Goal: Transaction & Acquisition: Book appointment/travel/reservation

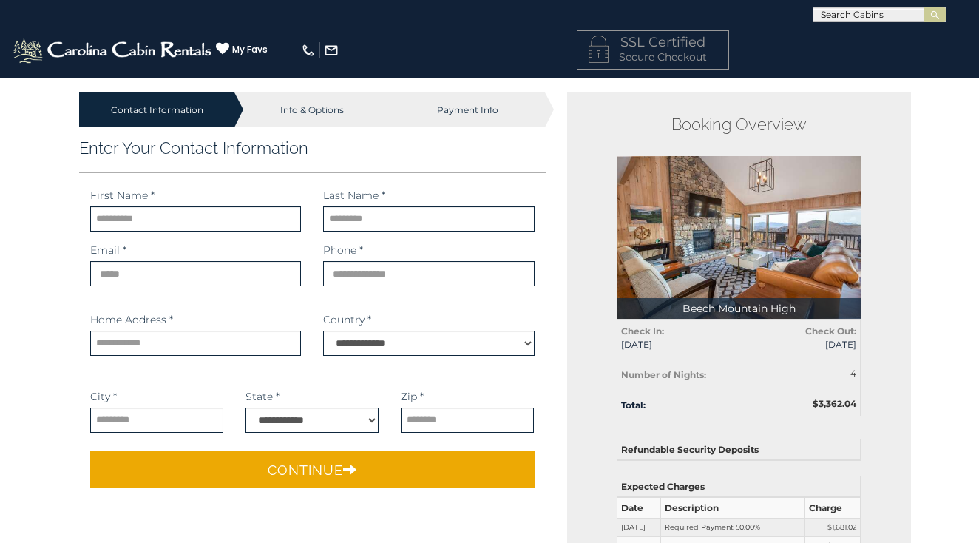
click at [101, 54] on img at bounding box center [113, 51] width 205 height 30
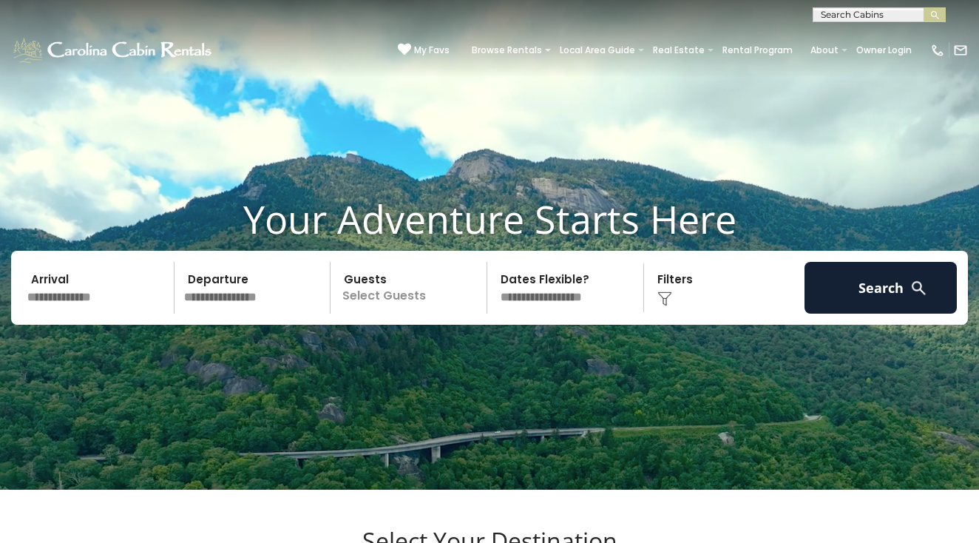
click at [83, 306] on input "text" at bounding box center [98, 288] width 152 height 52
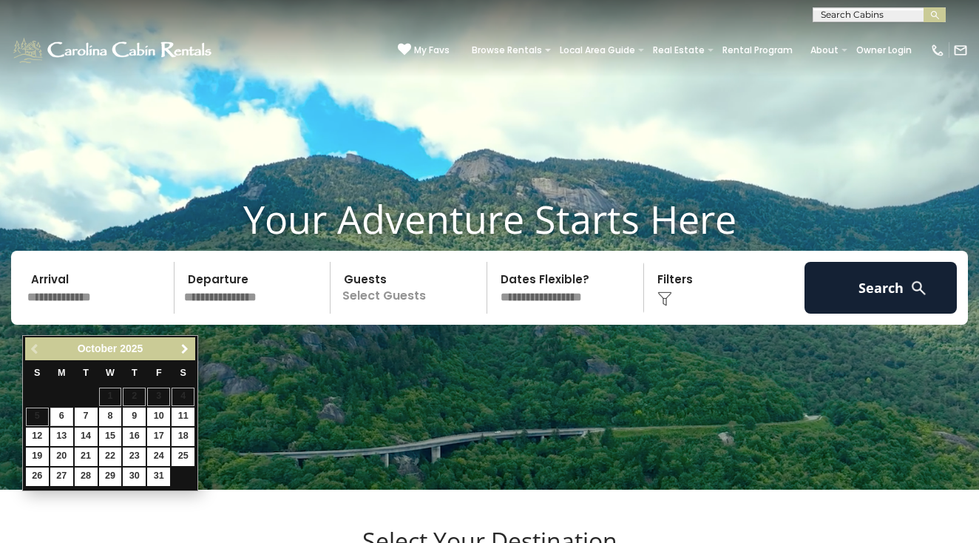
click at [189, 349] on span "Next" at bounding box center [185, 349] width 12 height 12
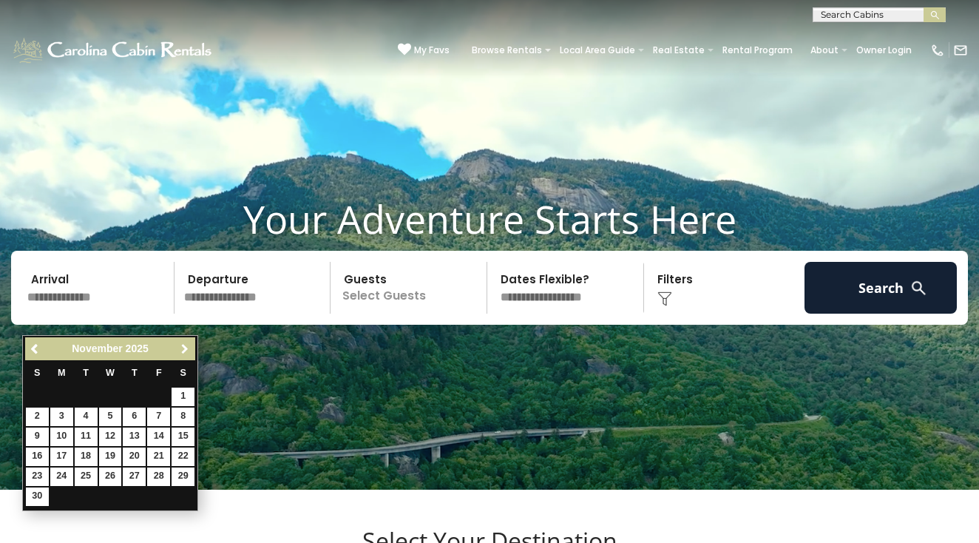
click at [189, 349] on span "Next" at bounding box center [185, 349] width 12 height 12
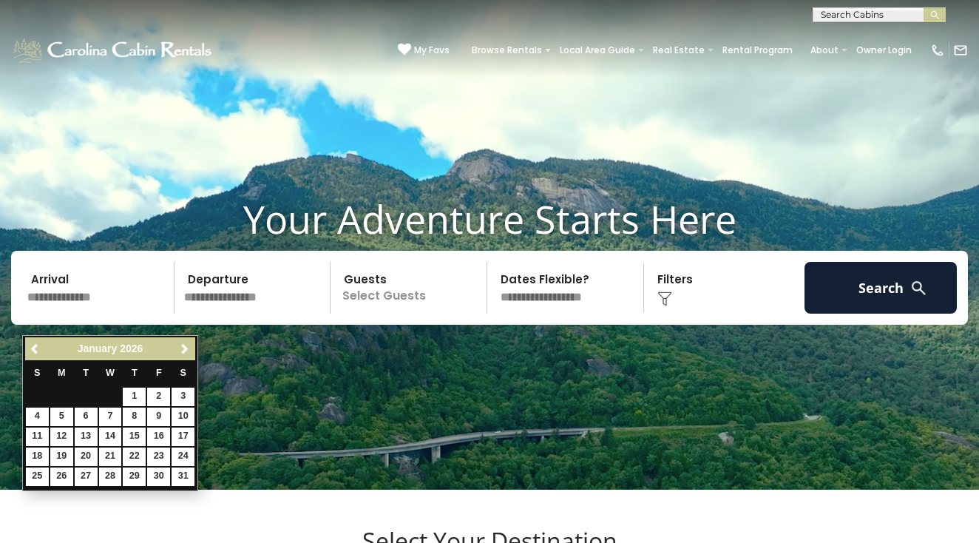
click at [189, 349] on span "Next" at bounding box center [185, 349] width 12 height 12
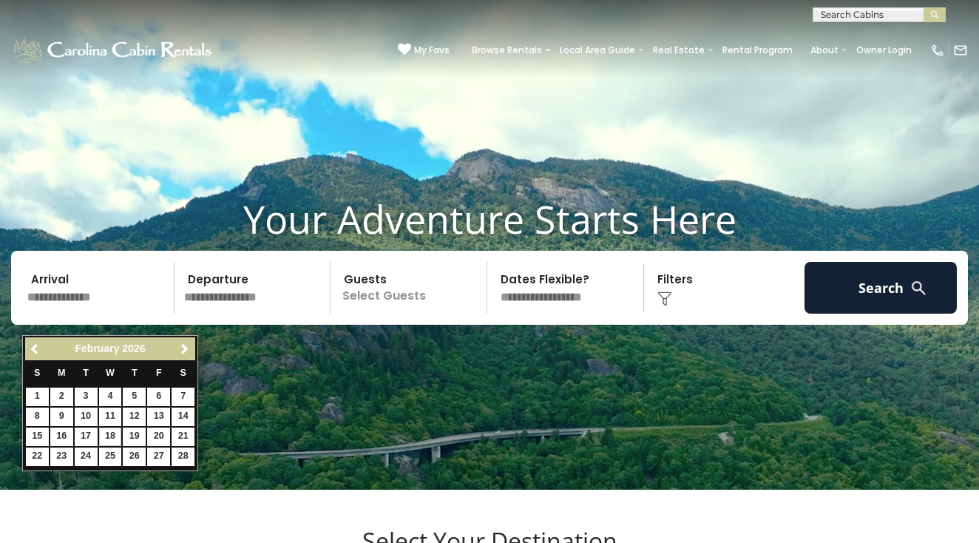
click at [115, 428] on link "18" at bounding box center [110, 437] width 23 height 18
type input "*******"
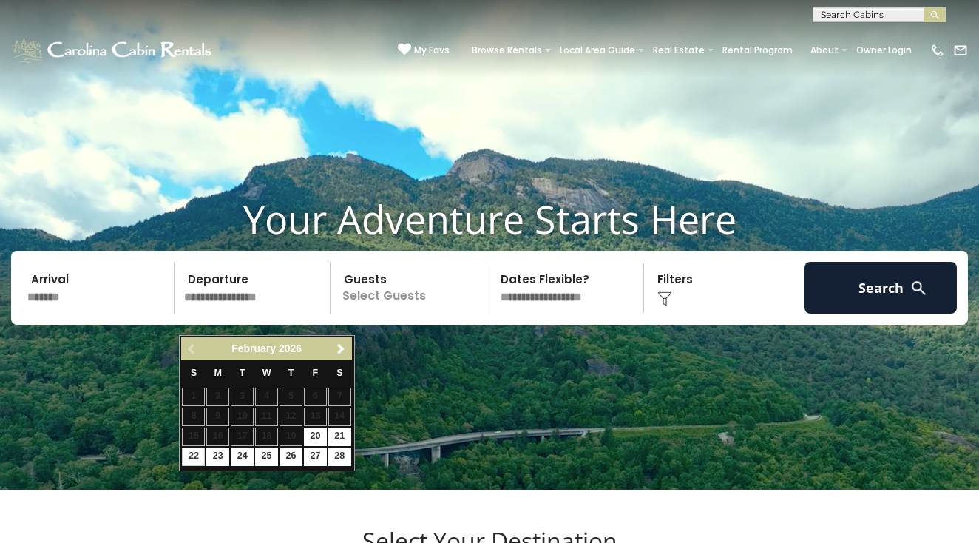
click at [189, 449] on link "22" at bounding box center [193, 457] width 23 height 18
type input "*******"
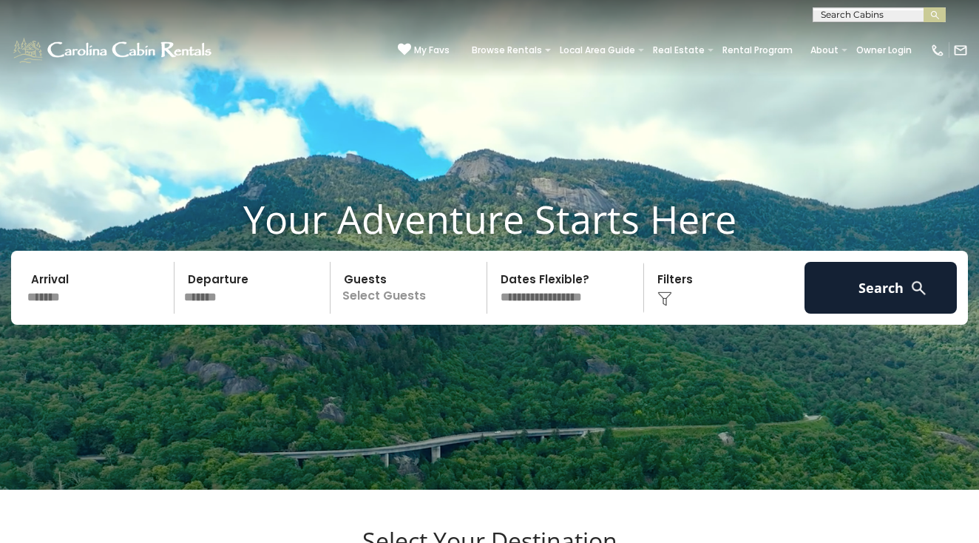
click at [406, 314] on p "Select Guests" at bounding box center [411, 288] width 152 height 52
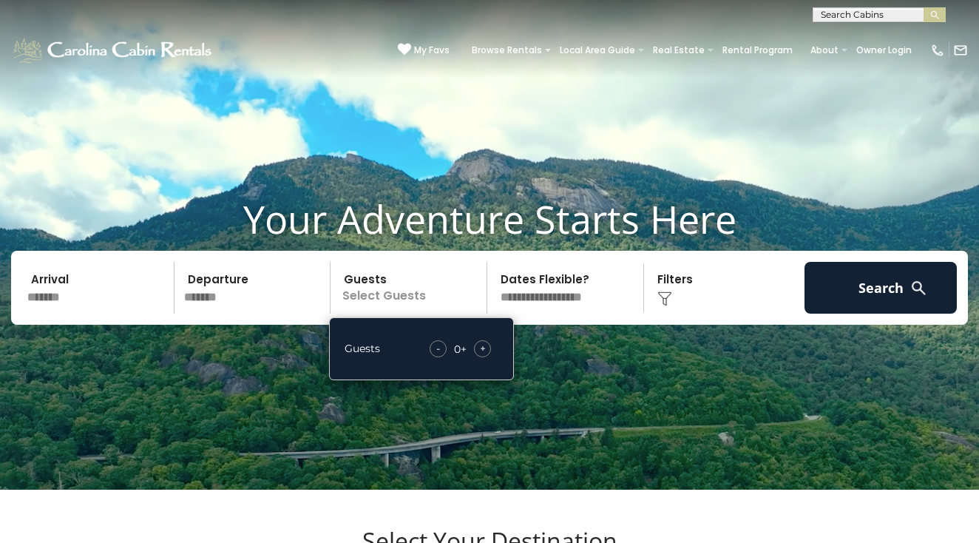
click at [487, 357] on div "+" at bounding box center [482, 348] width 17 height 17
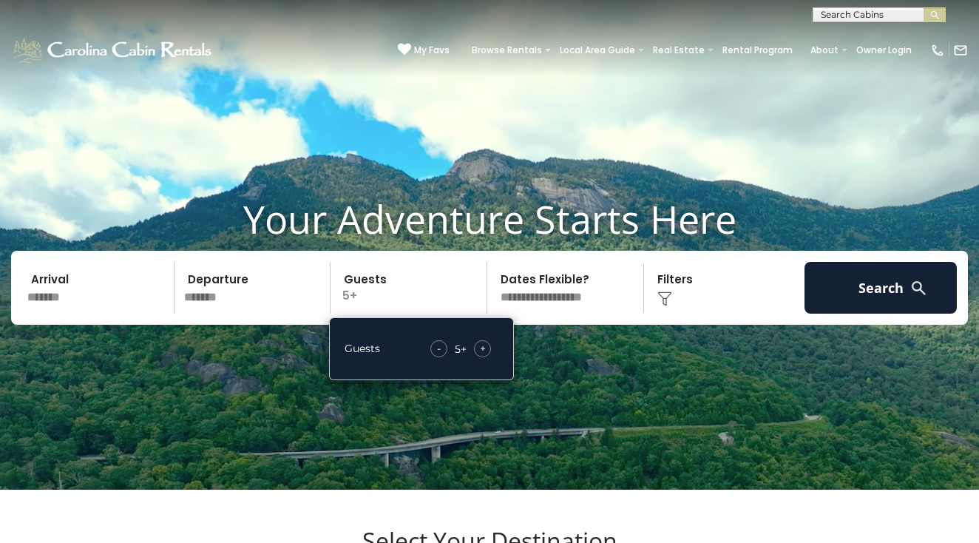
click at [436, 357] on div "-" at bounding box center [439, 348] width 17 height 17
click at [486, 357] on div "+" at bounding box center [482, 348] width 17 height 17
click at [441, 357] on div "-" at bounding box center [438, 348] width 17 height 17
click at [440, 356] on span "-" at bounding box center [438, 348] width 4 height 15
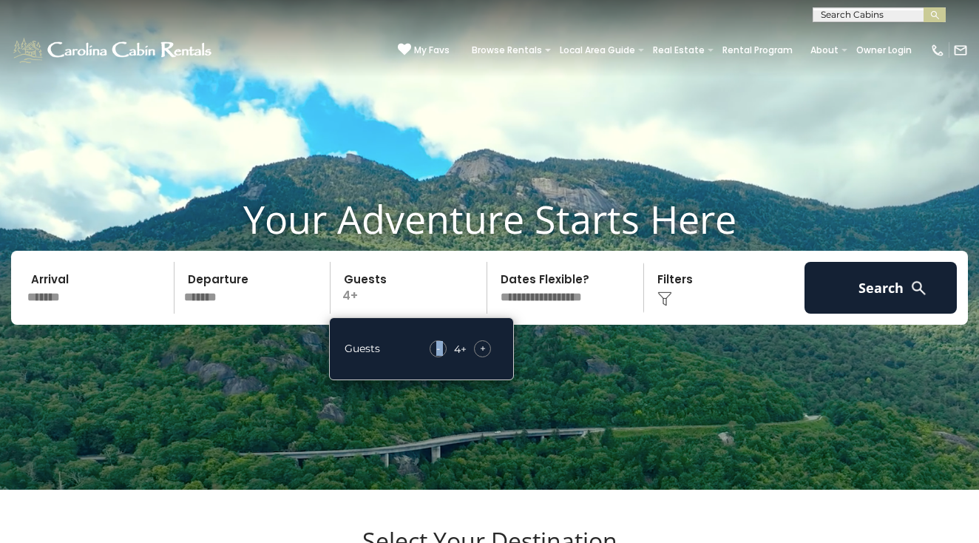
click at [441, 357] on div "-" at bounding box center [438, 348] width 17 height 17
click at [441, 356] on span "-" at bounding box center [439, 348] width 4 height 15
click at [445, 357] on div "-" at bounding box center [441, 348] width 17 height 17
click at [482, 356] on span "+" at bounding box center [483, 348] width 6 height 15
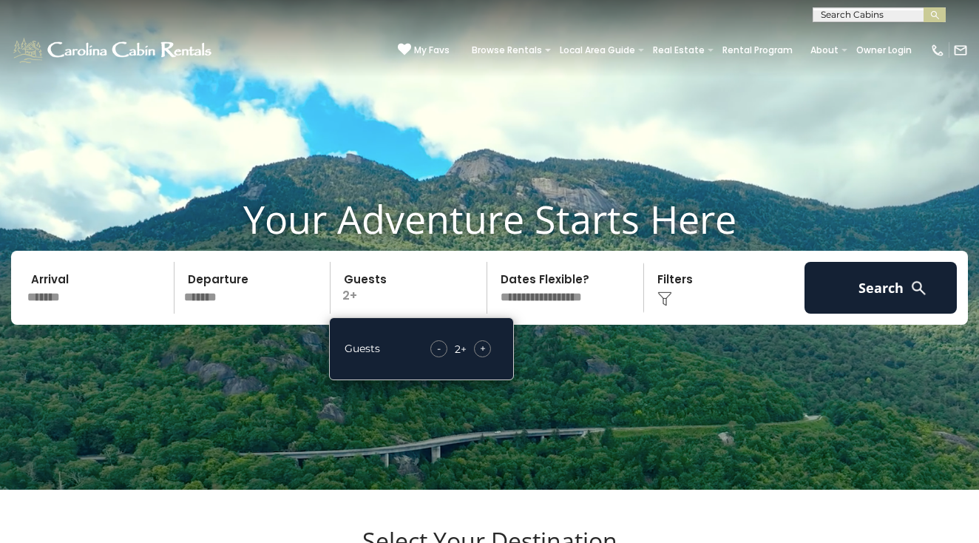
click at [482, 356] on span "+" at bounding box center [483, 348] width 6 height 15
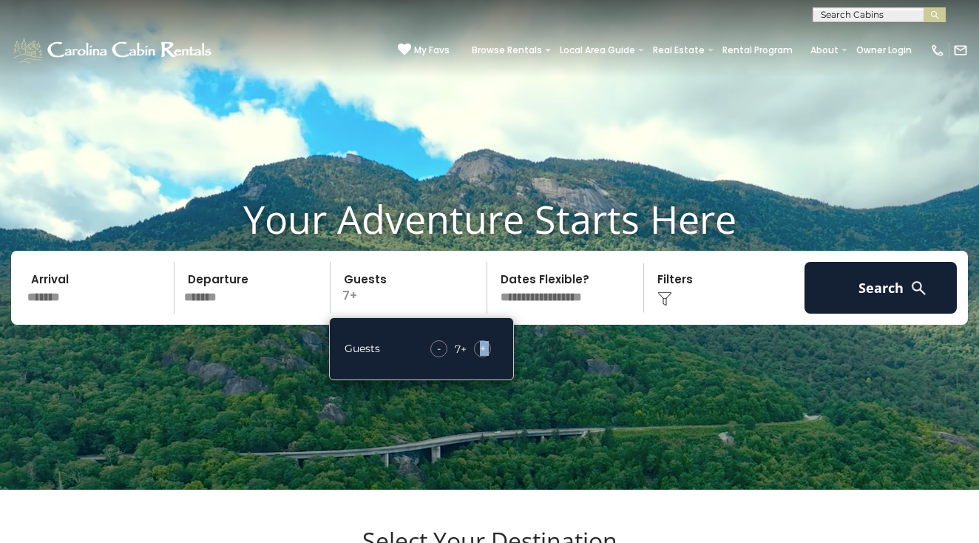
click at [482, 356] on span "+" at bounding box center [483, 348] width 6 height 15
click at [669, 306] on img at bounding box center [665, 298] width 15 height 15
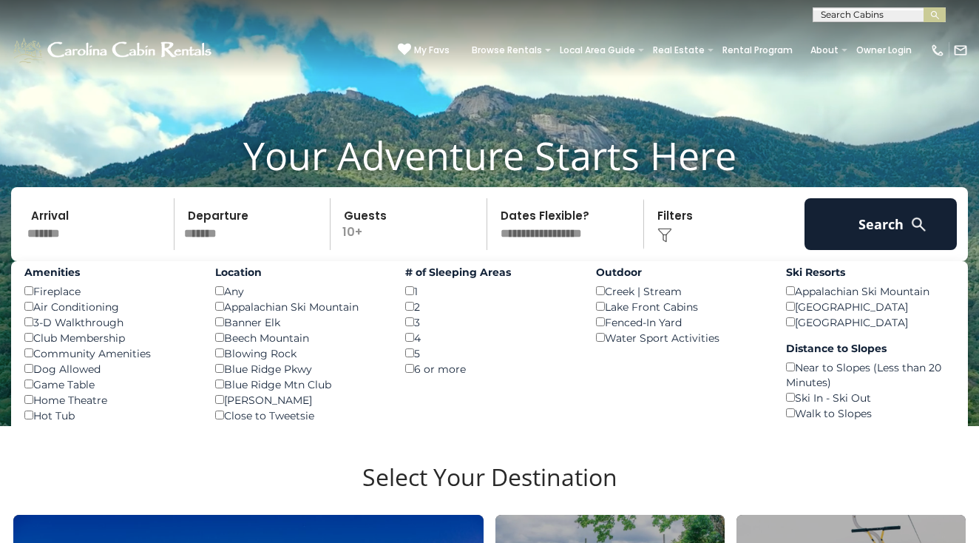
scroll to position [65, 0]
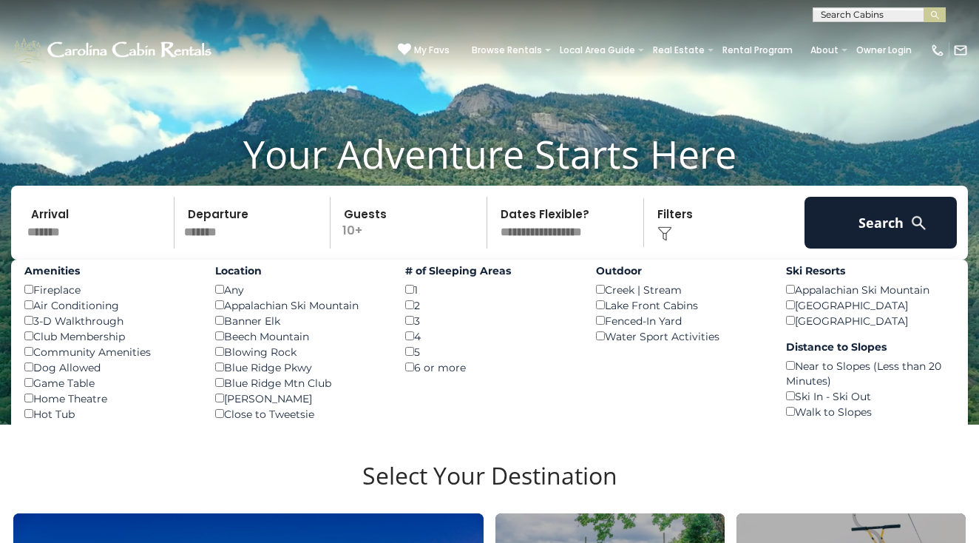
click at [222, 328] on div "Banner Elk ()" at bounding box center [299, 321] width 169 height 16
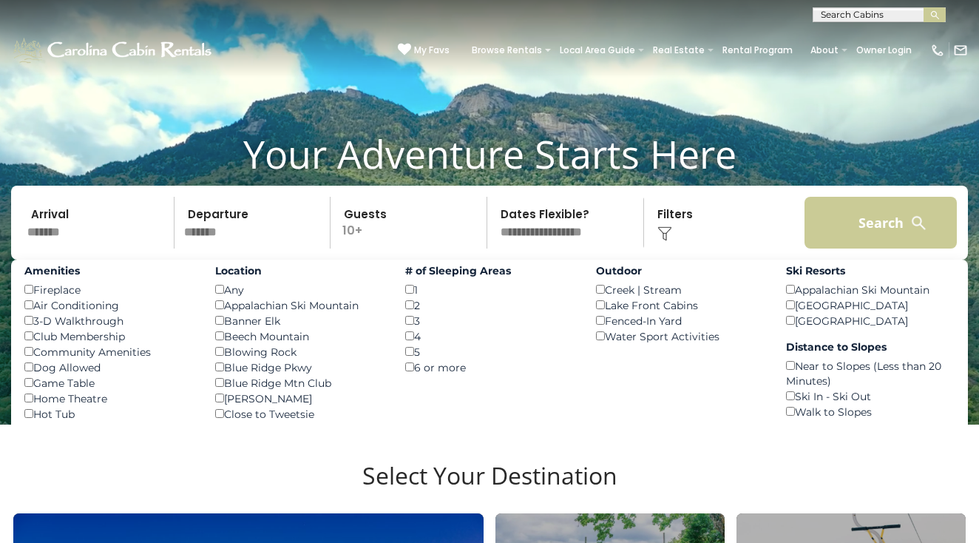
click at [903, 236] on button "Search" at bounding box center [881, 223] width 152 height 52
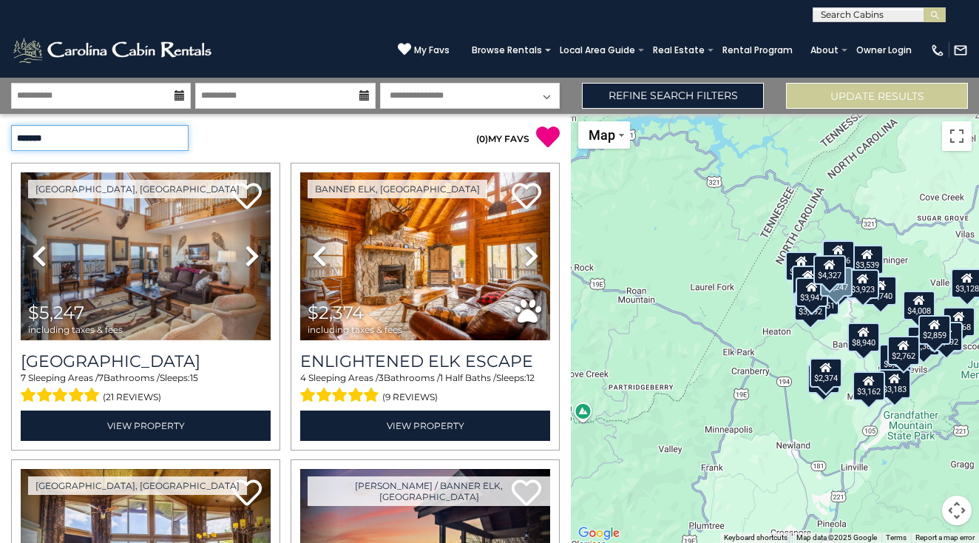
select select "*********"
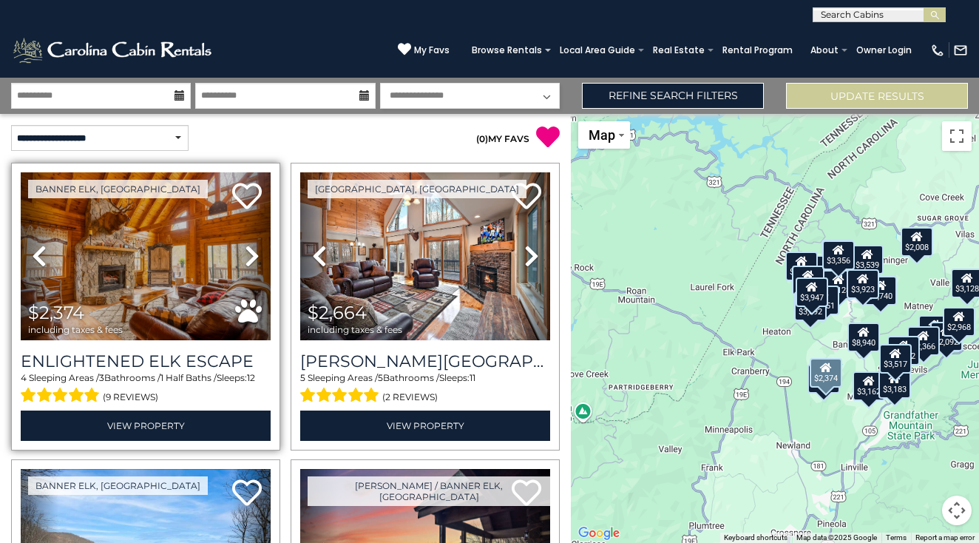
click at [247, 258] on icon at bounding box center [252, 256] width 15 height 24
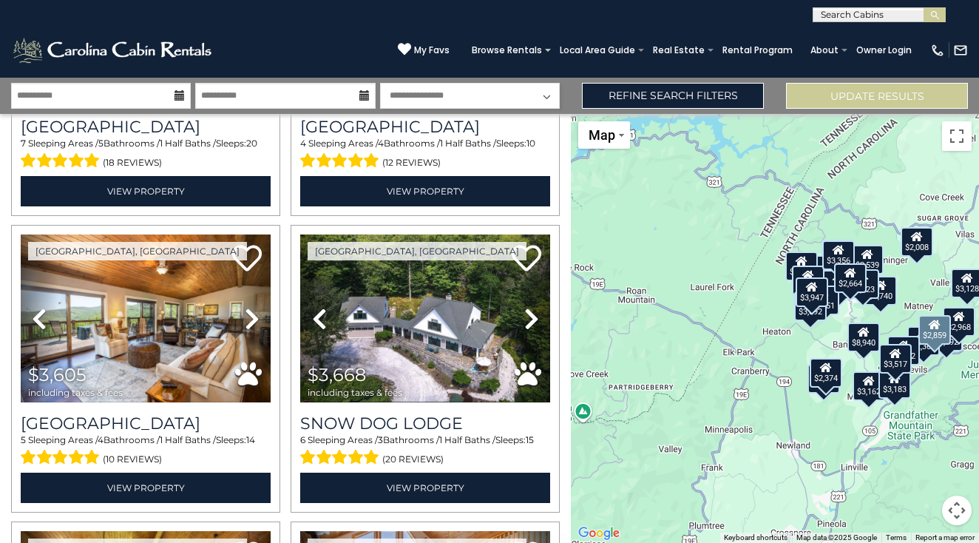
scroll to position [1124, 0]
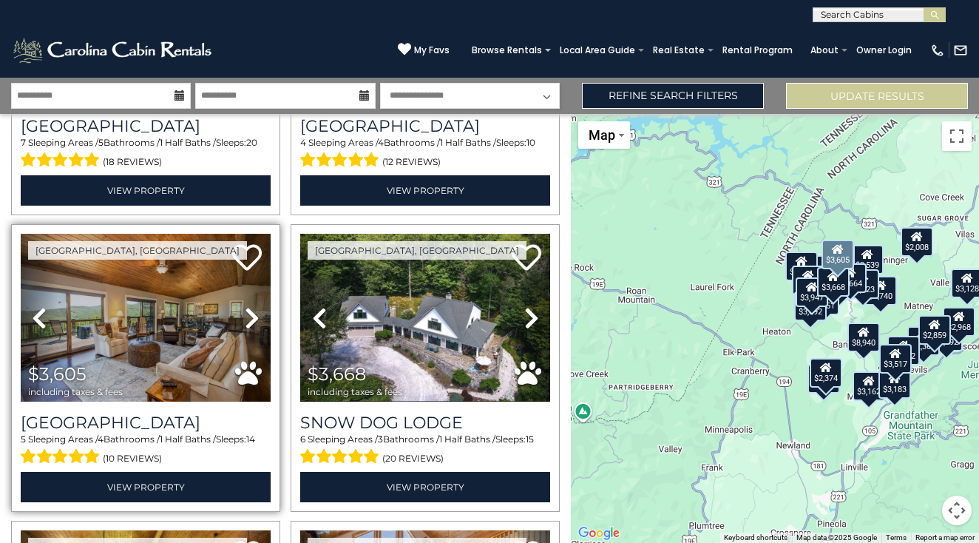
click at [251, 321] on icon at bounding box center [252, 318] width 15 height 24
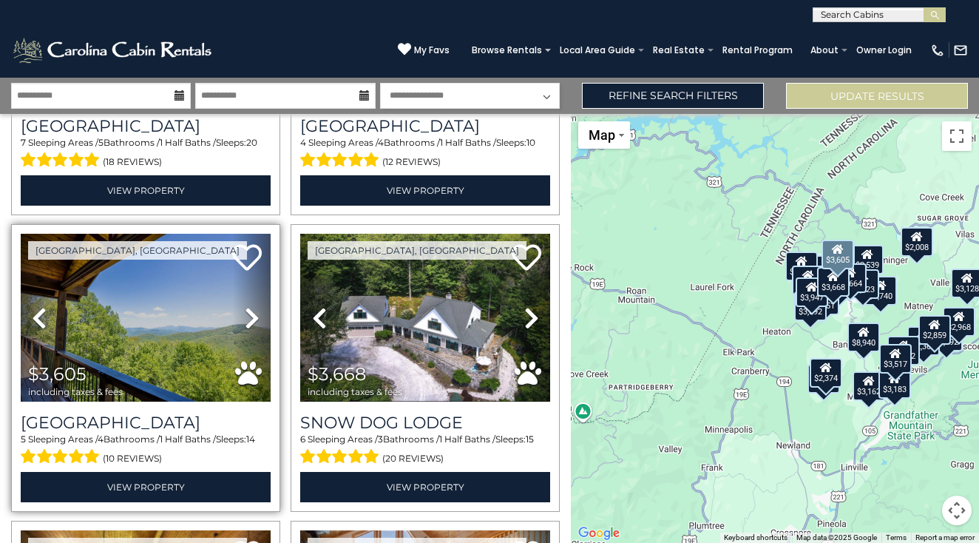
click at [251, 320] on icon at bounding box center [252, 318] width 15 height 24
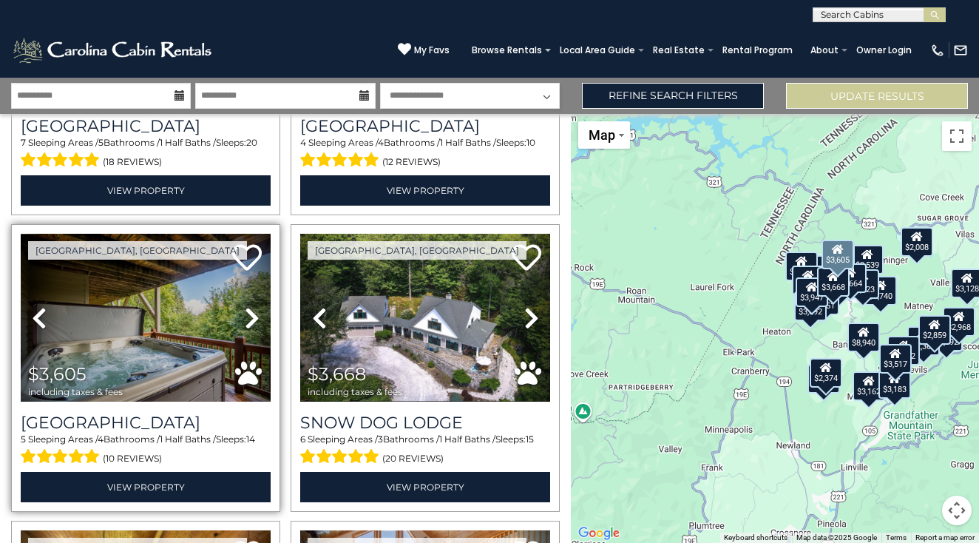
click at [251, 320] on icon at bounding box center [252, 318] width 15 height 24
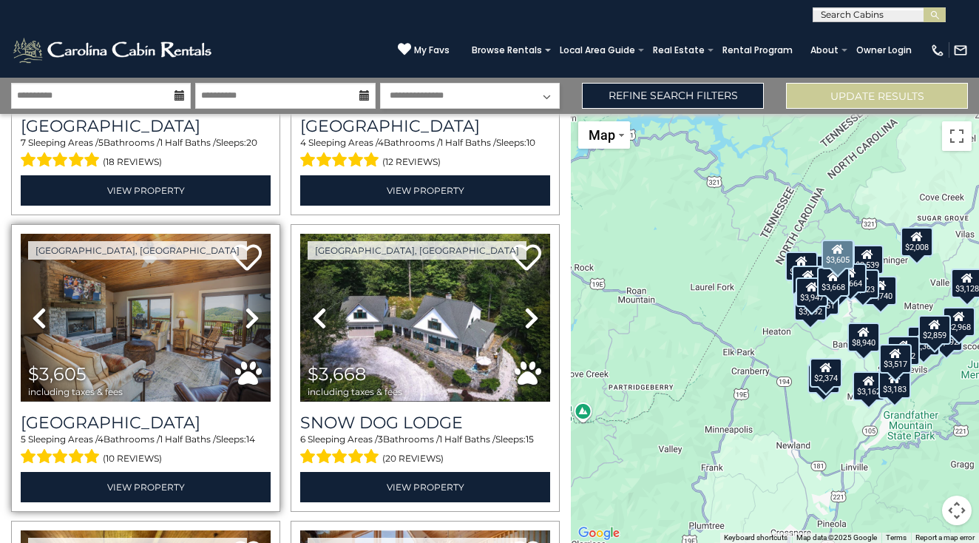
click at [251, 320] on icon at bounding box center [252, 318] width 15 height 24
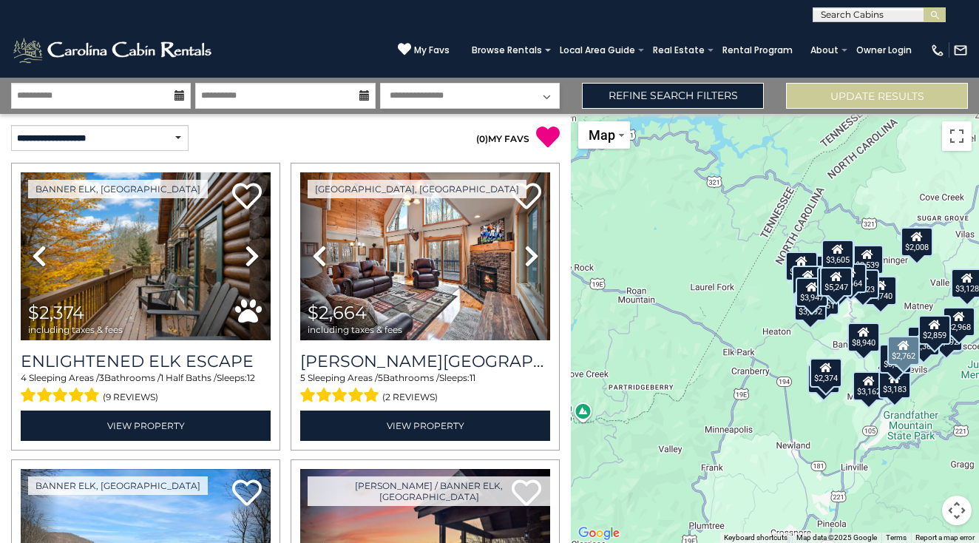
scroll to position [0, 0]
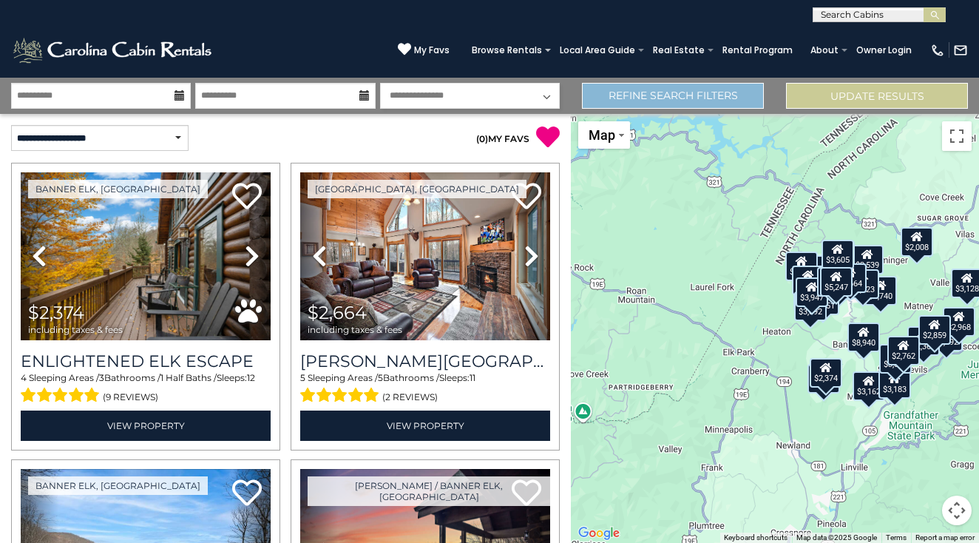
click at [652, 92] on link "Refine Search Filters" at bounding box center [673, 96] width 182 height 26
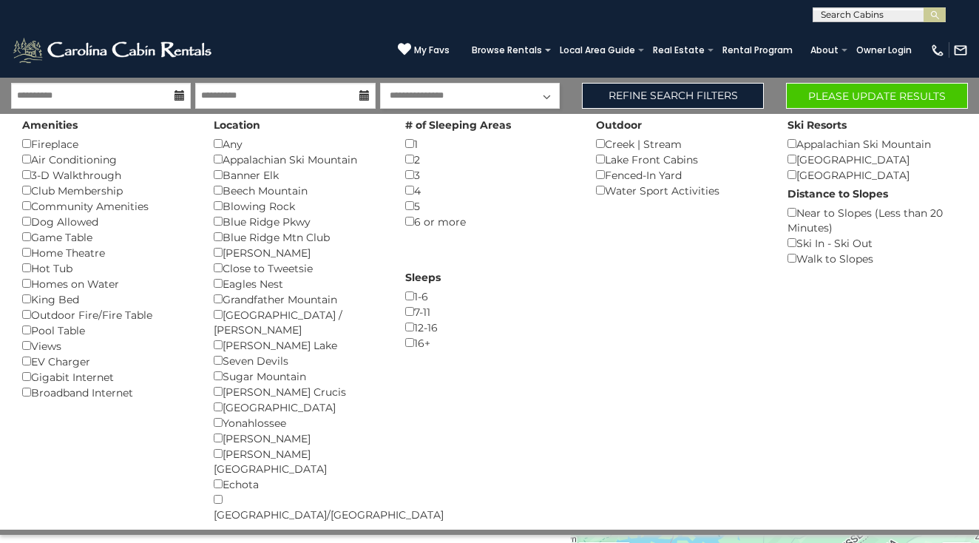
click at [865, 98] on button "Please Update Results" at bounding box center [877, 96] width 182 height 26
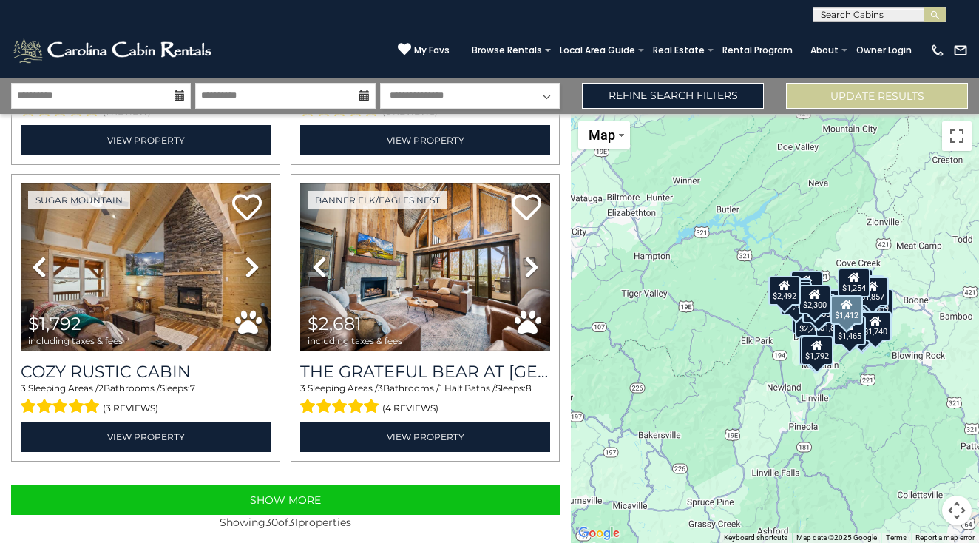
scroll to position [4140, 0]
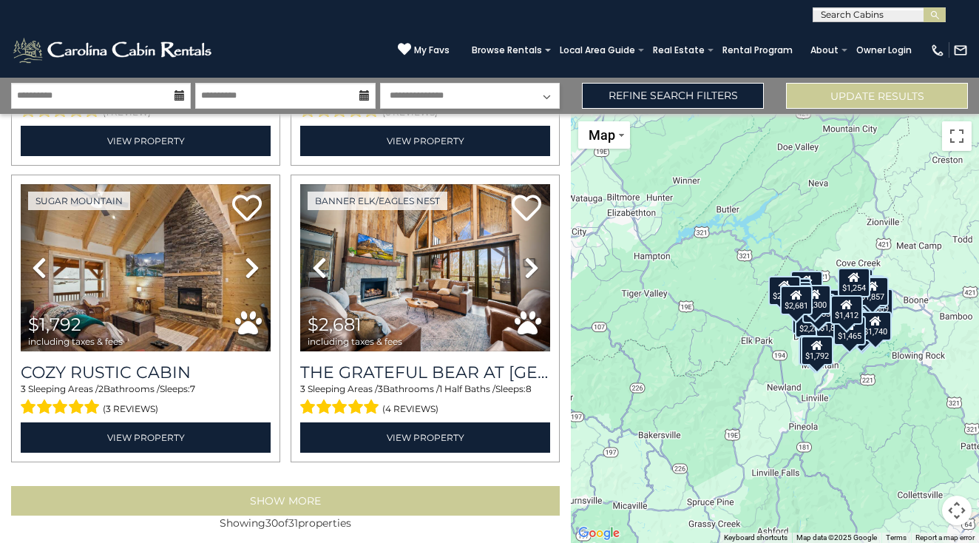
click at [382, 495] on button "Show More" at bounding box center [285, 501] width 549 height 30
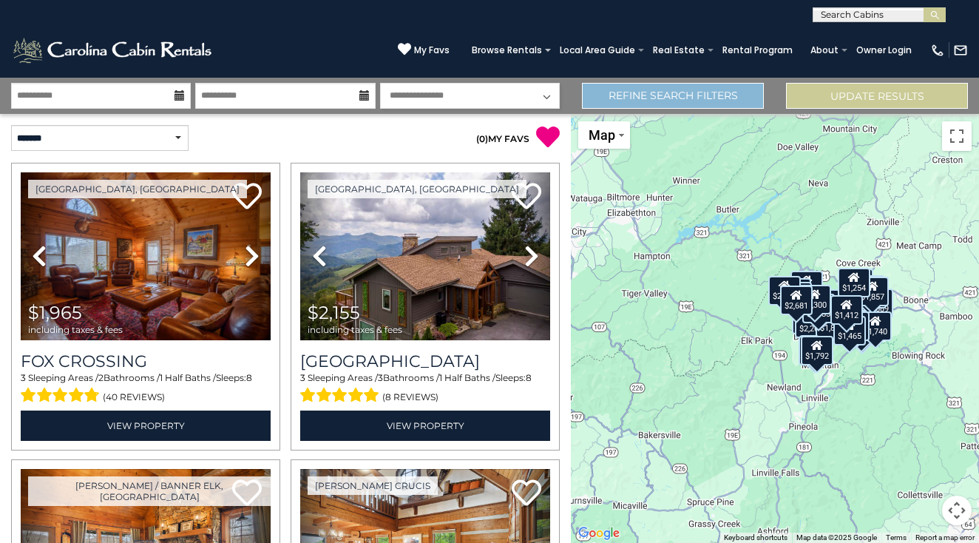
click at [718, 101] on link "Refine Search Filters" at bounding box center [673, 96] width 182 height 26
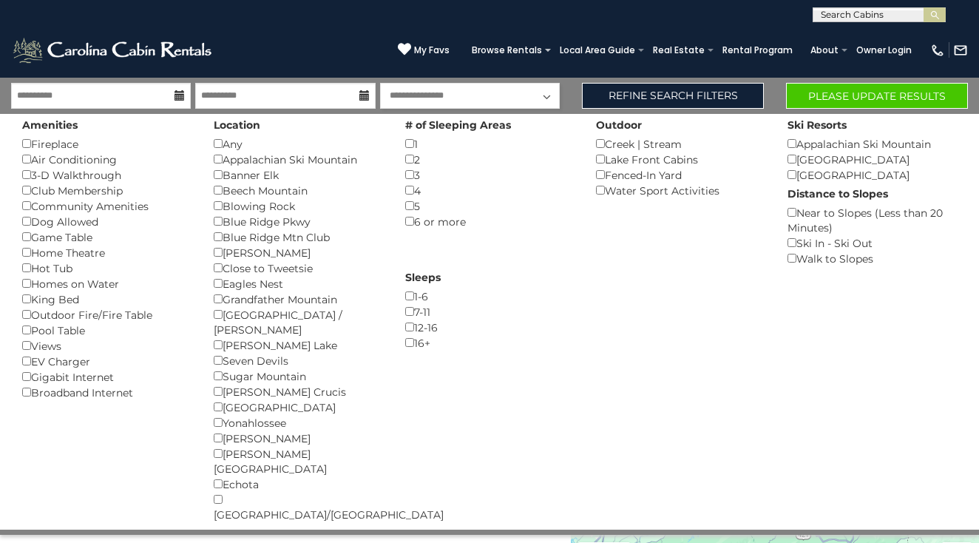
click at [879, 20] on input "text" at bounding box center [878, 17] width 129 height 15
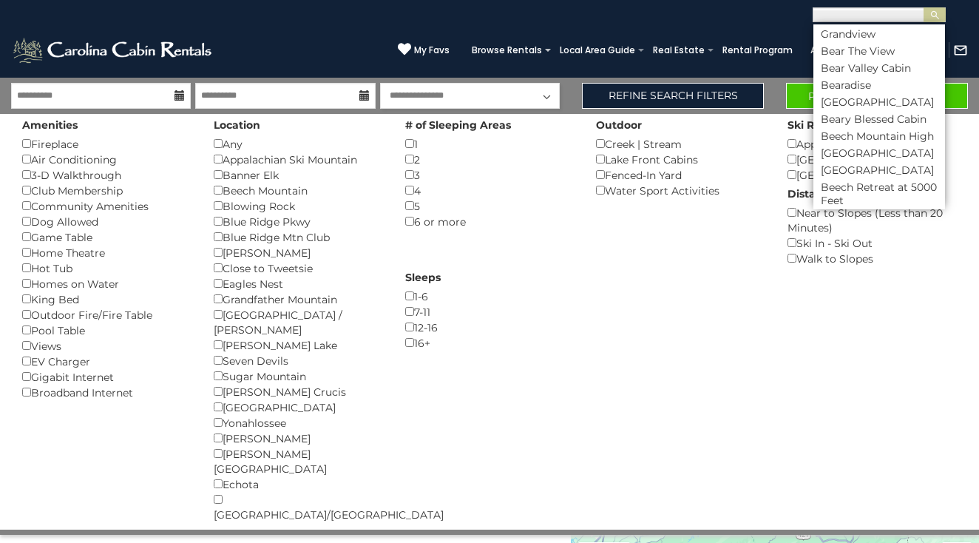
scroll to position [792, 0]
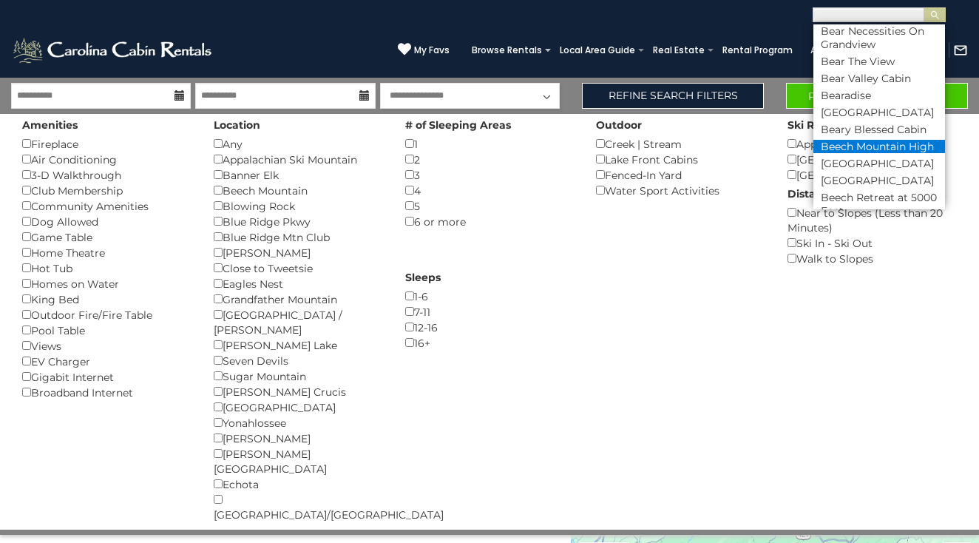
click at [922, 140] on li "Beech Mountain High" at bounding box center [880, 146] width 132 height 13
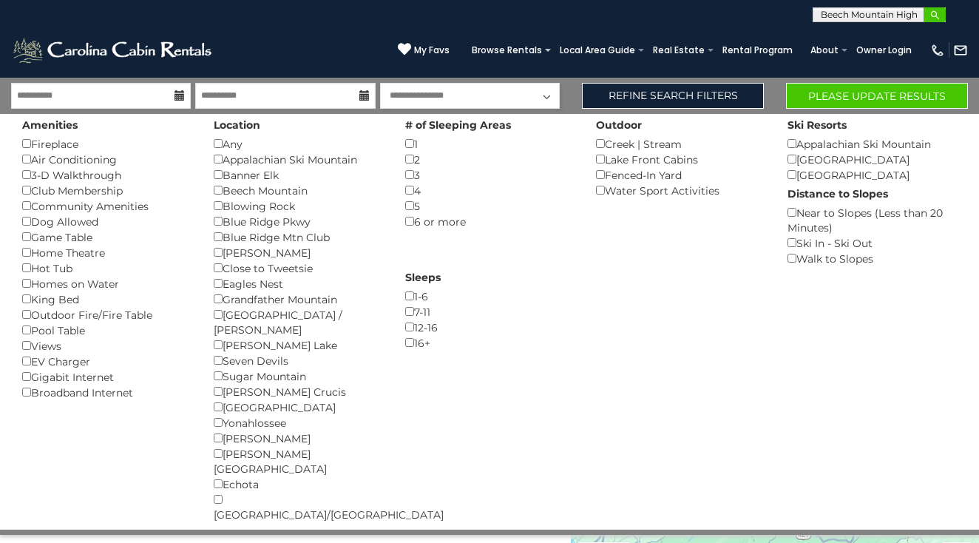
click at [937, 21] on button "submit" at bounding box center [935, 14] width 22 height 15
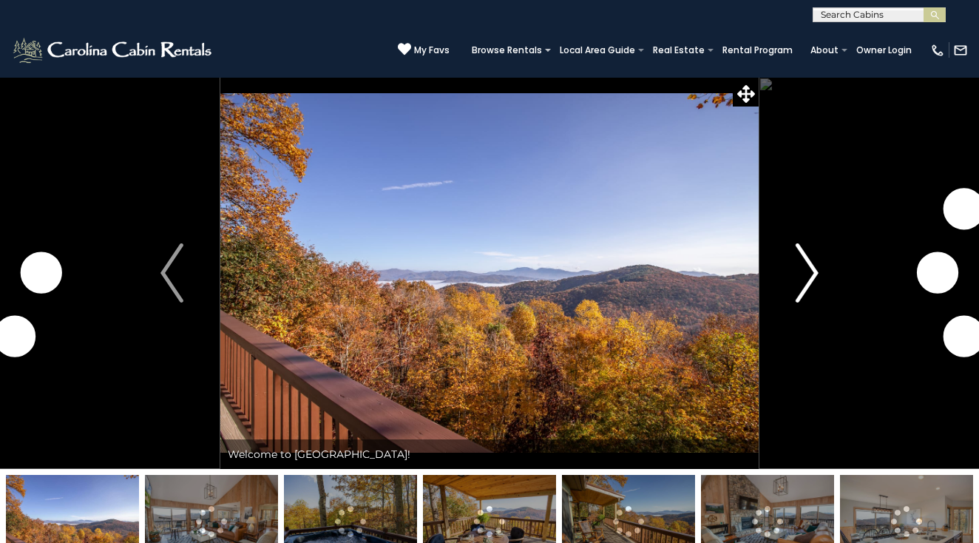
click at [795, 269] on button "Next" at bounding box center [807, 273] width 97 height 392
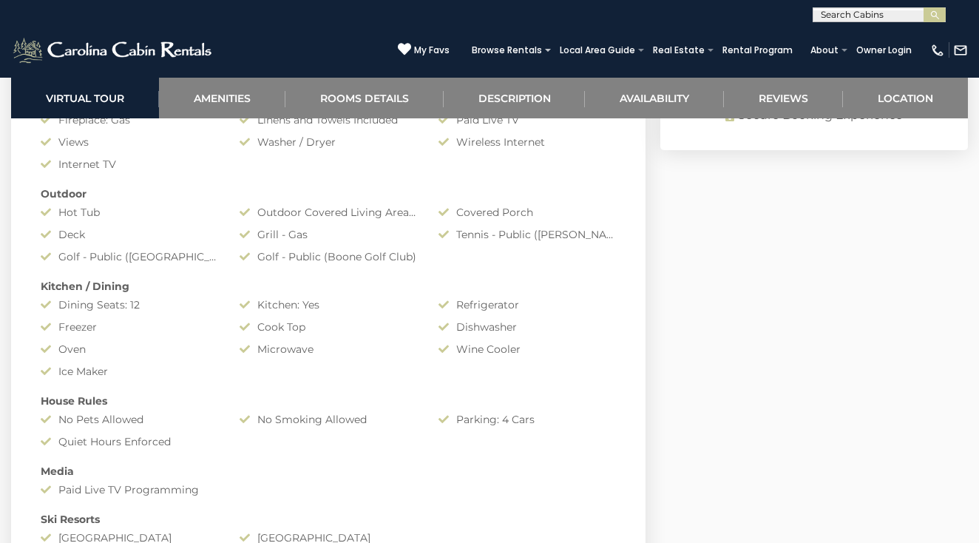
scroll to position [971, 0]
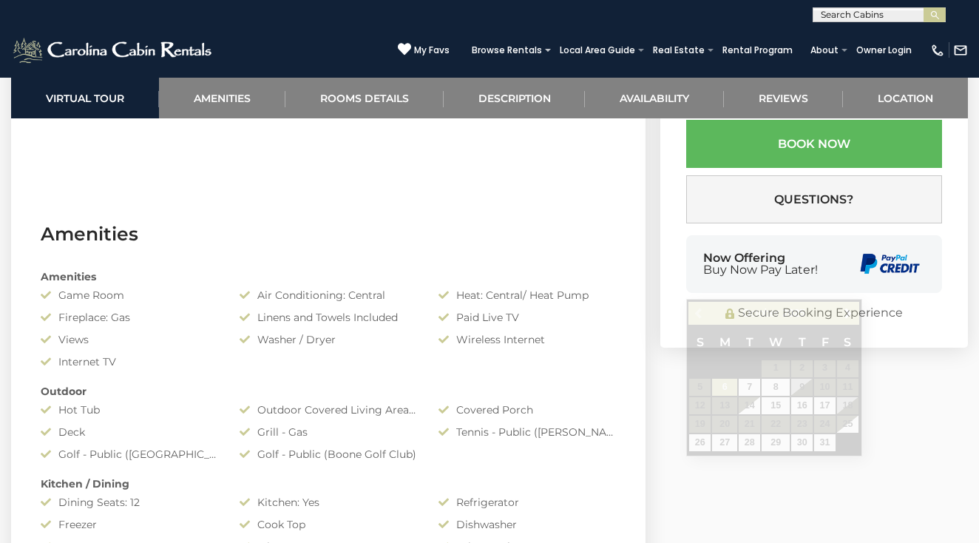
click at [723, 47] on input "text" at bounding box center [748, 26] width 124 height 41
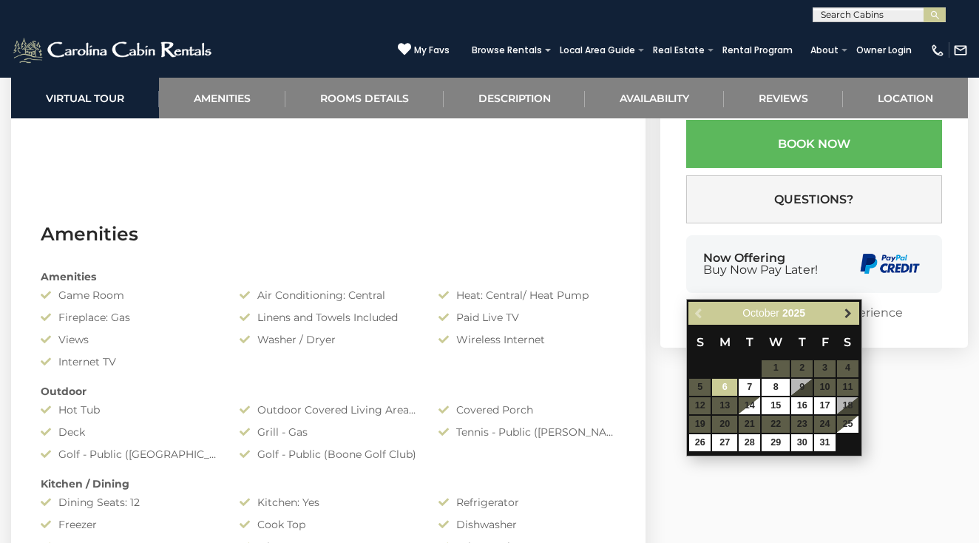
click at [846, 309] on span "Next" at bounding box center [849, 313] width 12 height 12
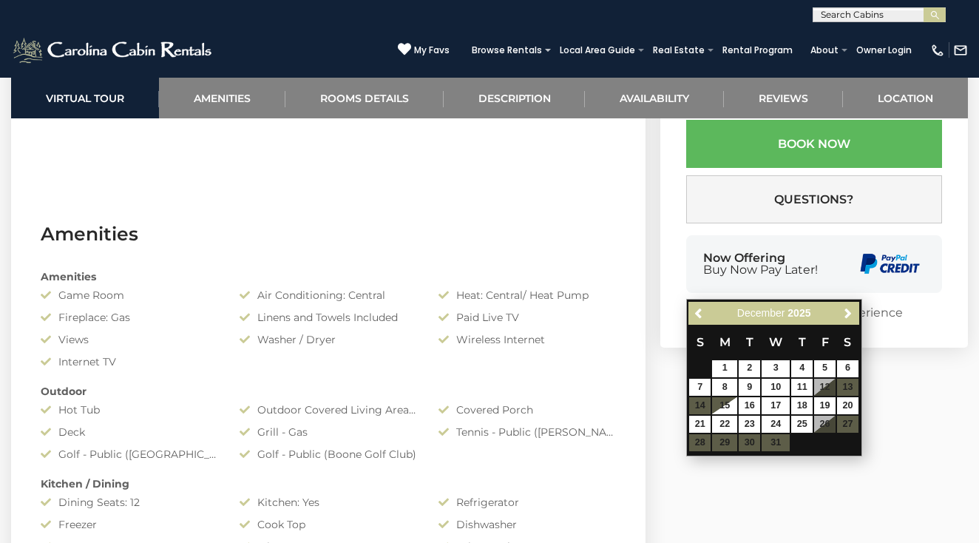
click at [846, 309] on span "Next" at bounding box center [849, 313] width 12 height 12
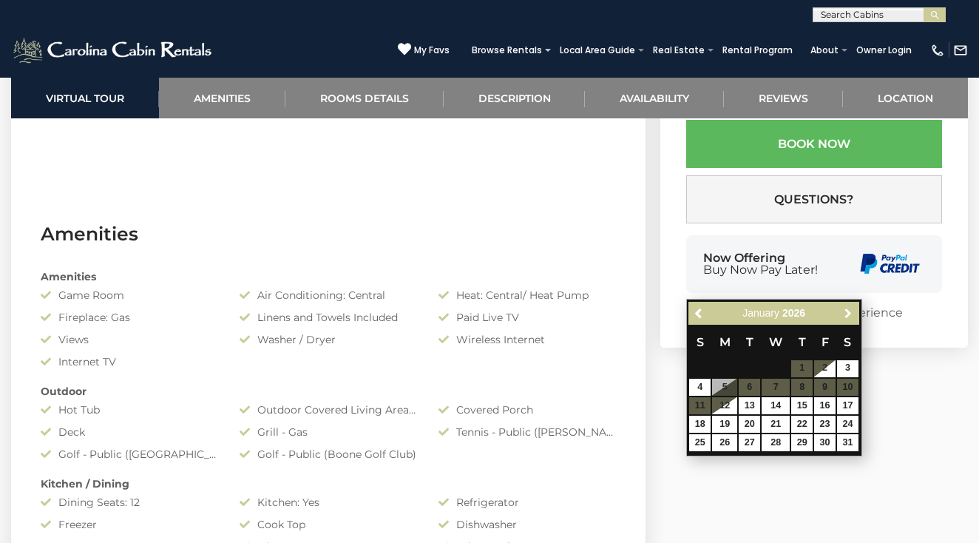
click at [846, 309] on span "Next" at bounding box center [849, 313] width 12 height 12
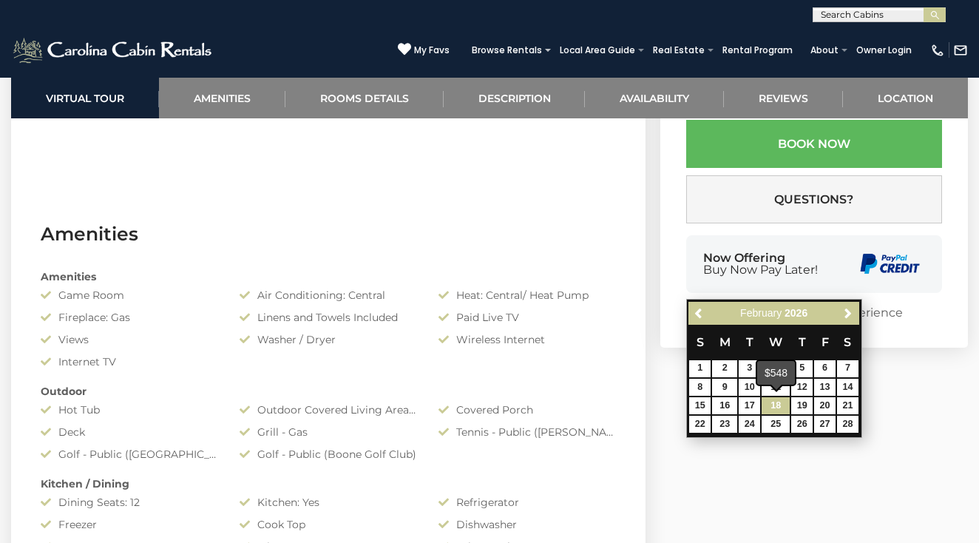
click at [775, 402] on link "18" at bounding box center [776, 405] width 28 height 17
type input "**********"
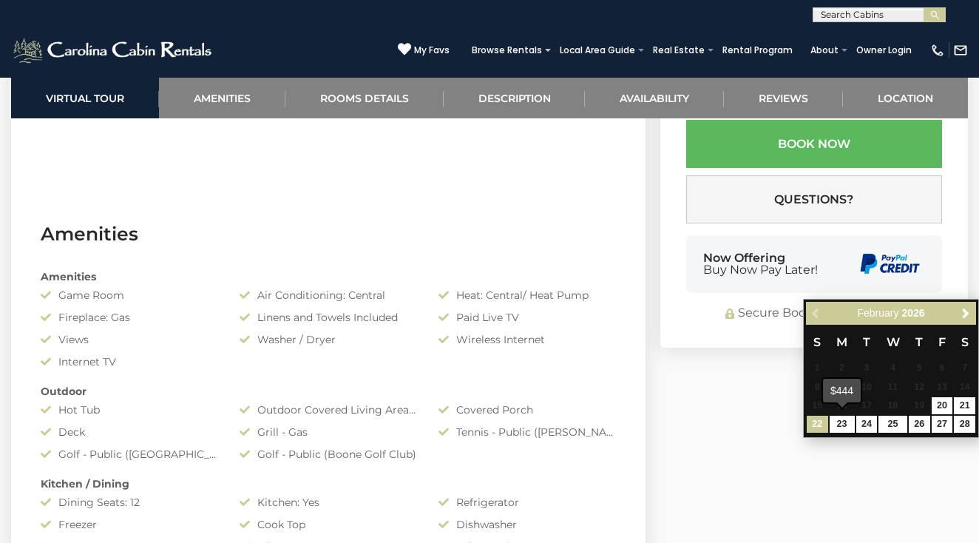
click at [819, 421] on link "22" at bounding box center [817, 424] width 21 height 17
type input "**********"
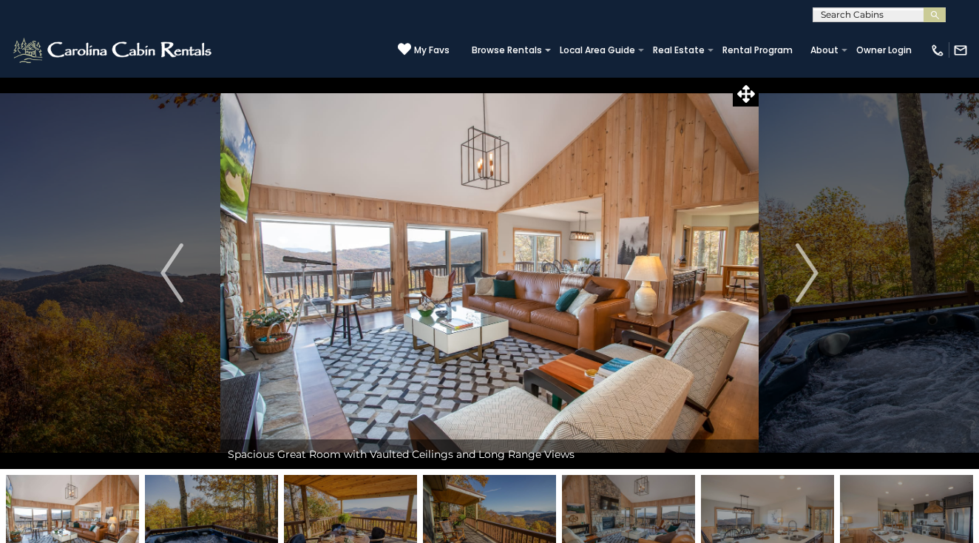
scroll to position [0, 0]
click at [752, 85] on icon at bounding box center [747, 94] width 18 height 18
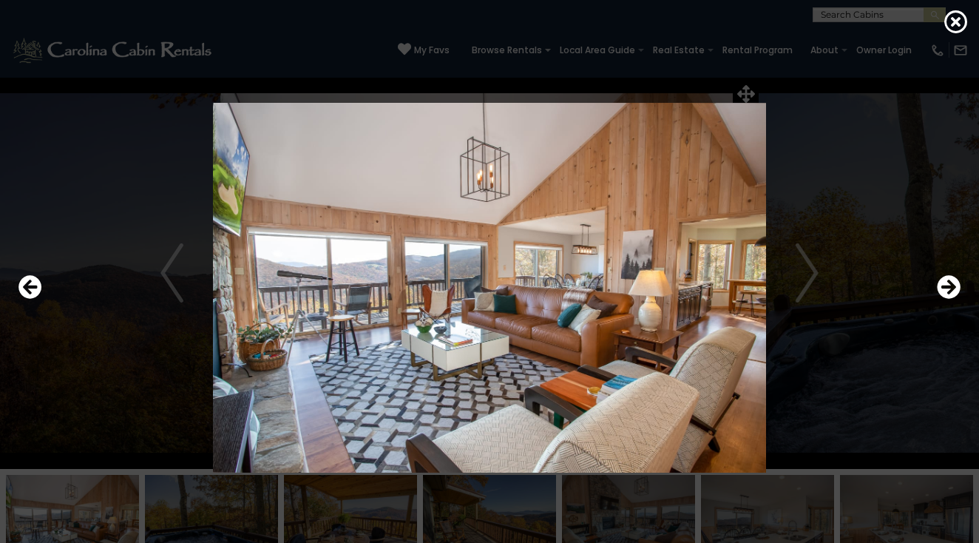
click at [800, 267] on img at bounding box center [489, 288] width 803 height 371
click at [952, 288] on icon "Next" at bounding box center [949, 287] width 24 height 24
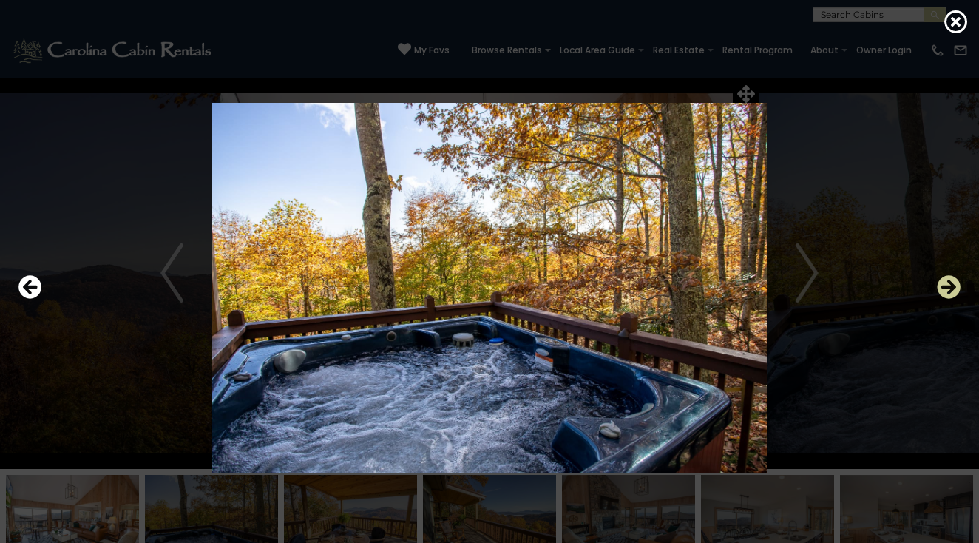
click at [952, 288] on icon "Next" at bounding box center [949, 287] width 24 height 24
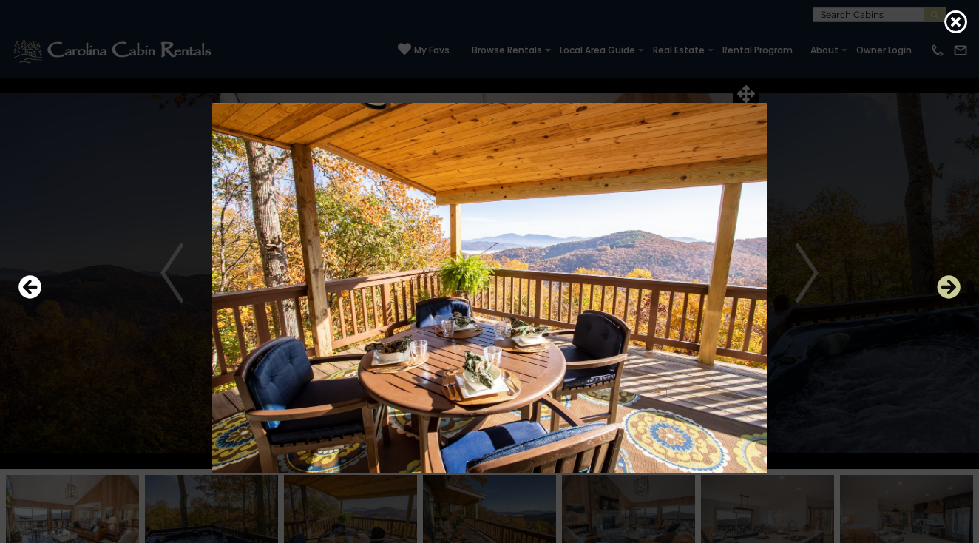
click at [952, 288] on icon "Next" at bounding box center [949, 287] width 24 height 24
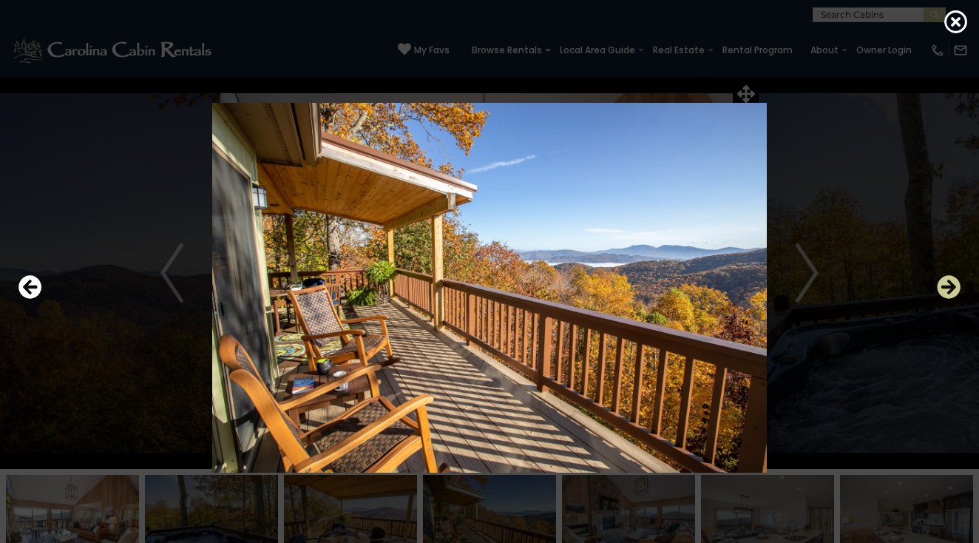
click at [952, 288] on icon "Next" at bounding box center [949, 287] width 24 height 24
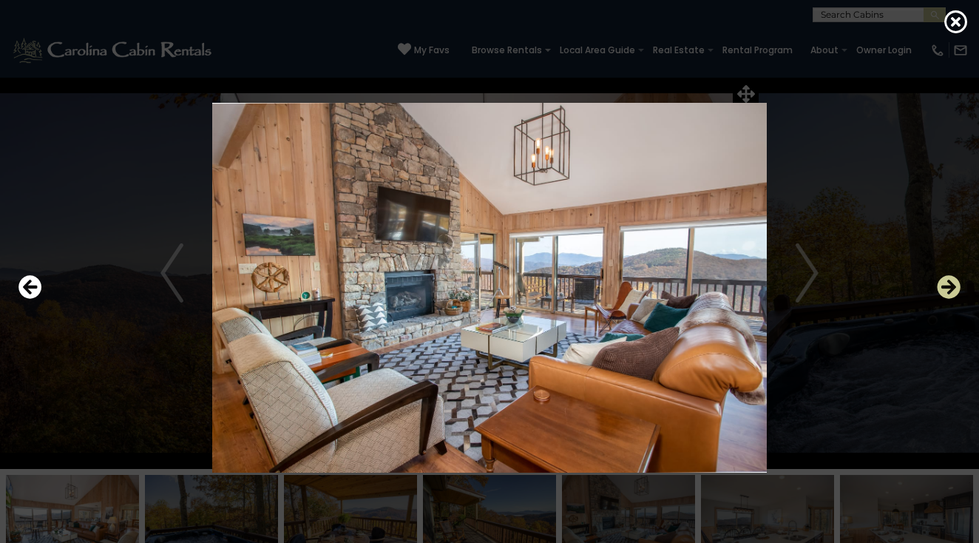
click at [952, 288] on icon "Next" at bounding box center [949, 287] width 24 height 24
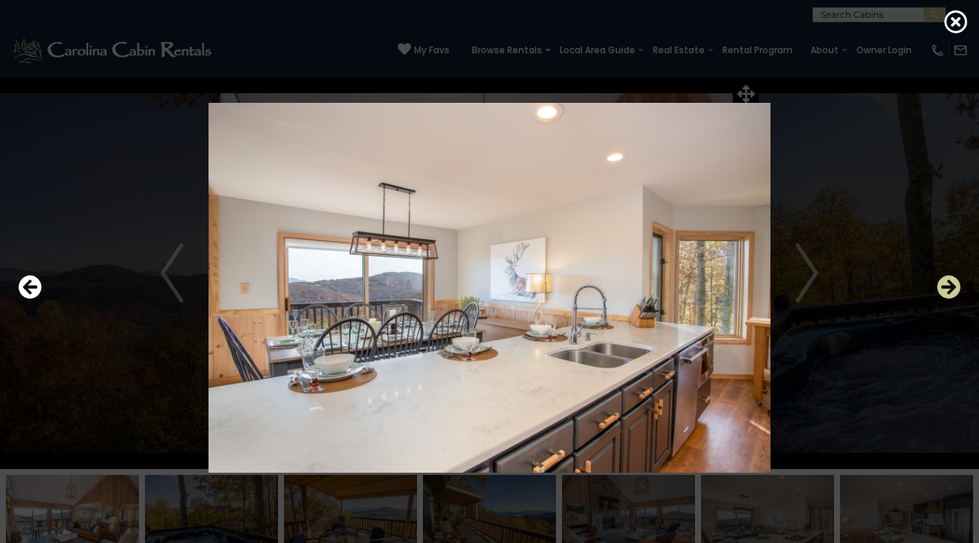
click at [952, 288] on icon "Next" at bounding box center [949, 287] width 24 height 24
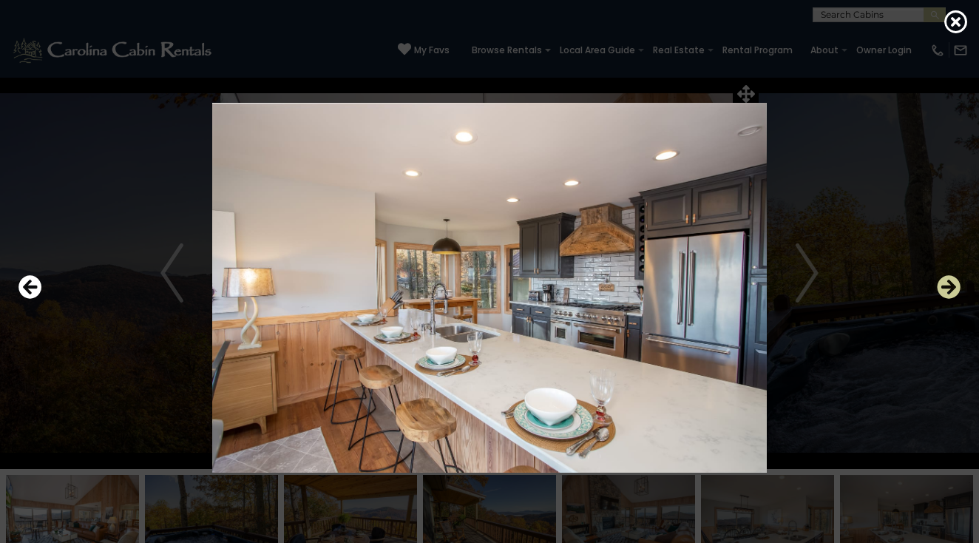
click at [952, 288] on icon "Next" at bounding box center [949, 287] width 24 height 24
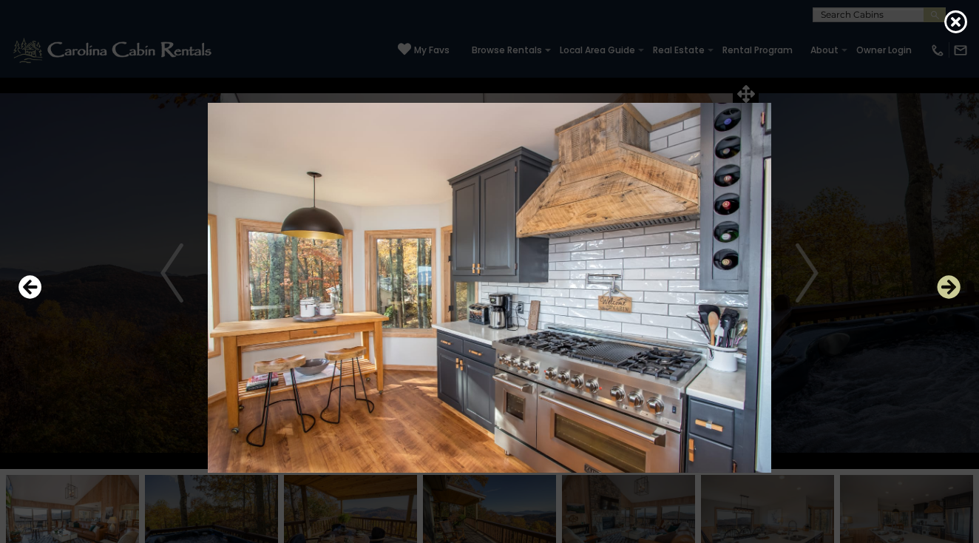
click at [952, 288] on icon "Next" at bounding box center [949, 287] width 24 height 24
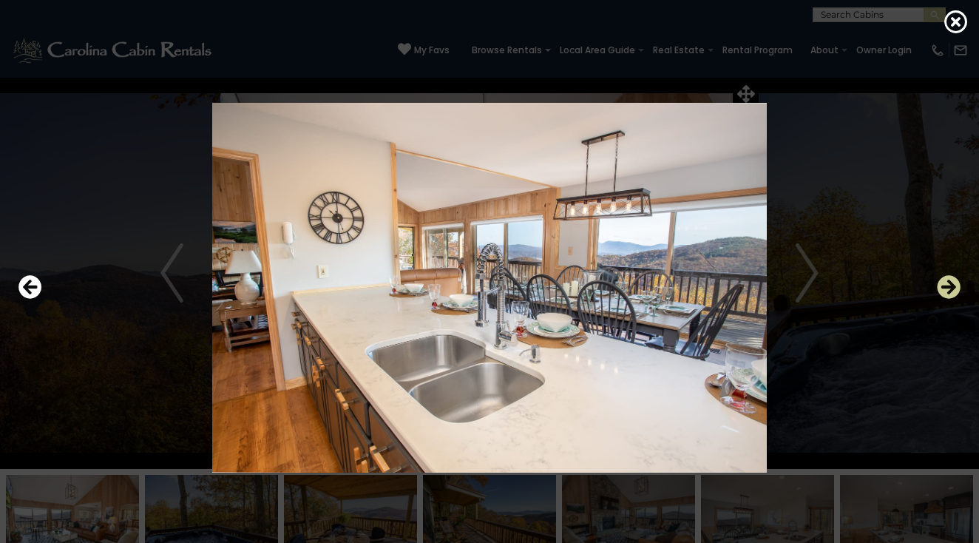
click at [952, 288] on icon "Next" at bounding box center [949, 287] width 24 height 24
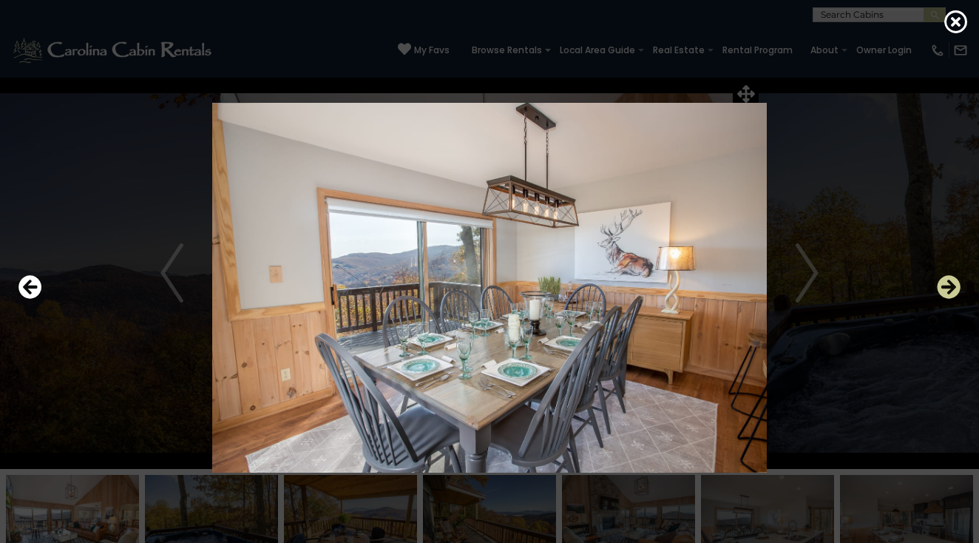
click at [952, 288] on icon "Next" at bounding box center [949, 287] width 24 height 24
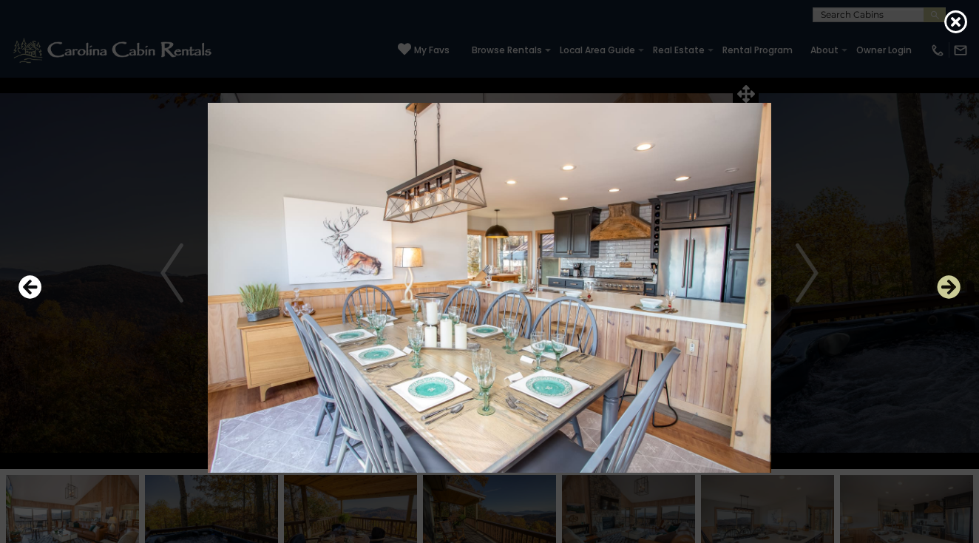
click at [952, 288] on icon "Next" at bounding box center [949, 287] width 24 height 24
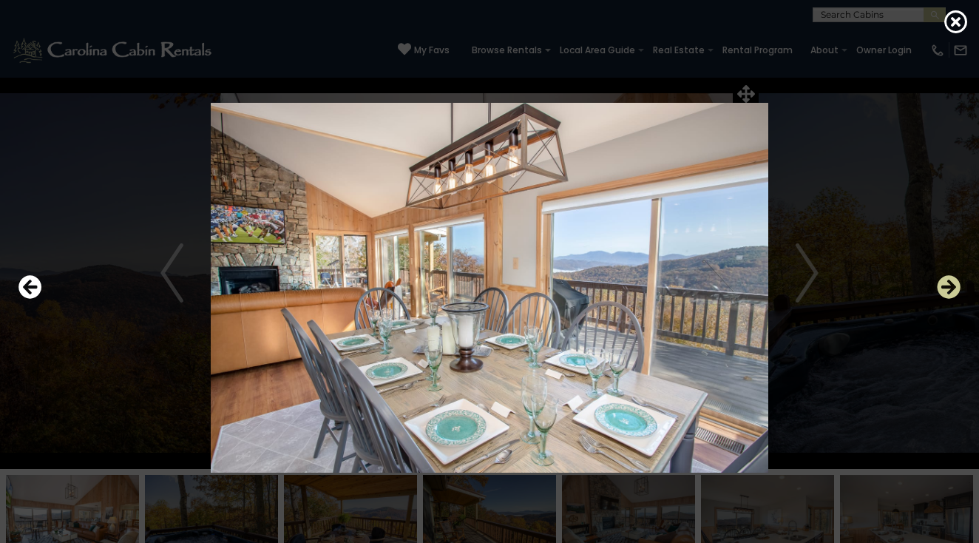
click at [952, 288] on icon "Next" at bounding box center [949, 287] width 24 height 24
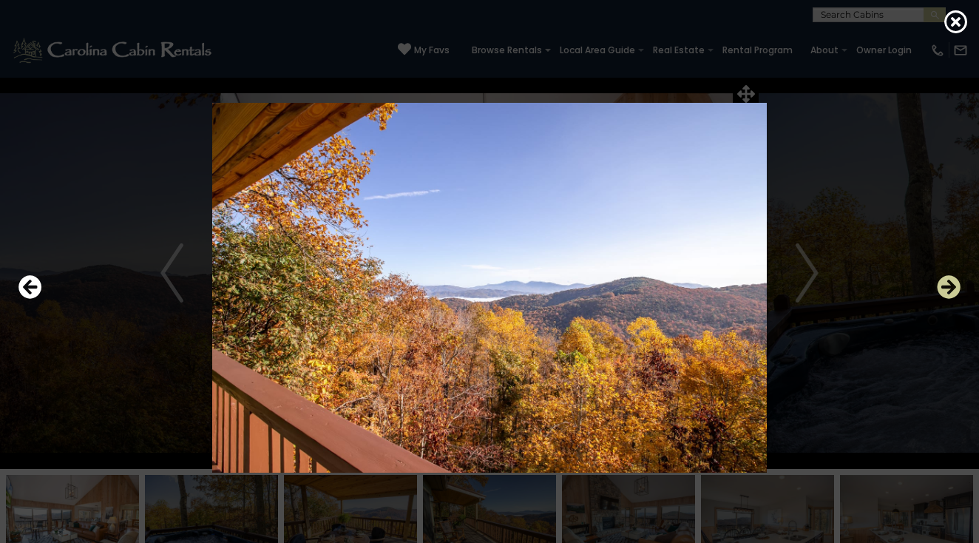
click at [952, 288] on icon "Next" at bounding box center [949, 287] width 24 height 24
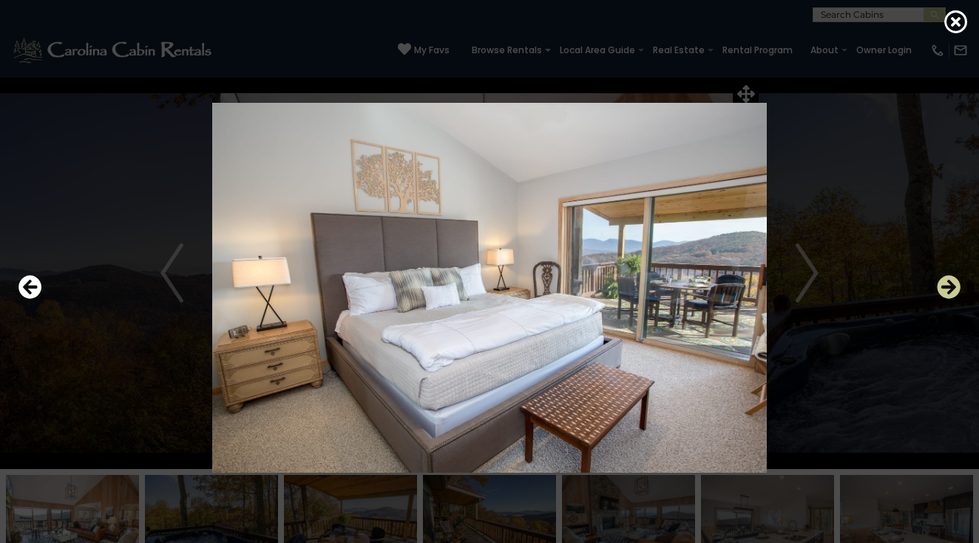
click at [952, 288] on icon "Next" at bounding box center [949, 287] width 24 height 24
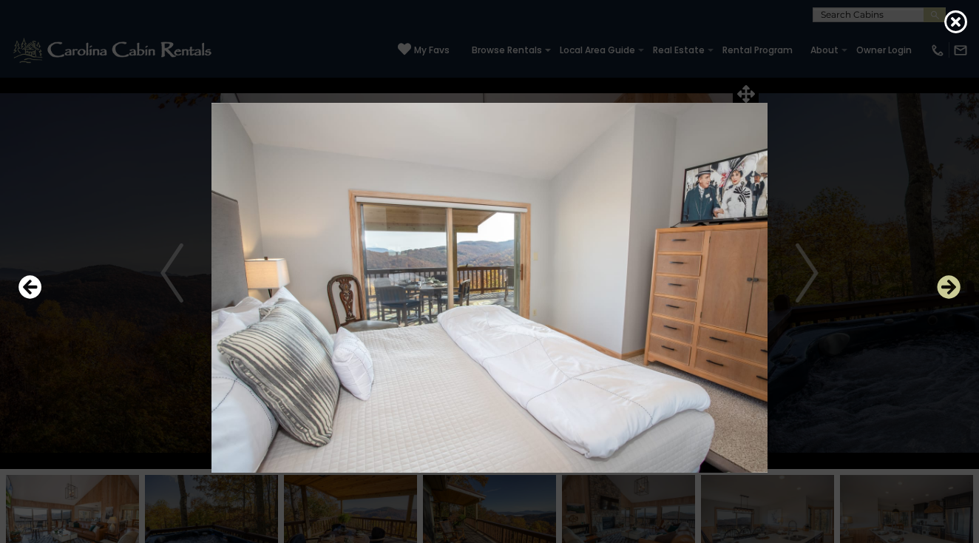
click at [952, 288] on icon "Next" at bounding box center [949, 287] width 24 height 24
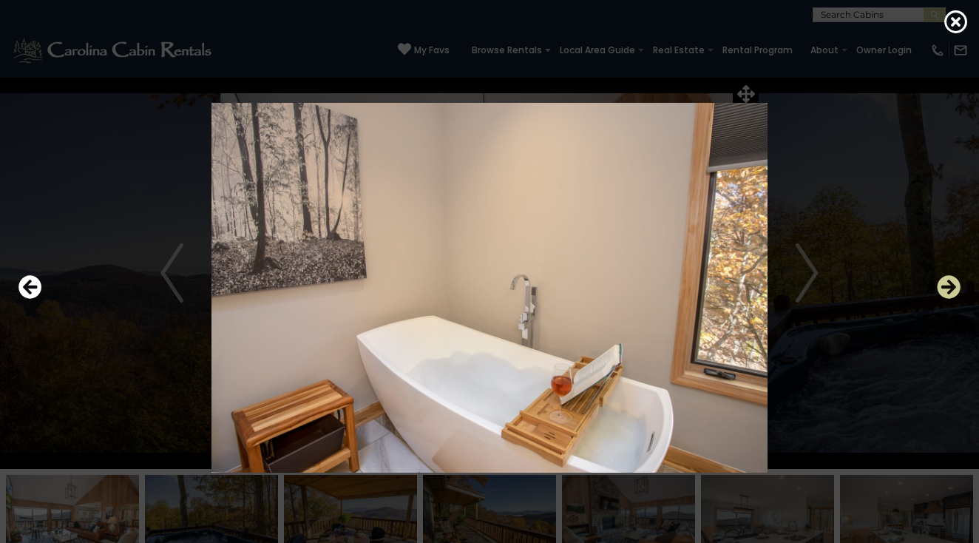
click at [952, 288] on icon "Next" at bounding box center [949, 287] width 24 height 24
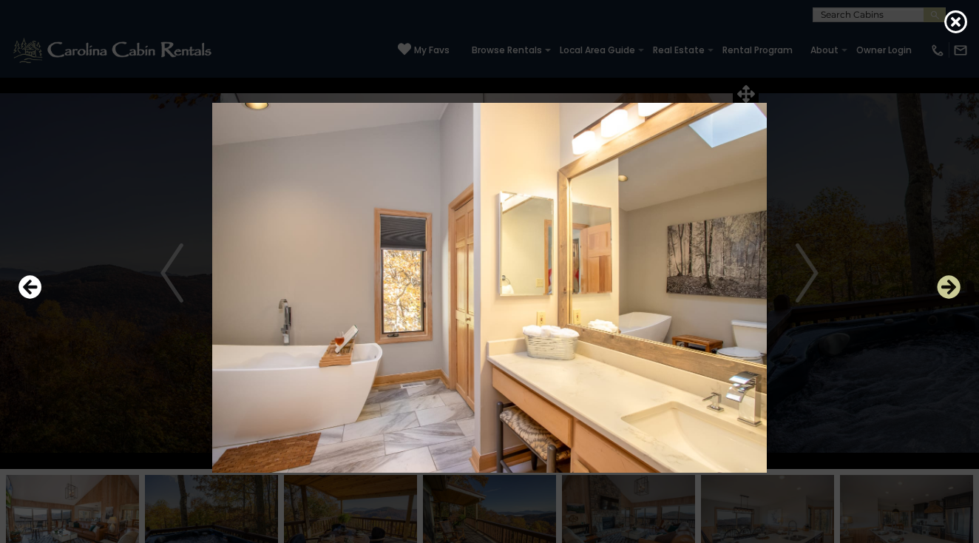
click at [952, 288] on icon "Next" at bounding box center [949, 287] width 24 height 24
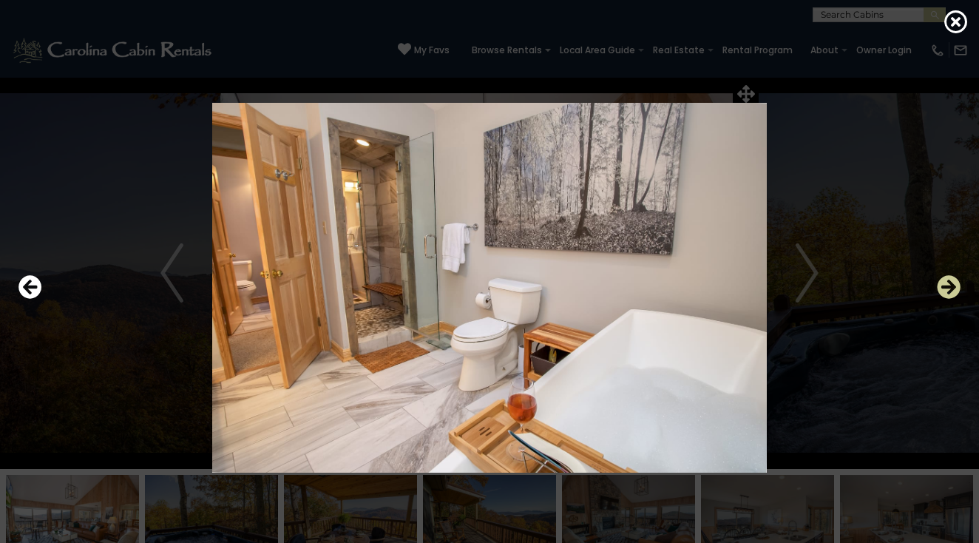
click at [952, 288] on icon "Next" at bounding box center [949, 287] width 24 height 24
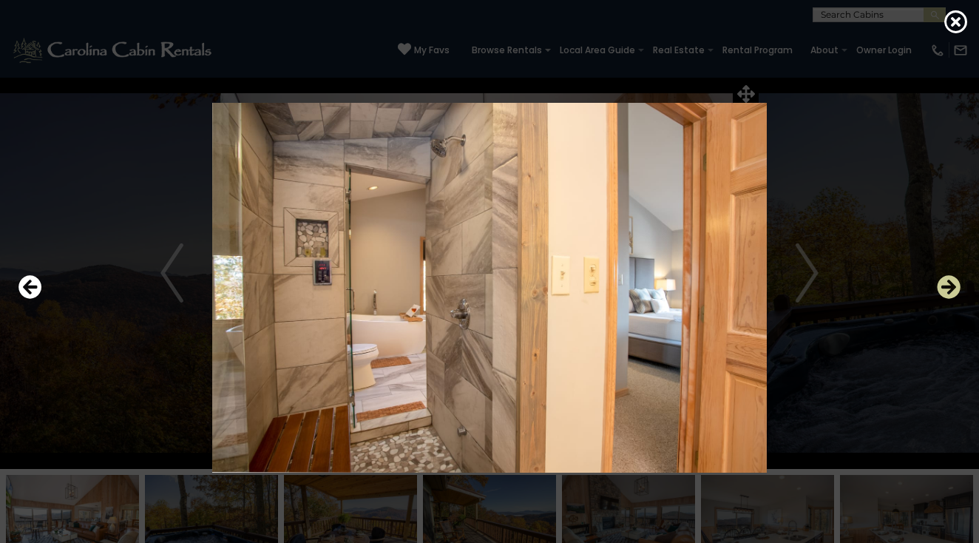
click at [952, 288] on icon "Next" at bounding box center [949, 287] width 24 height 24
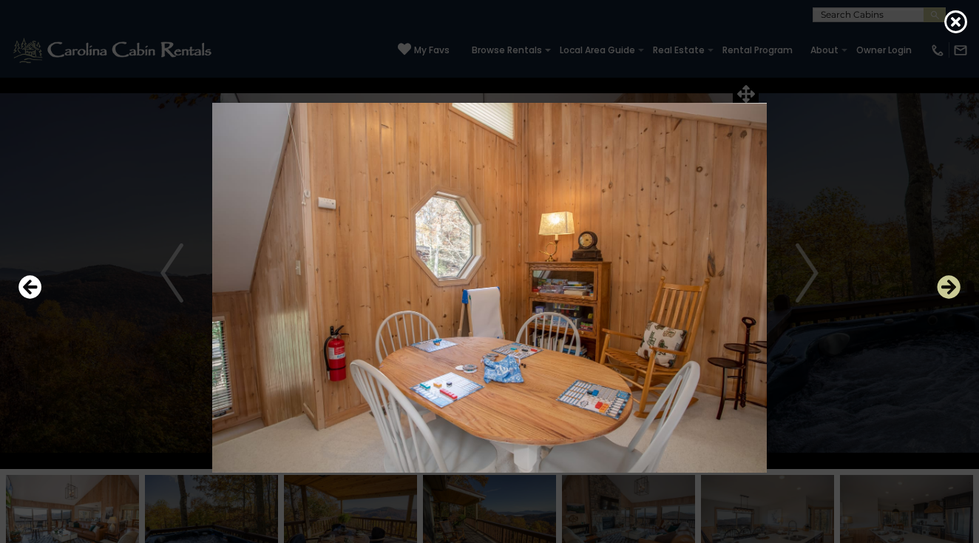
click at [952, 288] on icon "Next" at bounding box center [949, 287] width 24 height 24
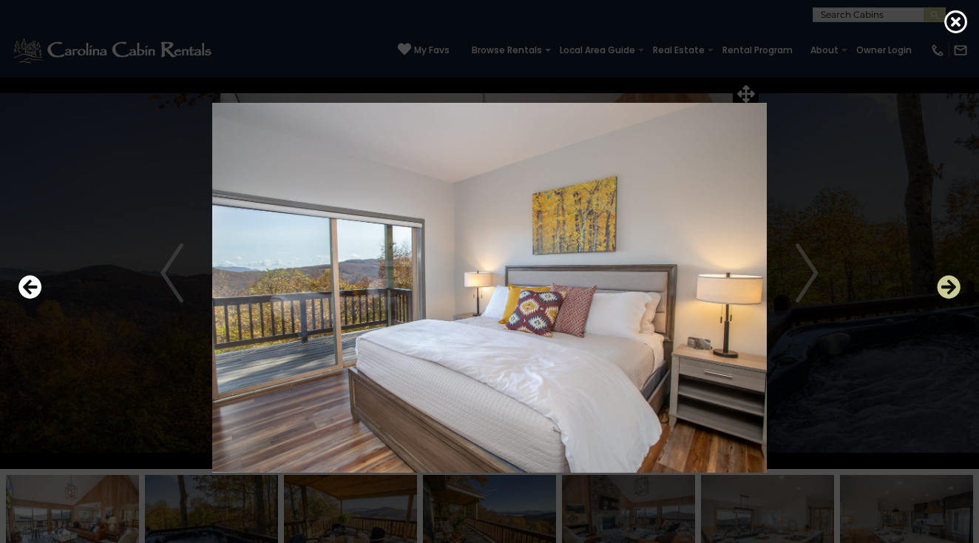
click at [952, 288] on icon "Next" at bounding box center [949, 287] width 24 height 24
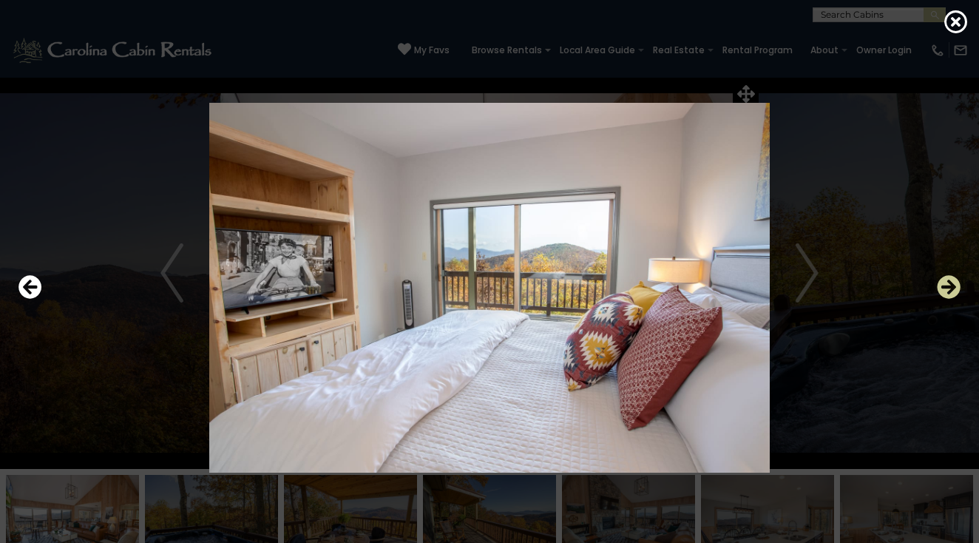
click at [952, 288] on icon "Next" at bounding box center [949, 287] width 24 height 24
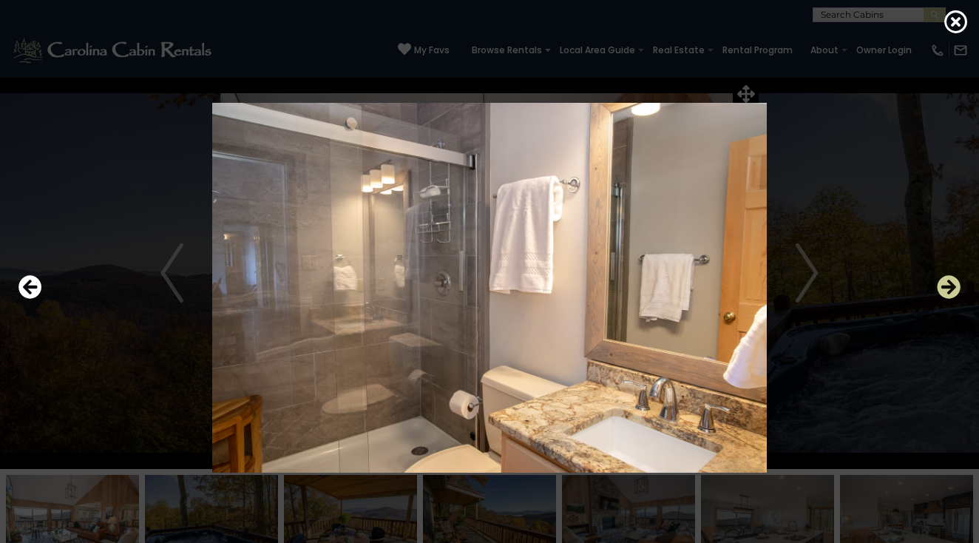
click at [952, 288] on icon "Next" at bounding box center [949, 287] width 24 height 24
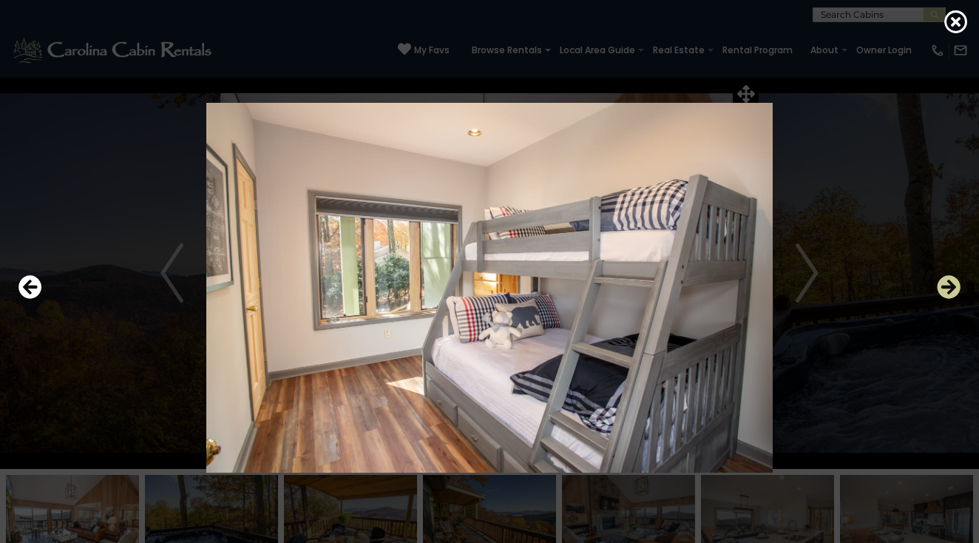
click at [952, 288] on icon "Next" at bounding box center [949, 287] width 24 height 24
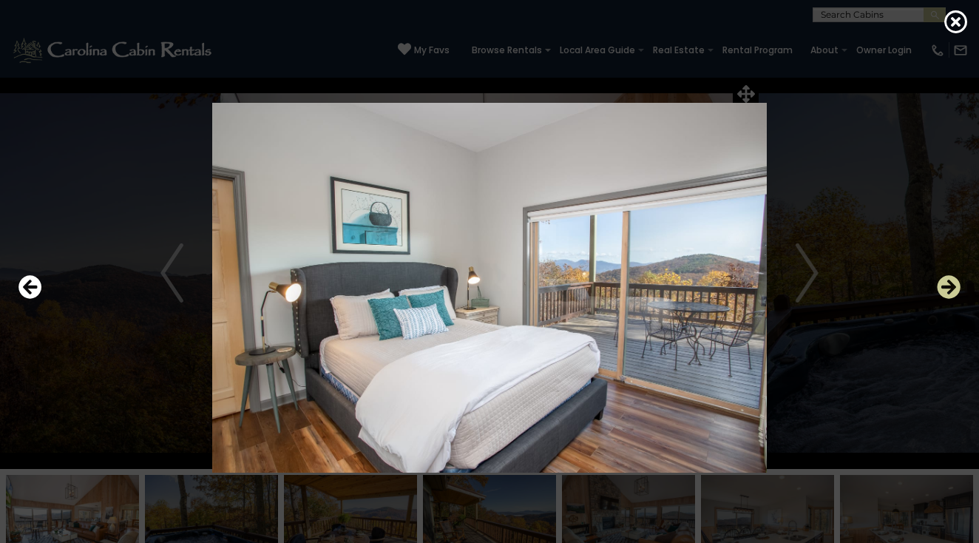
click at [952, 288] on icon "Next" at bounding box center [949, 287] width 24 height 24
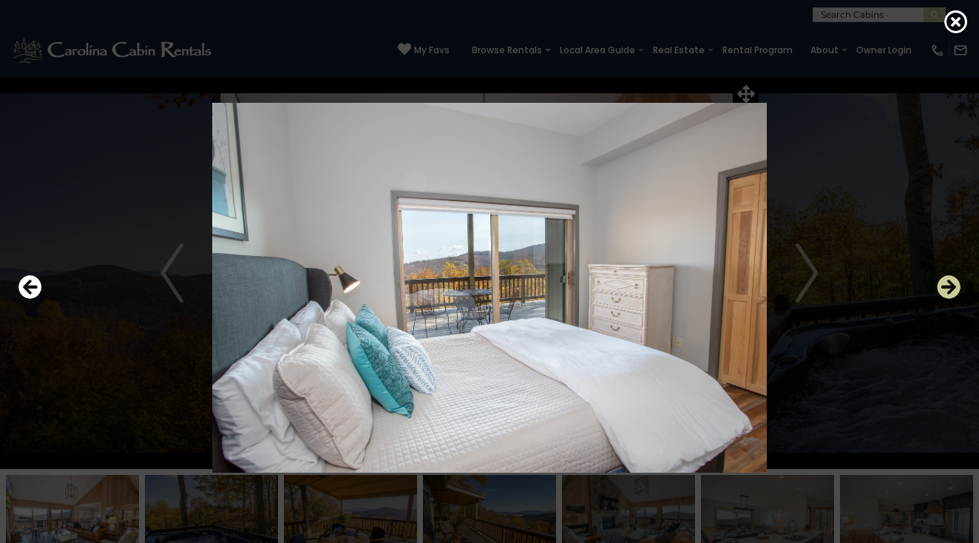
click at [952, 288] on icon "Next" at bounding box center [949, 287] width 24 height 24
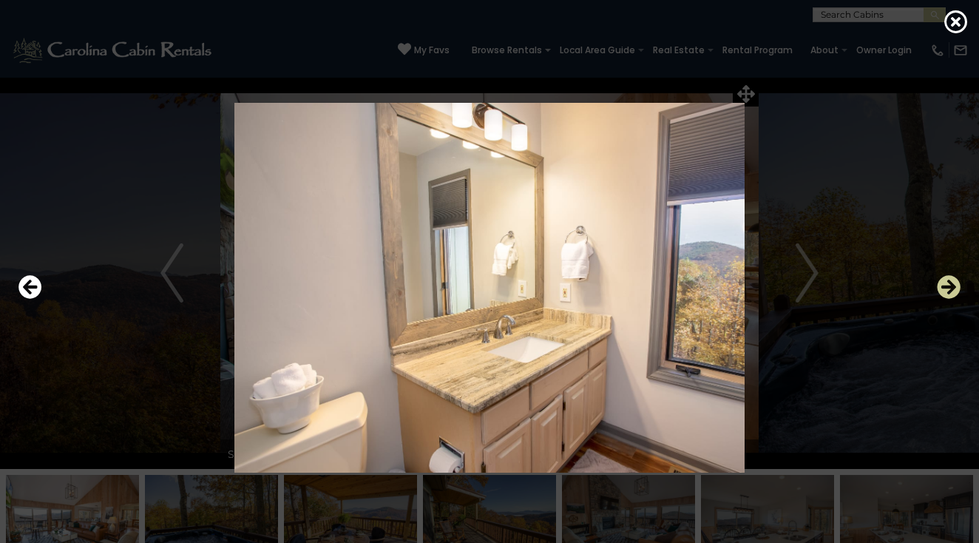
click at [952, 288] on icon "Next" at bounding box center [949, 287] width 24 height 24
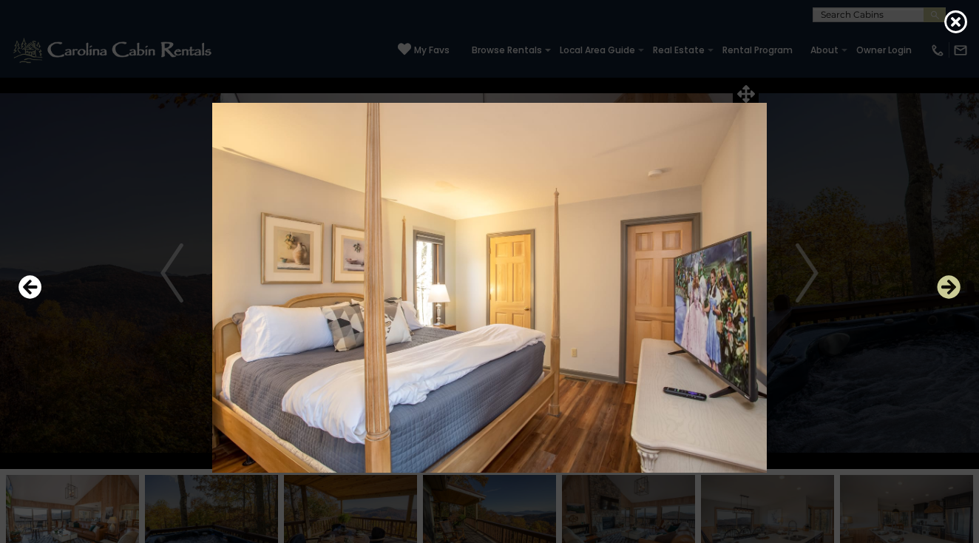
click at [952, 288] on icon "Next" at bounding box center [949, 287] width 24 height 24
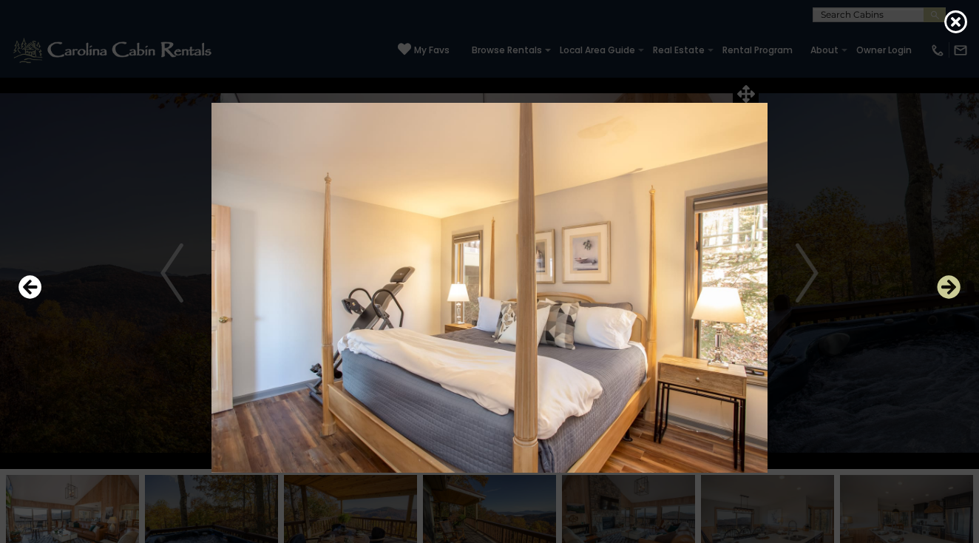
click at [952, 288] on icon "Next" at bounding box center [949, 287] width 24 height 24
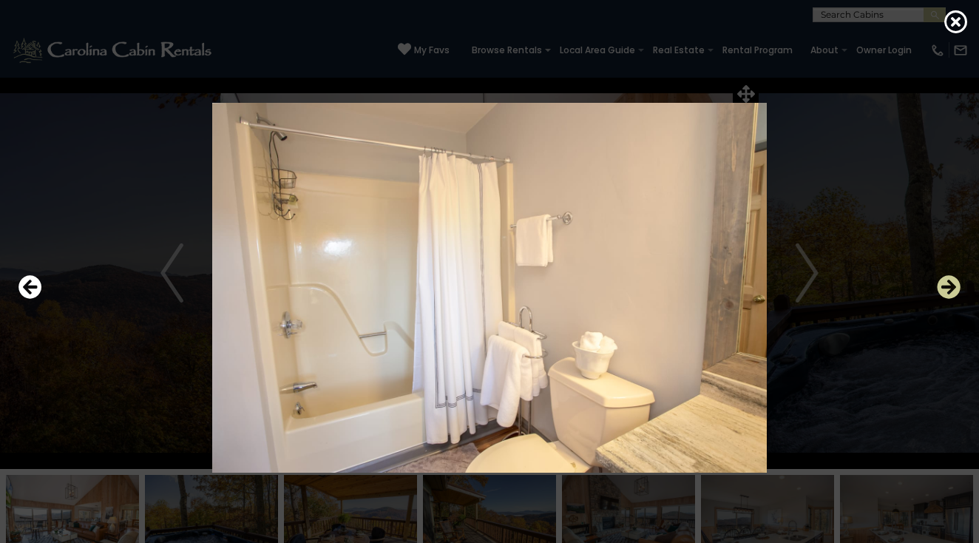
click at [952, 288] on icon "Next" at bounding box center [949, 287] width 24 height 24
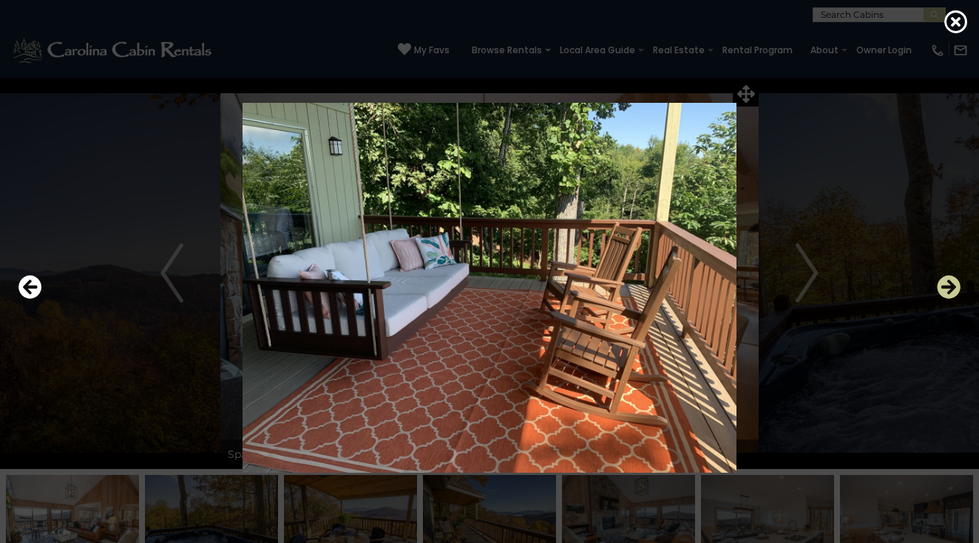
click at [952, 288] on icon "Next" at bounding box center [949, 287] width 24 height 24
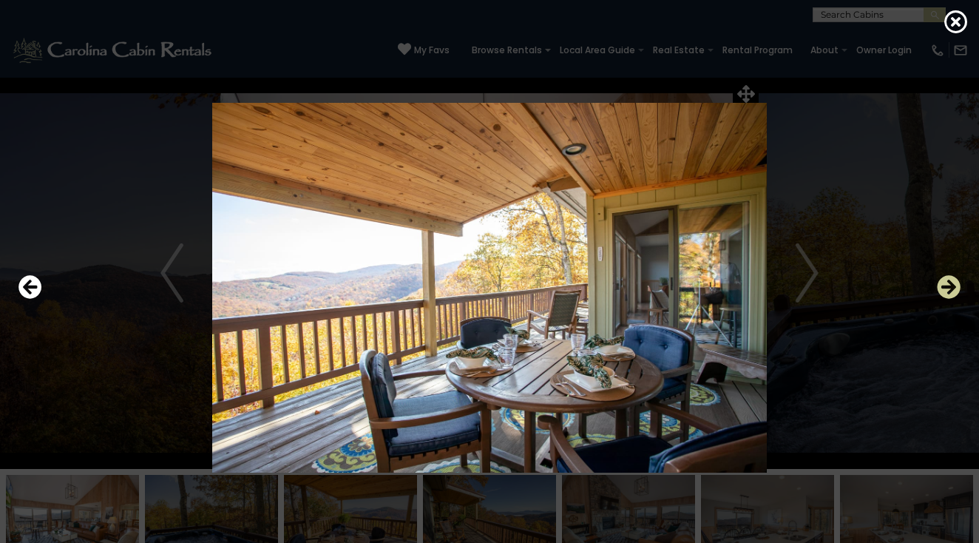
click at [952, 288] on icon "Next" at bounding box center [949, 287] width 24 height 24
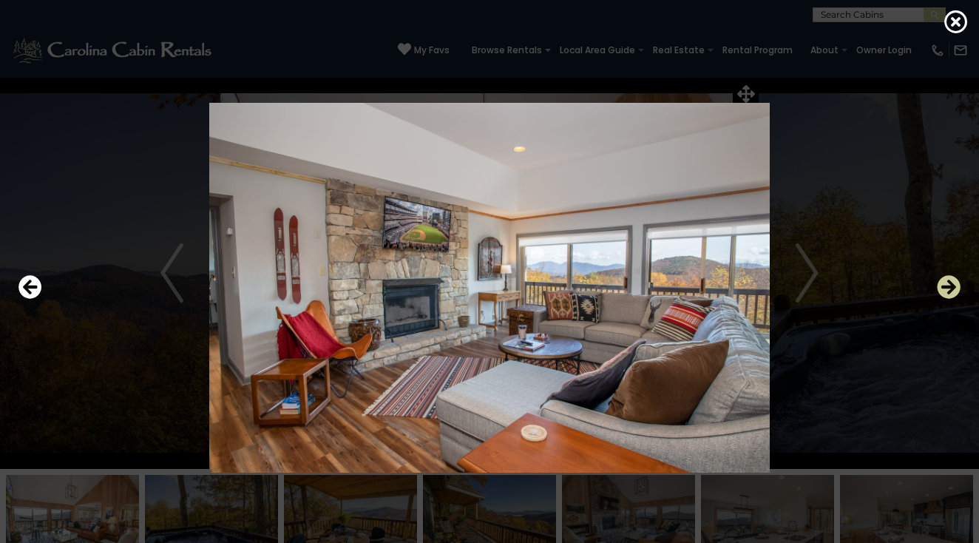
click at [952, 288] on icon "Next" at bounding box center [949, 287] width 24 height 24
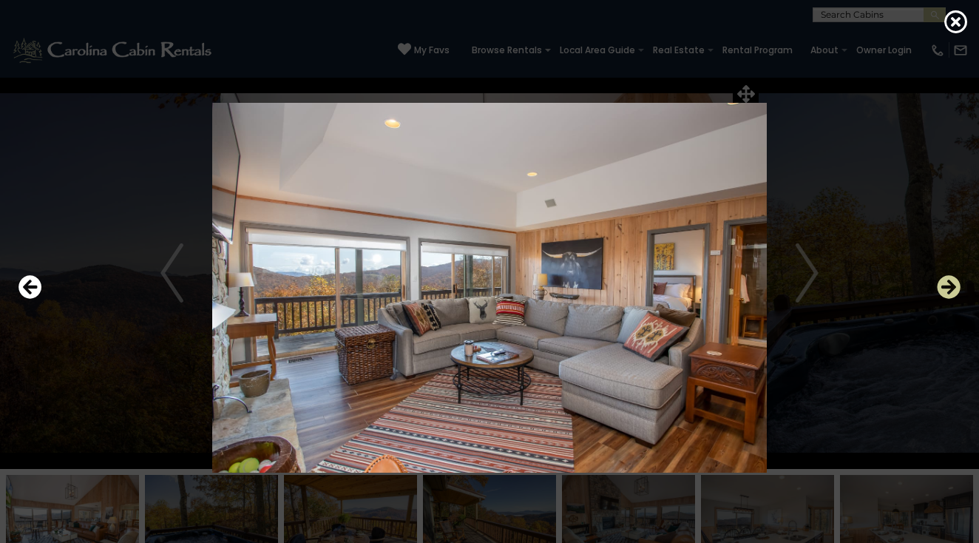
click at [952, 288] on icon "Next" at bounding box center [949, 287] width 24 height 24
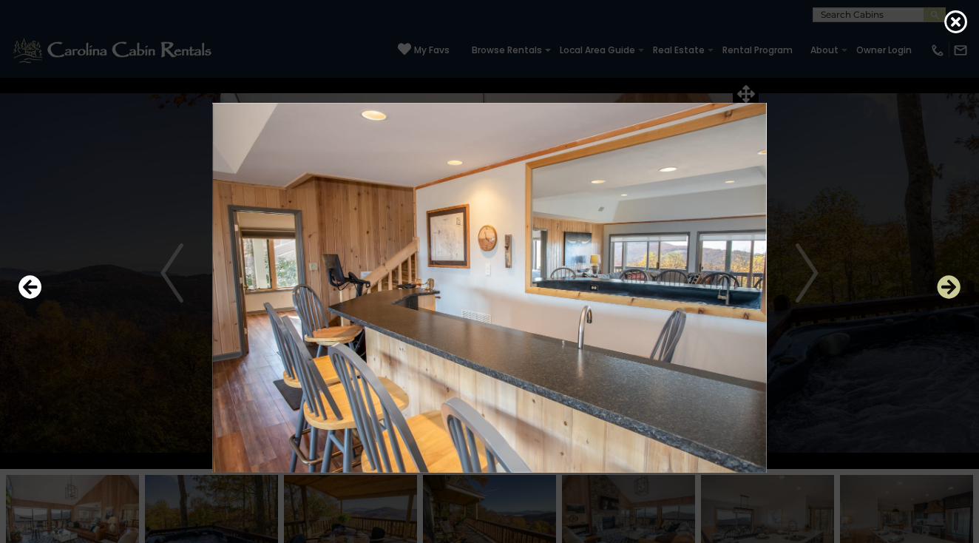
click at [952, 288] on icon "Next" at bounding box center [949, 287] width 24 height 24
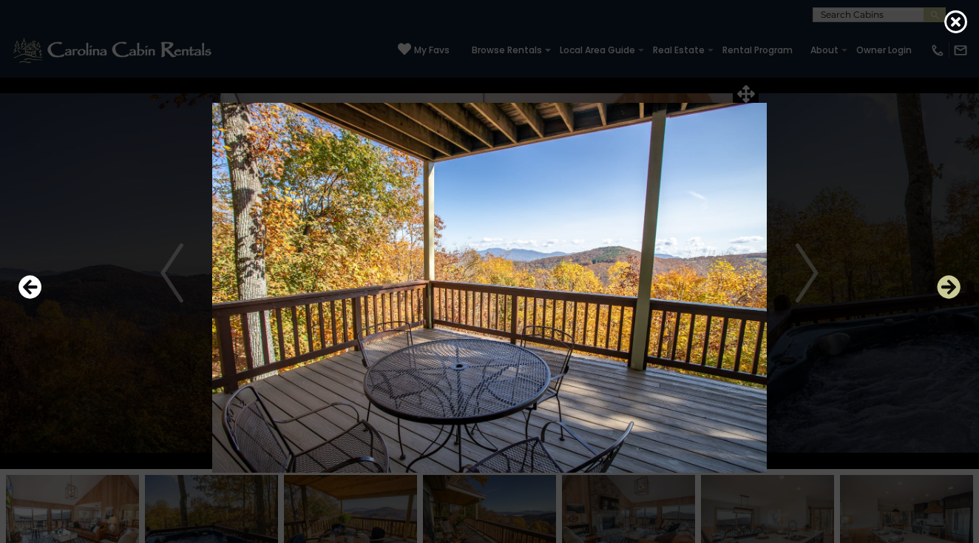
click at [952, 288] on icon "Next" at bounding box center [949, 287] width 24 height 24
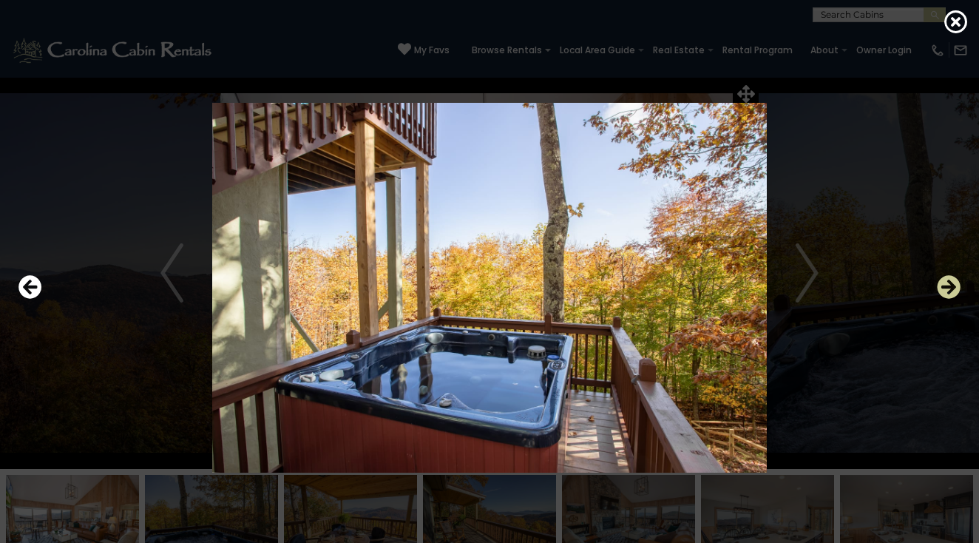
click at [952, 288] on icon "Next" at bounding box center [949, 287] width 24 height 24
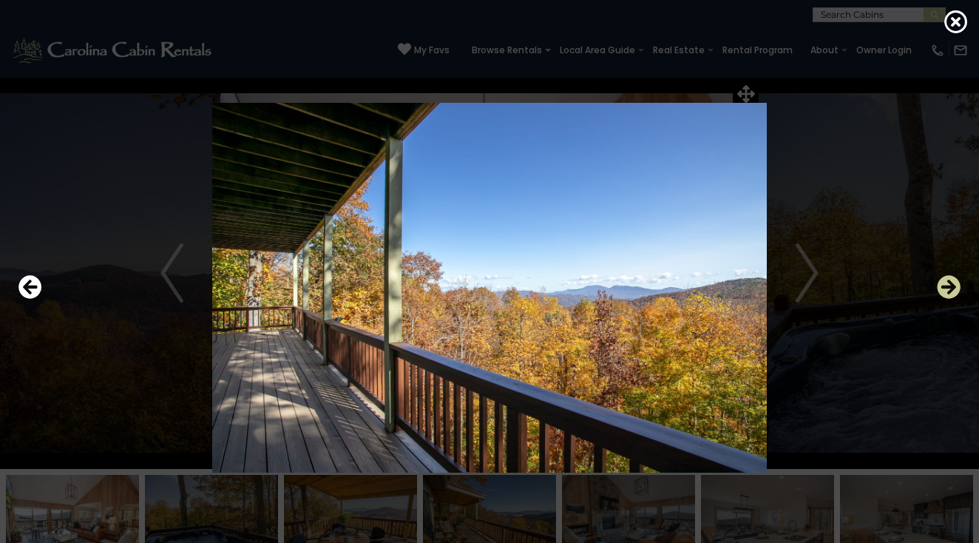
click at [952, 288] on icon "Next" at bounding box center [949, 287] width 24 height 24
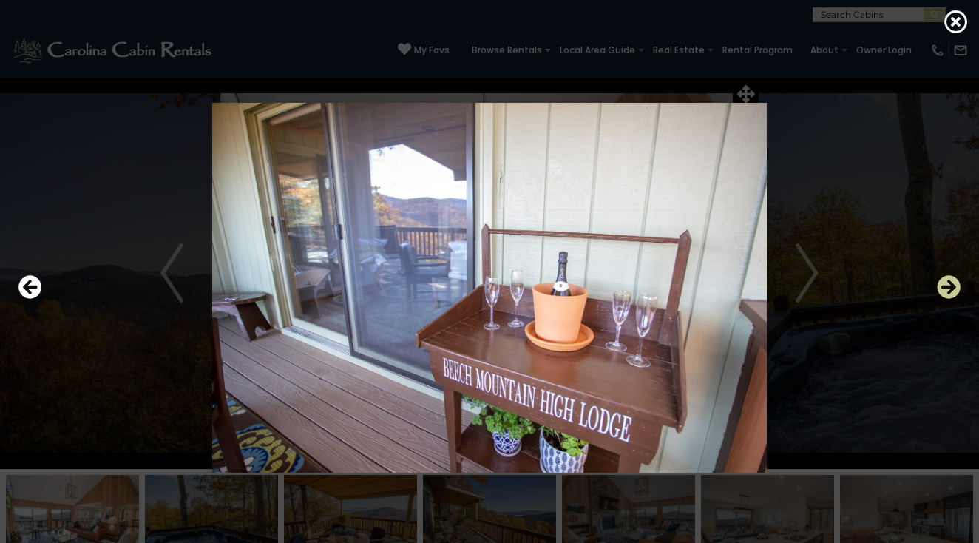
click at [952, 288] on icon "Next" at bounding box center [949, 287] width 24 height 24
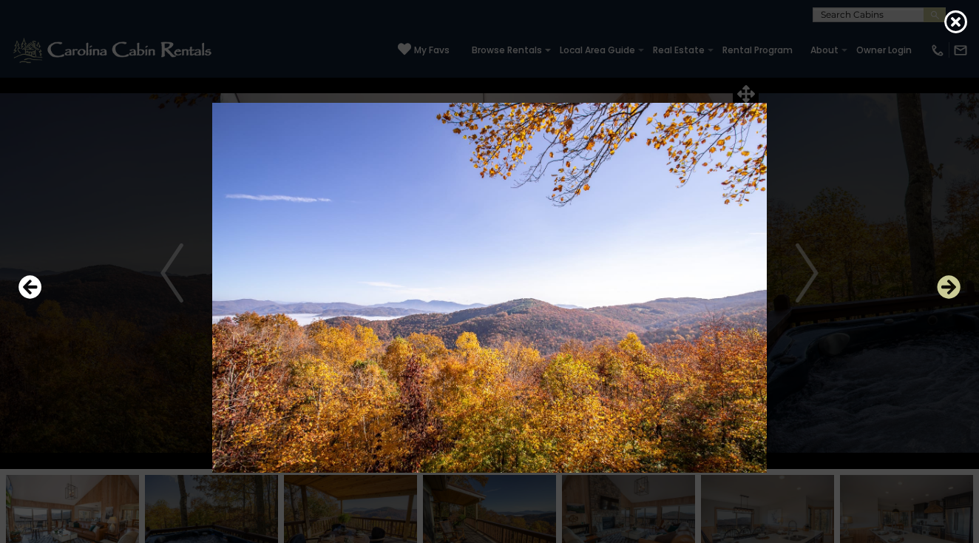
click at [952, 288] on icon "Next" at bounding box center [949, 287] width 24 height 24
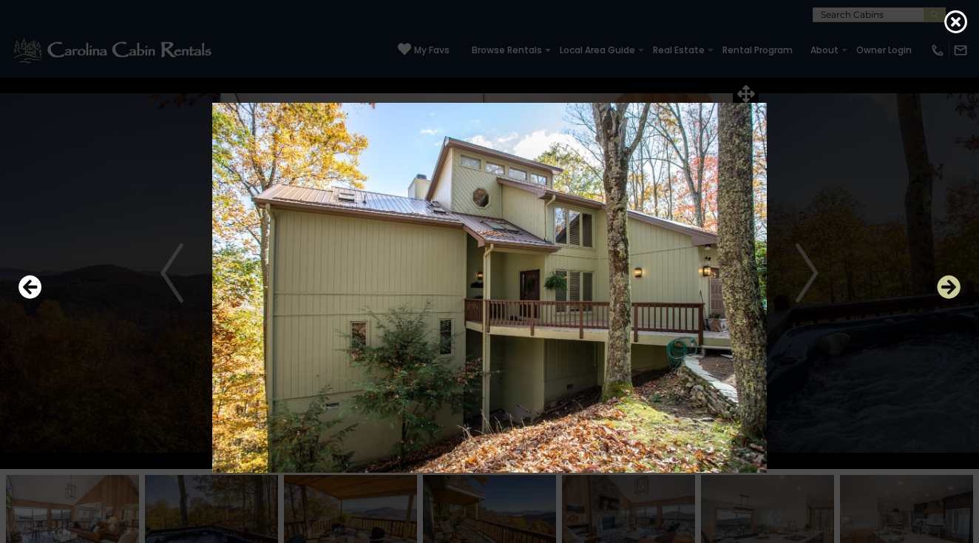
click at [952, 288] on icon "Next" at bounding box center [949, 287] width 24 height 24
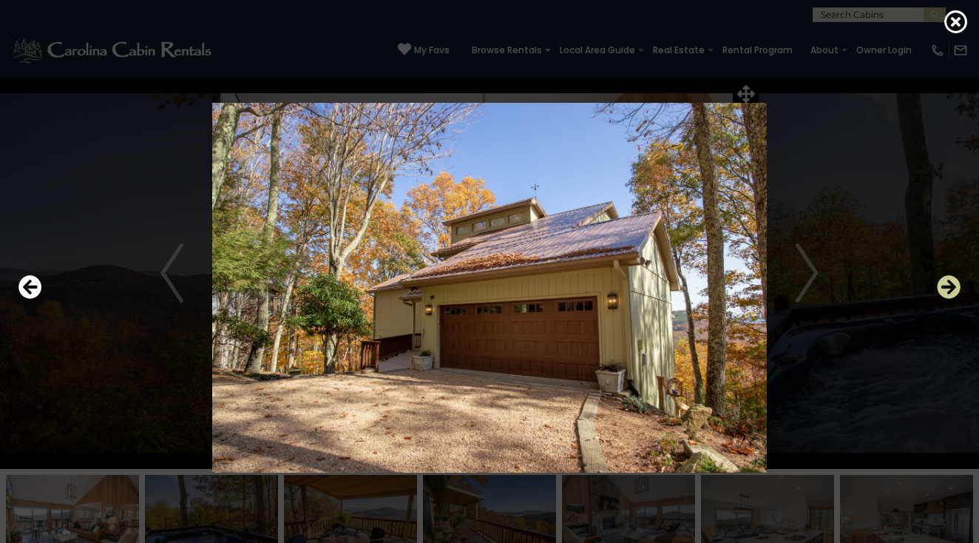
click at [952, 288] on icon "Next" at bounding box center [949, 287] width 24 height 24
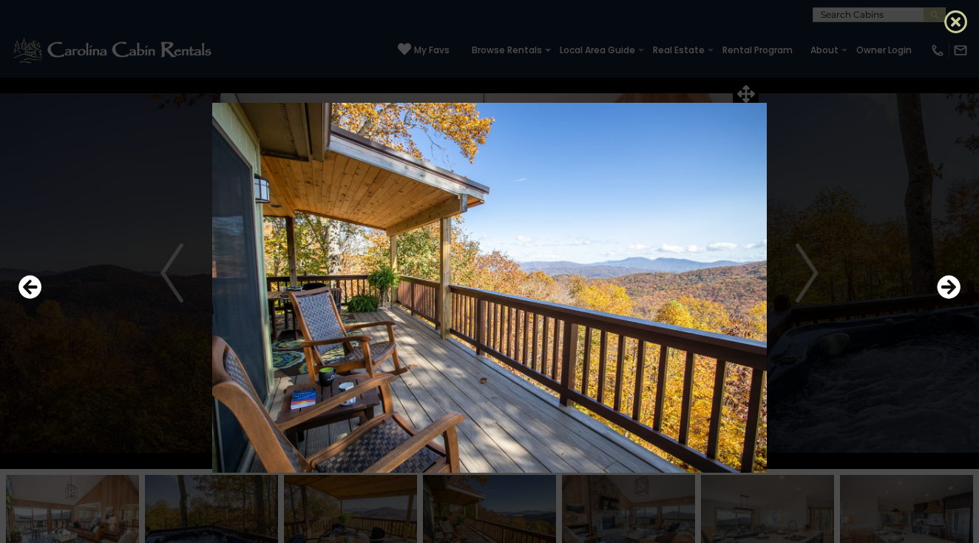
click at [965, 19] on icon at bounding box center [957, 22] width 24 height 24
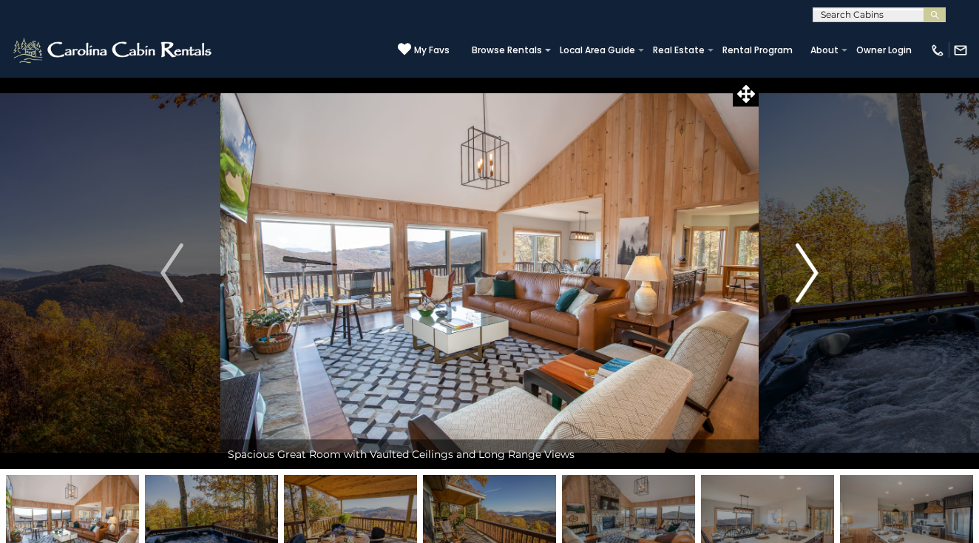
click at [811, 277] on img "Next" at bounding box center [807, 272] width 22 height 59
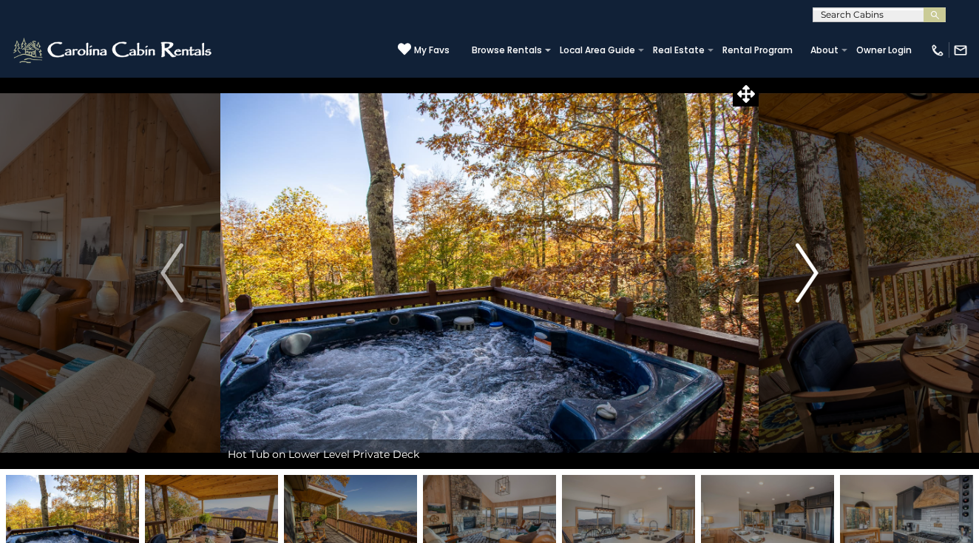
click at [811, 277] on img "Next" at bounding box center [807, 272] width 22 height 59
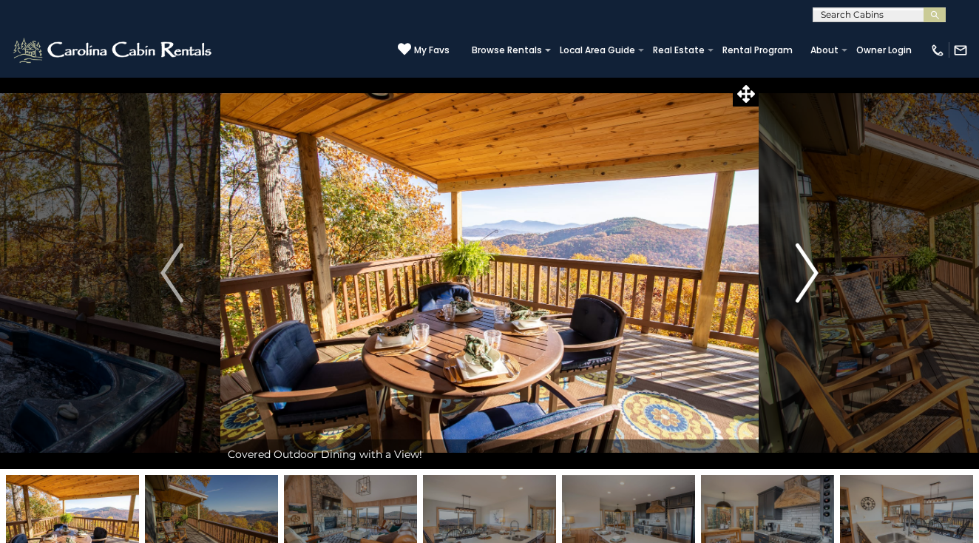
click at [811, 277] on img "Next" at bounding box center [807, 272] width 22 height 59
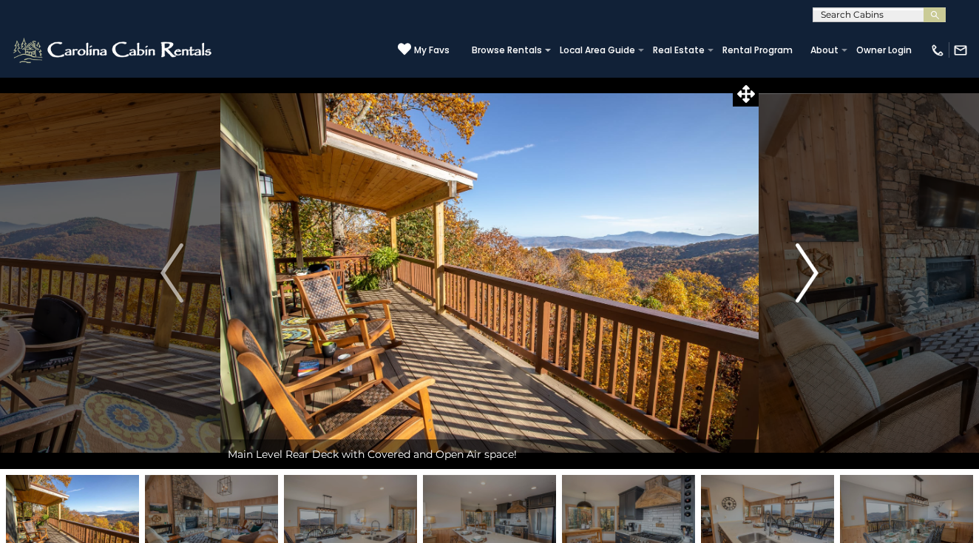
click at [811, 277] on img "Next" at bounding box center [807, 272] width 22 height 59
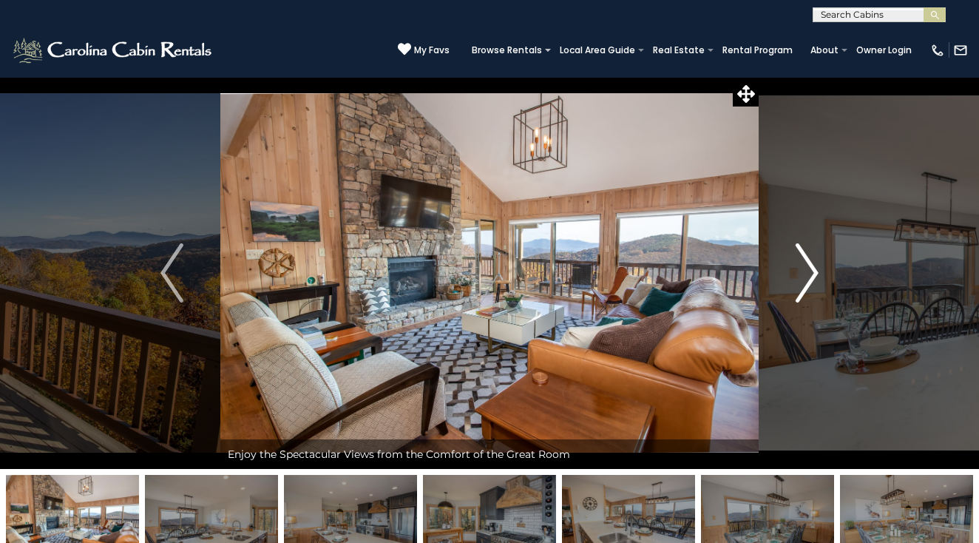
click at [811, 277] on img "Next" at bounding box center [807, 272] width 22 height 59
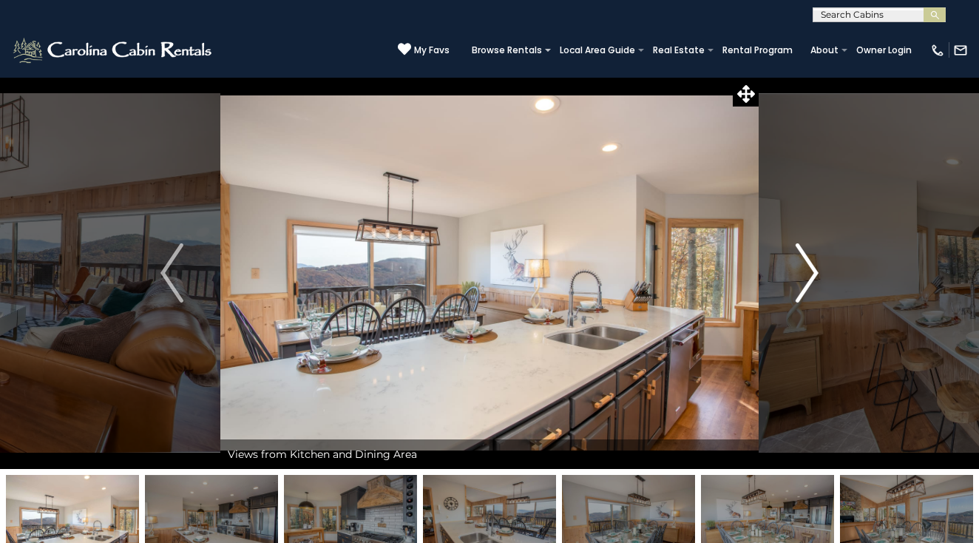
click at [811, 277] on img "Next" at bounding box center [807, 272] width 22 height 59
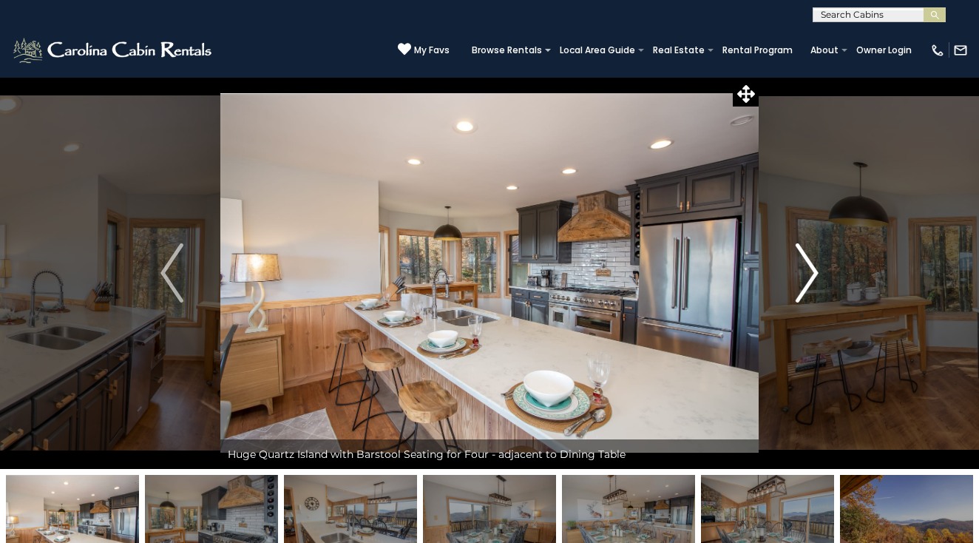
click at [811, 277] on img "Next" at bounding box center [807, 272] width 22 height 59
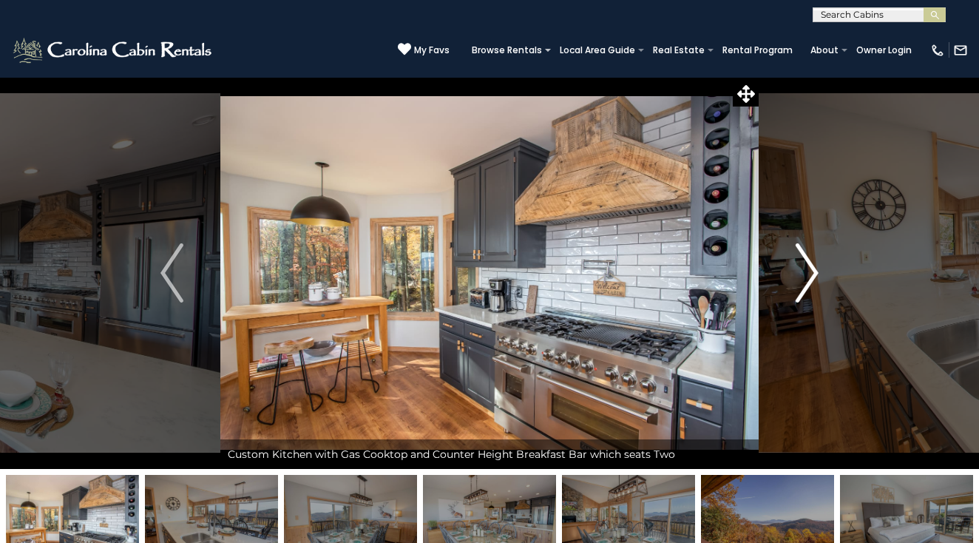
click at [811, 277] on img "Next" at bounding box center [807, 272] width 22 height 59
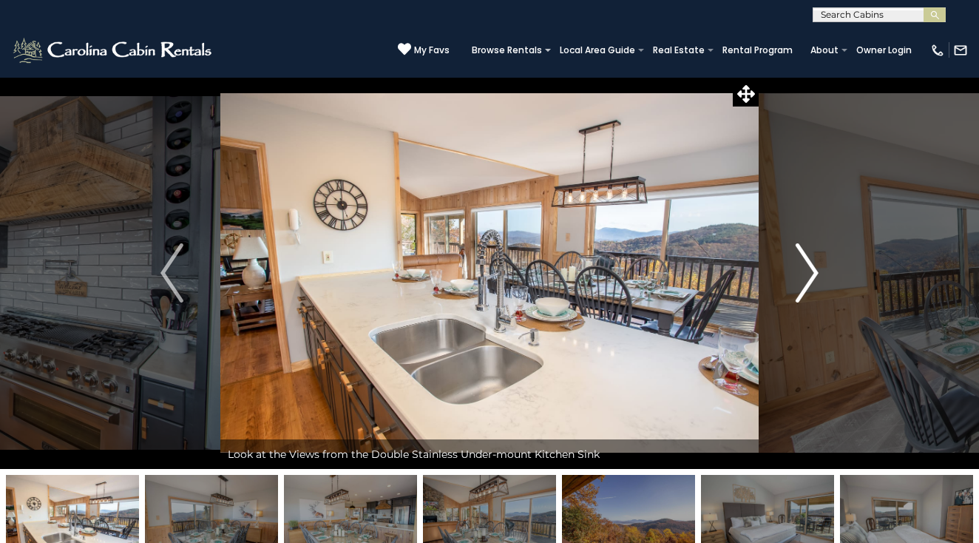
click at [811, 277] on img "Next" at bounding box center [807, 272] width 22 height 59
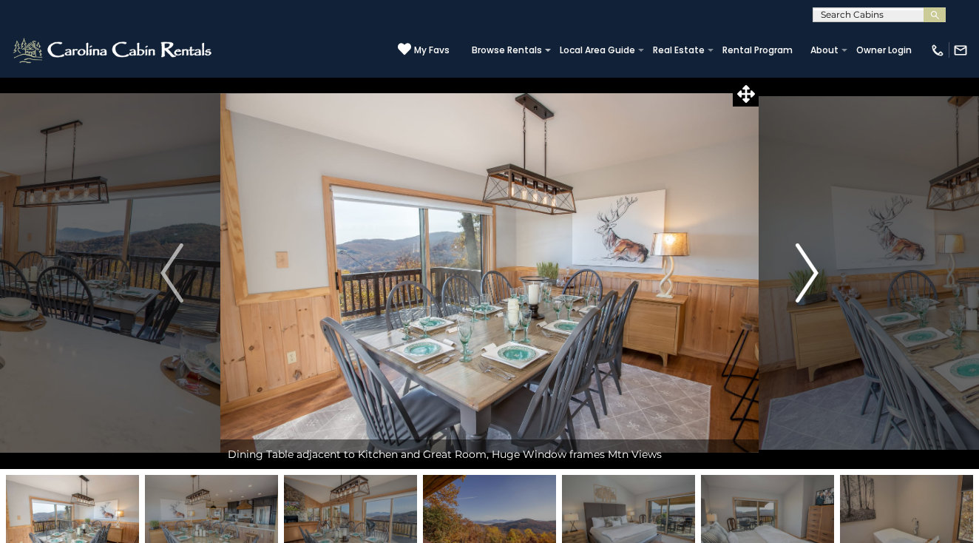
click at [811, 277] on img "Next" at bounding box center [807, 272] width 22 height 59
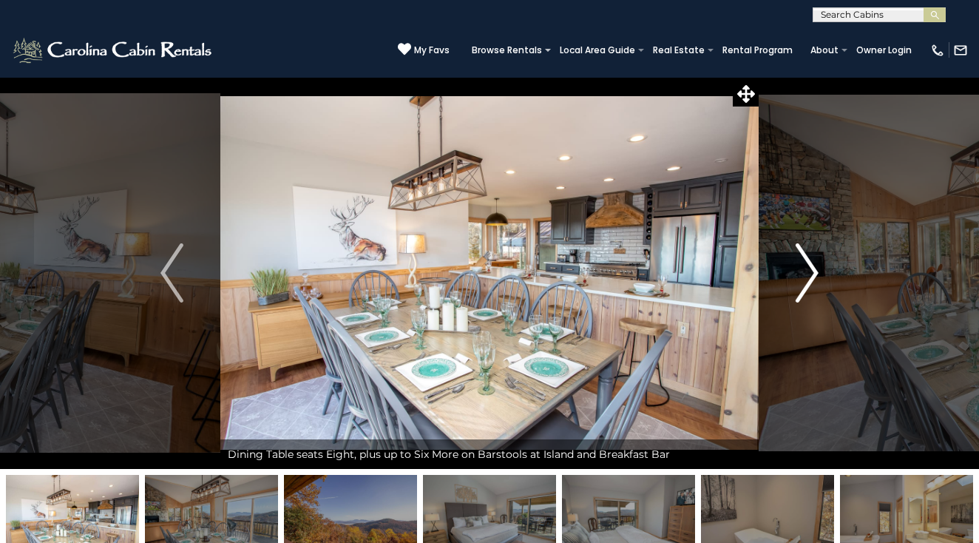
click at [811, 277] on img "Next" at bounding box center [807, 272] width 22 height 59
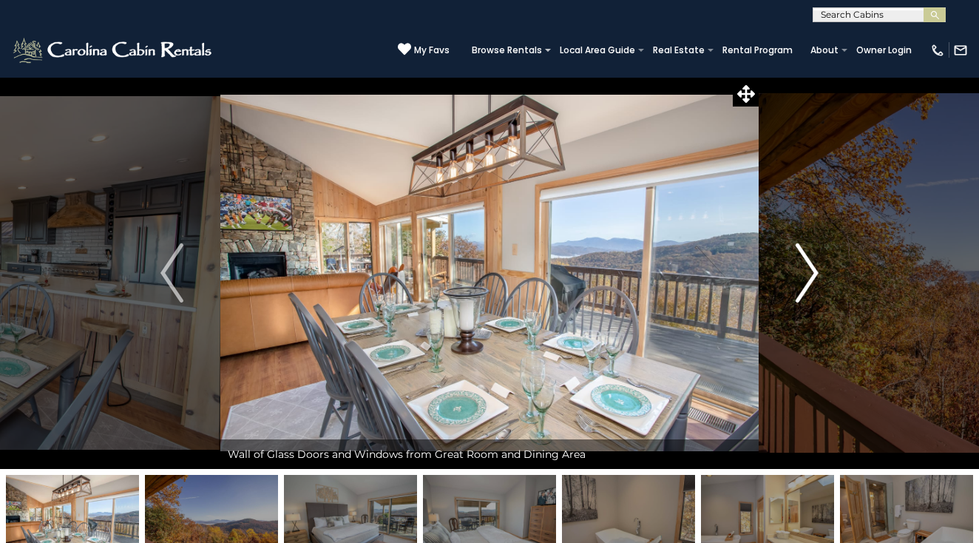
click at [811, 277] on img "Next" at bounding box center [807, 272] width 22 height 59
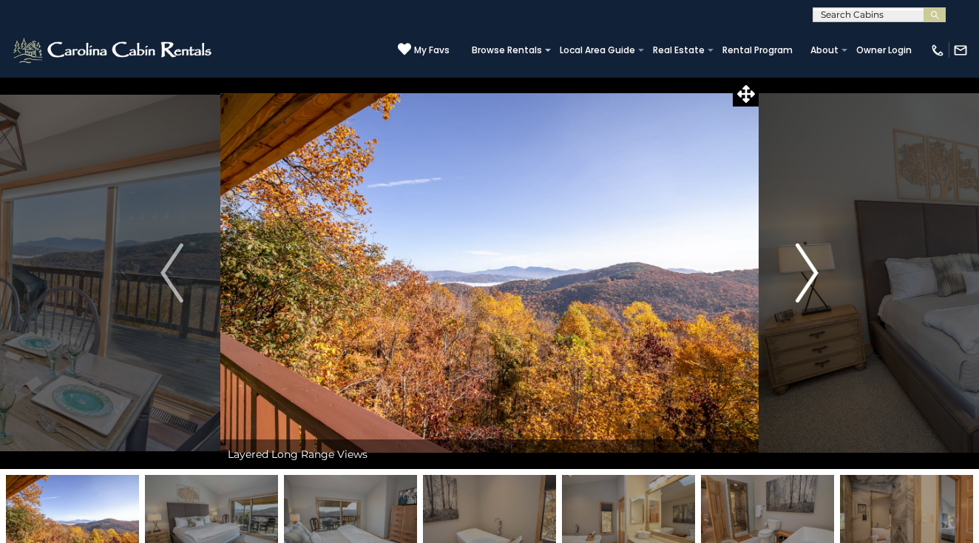
click at [811, 277] on img "Next" at bounding box center [807, 272] width 22 height 59
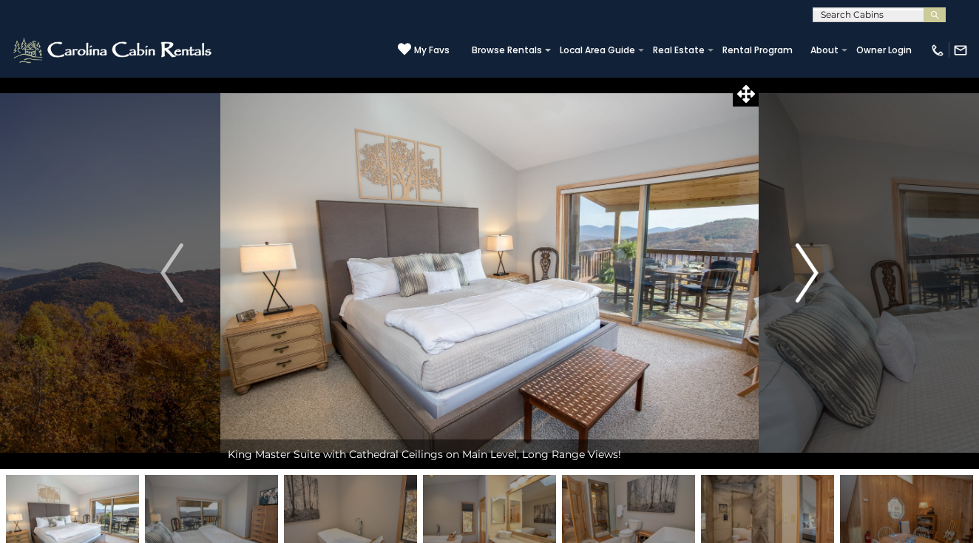
click at [811, 277] on img "Next" at bounding box center [807, 272] width 22 height 59
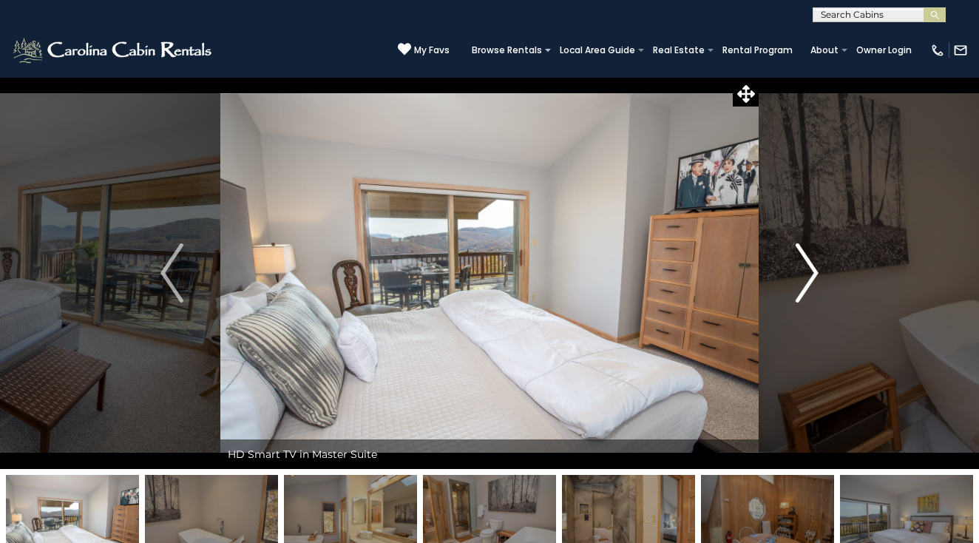
click at [811, 277] on img "Next" at bounding box center [807, 272] width 22 height 59
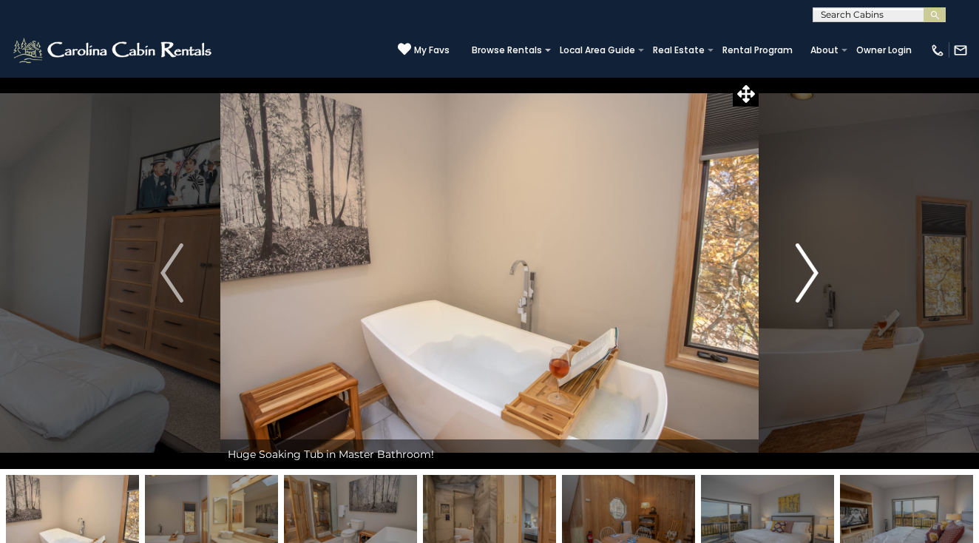
click at [811, 277] on img "Next" at bounding box center [807, 272] width 22 height 59
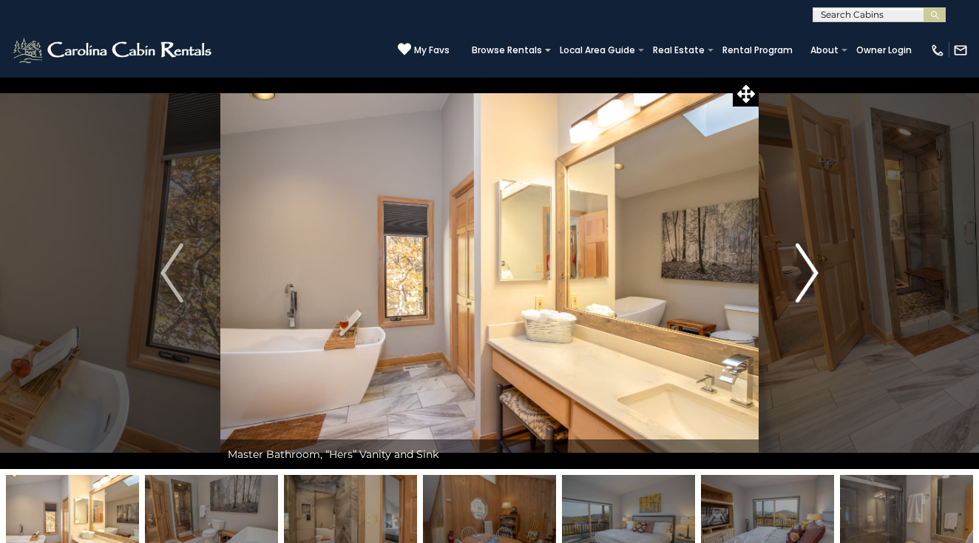
click at [811, 277] on img "Next" at bounding box center [807, 272] width 22 height 59
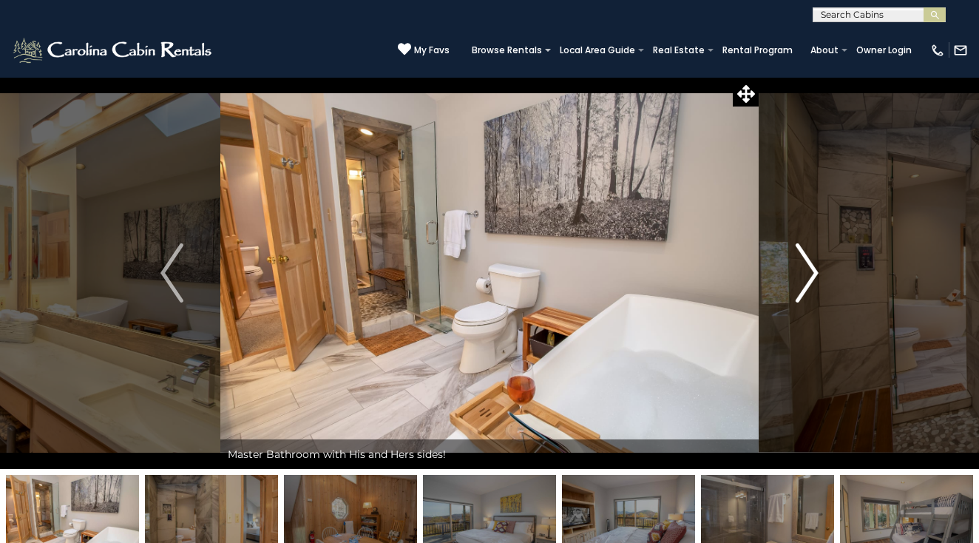
click at [811, 277] on img "Next" at bounding box center [807, 272] width 22 height 59
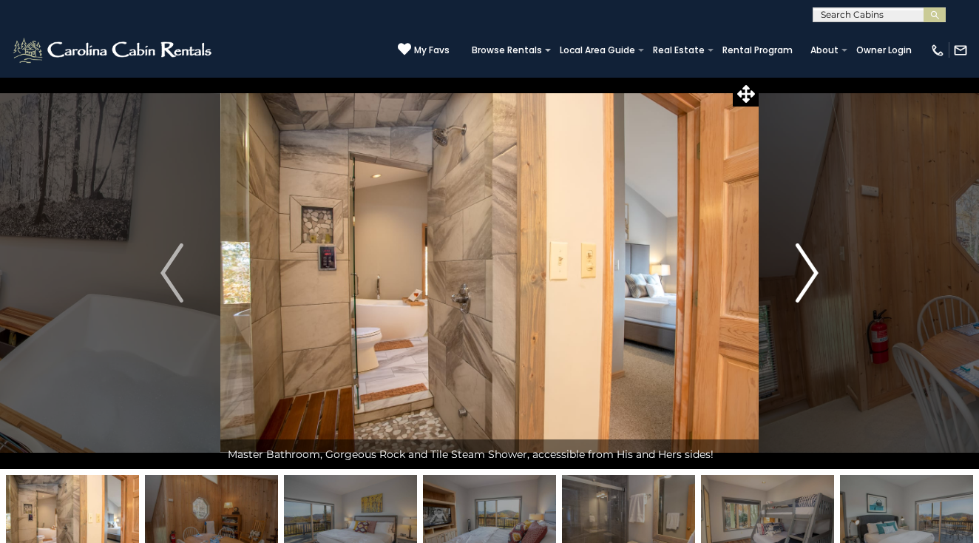
click at [811, 277] on img "Next" at bounding box center [807, 272] width 22 height 59
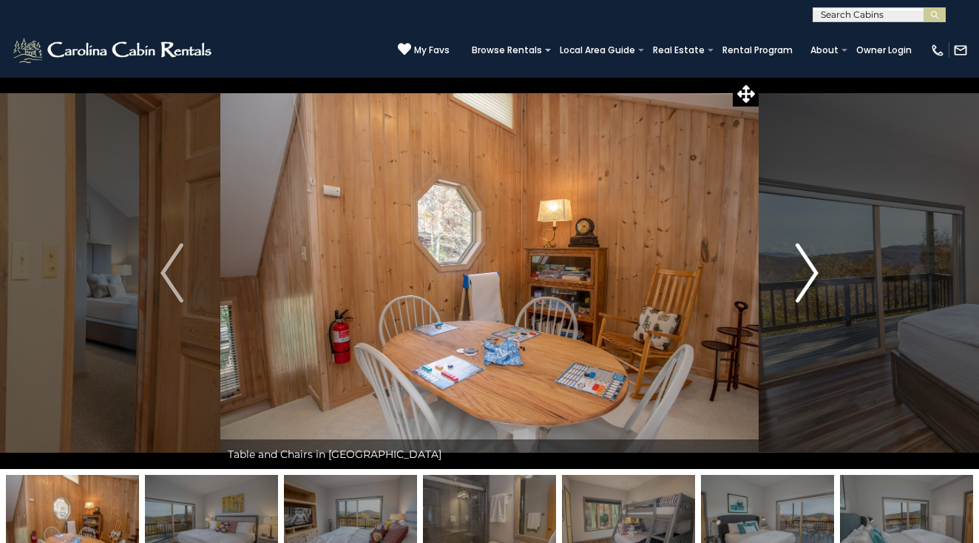
click at [811, 277] on img "Next" at bounding box center [807, 272] width 22 height 59
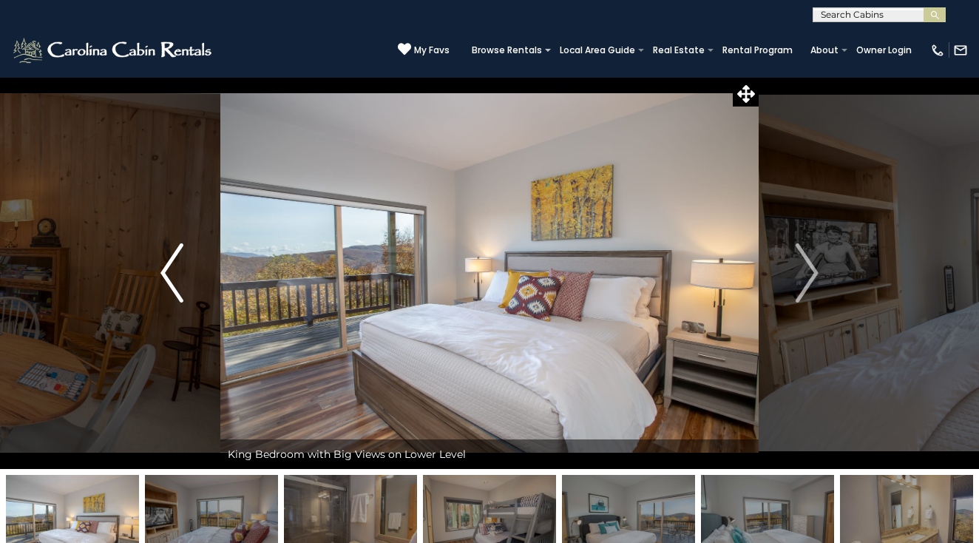
click at [169, 276] on img "Previous" at bounding box center [172, 272] width 22 height 59
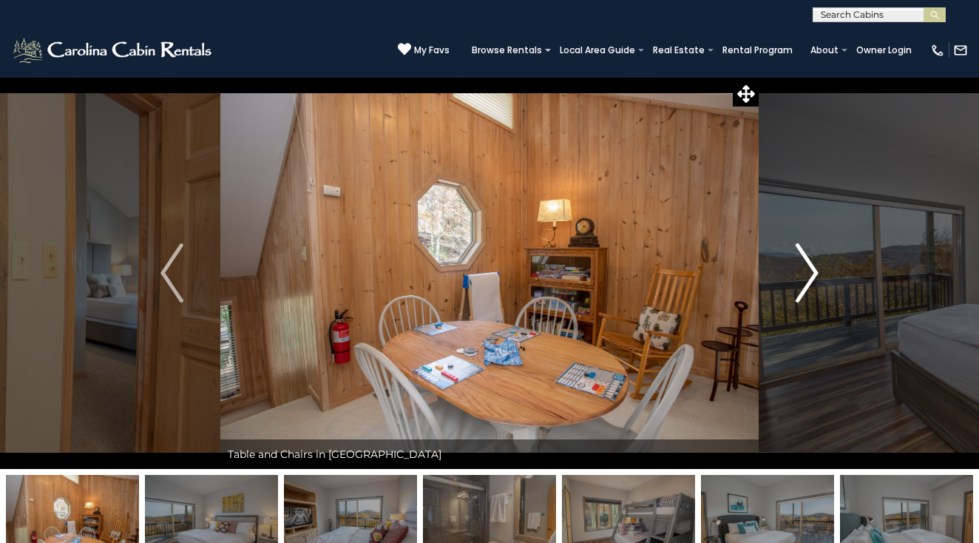
click at [804, 282] on img "Next" at bounding box center [807, 272] width 22 height 59
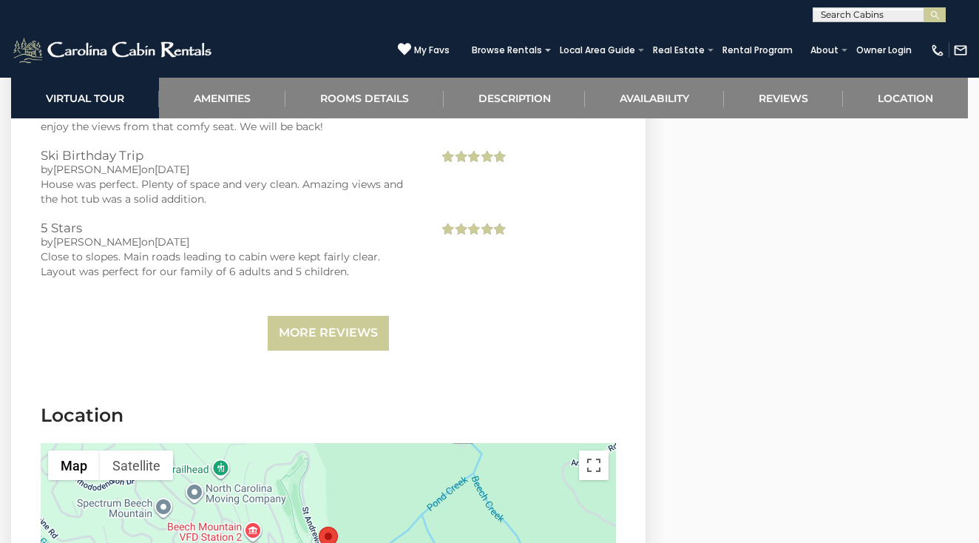
scroll to position [3473, 0]
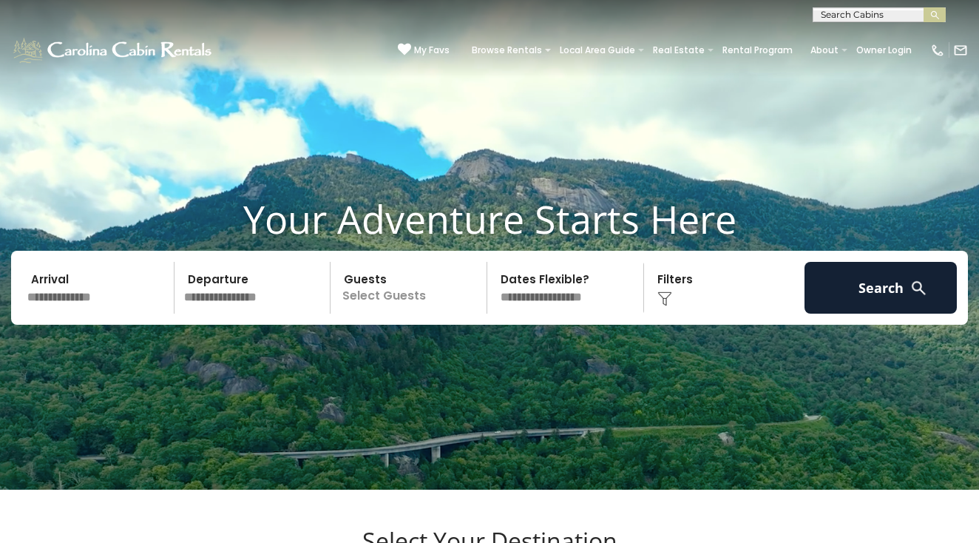
click at [45, 314] on input "text" at bounding box center [98, 288] width 152 height 52
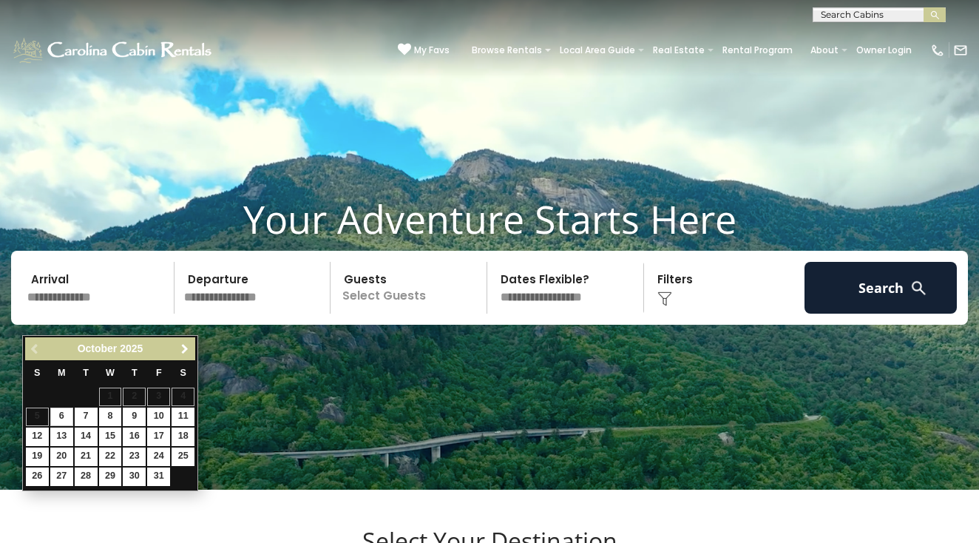
click at [184, 348] on span "Next" at bounding box center [185, 349] width 12 height 12
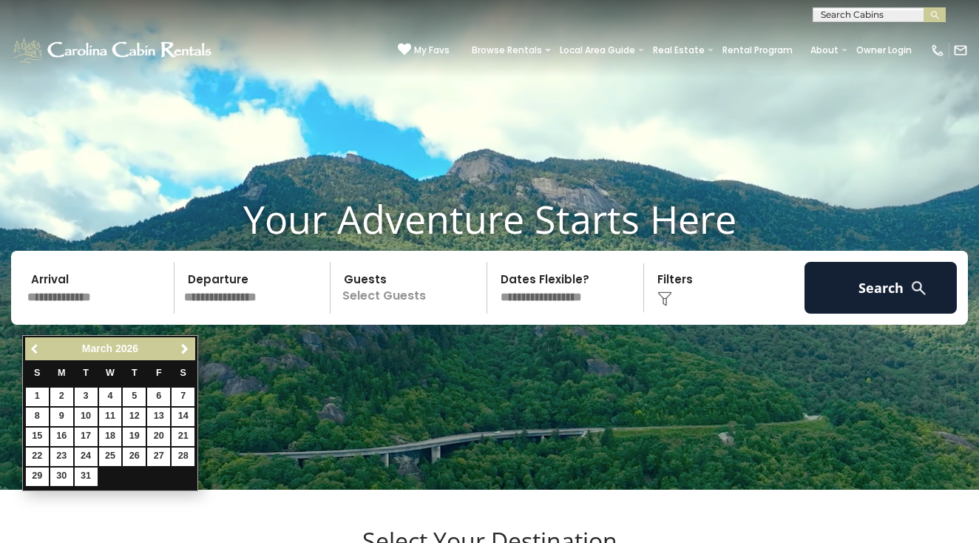
click at [33, 348] on span "Previous" at bounding box center [36, 349] width 12 height 12
click at [112, 437] on link "18" at bounding box center [110, 437] width 23 height 18
type input "*******"
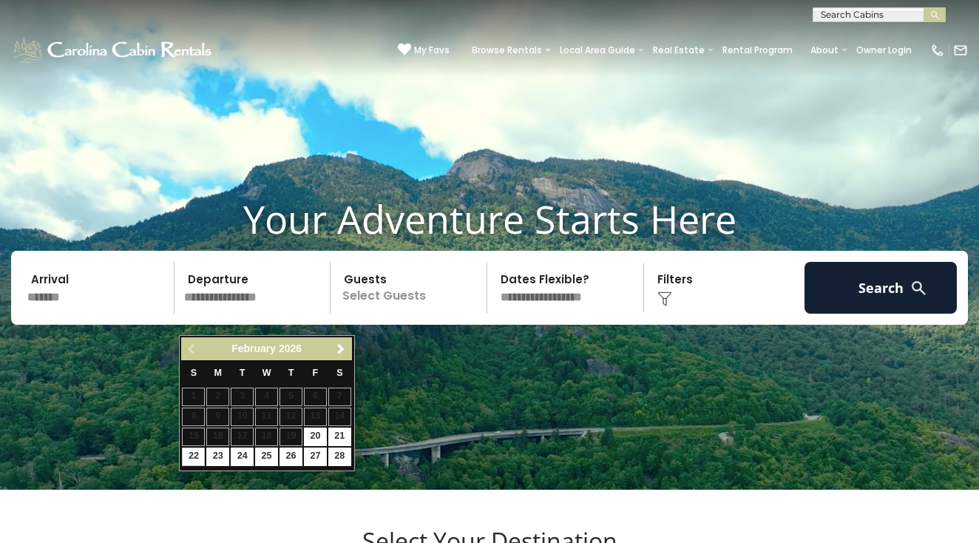
click at [195, 454] on link "22" at bounding box center [193, 457] width 23 height 18
type input "*******"
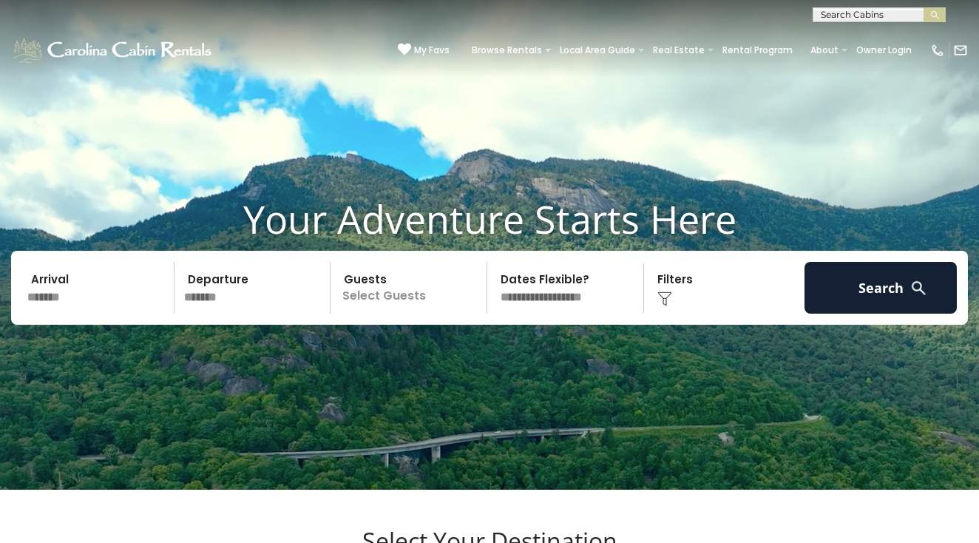
click at [397, 314] on p "Select Guests" at bounding box center [411, 288] width 152 height 52
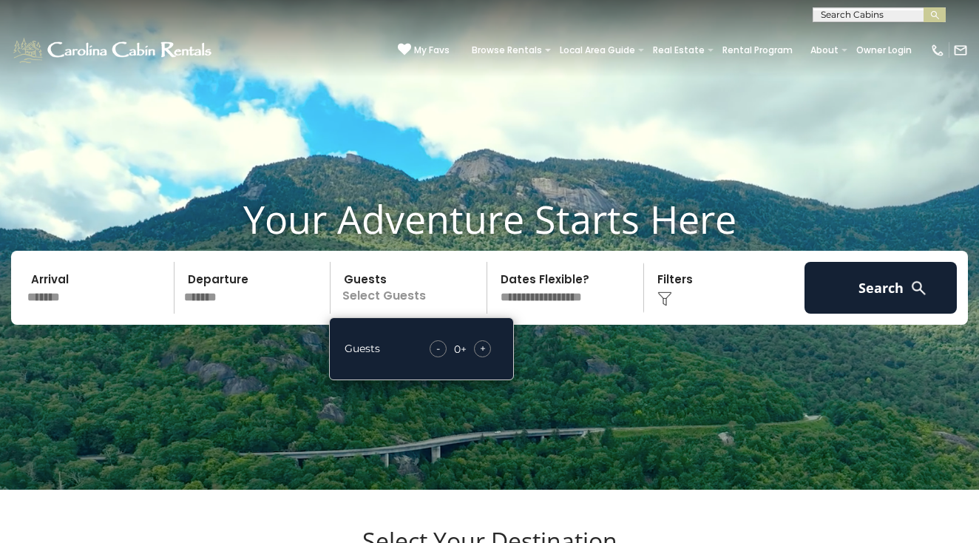
click at [480, 356] on span "+" at bounding box center [483, 348] width 6 height 15
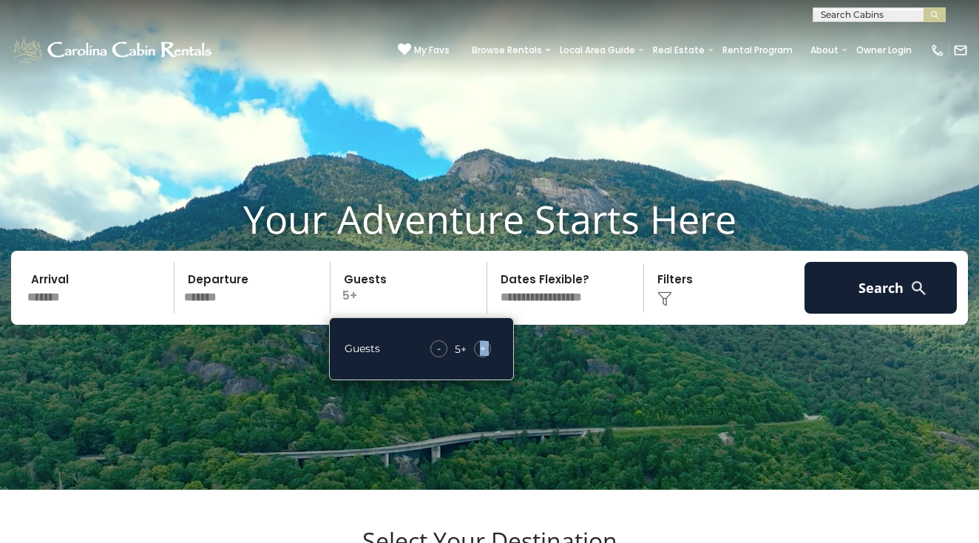
click at [480, 356] on span "+" at bounding box center [483, 348] width 6 height 15
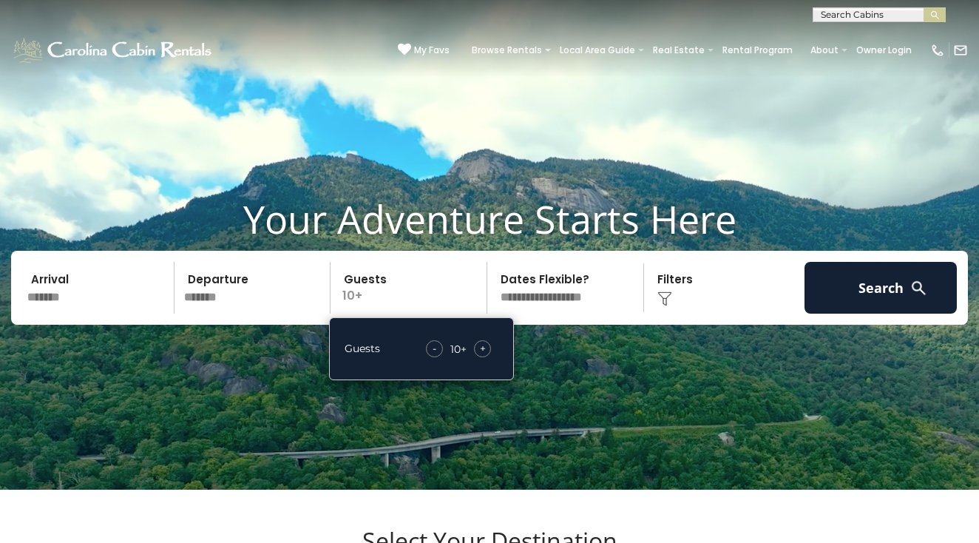
click at [675, 314] on div "Click to Choose" at bounding box center [725, 288] width 152 height 52
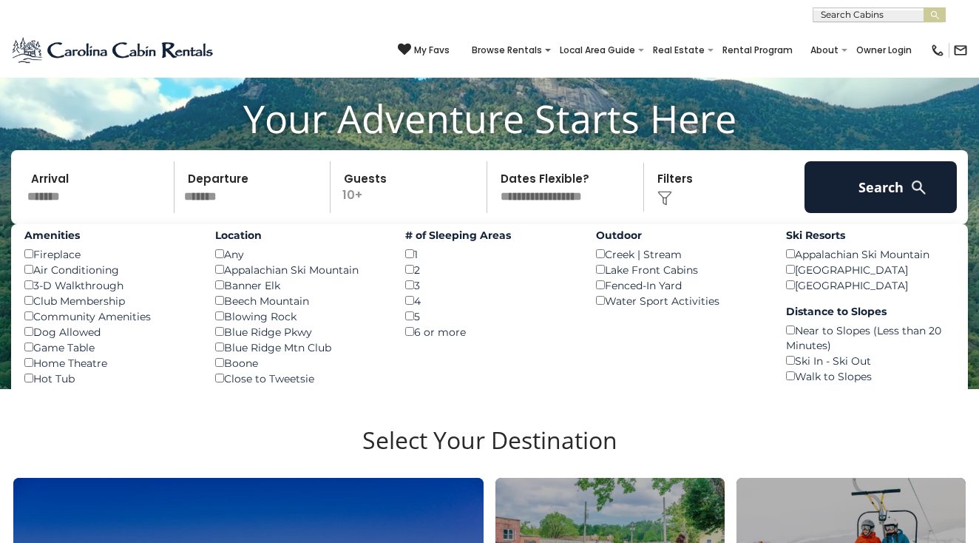
scroll to position [102, 0]
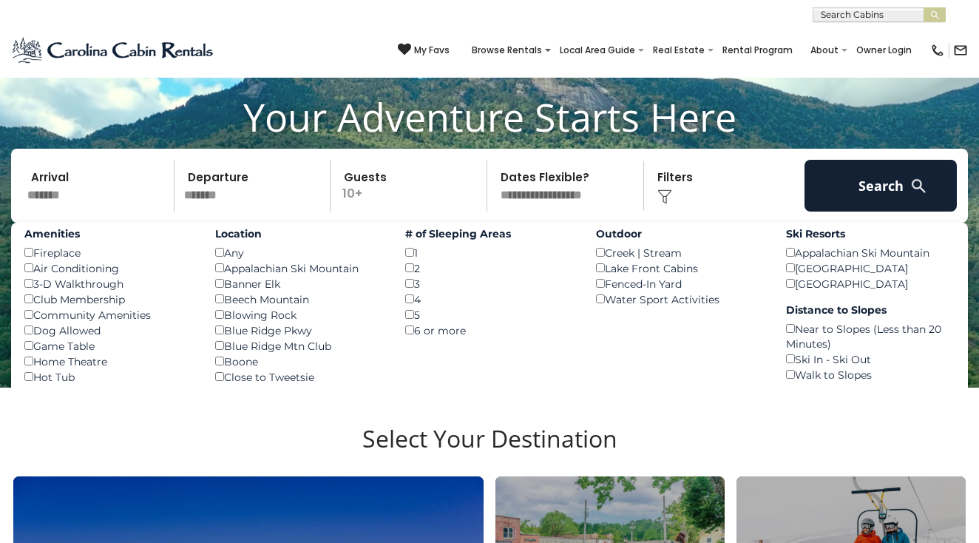
click at [795, 276] on div "Beech Mountain Resort ()" at bounding box center [870, 268] width 169 height 16
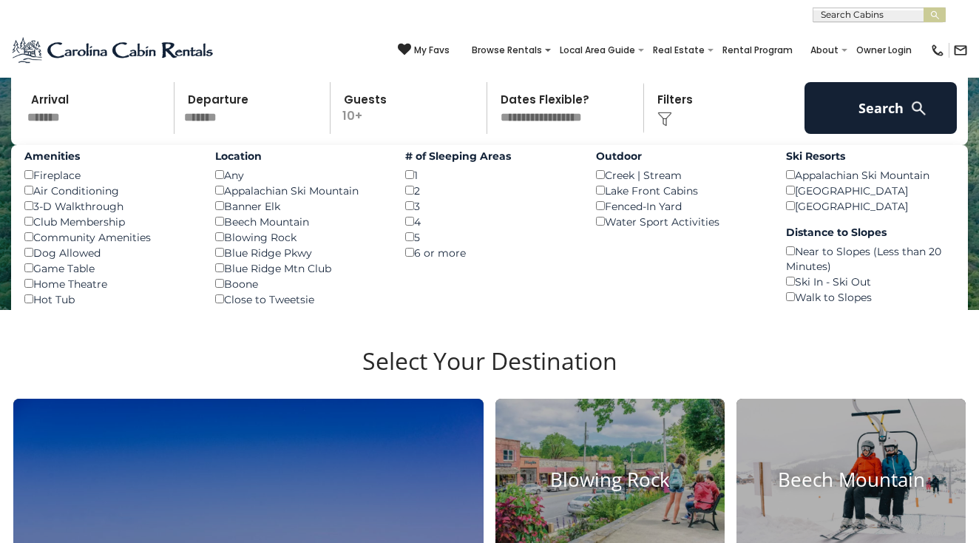
scroll to position [181, 0]
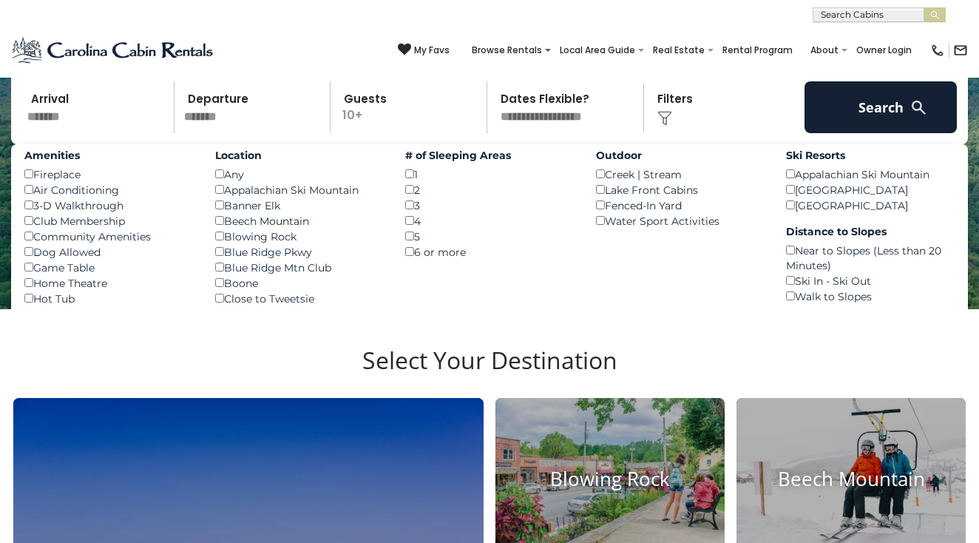
click at [36, 306] on div "Hot Tub ()" at bounding box center [108, 299] width 169 height 16
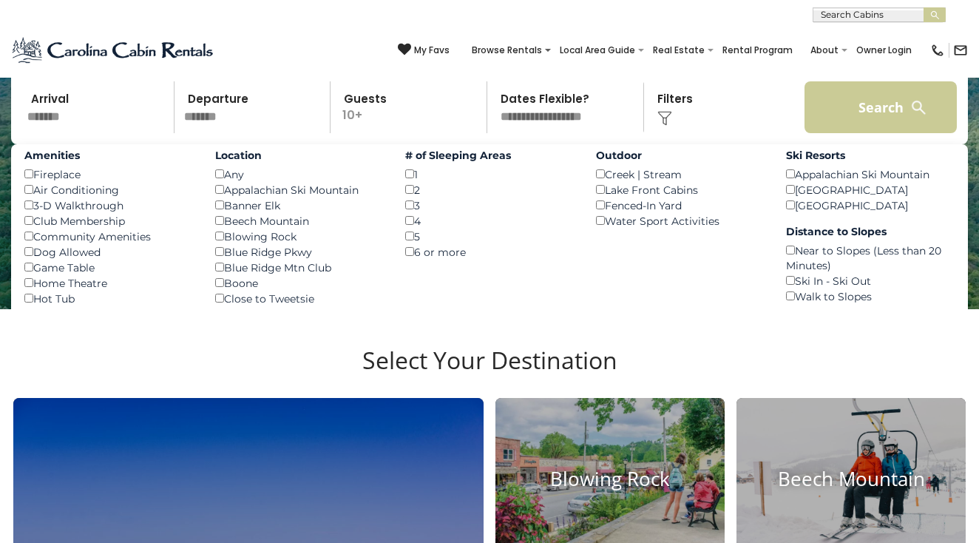
click at [876, 126] on button "Search" at bounding box center [881, 107] width 152 height 52
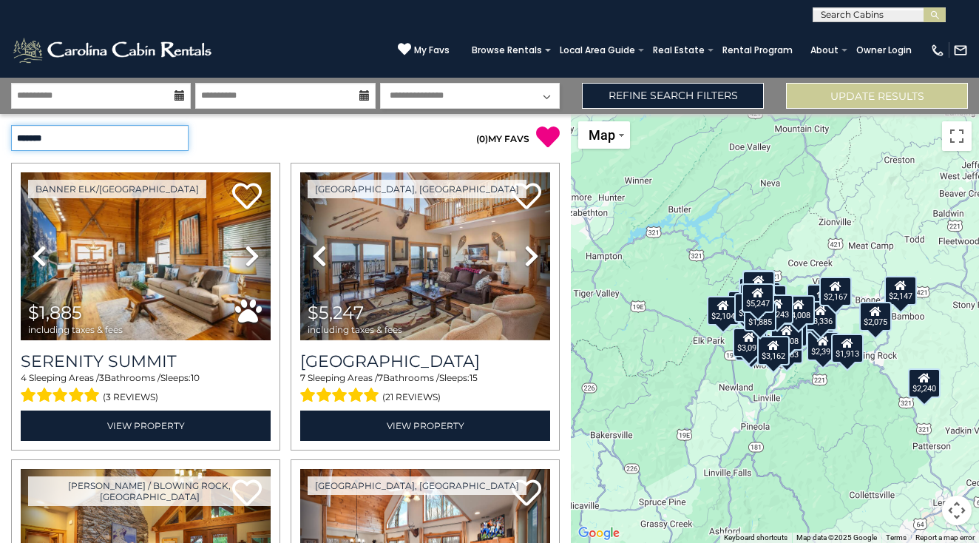
select select "*********"
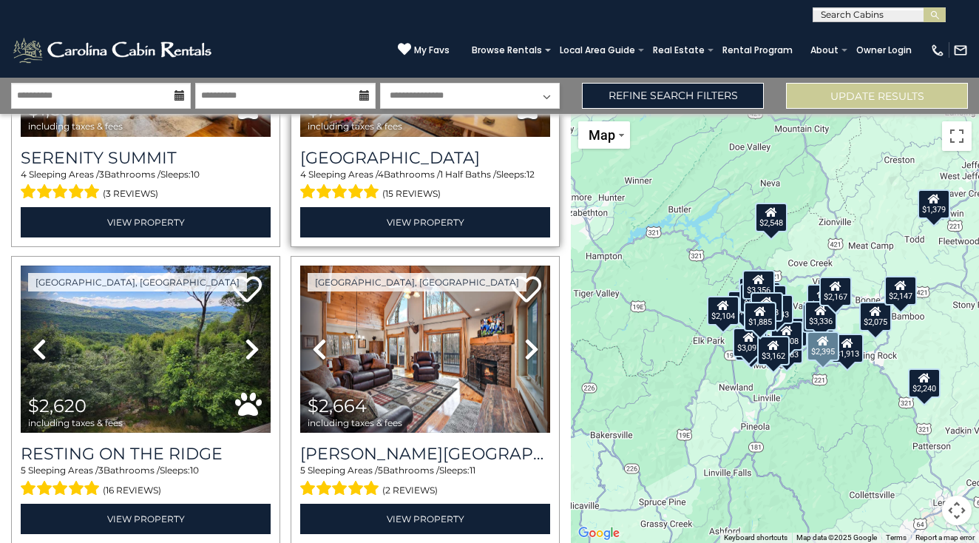
scroll to position [205, 0]
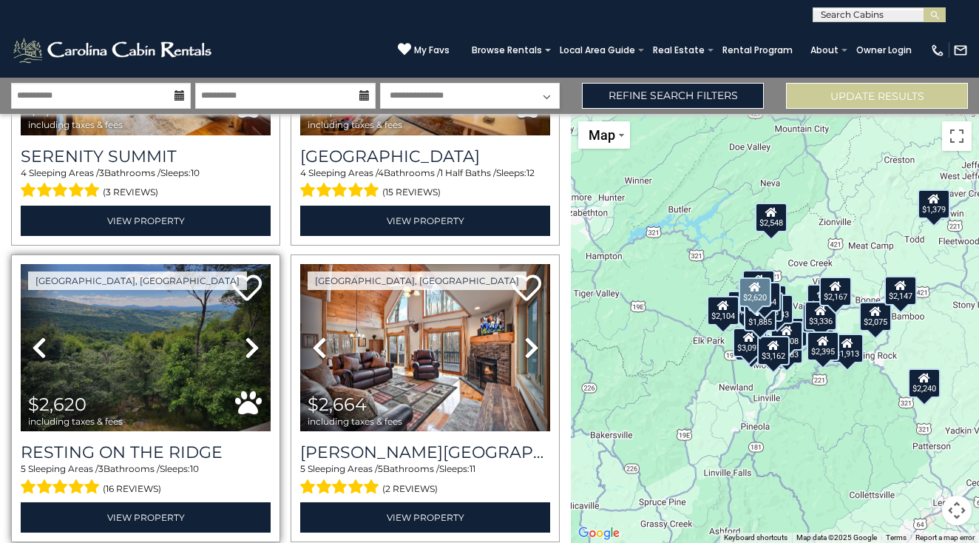
click at [257, 345] on icon at bounding box center [252, 348] width 15 height 24
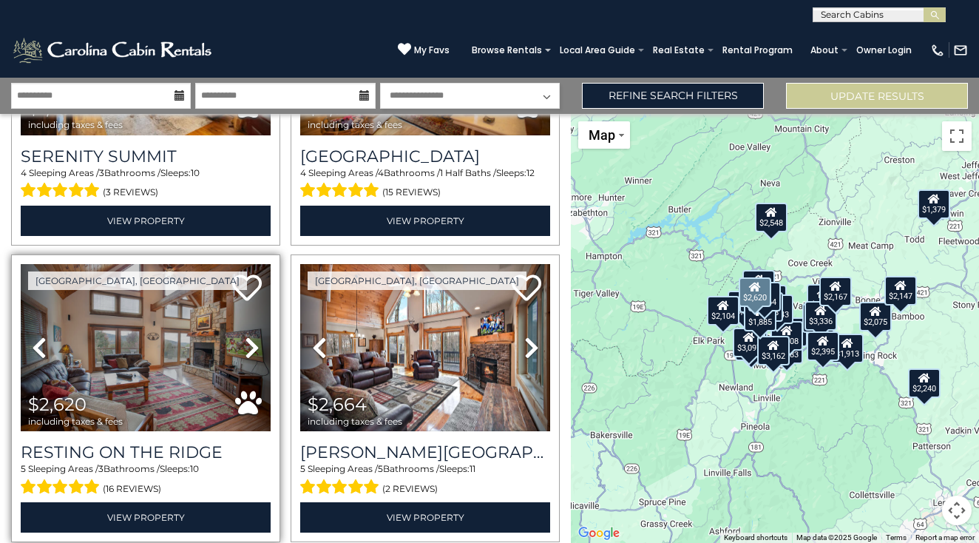
click at [257, 345] on icon at bounding box center [252, 348] width 15 height 24
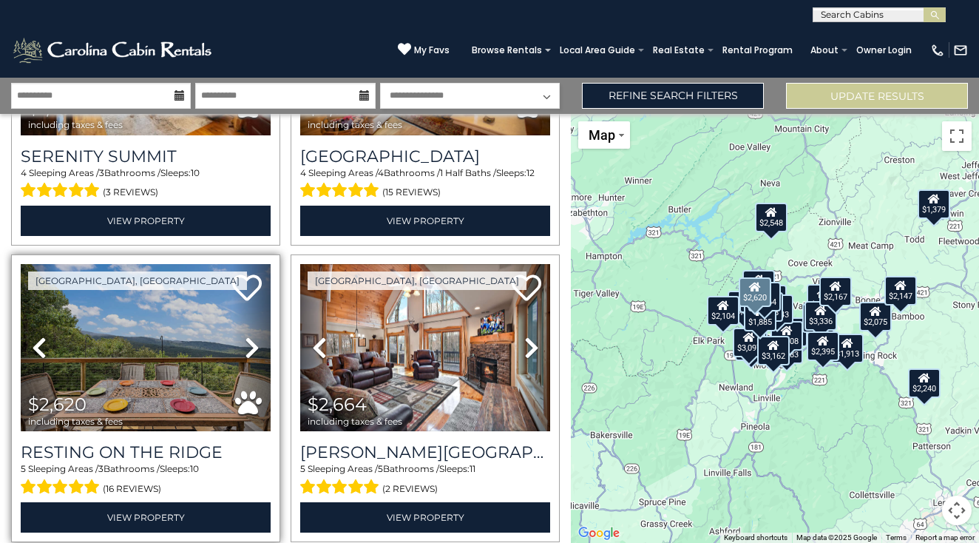
click at [257, 345] on icon at bounding box center [252, 348] width 15 height 24
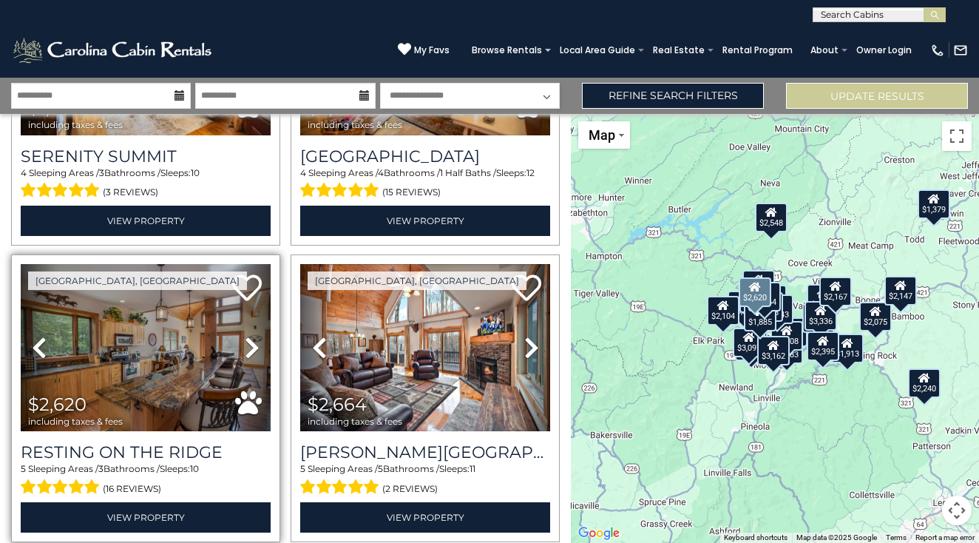
click at [257, 345] on icon at bounding box center [252, 348] width 15 height 24
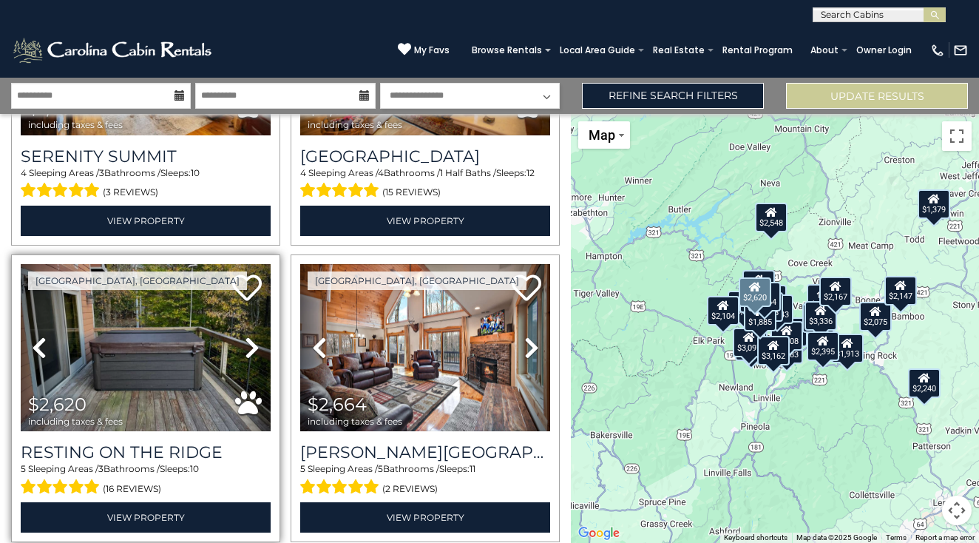
click at [257, 345] on icon at bounding box center [252, 348] width 15 height 24
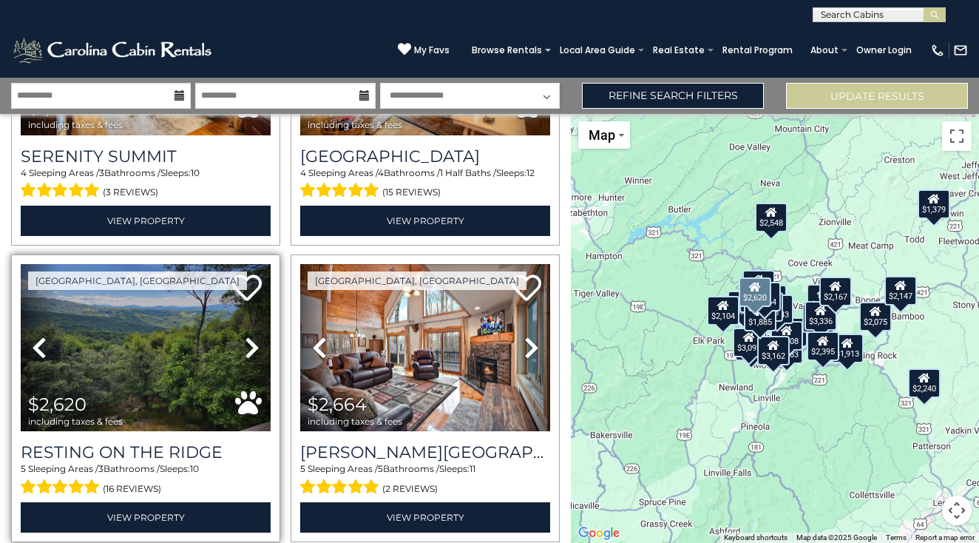
click at [257, 345] on icon at bounding box center [252, 348] width 15 height 24
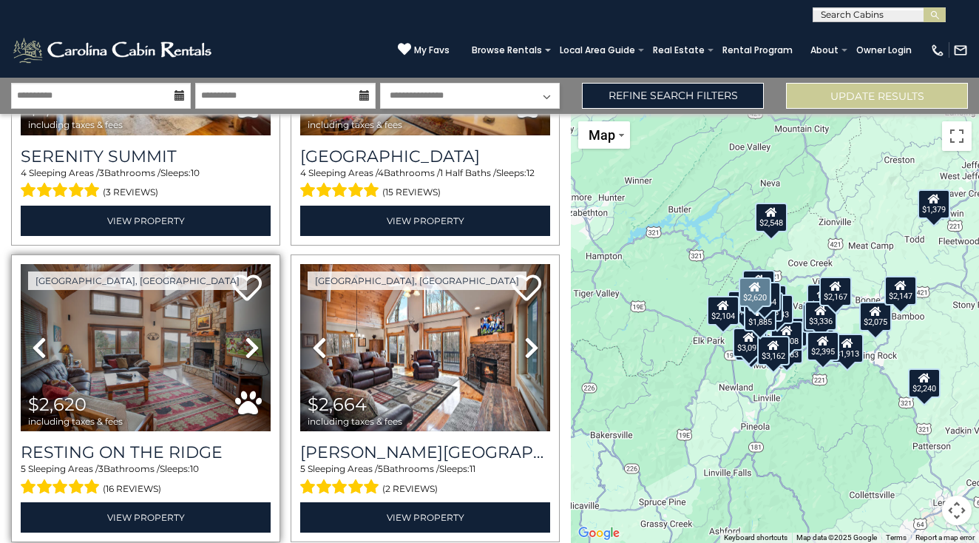
click at [257, 345] on icon at bounding box center [252, 348] width 15 height 24
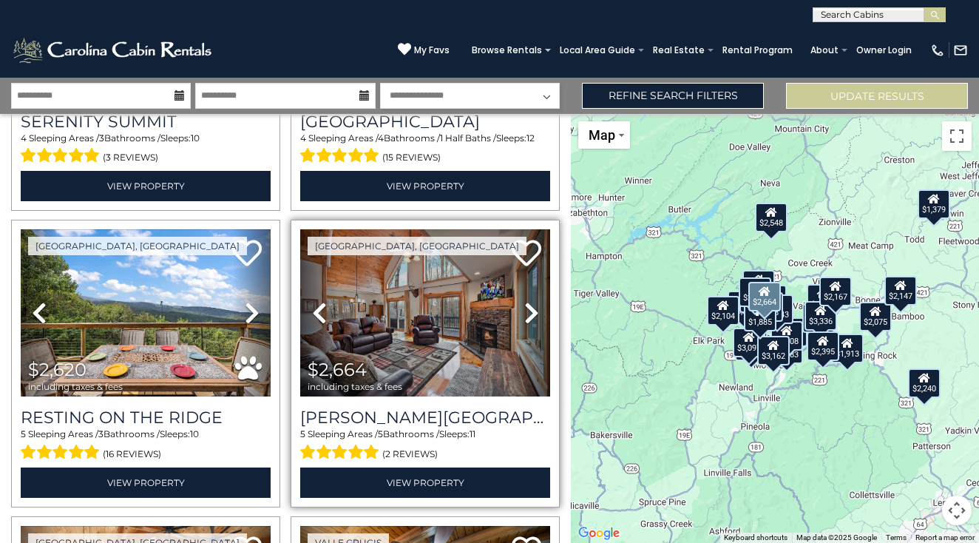
scroll to position [240, 0]
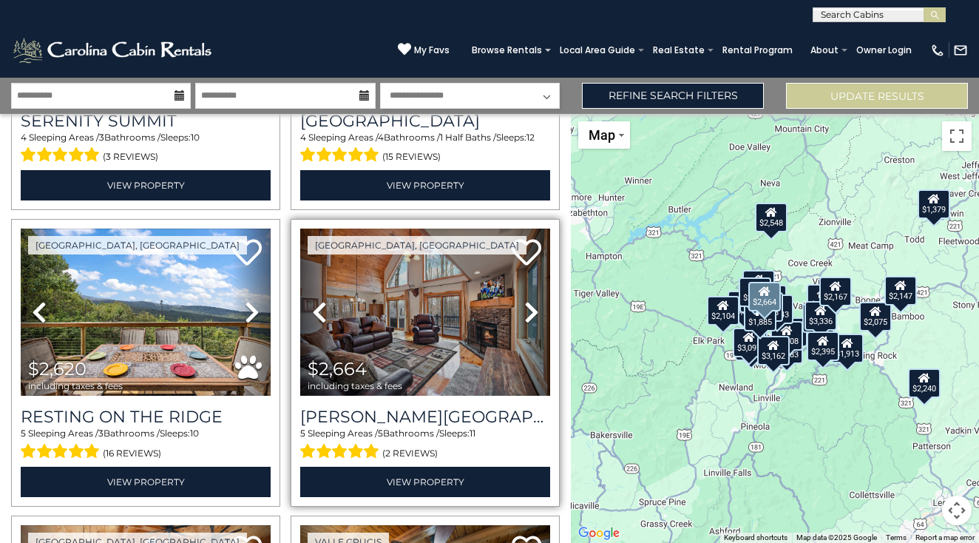
click at [526, 310] on icon at bounding box center [531, 312] width 15 height 24
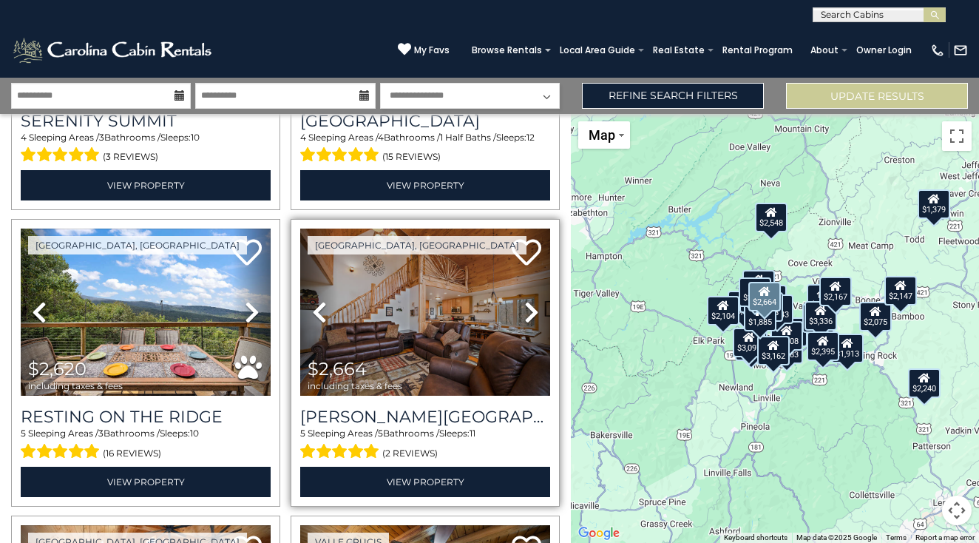
click at [526, 310] on icon at bounding box center [531, 312] width 15 height 24
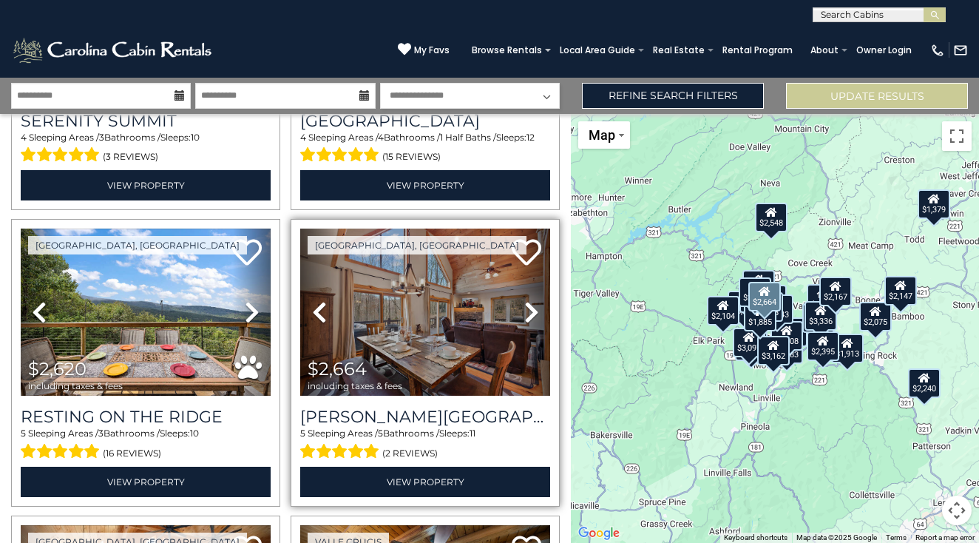
click at [526, 310] on icon at bounding box center [531, 312] width 15 height 24
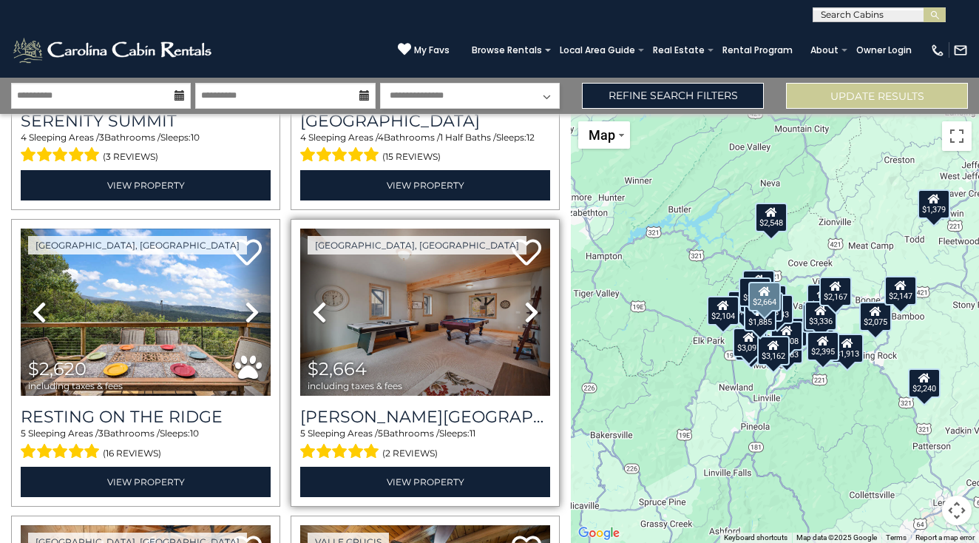
click at [526, 310] on icon at bounding box center [531, 312] width 15 height 24
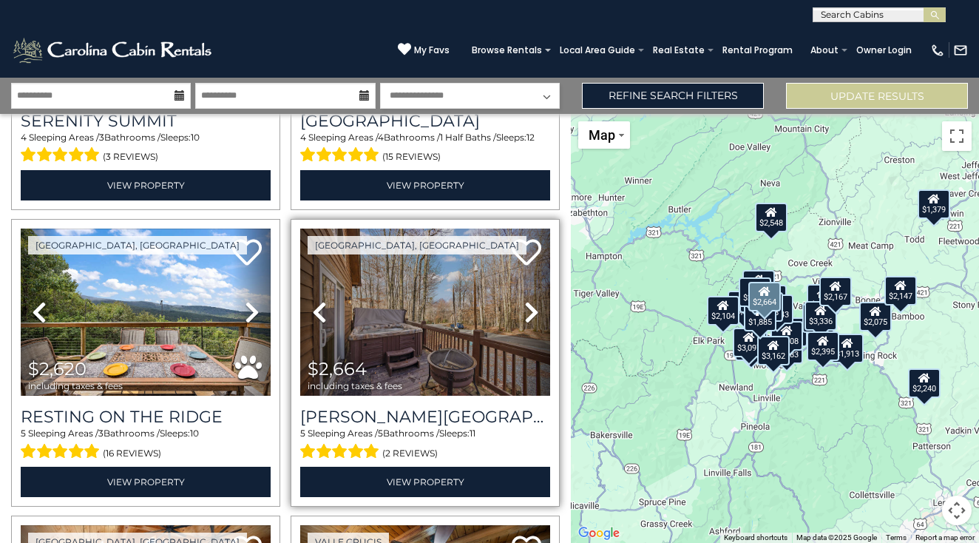
click at [526, 310] on icon at bounding box center [531, 312] width 15 height 24
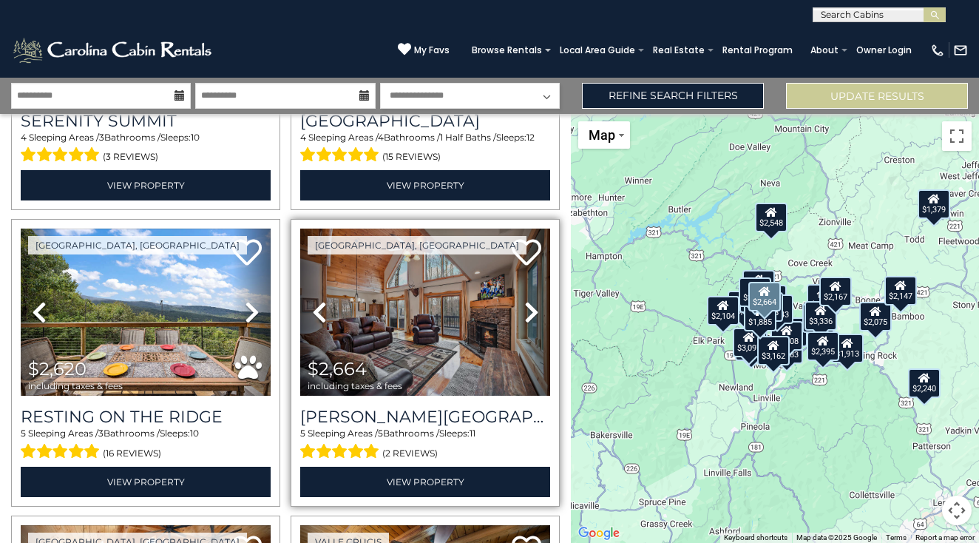
click at [526, 310] on icon at bounding box center [531, 312] width 15 height 24
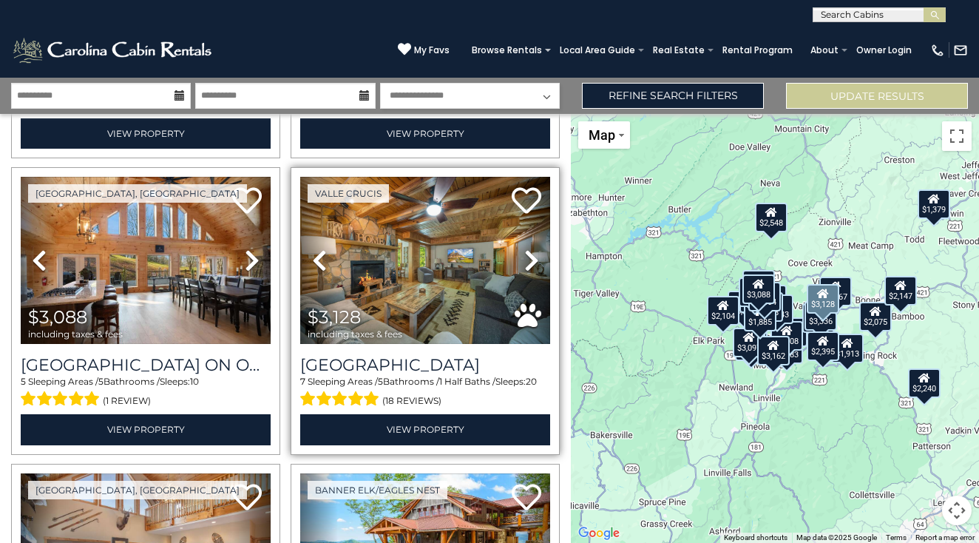
scroll to position [635, 0]
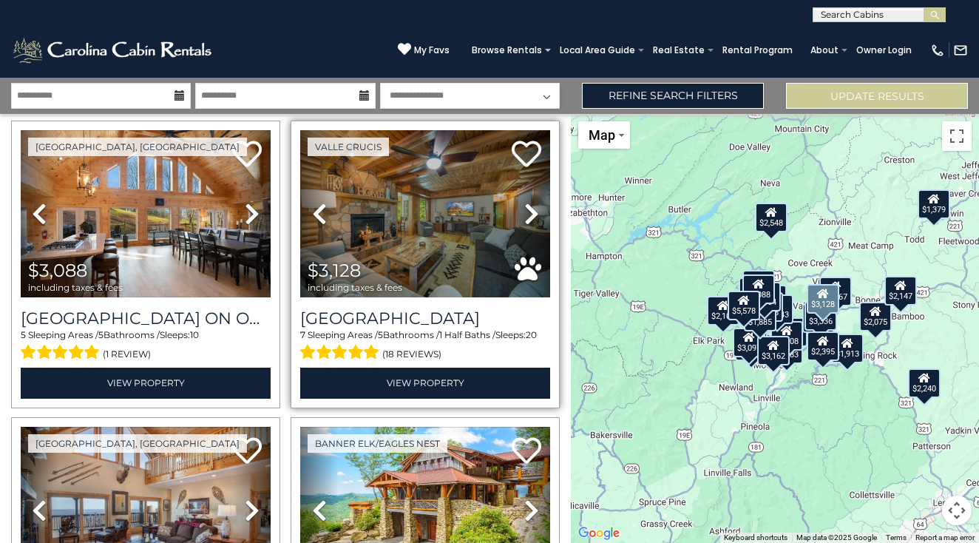
click at [530, 216] on icon at bounding box center [531, 214] width 15 height 24
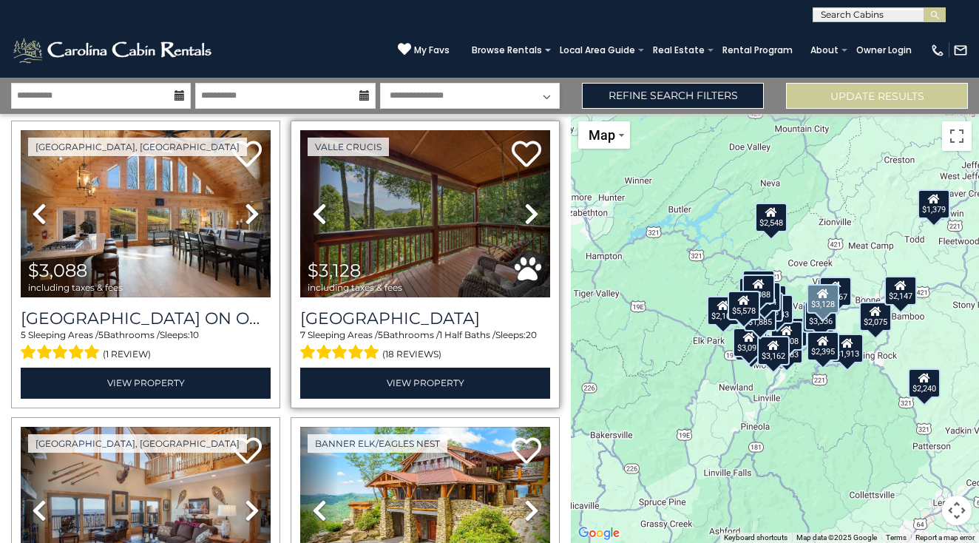
click at [530, 216] on icon at bounding box center [531, 214] width 15 height 24
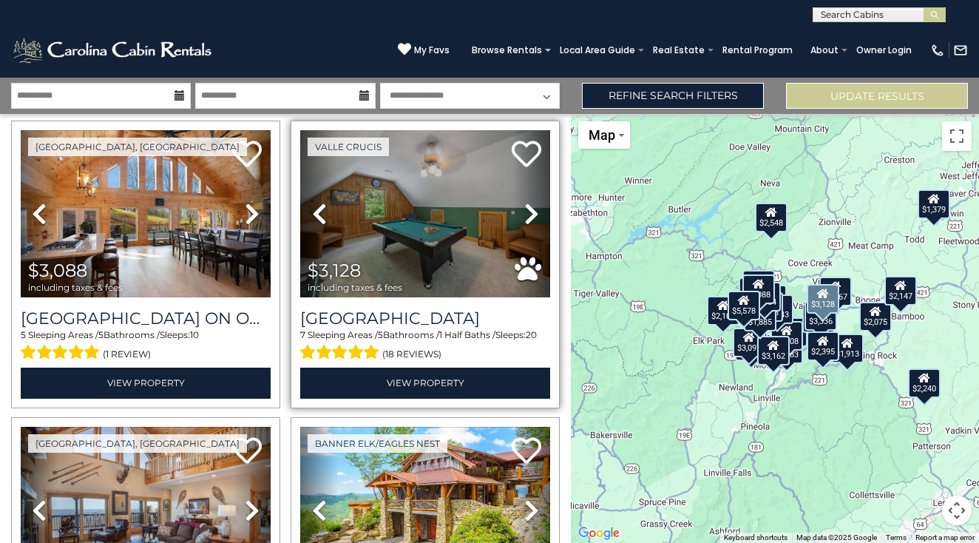
click at [530, 216] on icon at bounding box center [531, 214] width 15 height 24
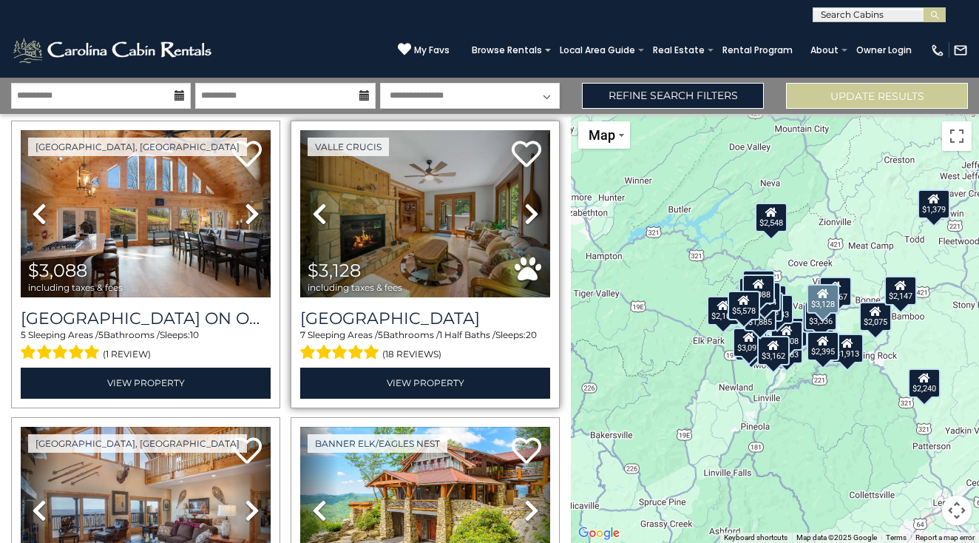
click at [530, 216] on icon at bounding box center [531, 214] width 15 height 24
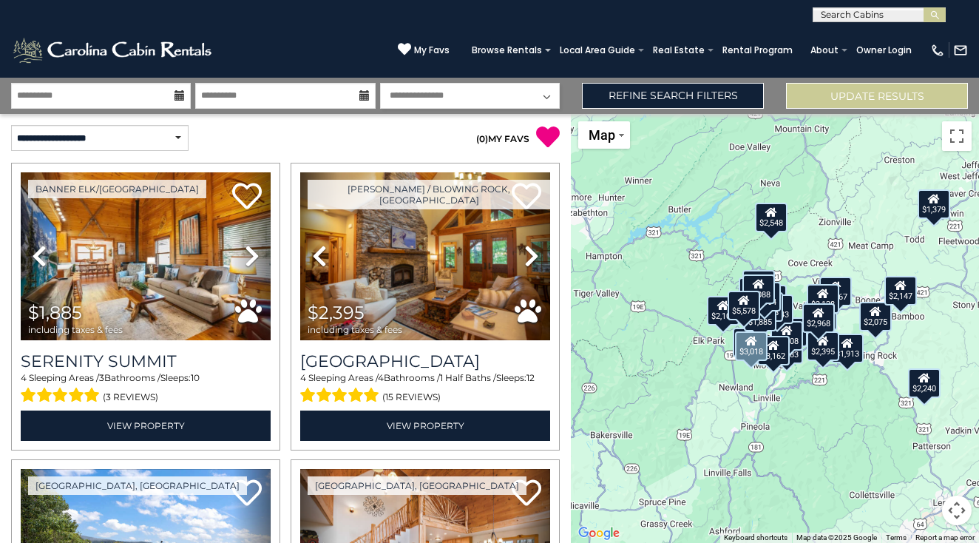
scroll to position [0, 0]
click at [840, 107] on button "Update Results" at bounding box center [877, 96] width 182 height 26
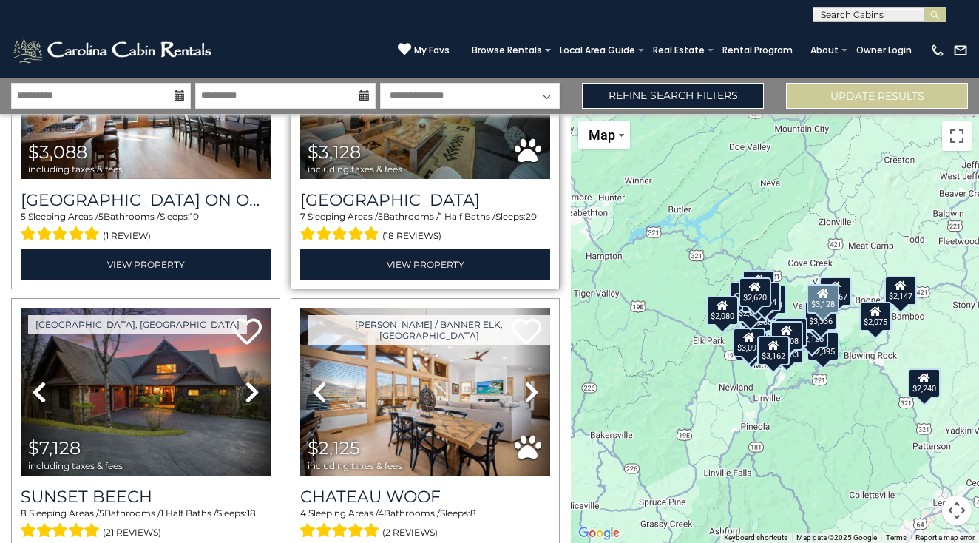
scroll to position [1065, 0]
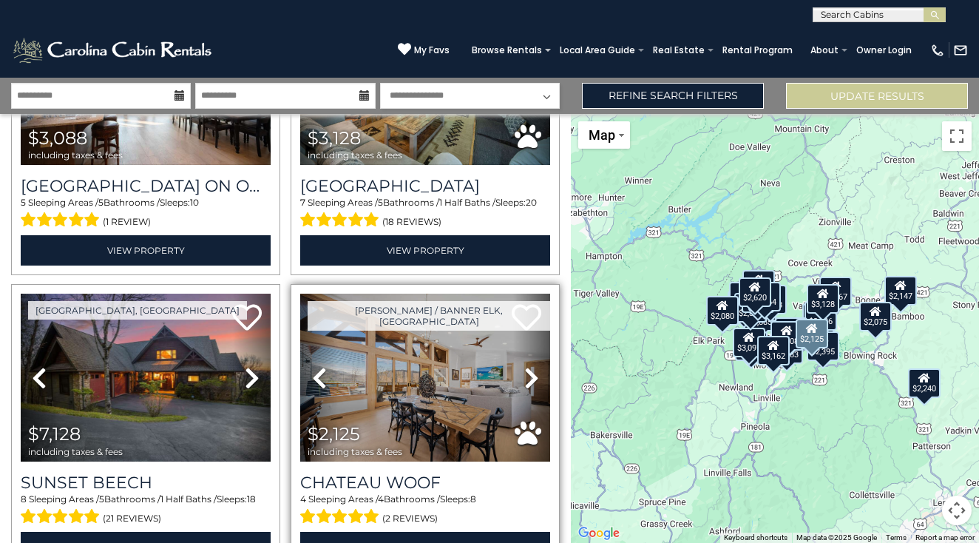
click at [528, 375] on icon at bounding box center [531, 378] width 15 height 24
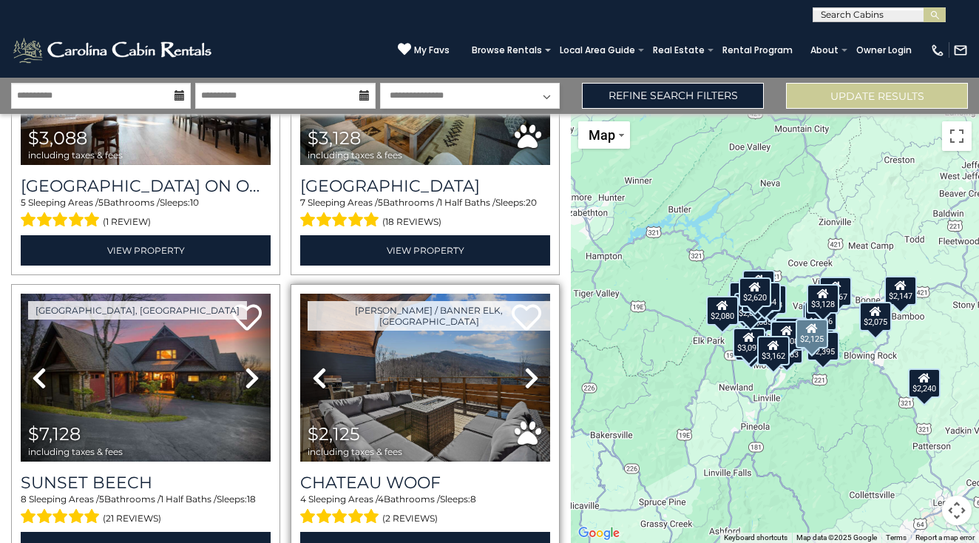
click at [528, 375] on icon at bounding box center [531, 378] width 15 height 24
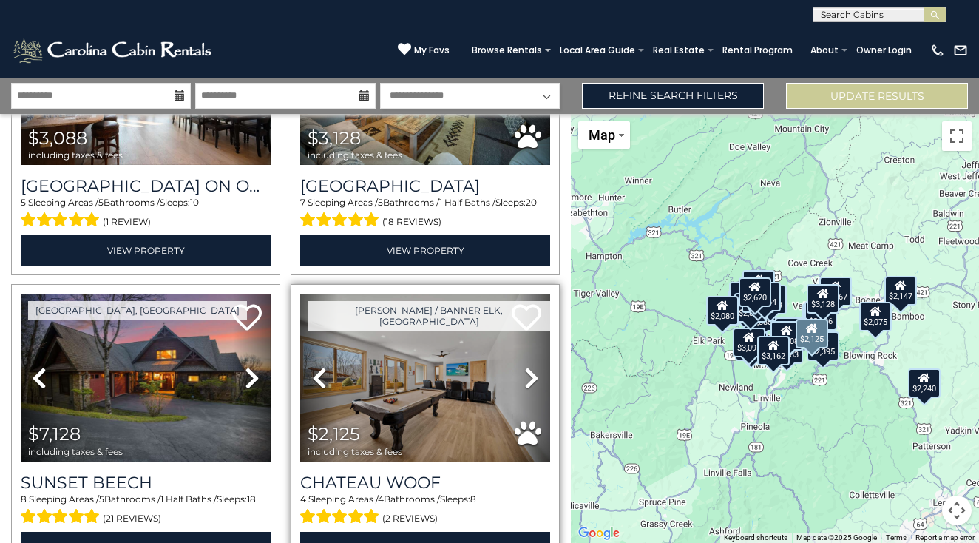
click at [528, 375] on icon at bounding box center [531, 378] width 15 height 24
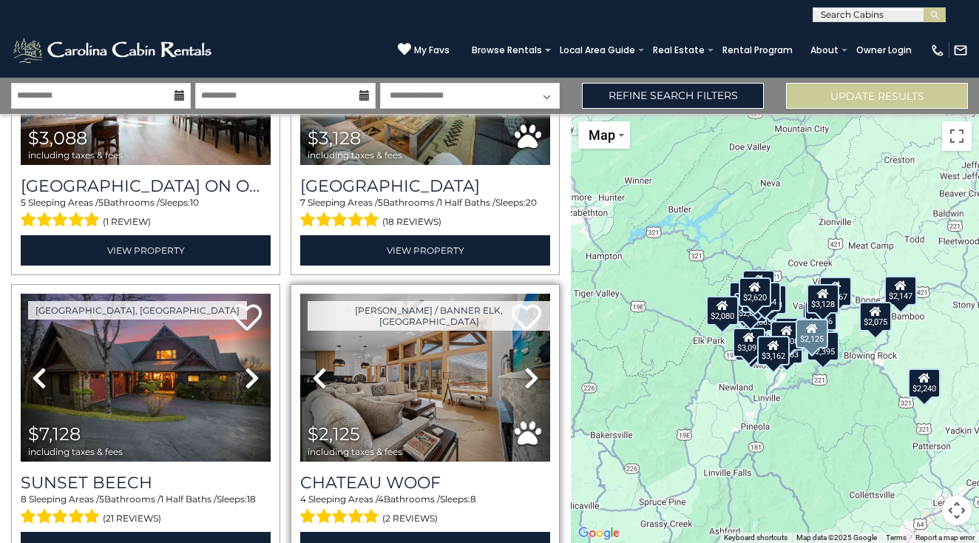
click at [528, 375] on icon at bounding box center [531, 378] width 15 height 24
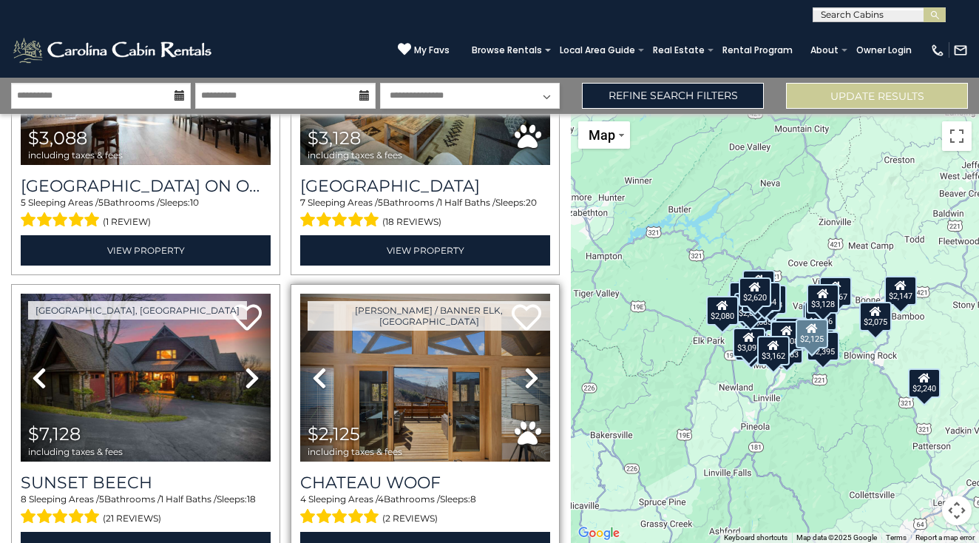
click at [528, 375] on icon at bounding box center [531, 378] width 15 height 24
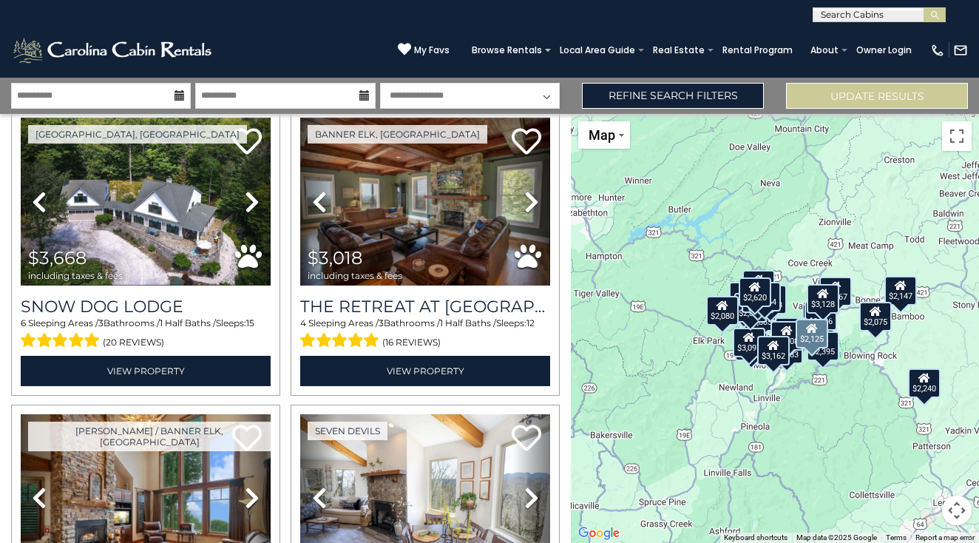
scroll to position [1538, 0]
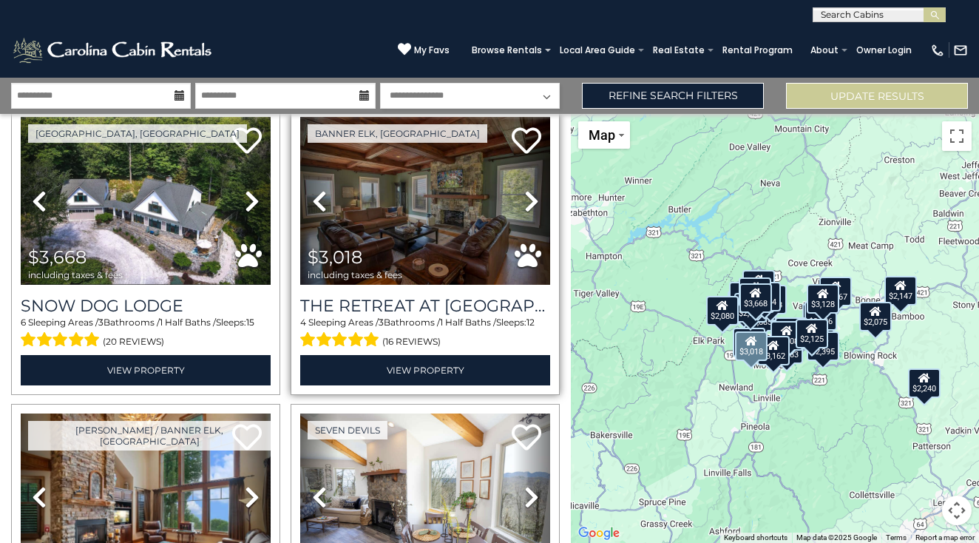
click at [530, 198] on icon at bounding box center [531, 201] width 15 height 24
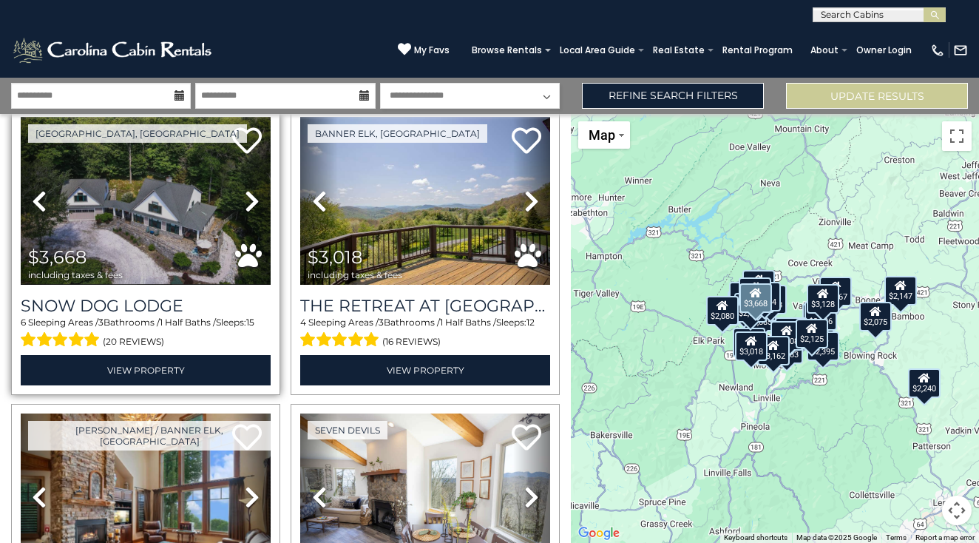
click at [255, 195] on icon at bounding box center [252, 201] width 15 height 24
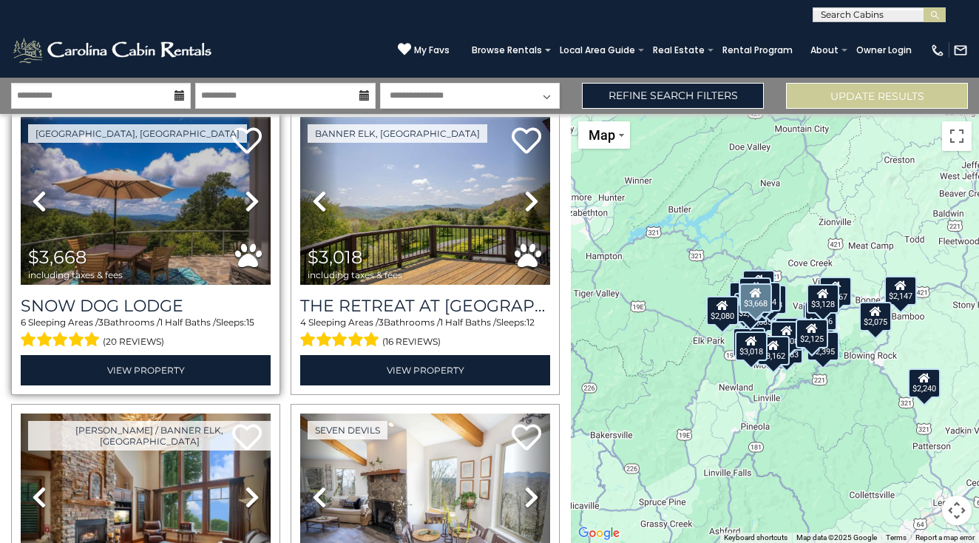
click at [255, 195] on icon at bounding box center [252, 201] width 15 height 24
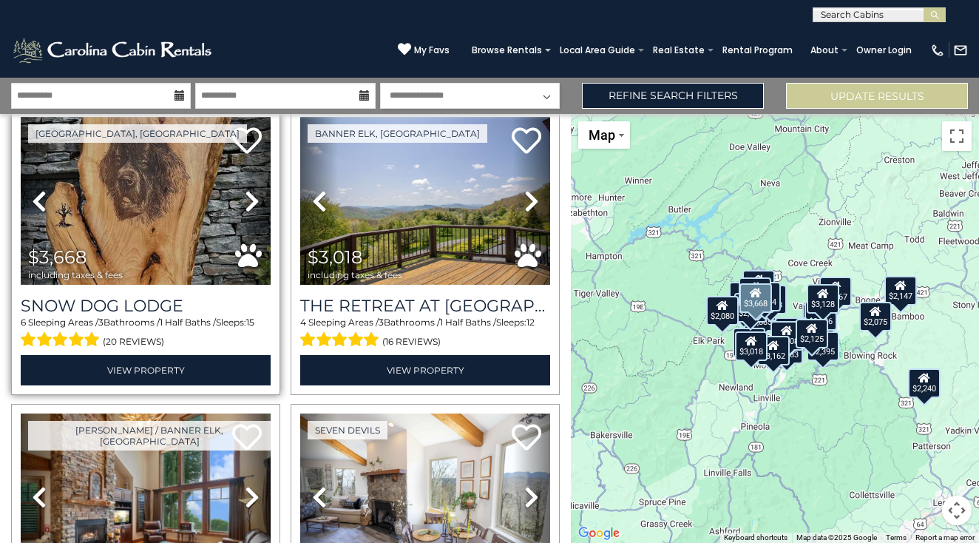
click at [255, 195] on icon at bounding box center [252, 201] width 15 height 24
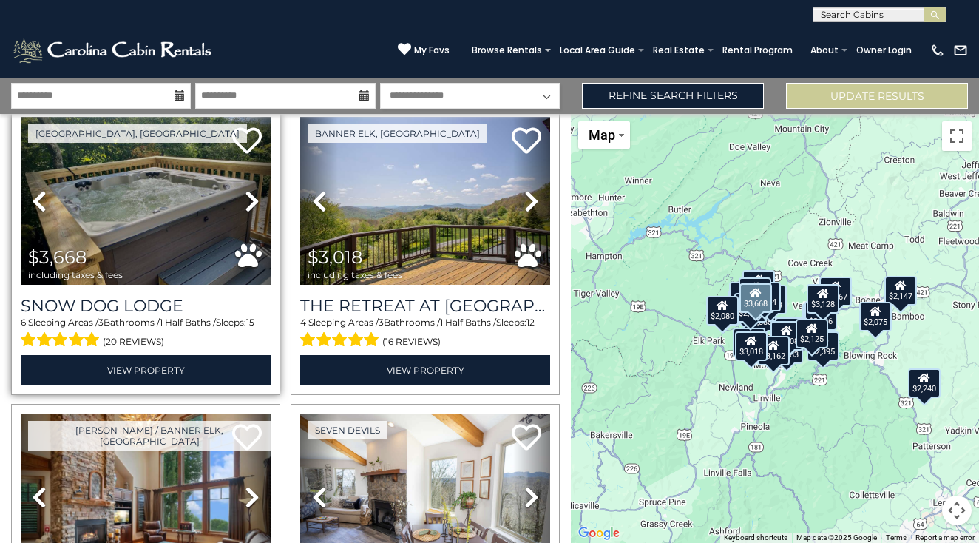
click at [255, 195] on icon at bounding box center [252, 201] width 15 height 24
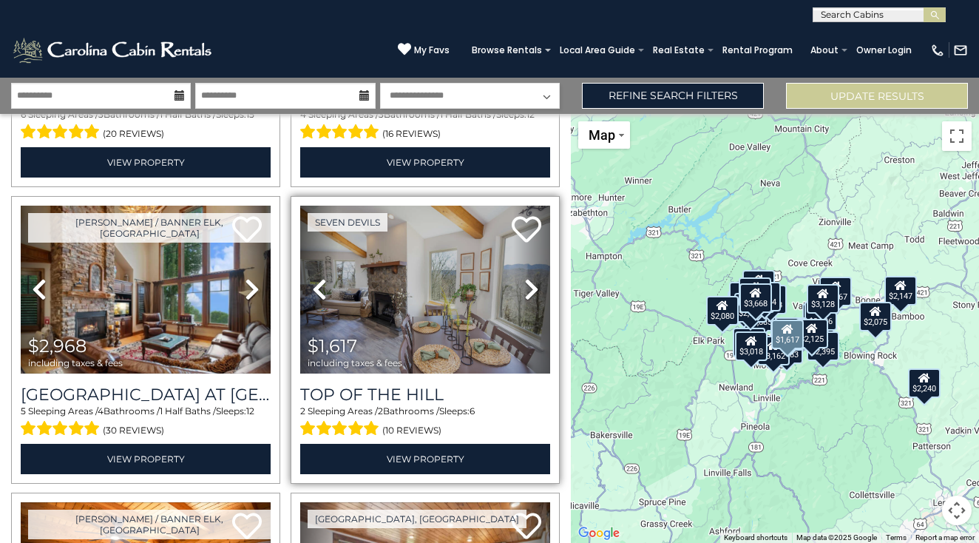
scroll to position [1750, 0]
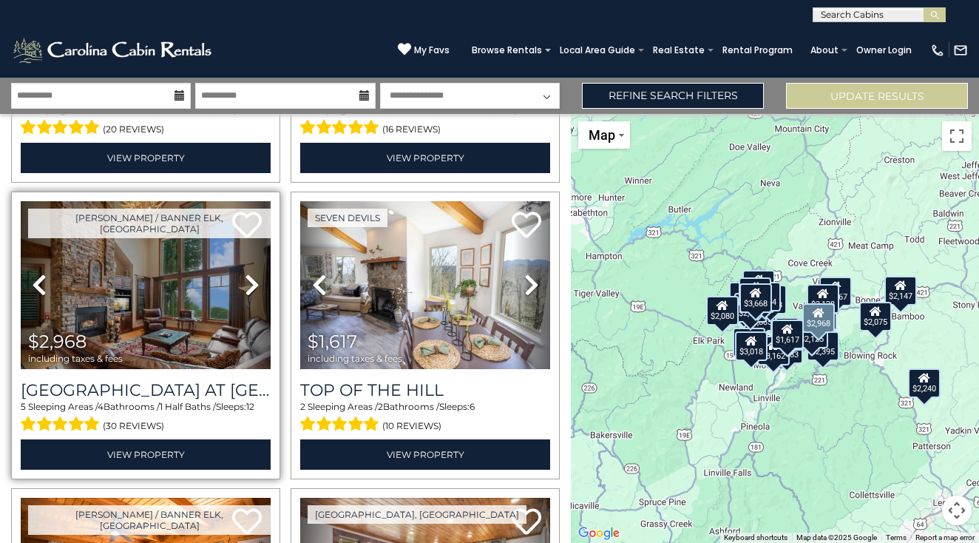
click at [253, 281] on icon at bounding box center [252, 285] width 15 height 24
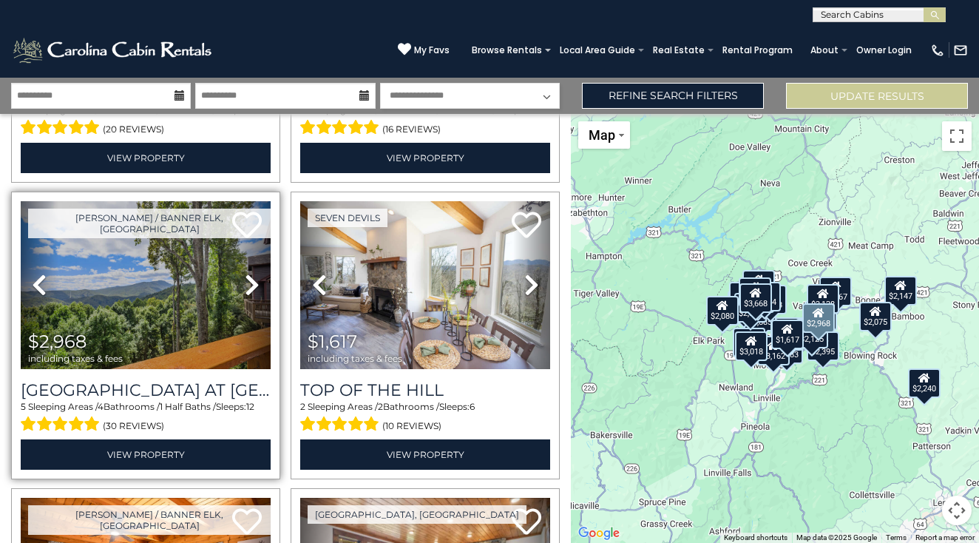
click at [253, 281] on icon at bounding box center [252, 285] width 15 height 24
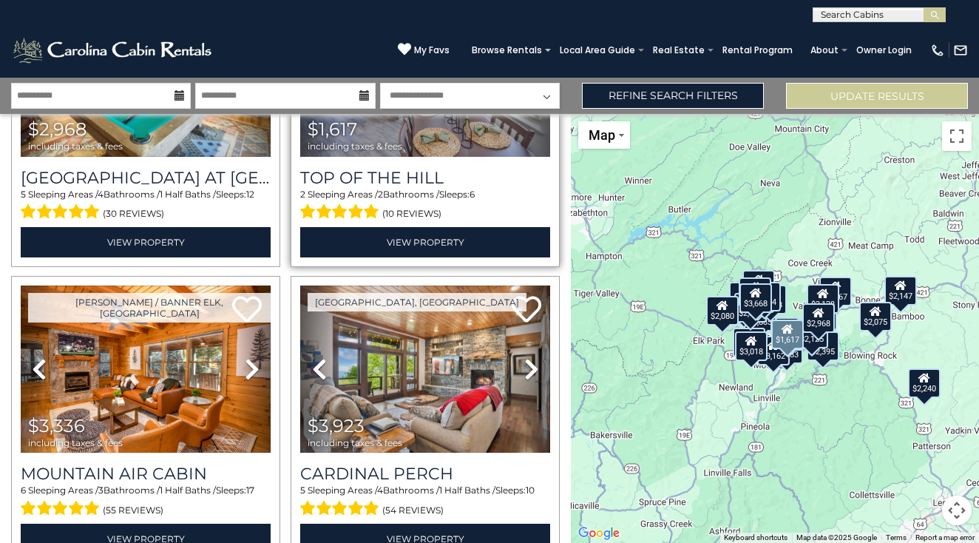
scroll to position [1975, 0]
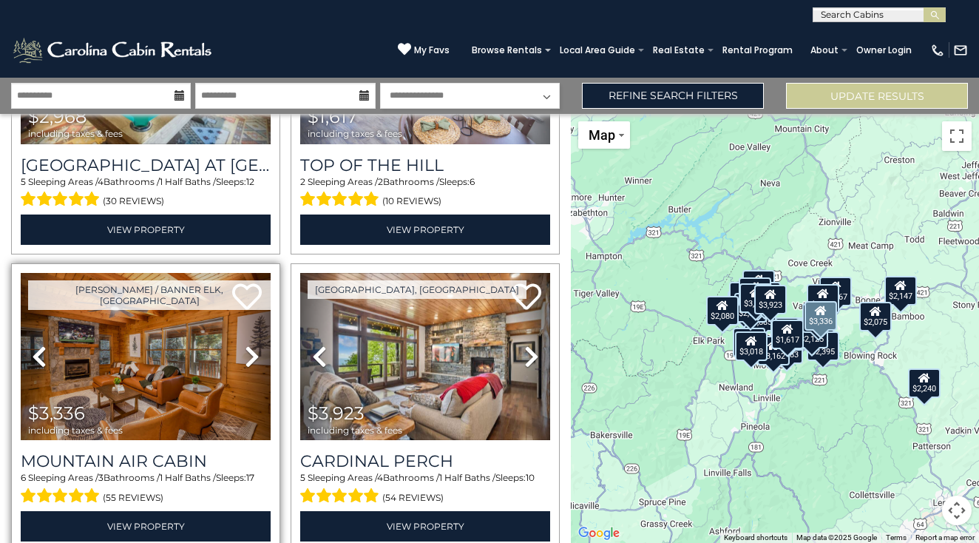
click at [246, 355] on icon at bounding box center [252, 357] width 15 height 24
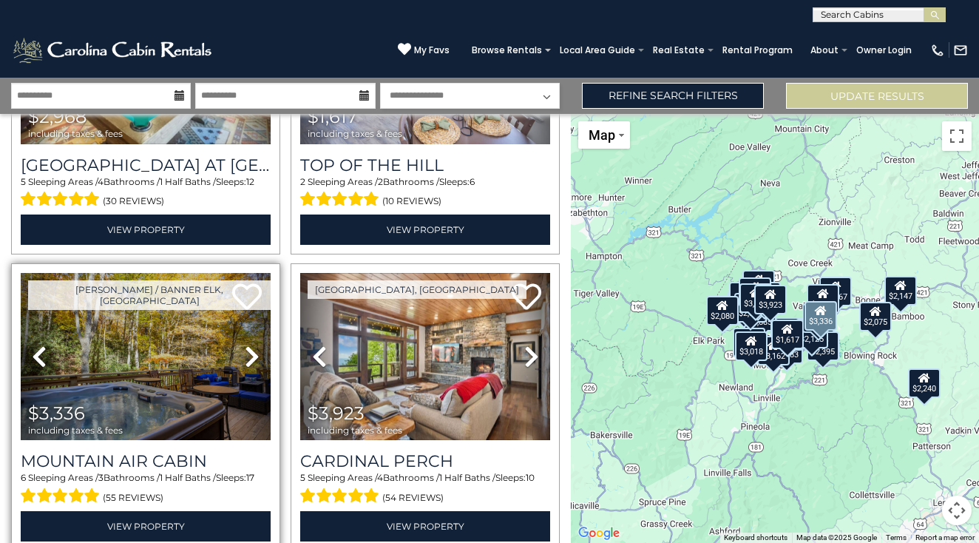
click at [246, 355] on icon at bounding box center [252, 357] width 15 height 24
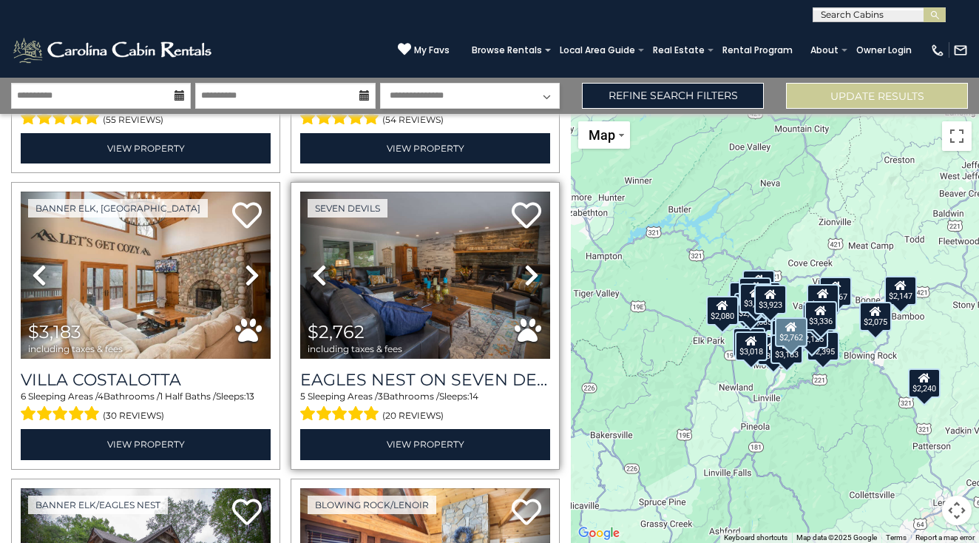
scroll to position [2354, 0]
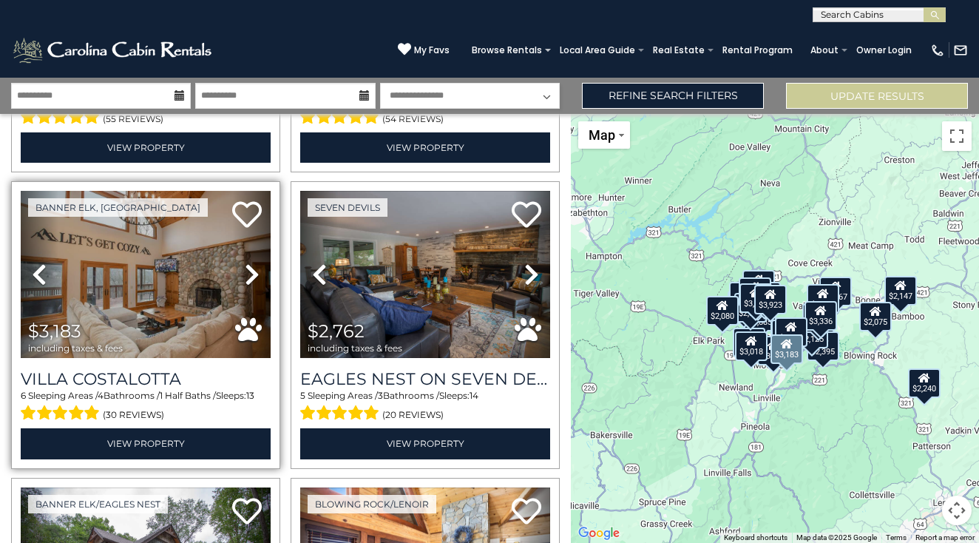
click at [245, 271] on icon at bounding box center [252, 275] width 15 height 24
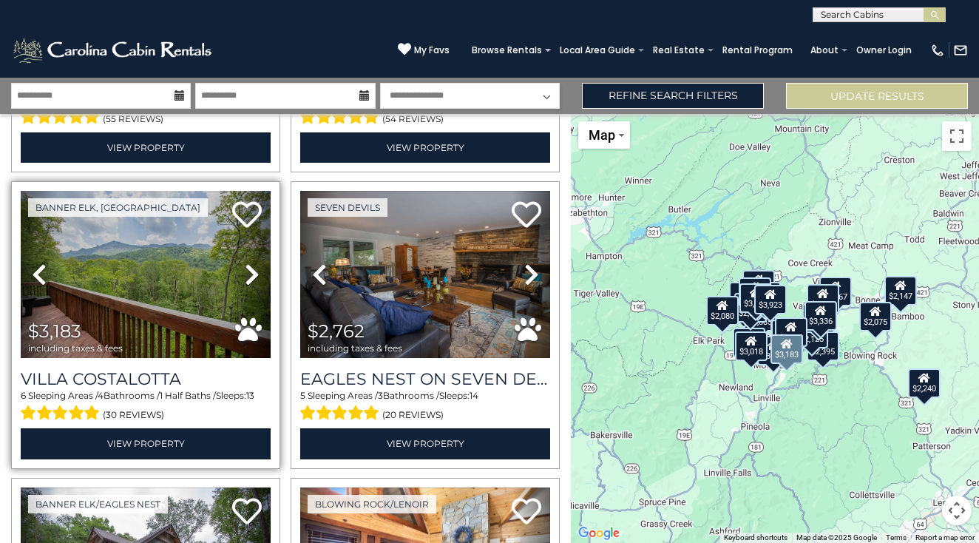
click at [245, 271] on icon at bounding box center [252, 275] width 15 height 24
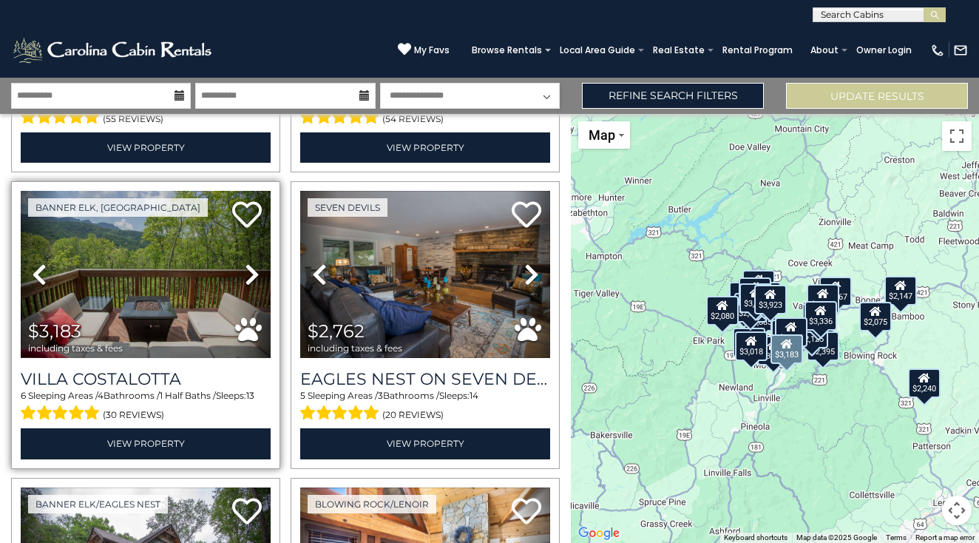
click at [245, 271] on icon at bounding box center [252, 275] width 15 height 24
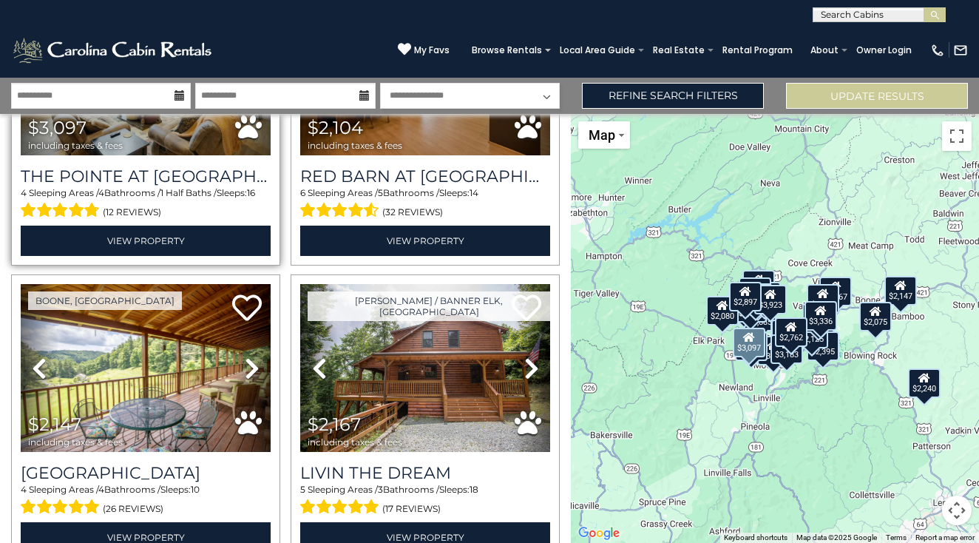
scroll to position [3151, 0]
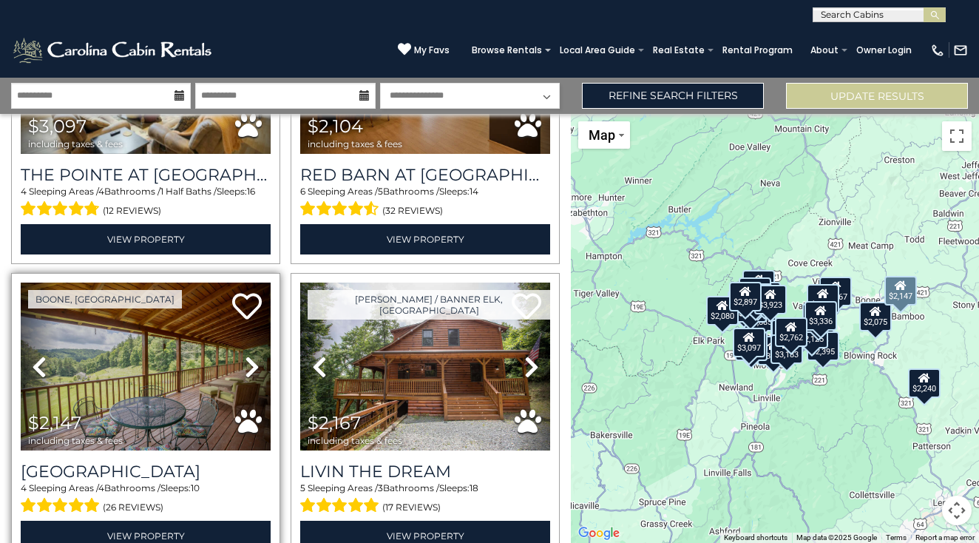
click at [251, 357] on icon at bounding box center [252, 367] width 15 height 24
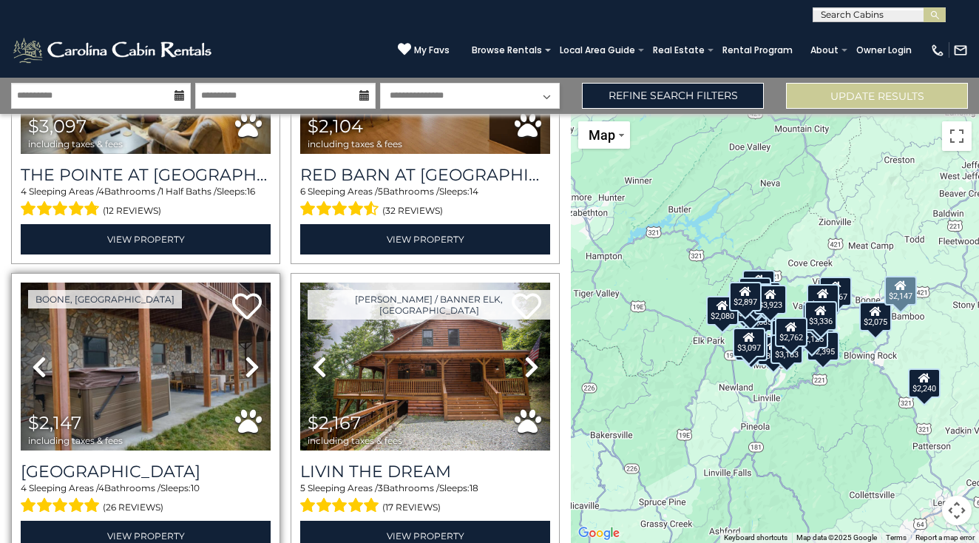
click at [251, 357] on icon at bounding box center [252, 367] width 15 height 24
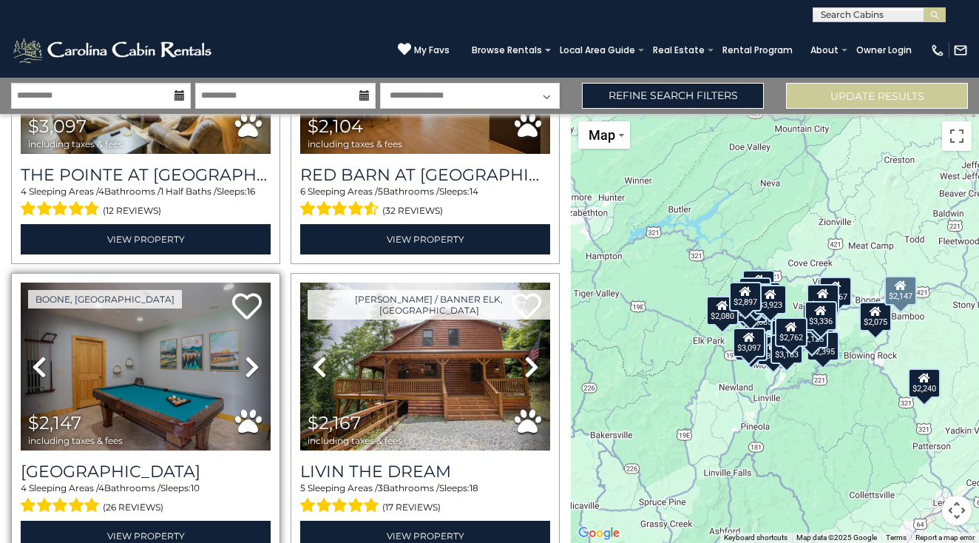
click at [251, 357] on icon at bounding box center [252, 367] width 15 height 24
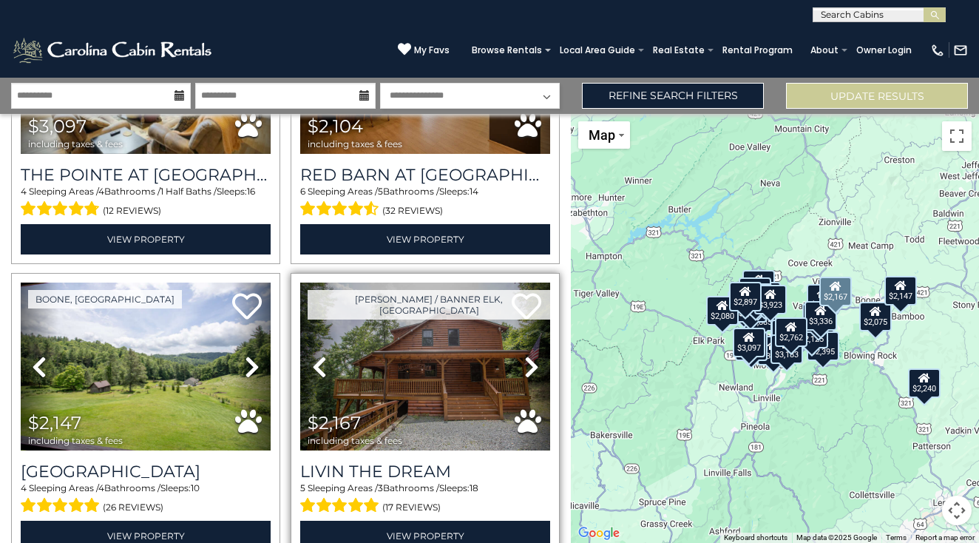
click at [531, 358] on icon at bounding box center [531, 367] width 15 height 24
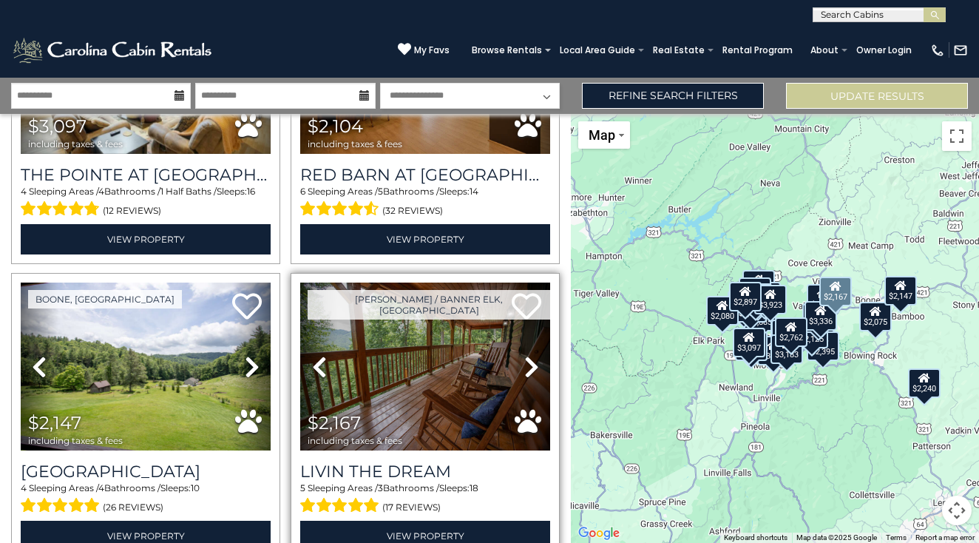
click at [531, 357] on icon at bounding box center [531, 367] width 15 height 24
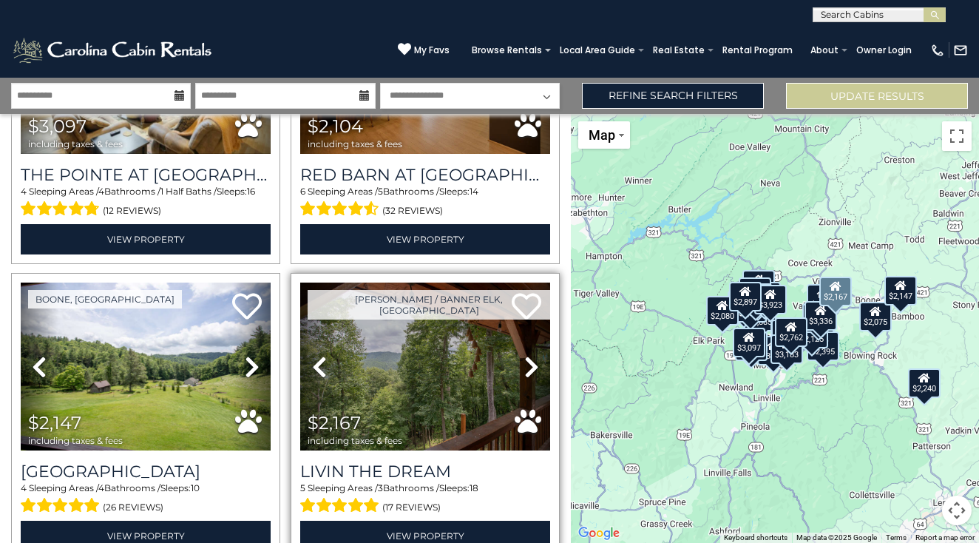
click at [531, 357] on icon at bounding box center [531, 367] width 15 height 24
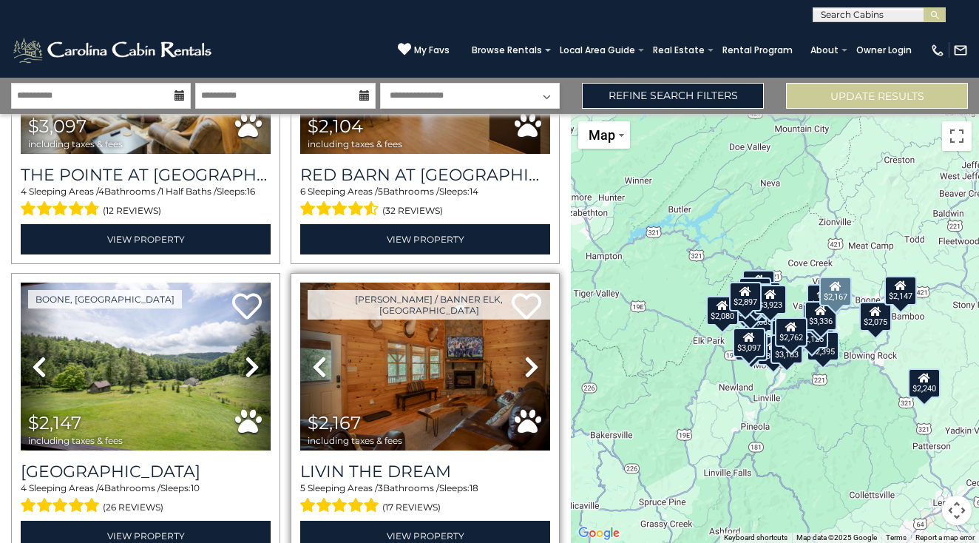
click at [531, 357] on icon at bounding box center [531, 367] width 15 height 24
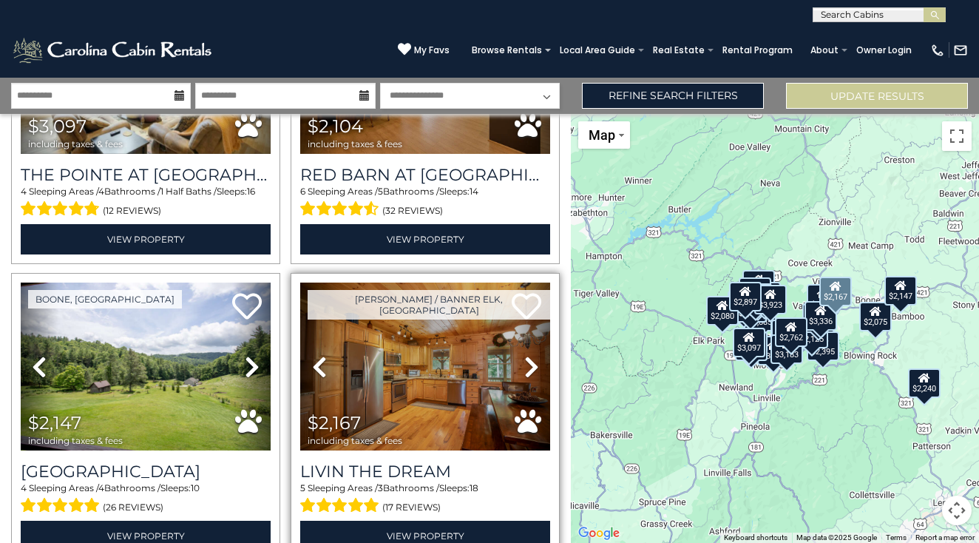
click at [531, 357] on icon at bounding box center [531, 367] width 15 height 24
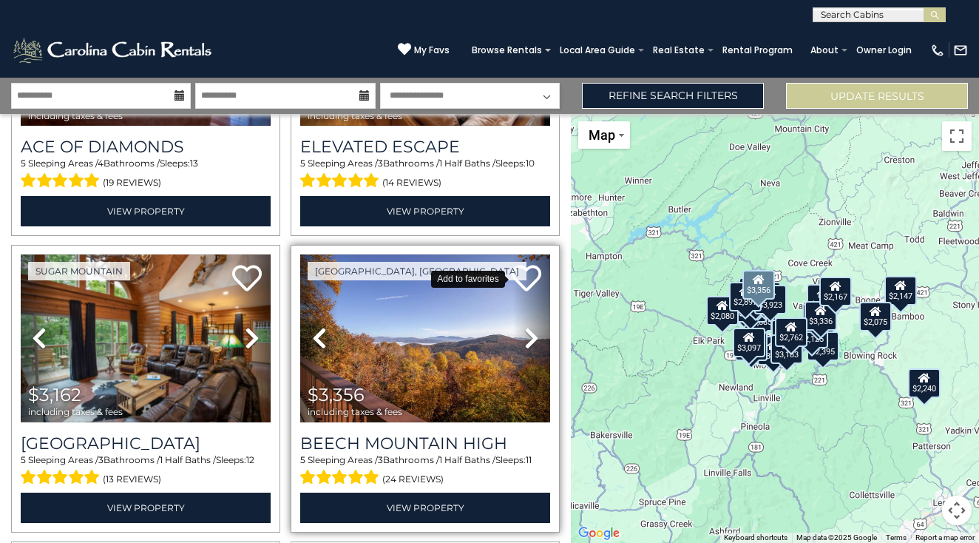
scroll to position [3774, 0]
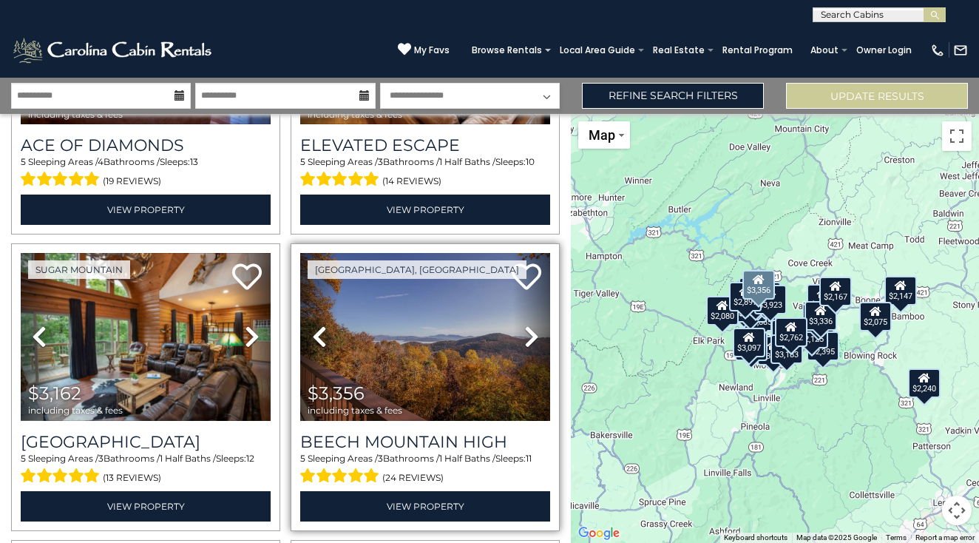
click at [530, 337] on icon at bounding box center [531, 337] width 15 height 24
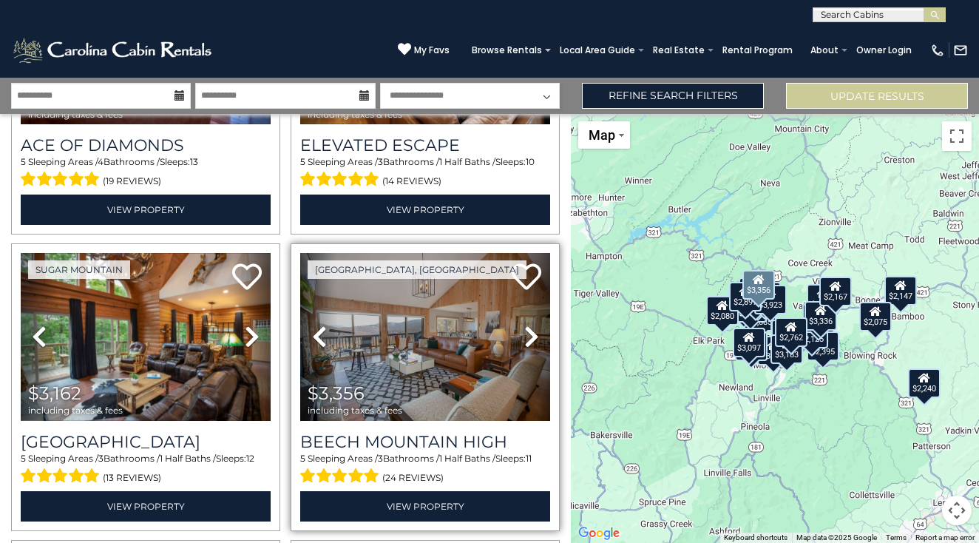
click at [530, 337] on icon at bounding box center [531, 337] width 15 height 24
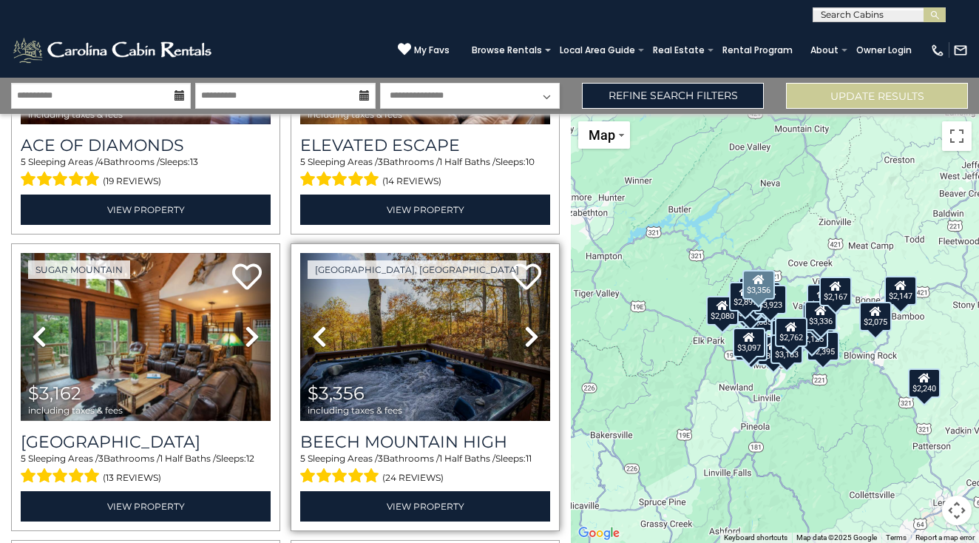
click at [530, 337] on icon at bounding box center [531, 337] width 15 height 24
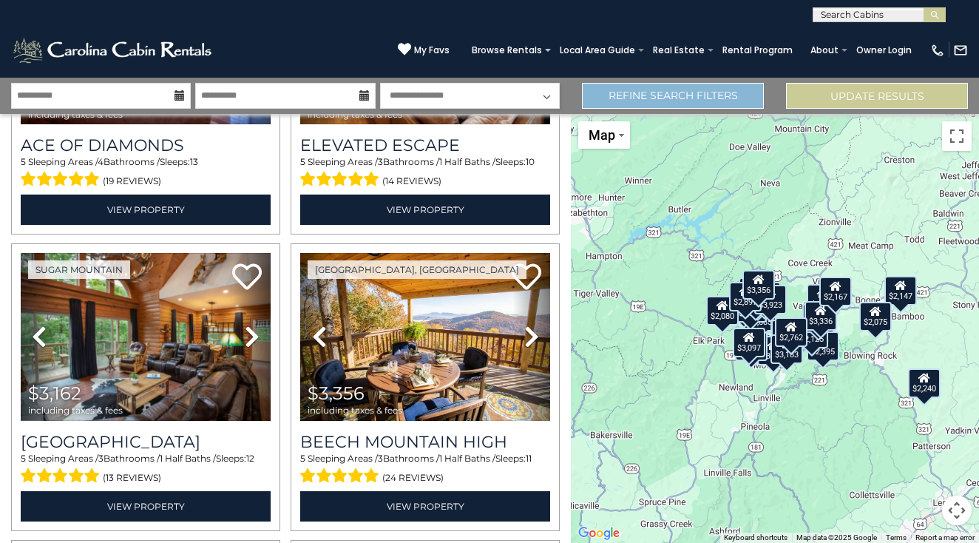
click at [668, 96] on link "Refine Search Filters" at bounding box center [673, 96] width 182 height 26
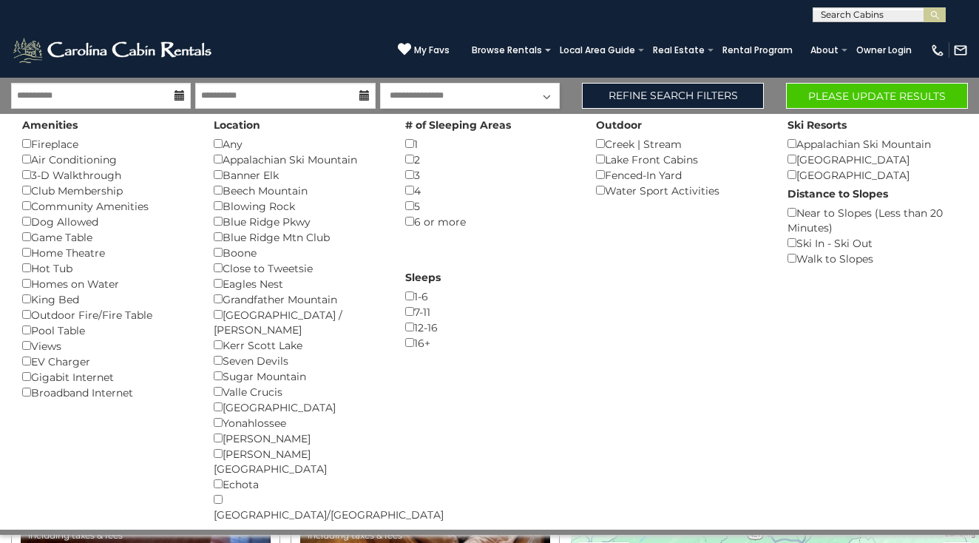
click at [831, 97] on button "Please Update Results" at bounding box center [877, 96] width 182 height 26
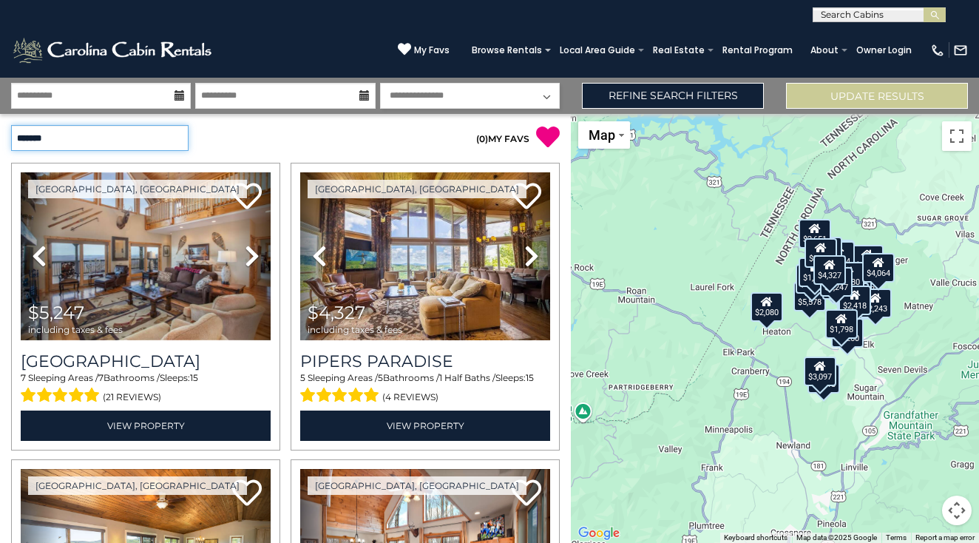
select select "*********"
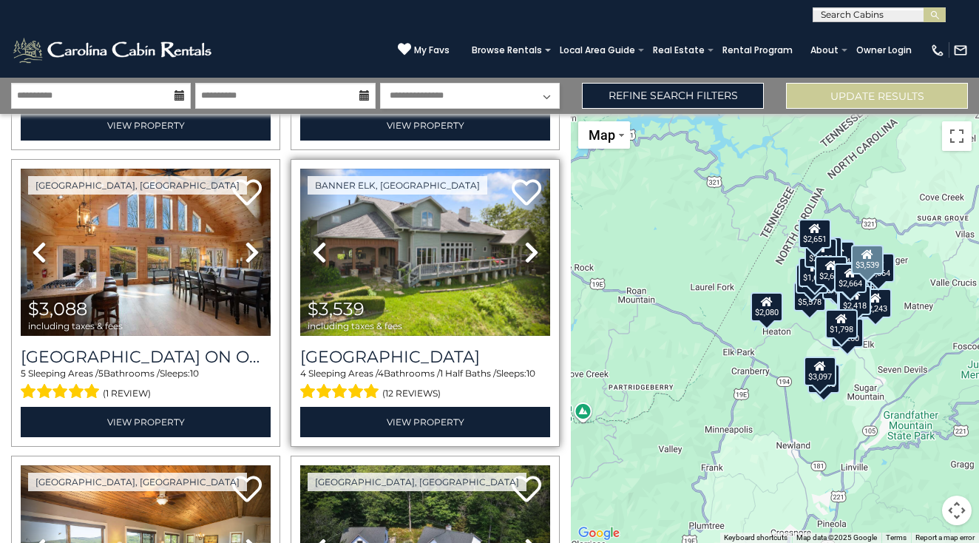
scroll to position [302, 0]
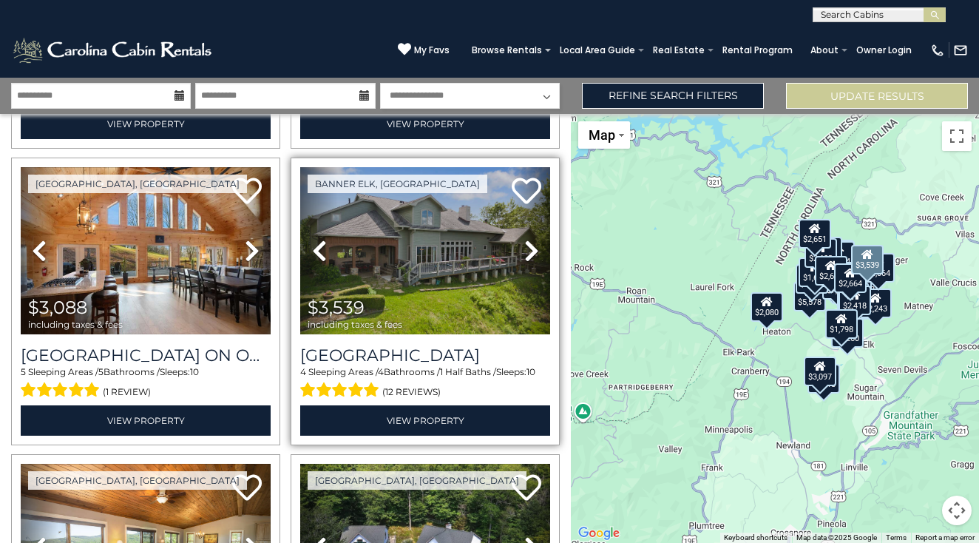
click at [530, 249] on icon at bounding box center [531, 251] width 15 height 24
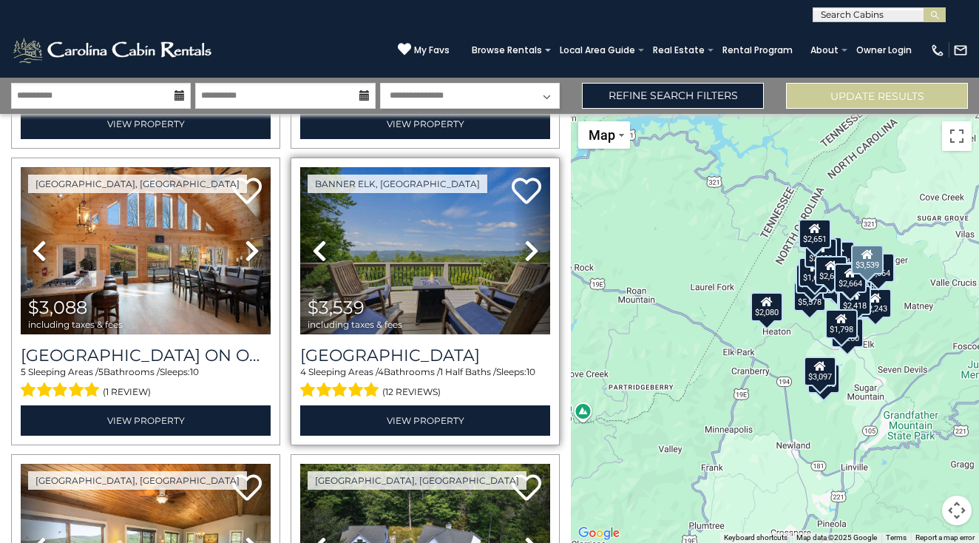
click at [530, 249] on icon at bounding box center [531, 251] width 15 height 24
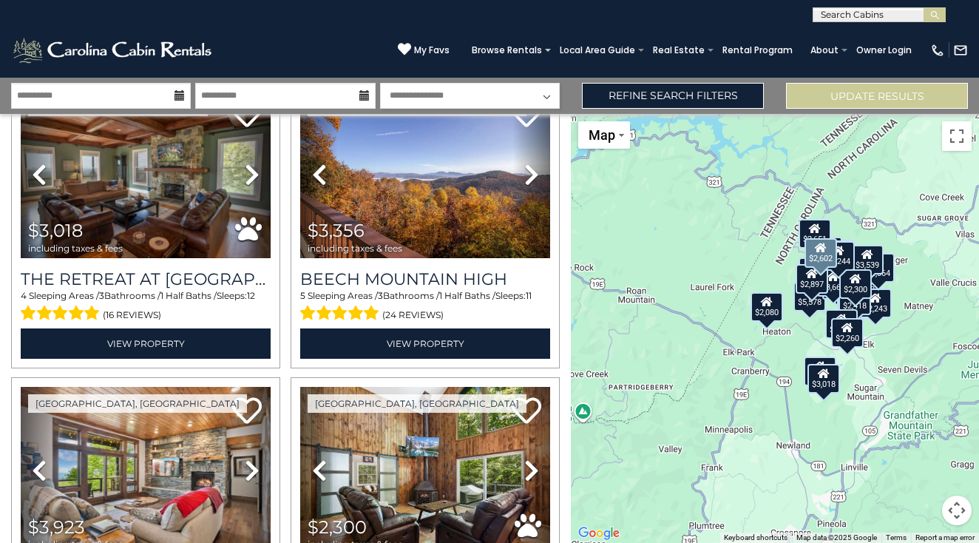
scroll to position [1568, 0]
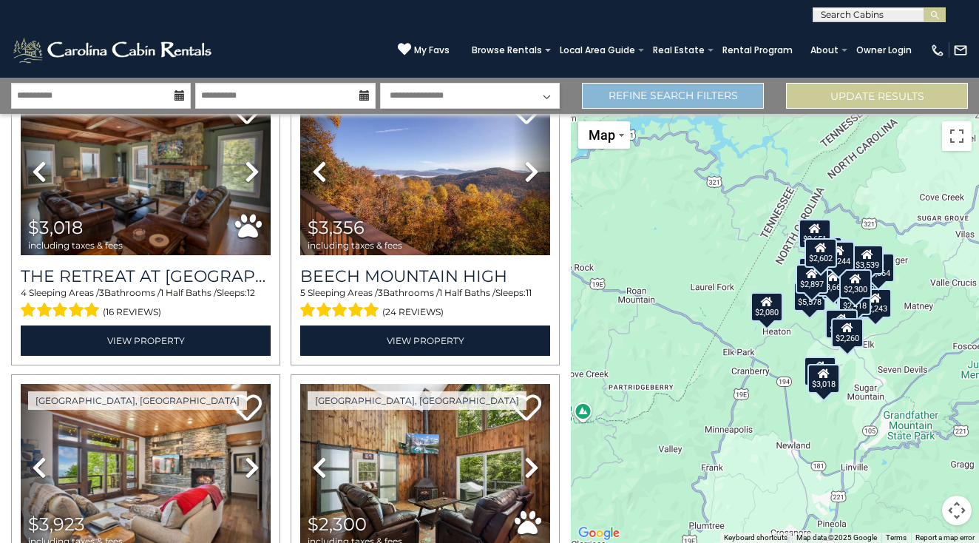
click at [658, 99] on link "Refine Search Filters" at bounding box center [673, 96] width 182 height 26
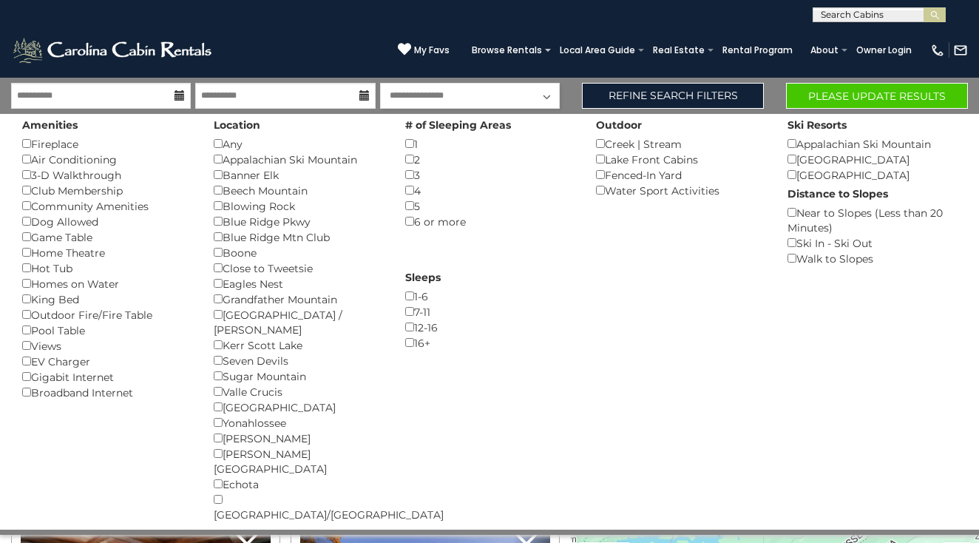
click at [877, 95] on button "Please Update Results" at bounding box center [877, 96] width 182 height 26
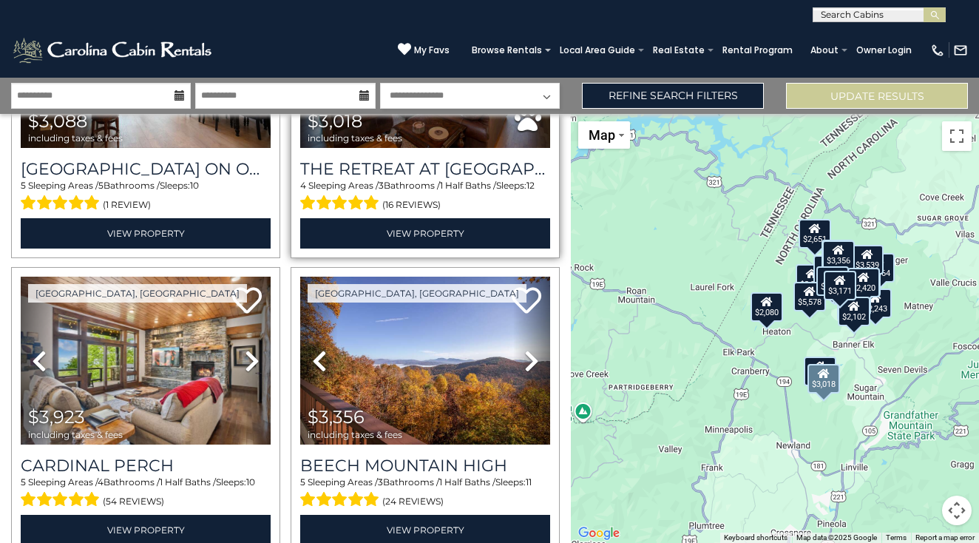
scroll to position [1130, 0]
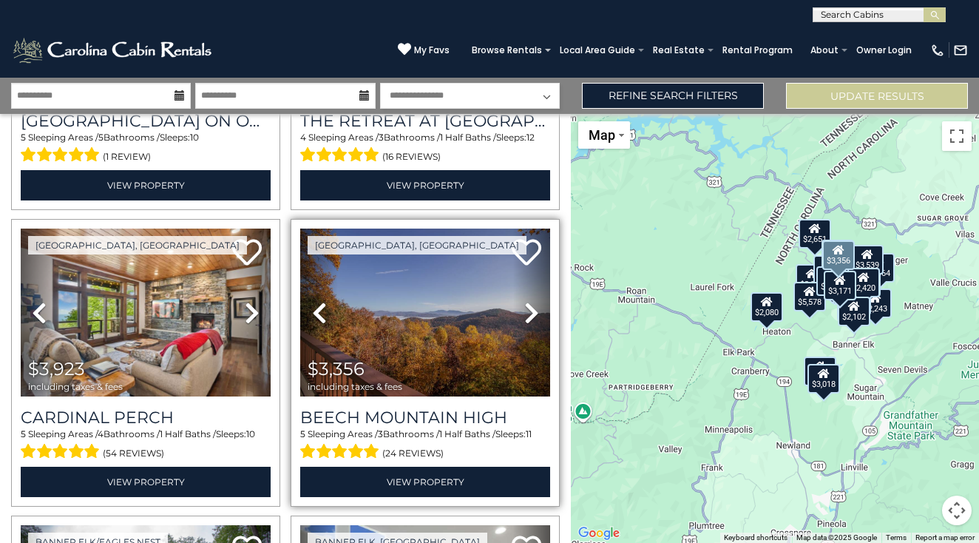
click at [528, 314] on icon at bounding box center [531, 313] width 15 height 24
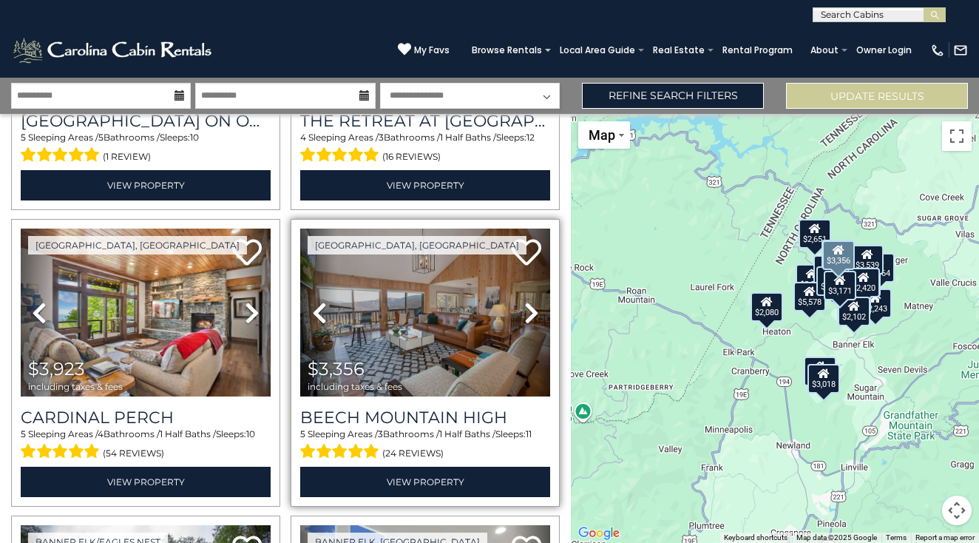
click at [528, 314] on icon at bounding box center [531, 313] width 15 height 24
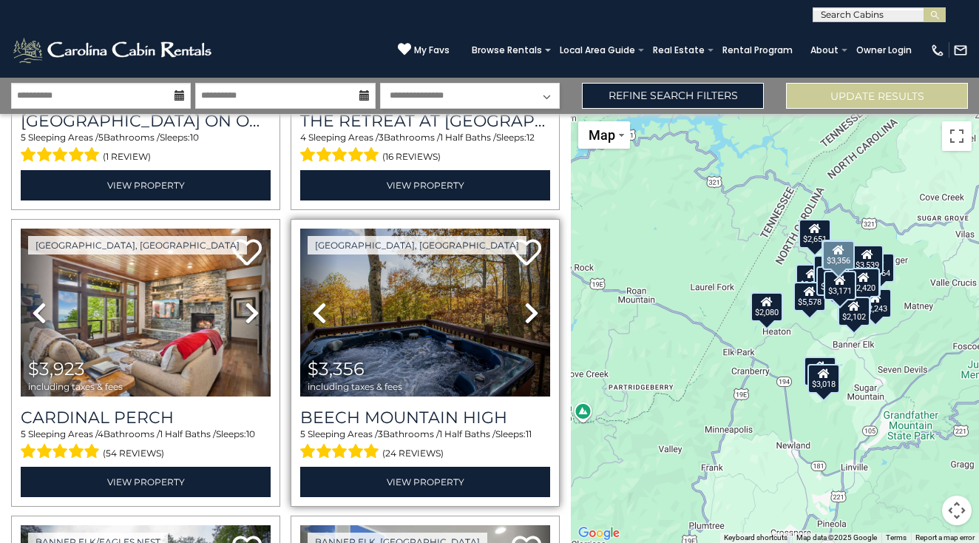
click at [528, 314] on icon at bounding box center [531, 313] width 15 height 24
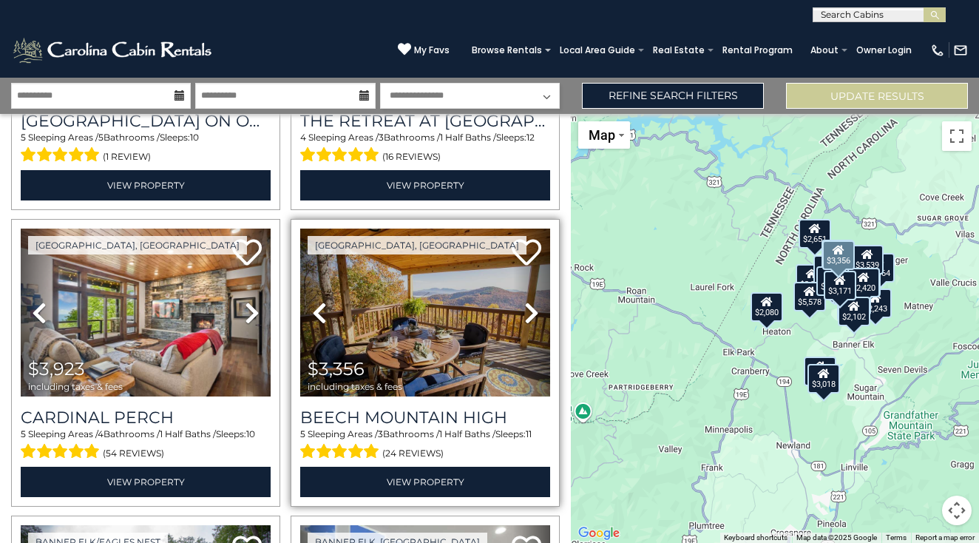
click at [528, 314] on icon at bounding box center [531, 313] width 15 height 24
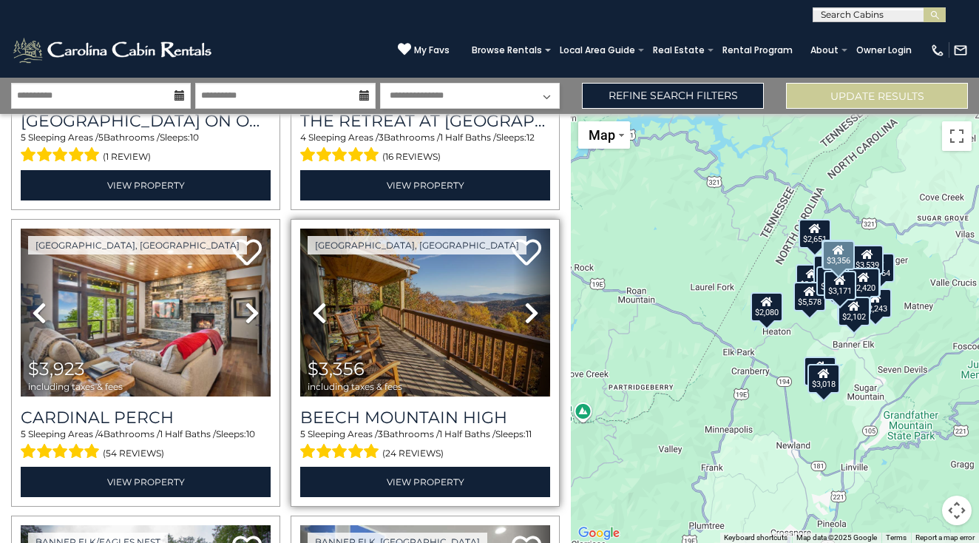
click at [528, 314] on icon at bounding box center [531, 313] width 15 height 24
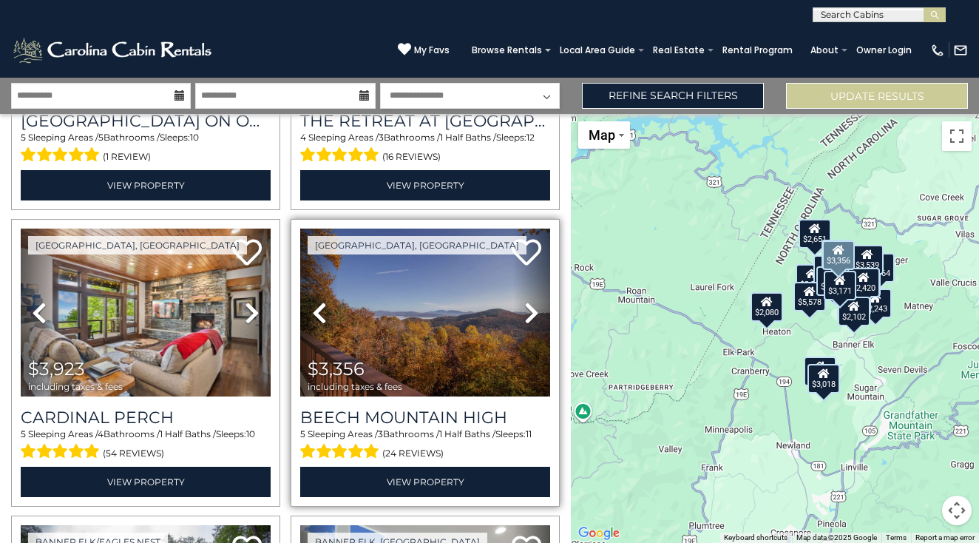
click at [528, 314] on icon at bounding box center [531, 313] width 15 height 24
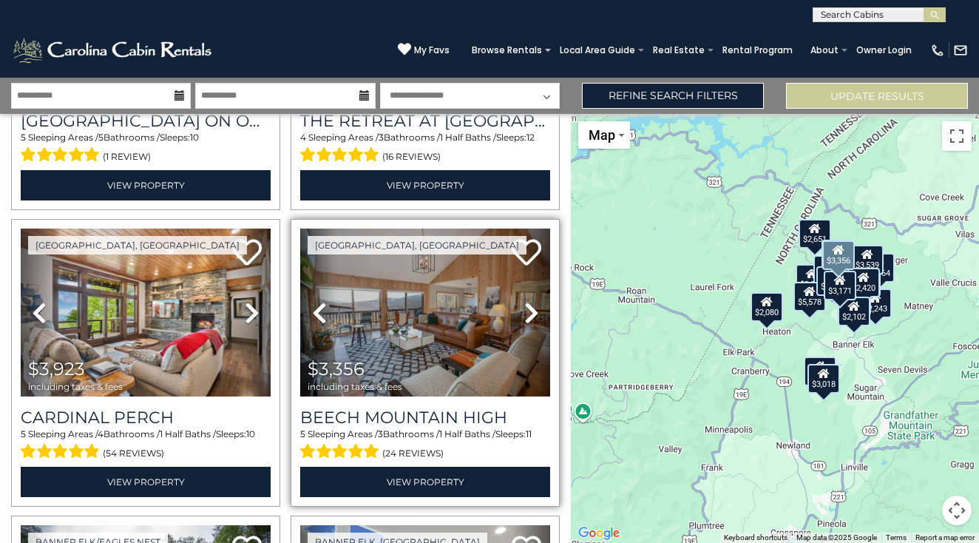
click at [528, 314] on icon at bounding box center [531, 313] width 15 height 24
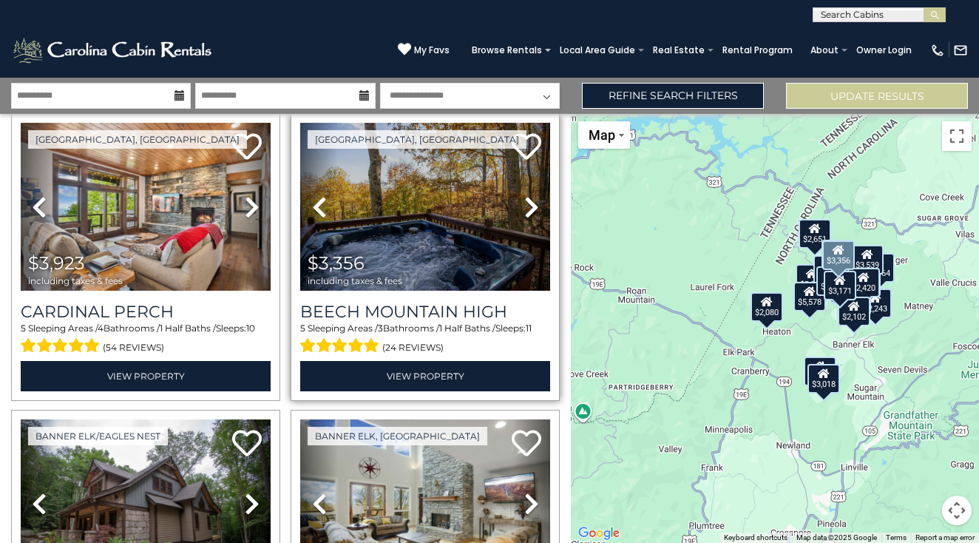
scroll to position [1243, 0]
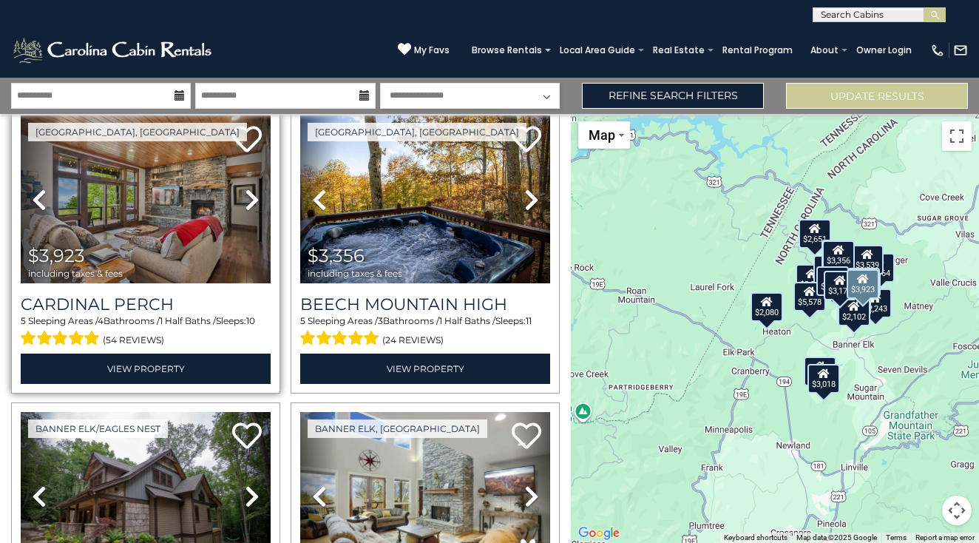
click at [251, 206] on icon at bounding box center [252, 200] width 15 height 24
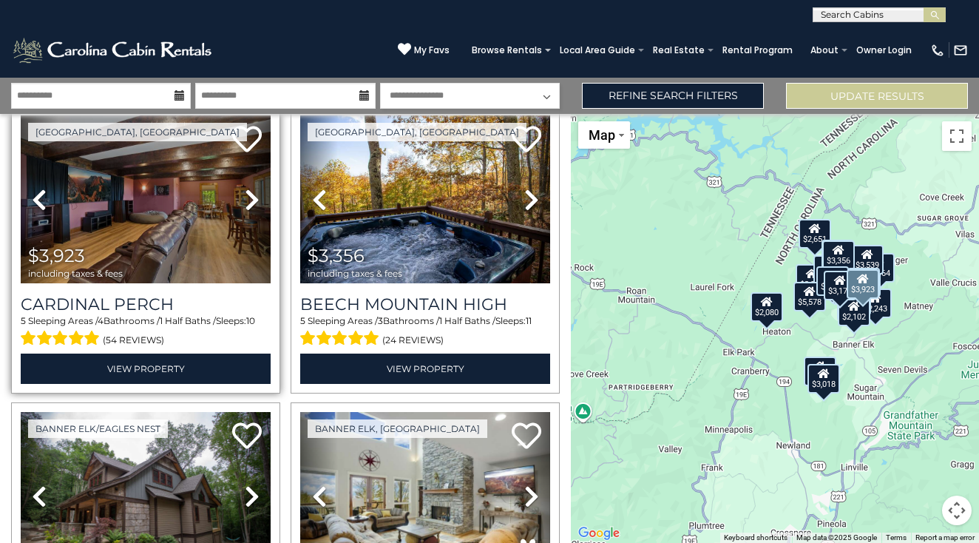
click at [251, 206] on icon at bounding box center [252, 200] width 15 height 24
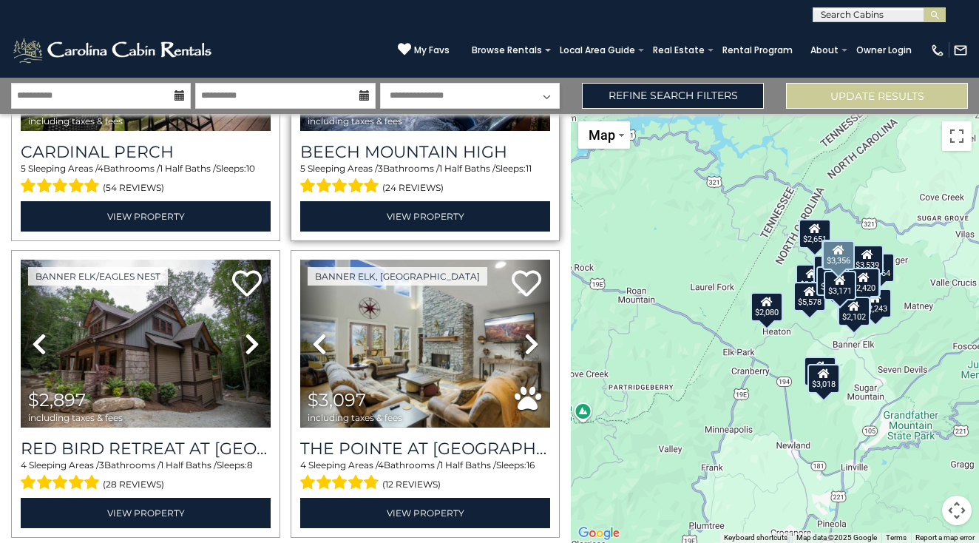
scroll to position [1404, 0]
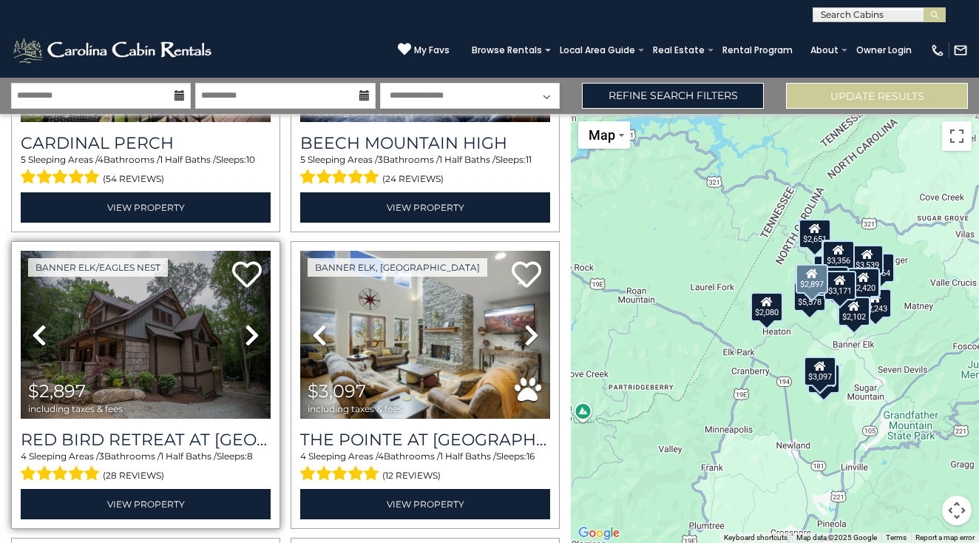
click at [245, 343] on icon at bounding box center [252, 335] width 15 height 24
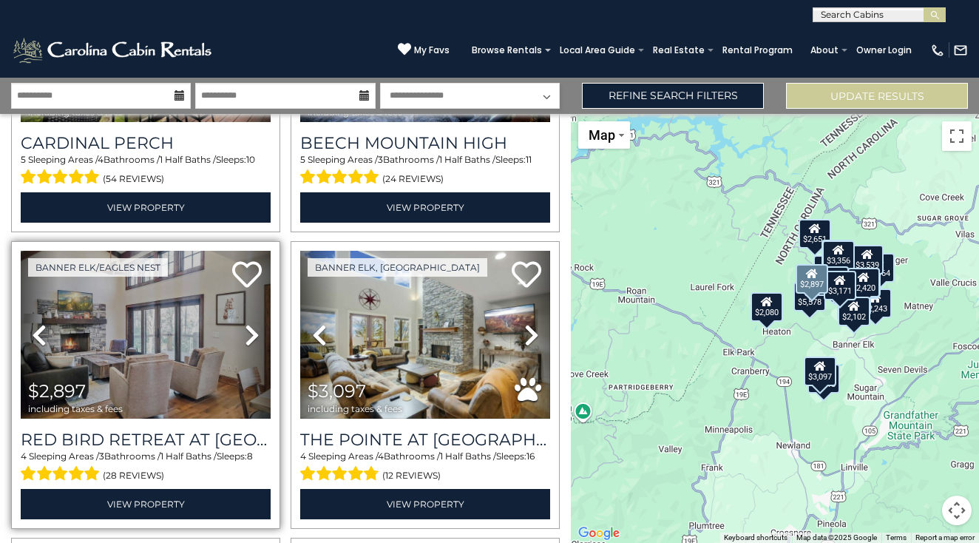
click at [245, 343] on icon at bounding box center [252, 335] width 15 height 24
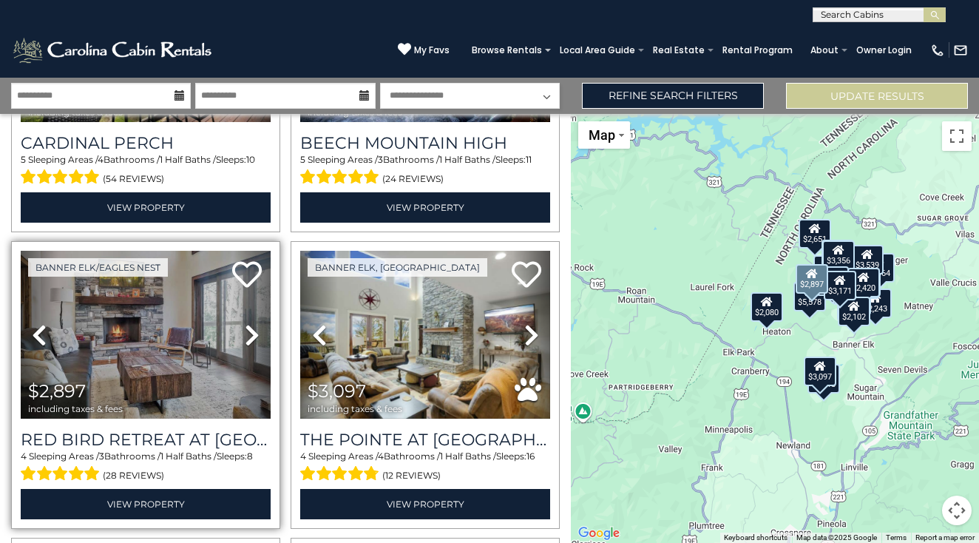
click at [245, 343] on icon at bounding box center [252, 335] width 15 height 24
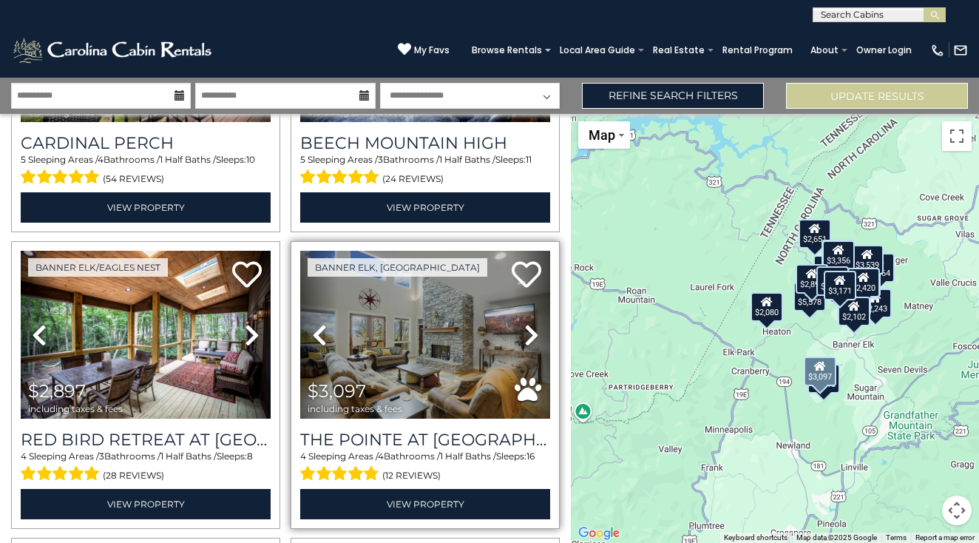
click at [527, 337] on icon at bounding box center [531, 335] width 15 height 24
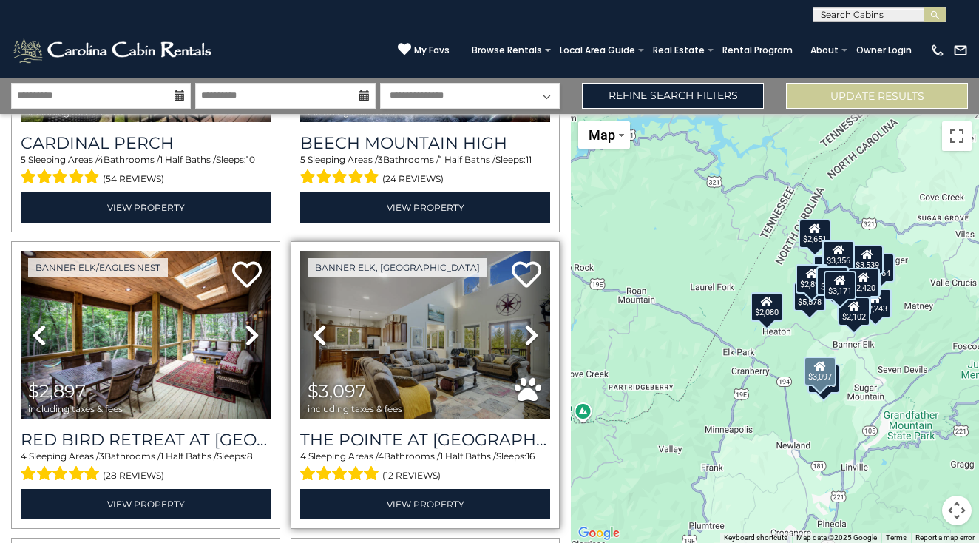
click at [527, 337] on icon at bounding box center [531, 335] width 15 height 24
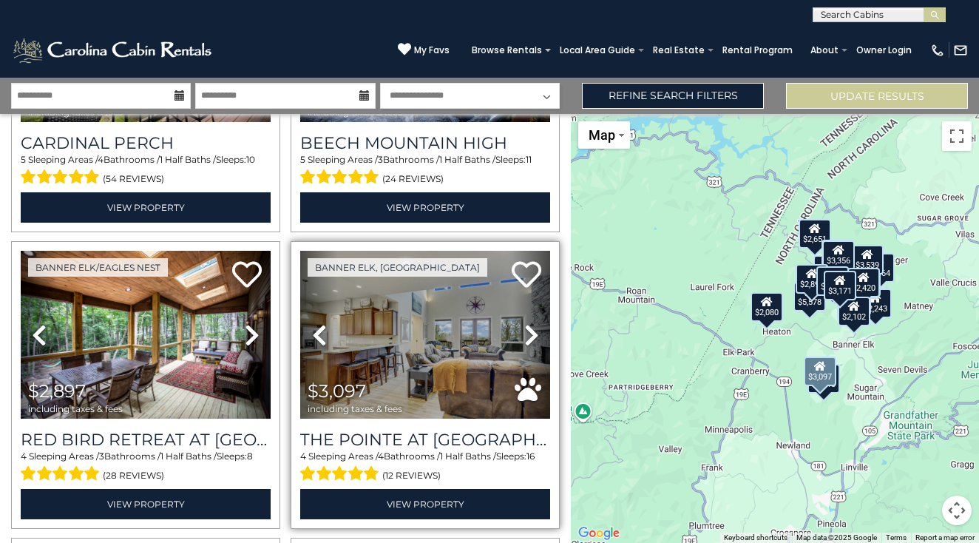
click at [527, 337] on icon at bounding box center [531, 335] width 15 height 24
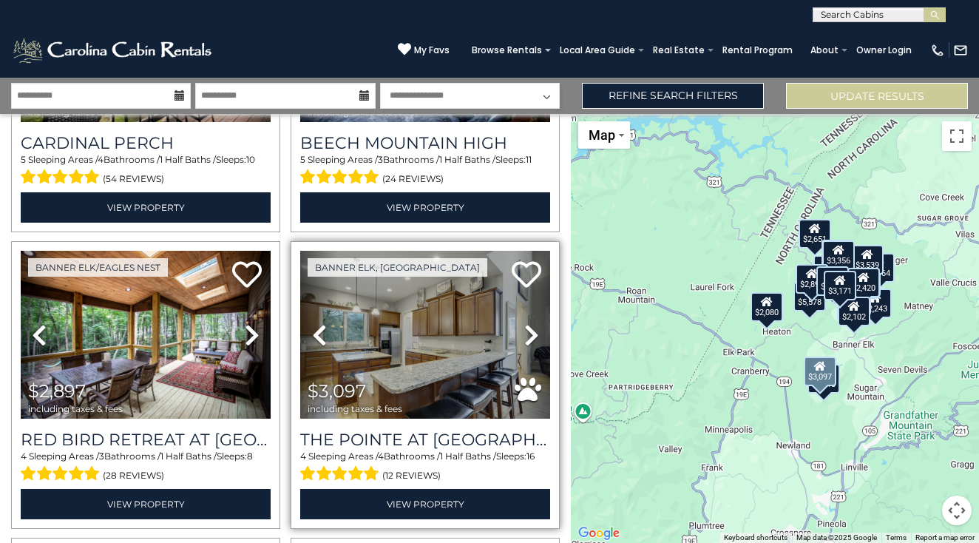
click at [527, 337] on icon at bounding box center [531, 335] width 15 height 24
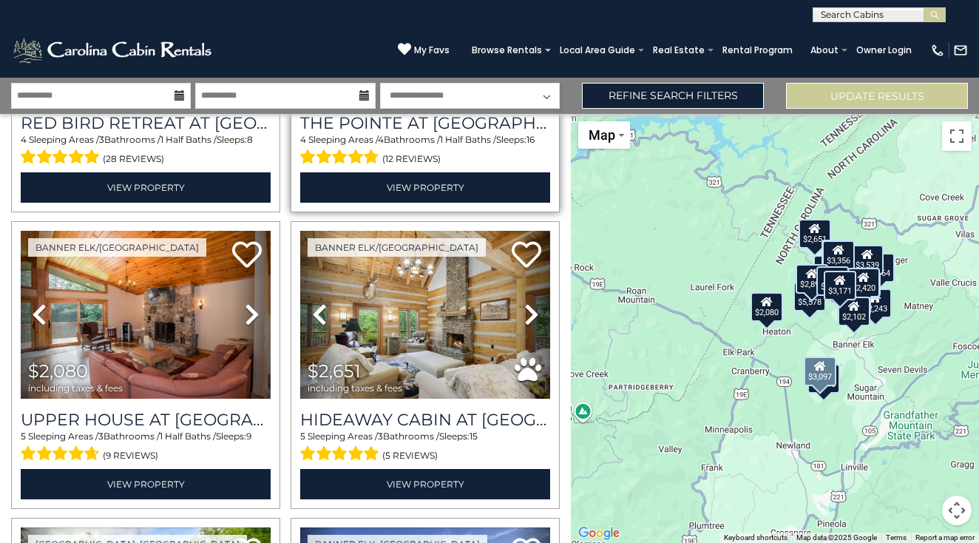
scroll to position [1722, 0]
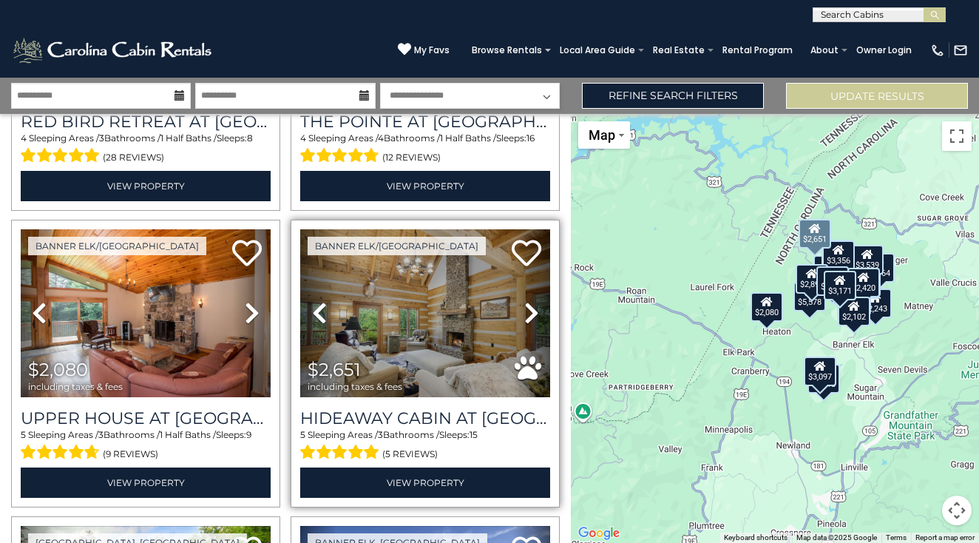
click at [530, 311] on icon at bounding box center [531, 313] width 15 height 24
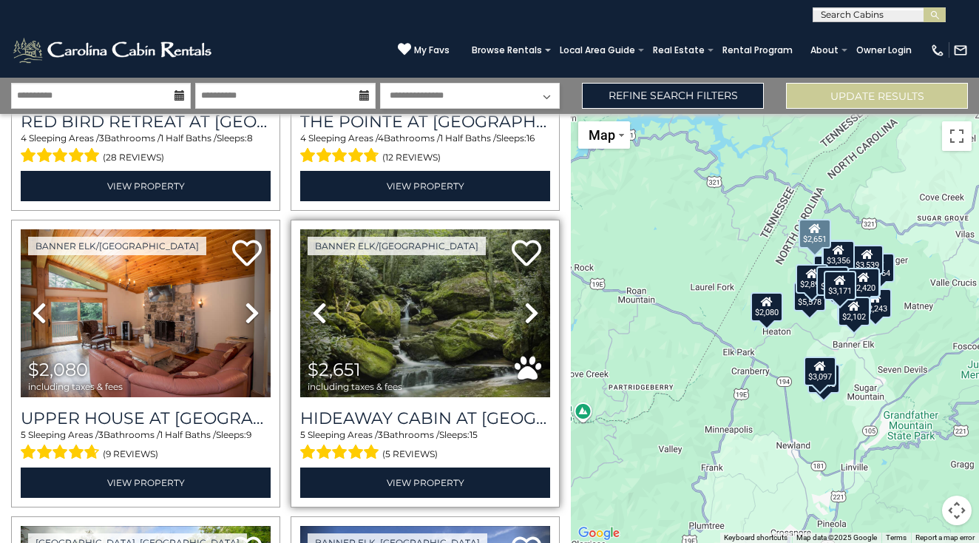
click at [530, 311] on icon at bounding box center [531, 313] width 15 height 24
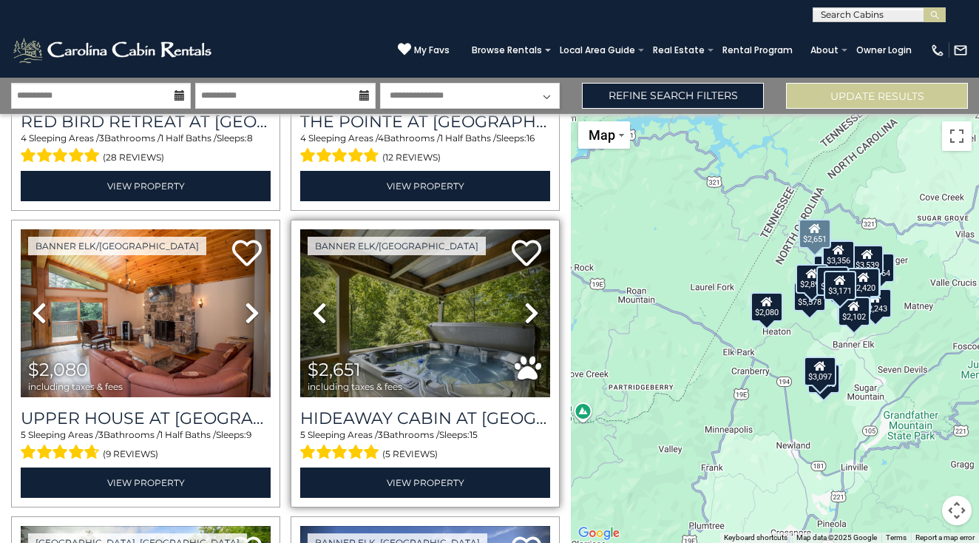
click at [530, 311] on icon at bounding box center [531, 313] width 15 height 24
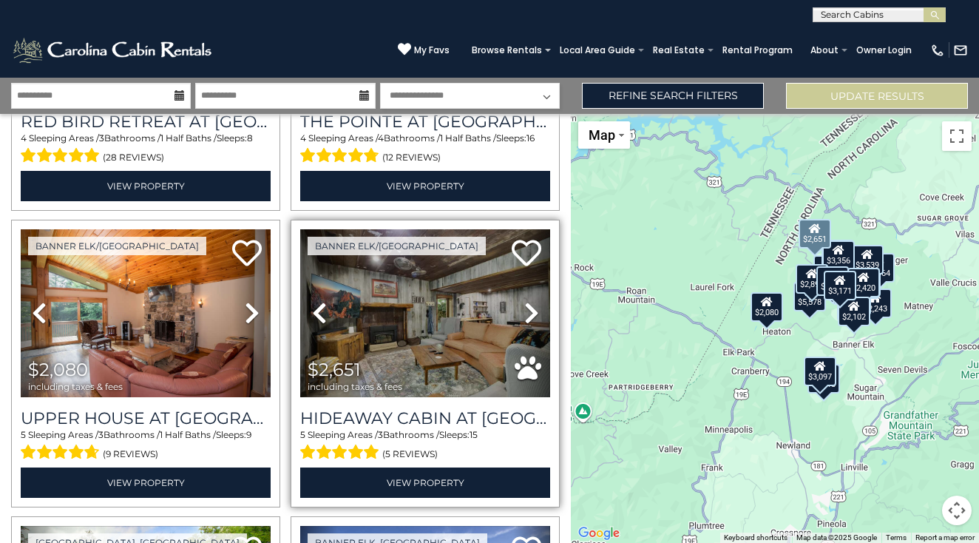
click at [530, 311] on icon at bounding box center [531, 313] width 15 height 24
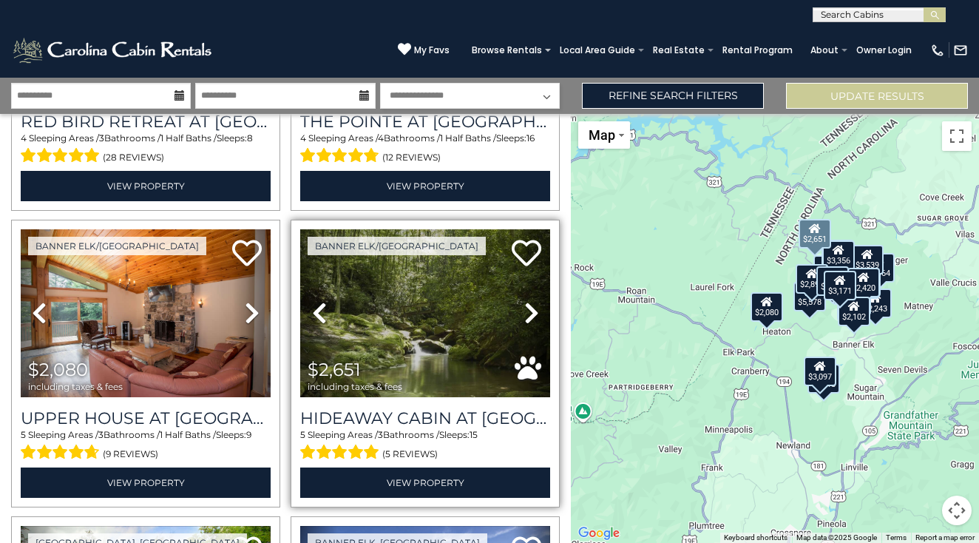
click at [530, 311] on icon at bounding box center [531, 313] width 15 height 24
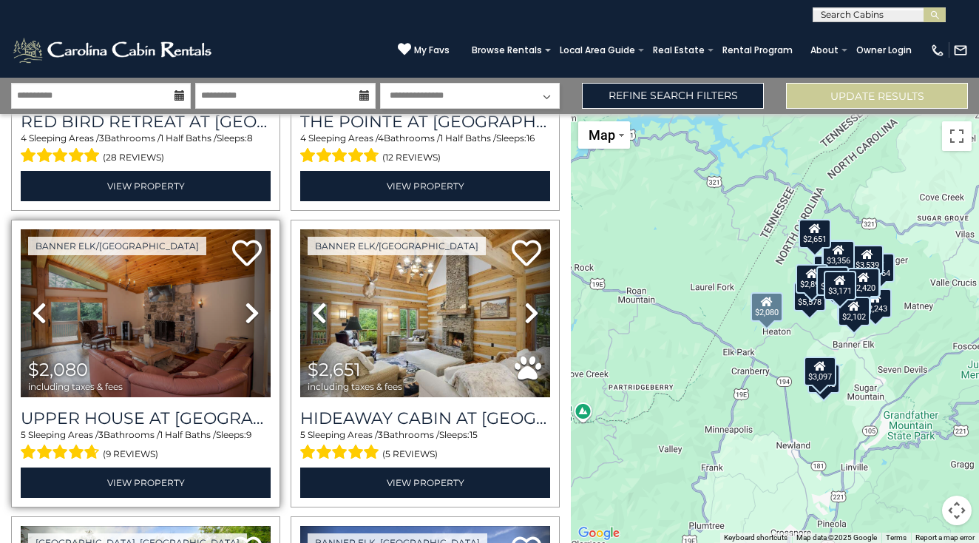
click at [252, 311] on icon at bounding box center [252, 313] width 15 height 24
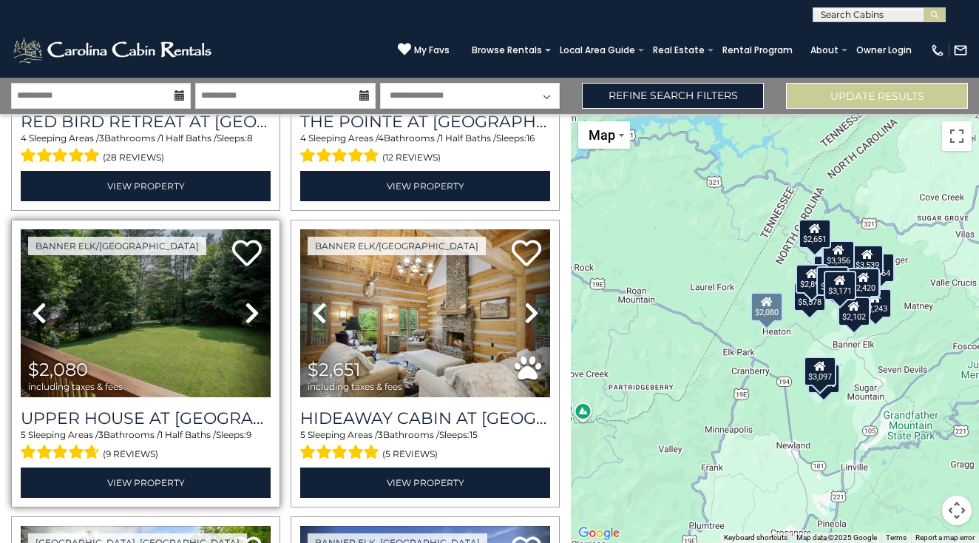
click at [252, 311] on icon at bounding box center [252, 313] width 15 height 24
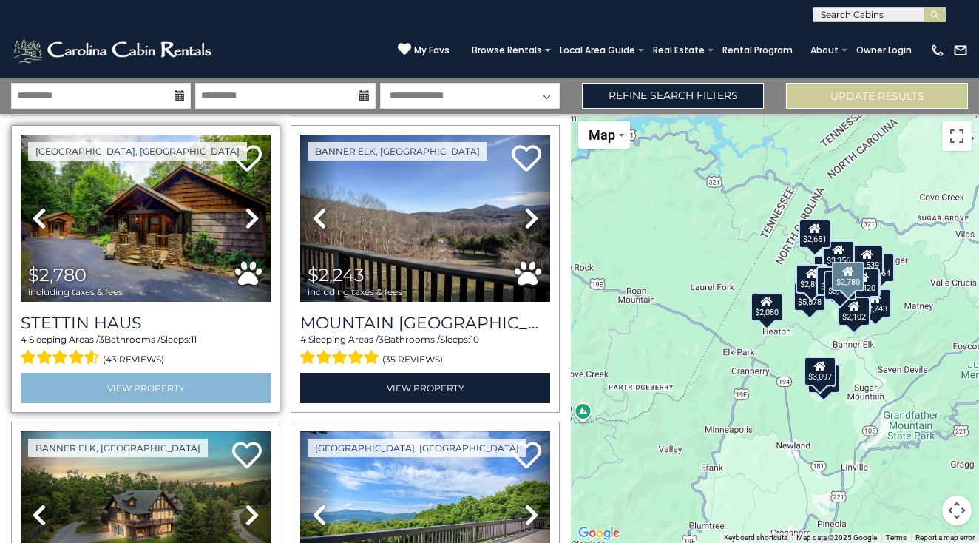
scroll to position [2086, 0]
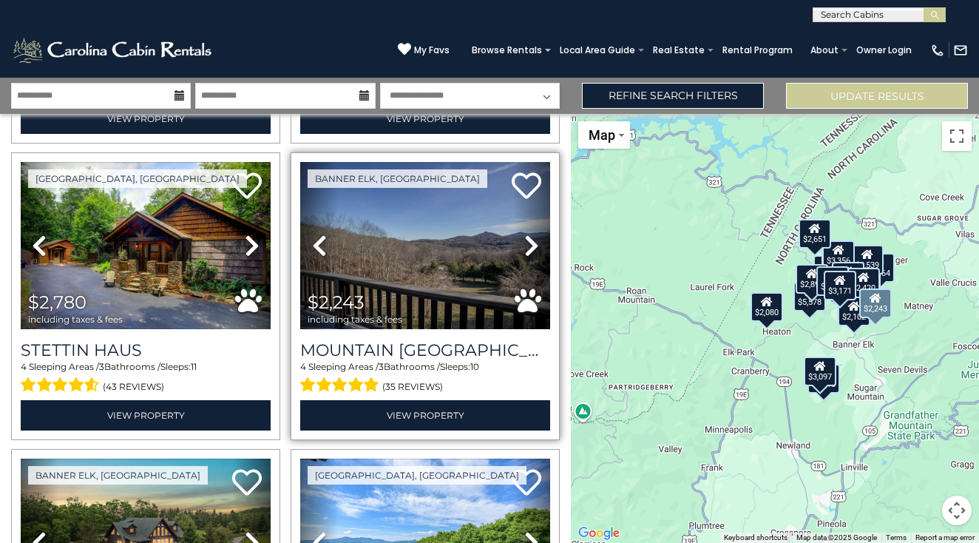
click at [528, 243] on icon at bounding box center [531, 246] width 15 height 24
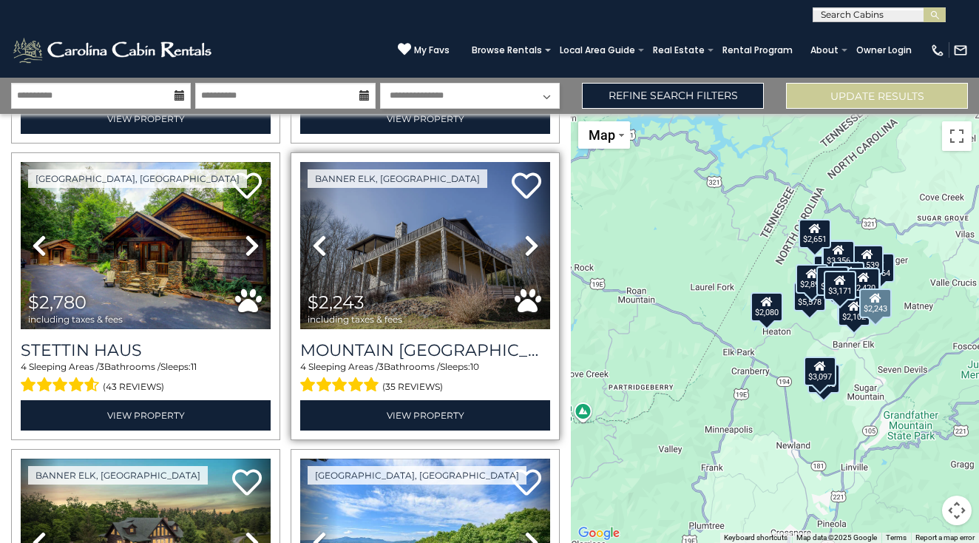
click at [528, 243] on icon at bounding box center [531, 246] width 15 height 24
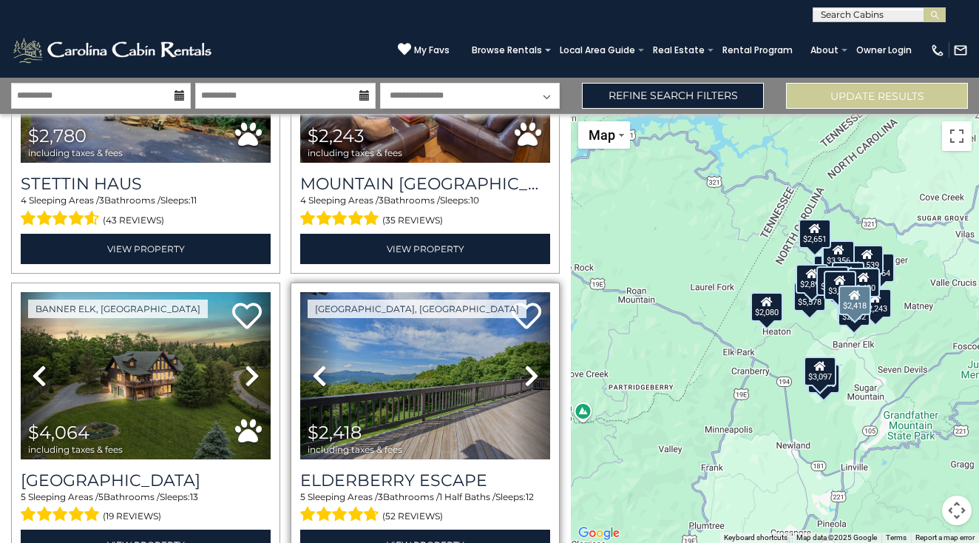
scroll to position [2254, 0]
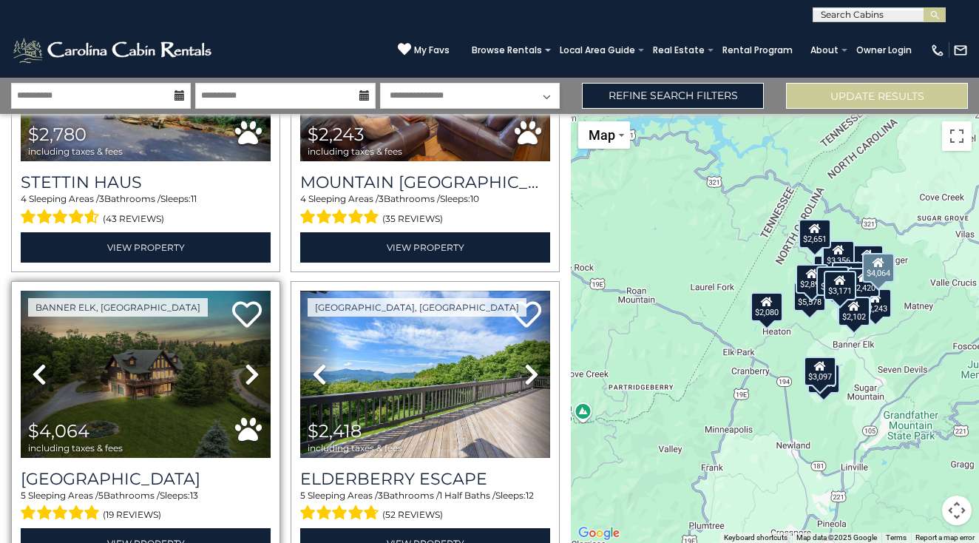
click at [251, 371] on icon at bounding box center [252, 374] width 15 height 24
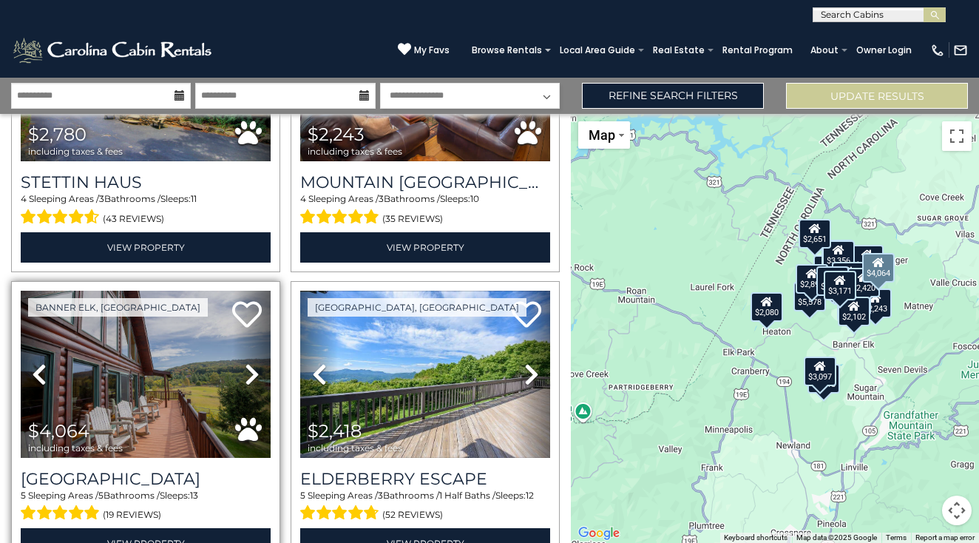
click at [251, 371] on icon at bounding box center [252, 374] width 15 height 24
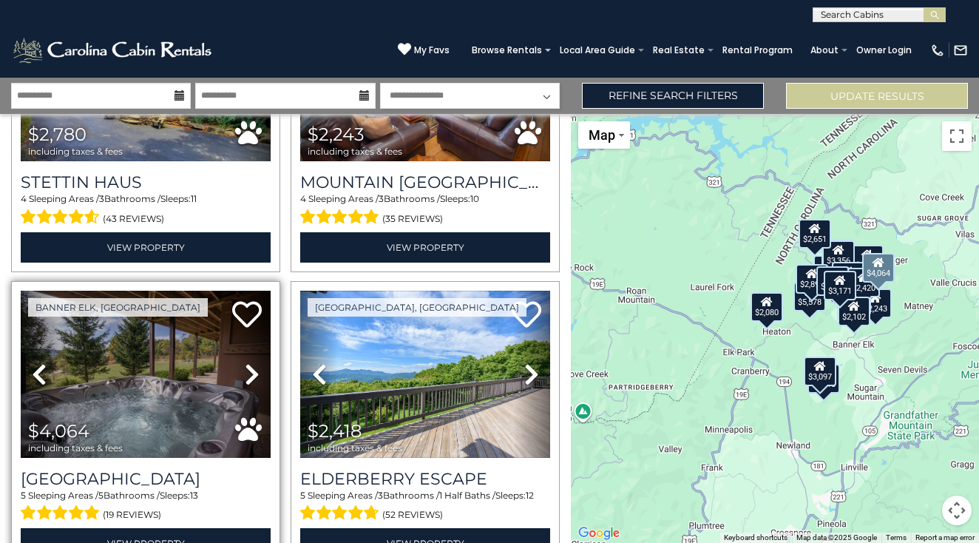
click at [251, 371] on icon at bounding box center [252, 374] width 15 height 24
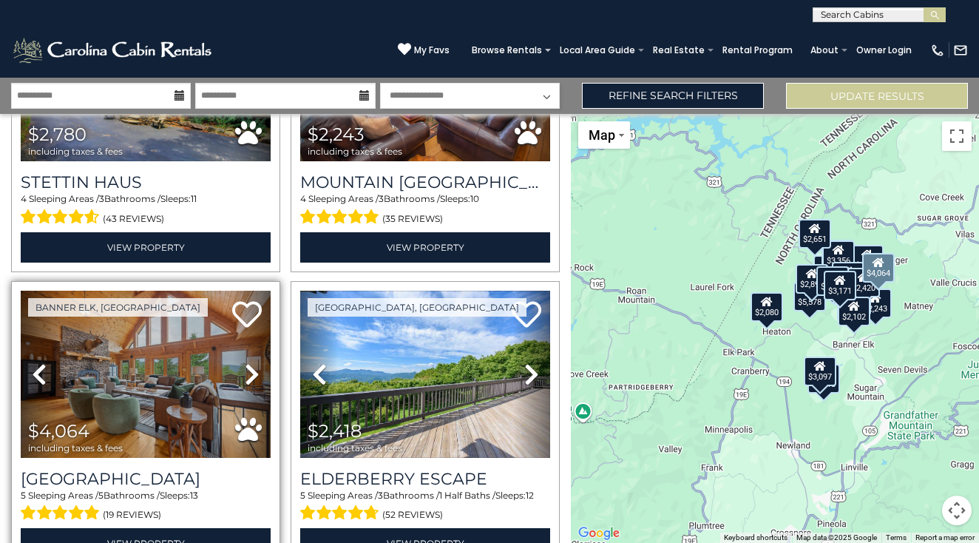
click at [251, 371] on icon at bounding box center [252, 374] width 15 height 24
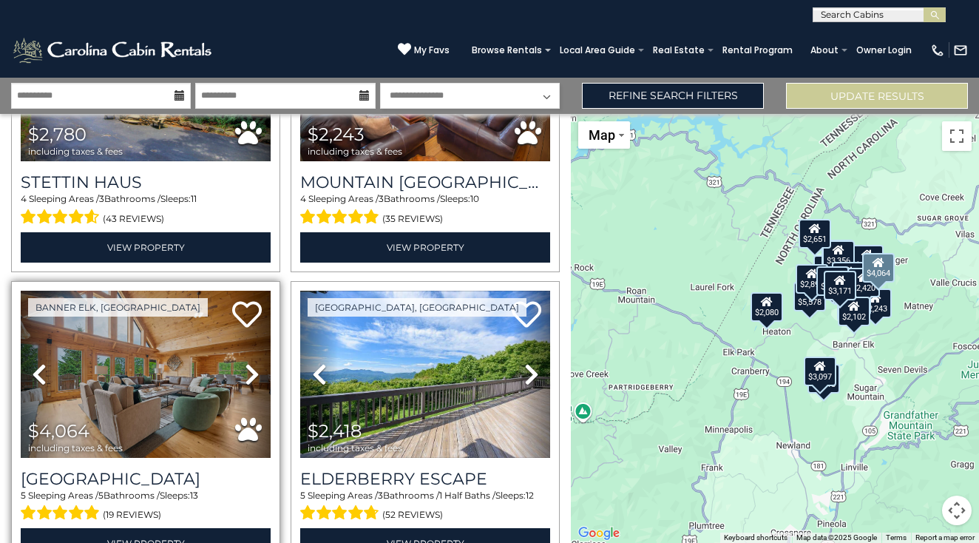
click at [251, 371] on icon at bounding box center [252, 374] width 15 height 24
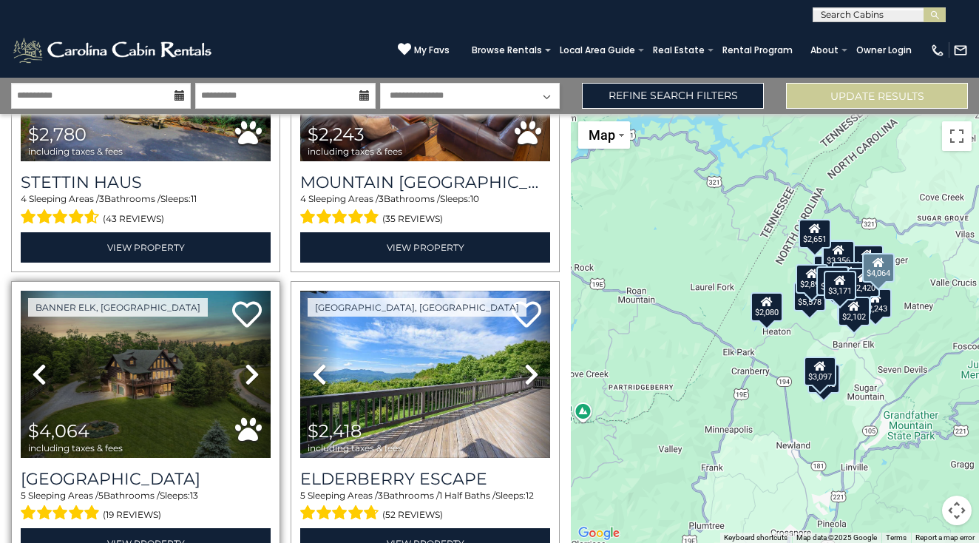
click at [251, 370] on icon at bounding box center [252, 374] width 15 height 24
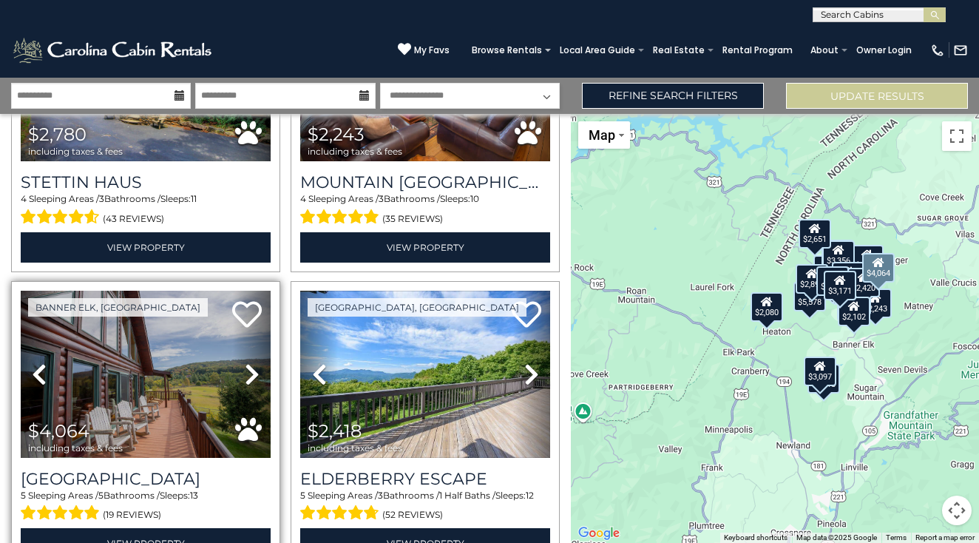
click at [251, 370] on icon at bounding box center [252, 374] width 15 height 24
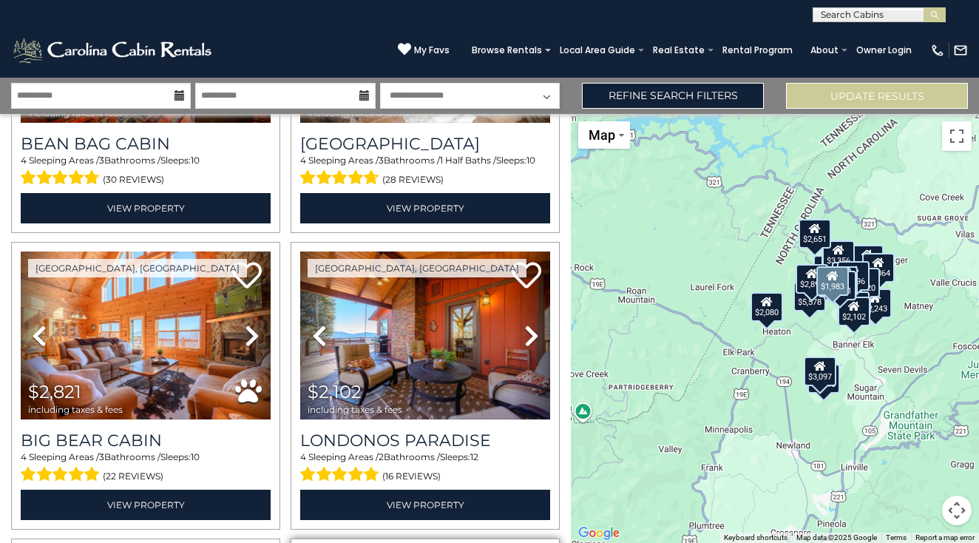
scroll to position [2884, 0]
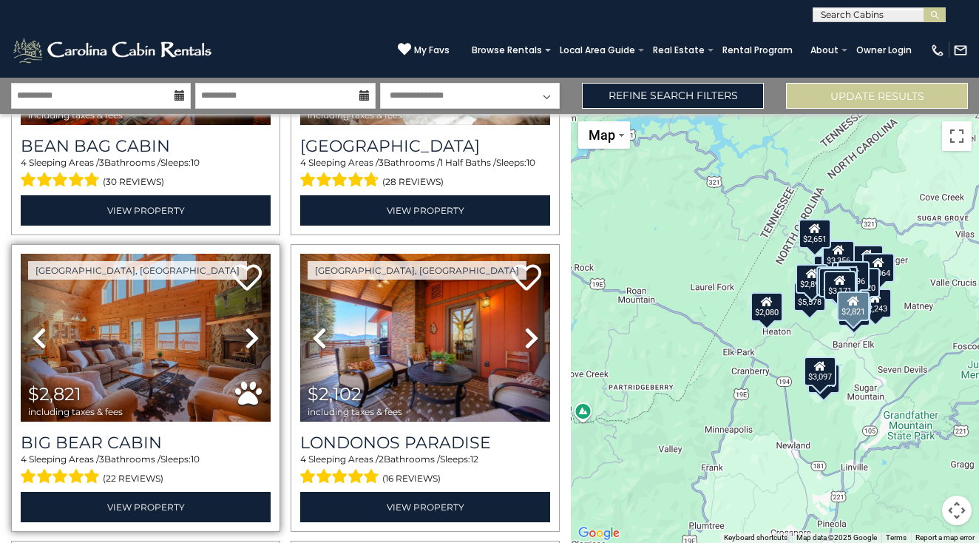
click at [217, 343] on img at bounding box center [146, 338] width 250 height 168
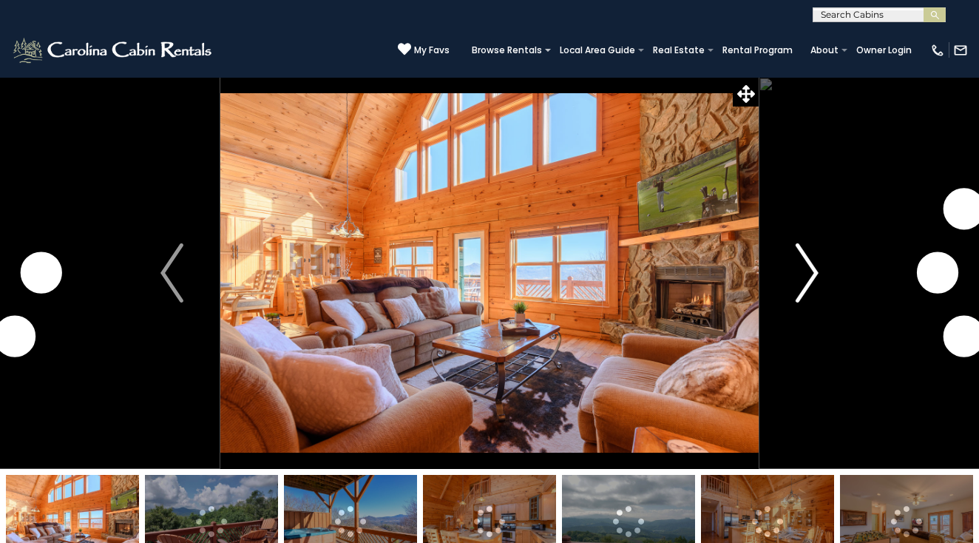
click at [811, 271] on img "Next" at bounding box center [807, 272] width 22 height 59
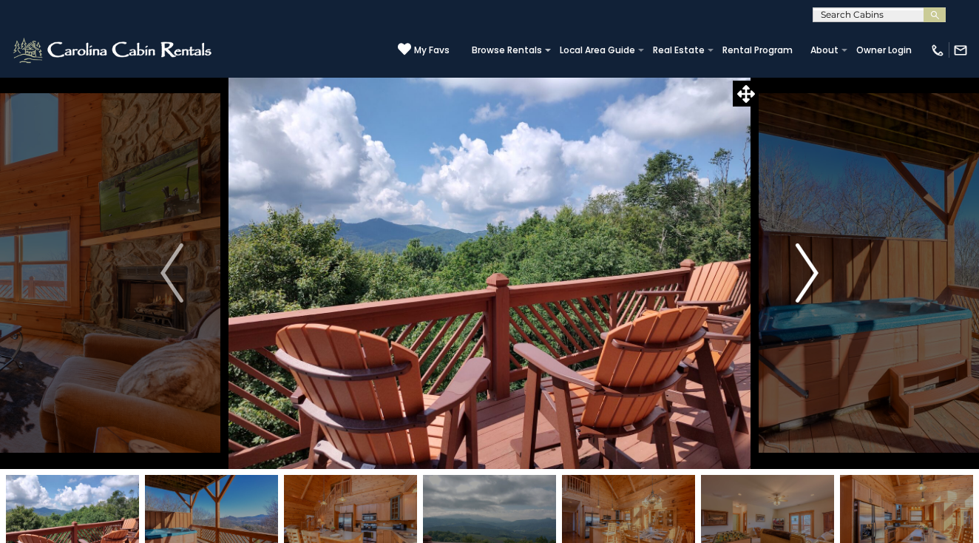
click at [809, 272] on img "Next" at bounding box center [807, 272] width 22 height 59
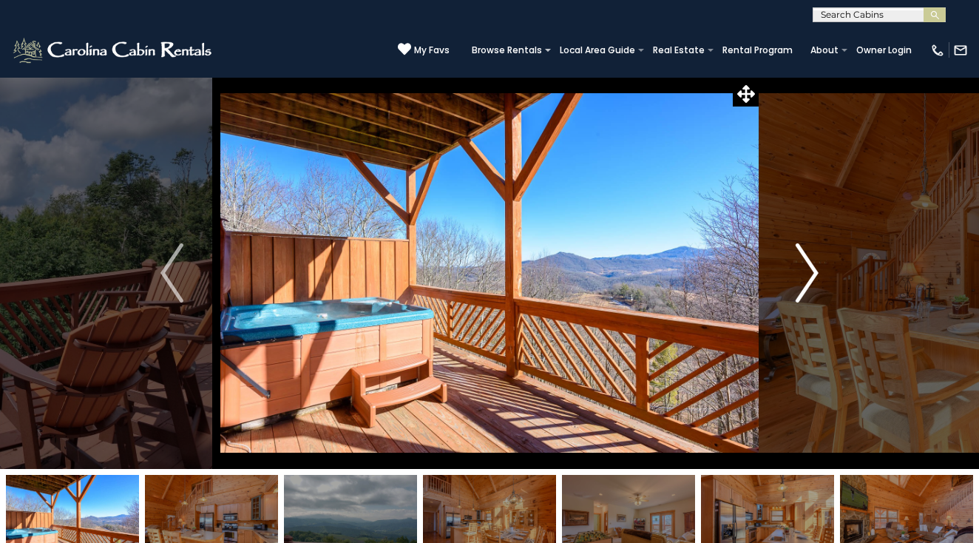
click at [809, 272] on img "Next" at bounding box center [807, 272] width 22 height 59
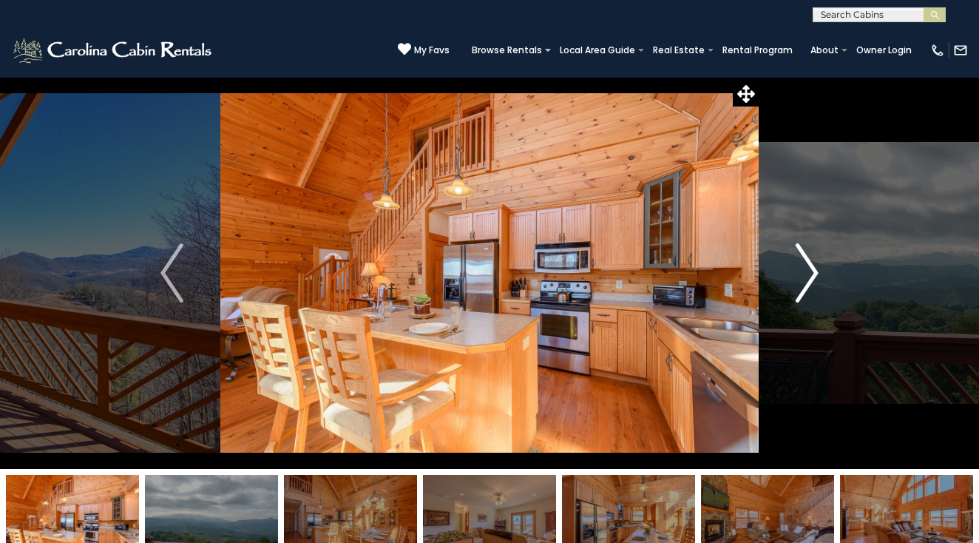
click at [809, 272] on img "Next" at bounding box center [807, 272] width 22 height 59
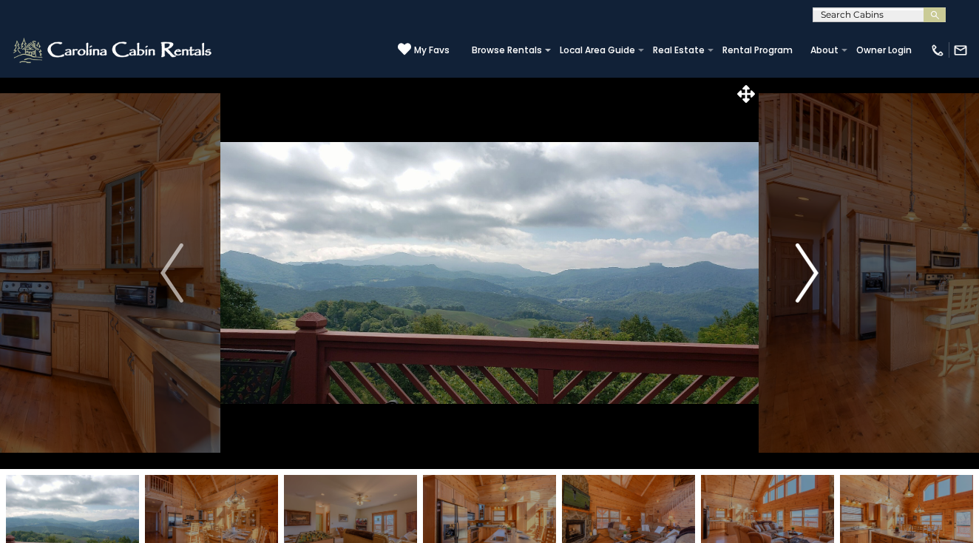
click at [809, 272] on img "Next" at bounding box center [807, 272] width 22 height 59
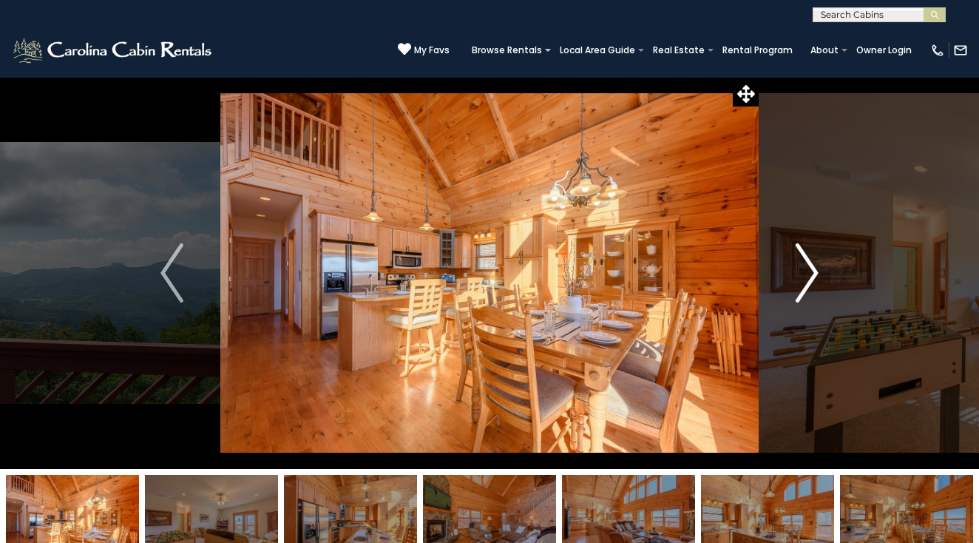
click at [809, 272] on img "Next" at bounding box center [807, 272] width 22 height 59
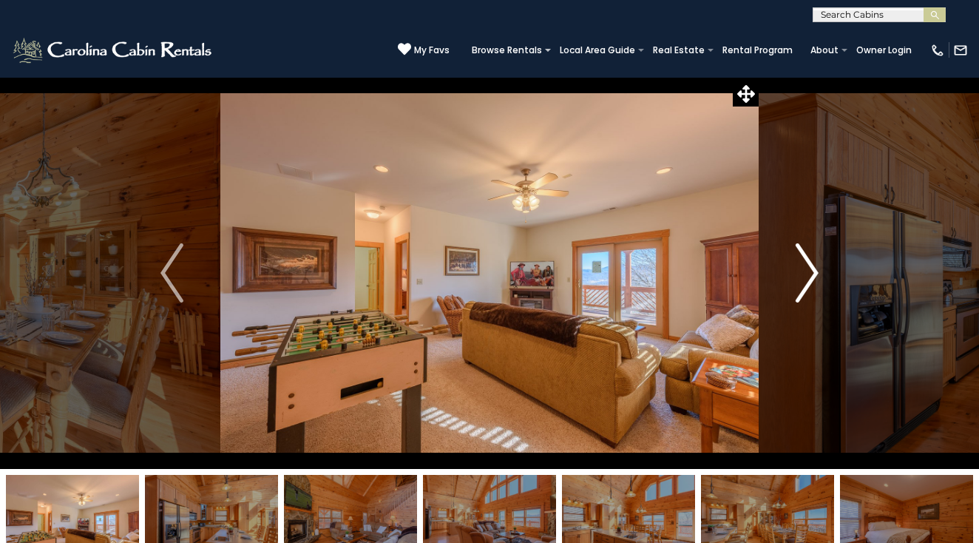
click at [809, 272] on img "Next" at bounding box center [807, 272] width 22 height 59
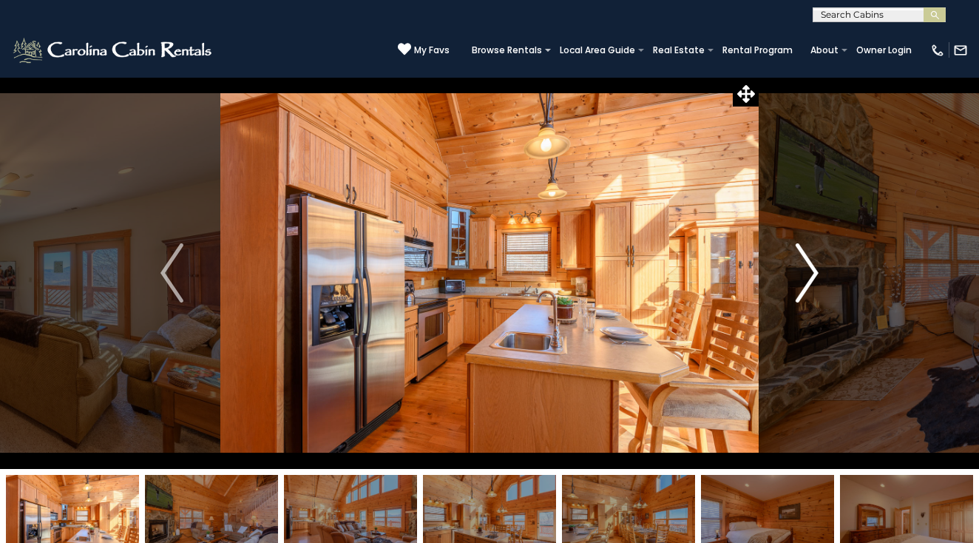
click at [809, 272] on img "Next" at bounding box center [807, 272] width 22 height 59
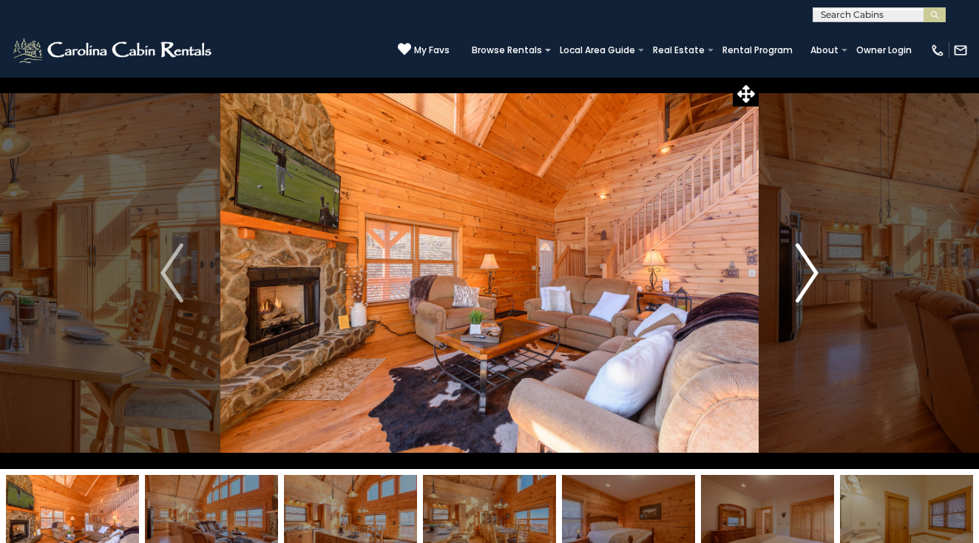
click at [809, 272] on img "Next" at bounding box center [807, 272] width 22 height 59
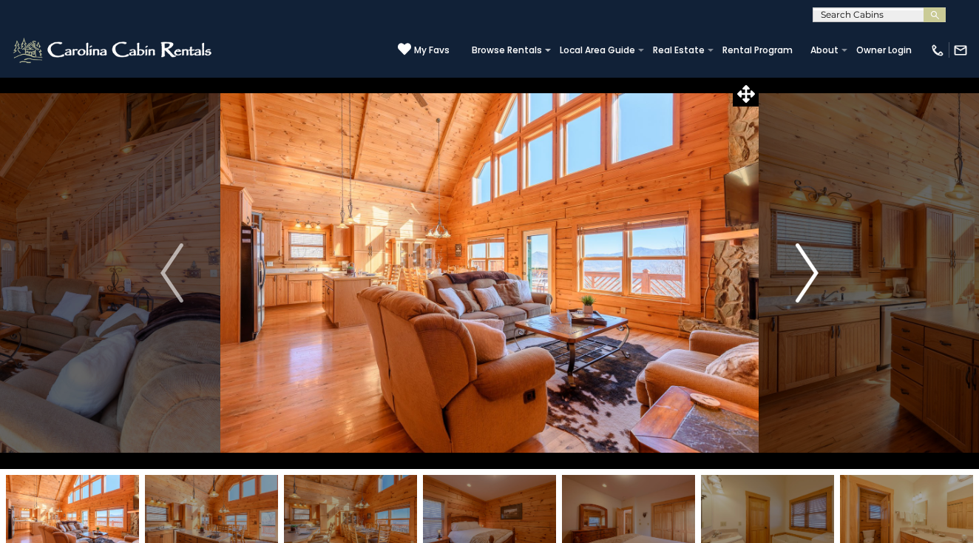
click at [809, 272] on img "Next" at bounding box center [807, 272] width 22 height 59
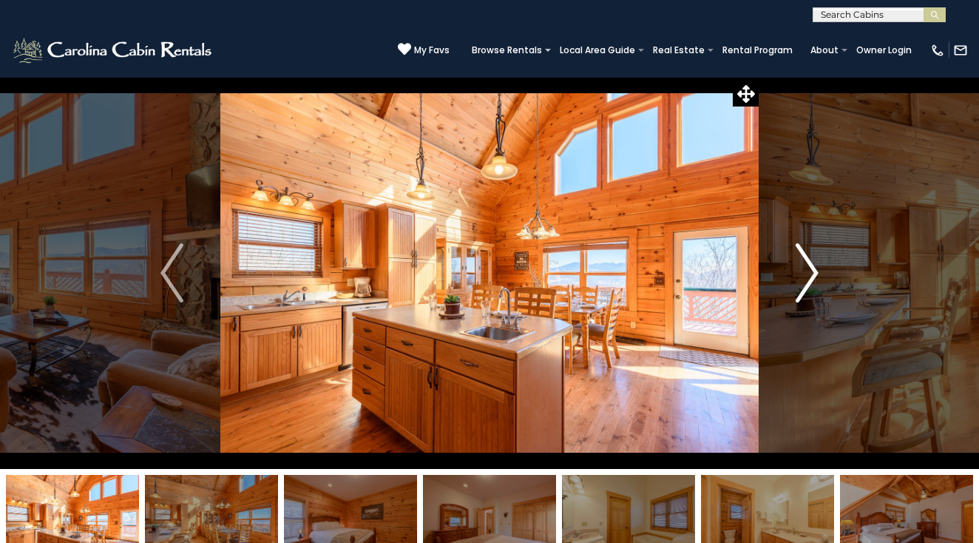
click at [809, 272] on img "Next" at bounding box center [807, 272] width 22 height 59
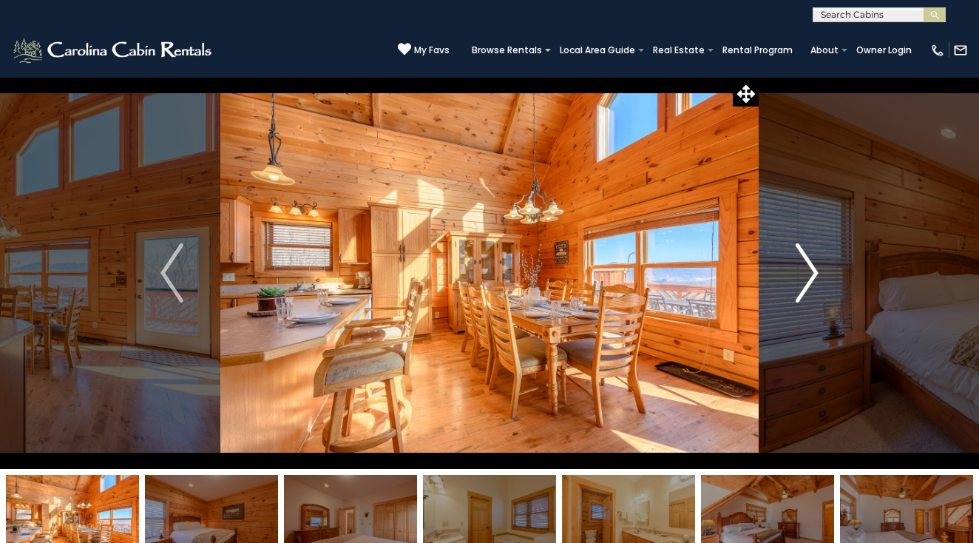
click at [809, 272] on img "Next" at bounding box center [807, 272] width 22 height 59
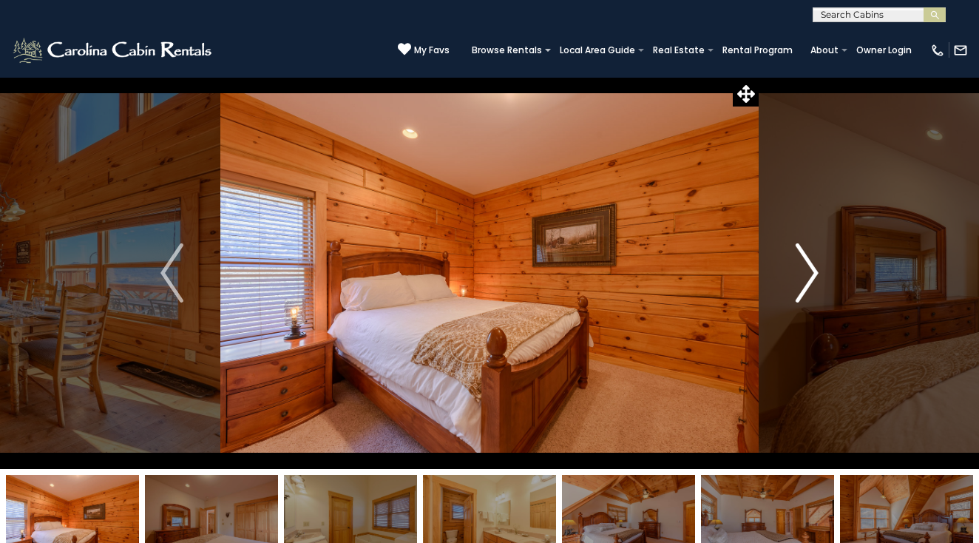
click at [809, 272] on img "Next" at bounding box center [807, 272] width 22 height 59
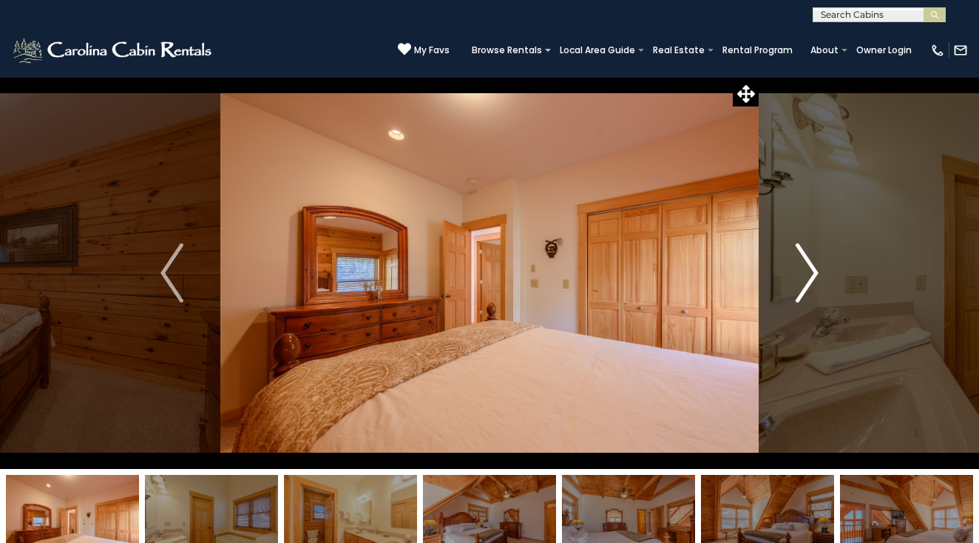
click at [809, 272] on img "Next" at bounding box center [807, 272] width 22 height 59
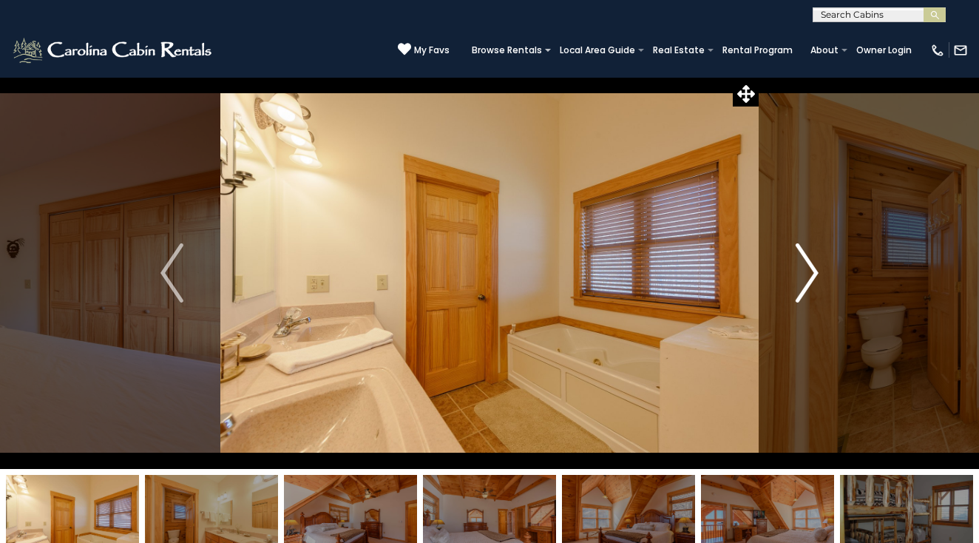
click at [809, 272] on img "Next" at bounding box center [807, 272] width 22 height 59
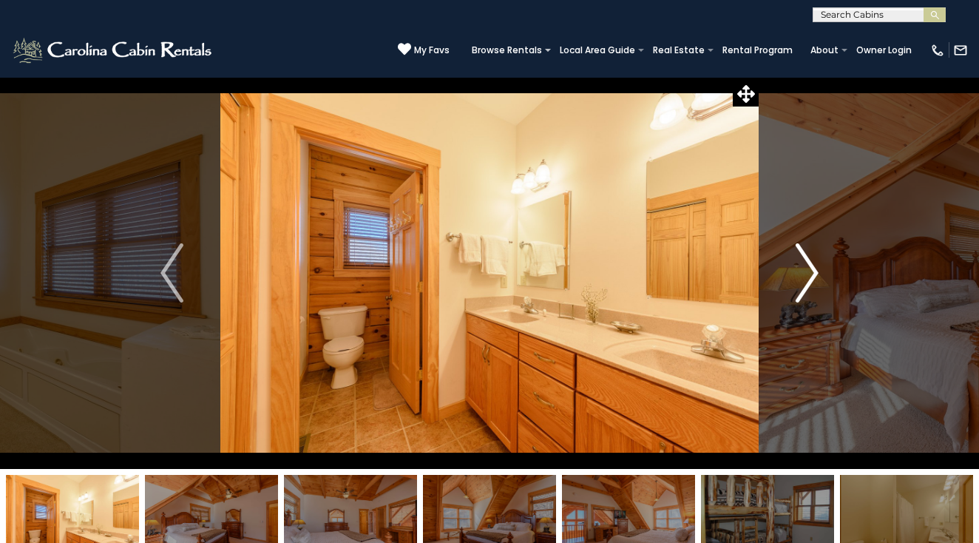
click at [809, 272] on img "Next" at bounding box center [807, 272] width 22 height 59
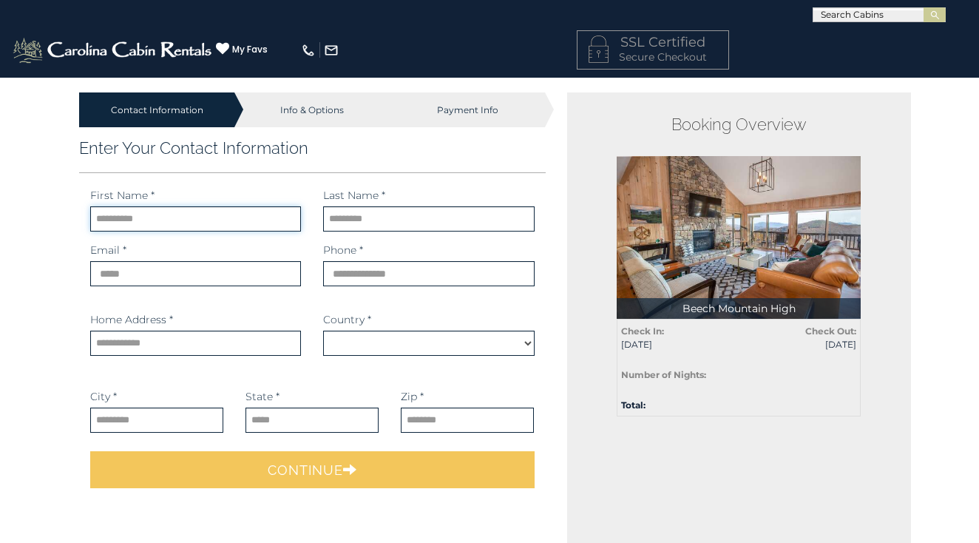
click at [217, 211] on input "text" at bounding box center [195, 218] width 211 height 25
type input "****"
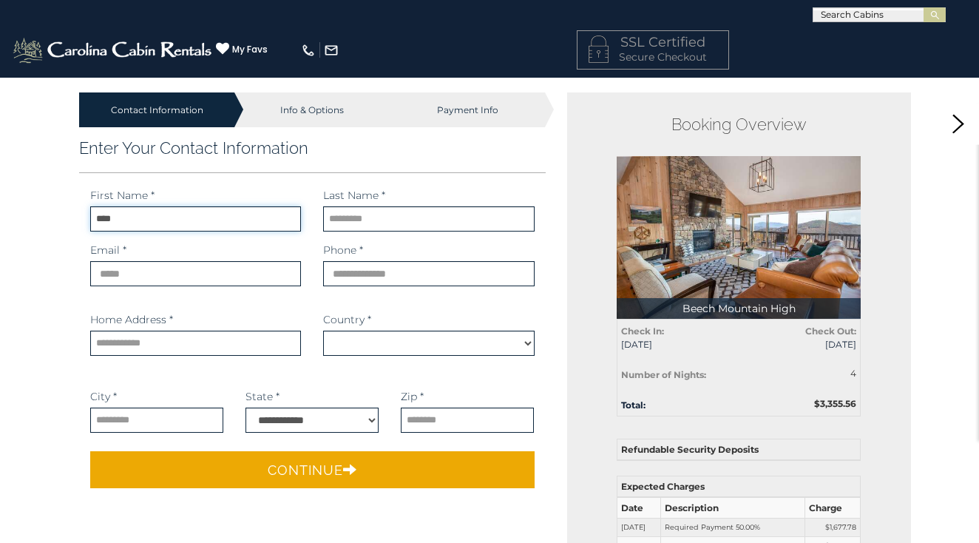
select select "*********"
type input "*******"
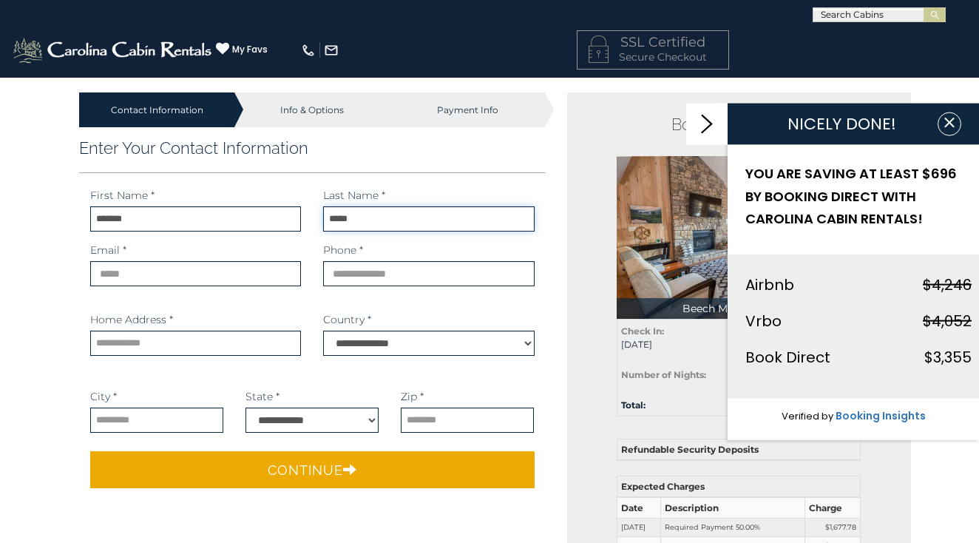
type input "*****"
type input "**********"
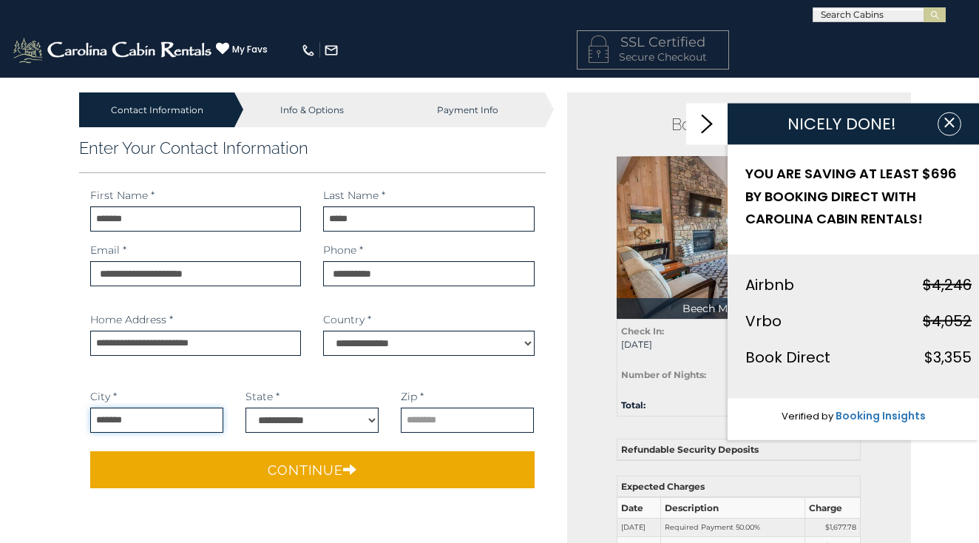
type input "*******"
select select "**"
type input "*"
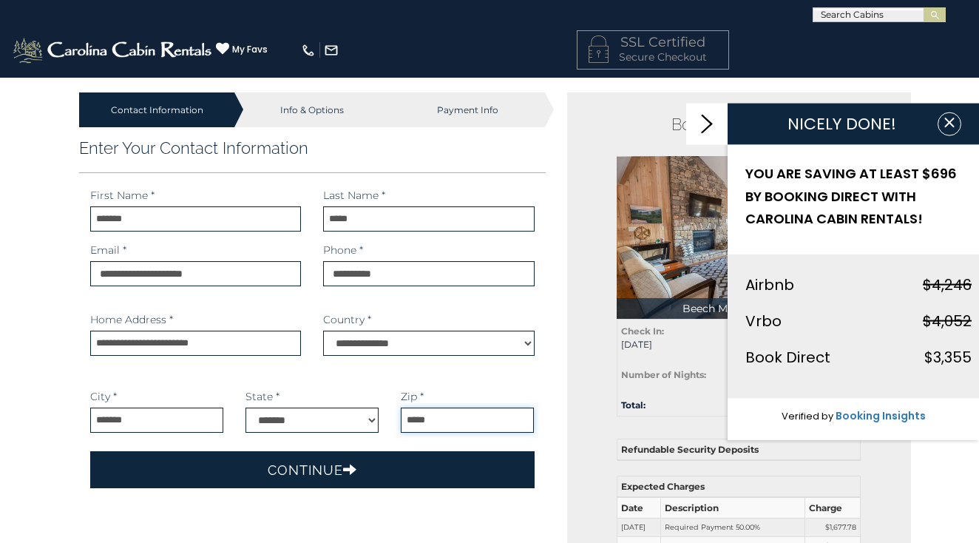
type input "*****"
click at [280, 462] on button "Continue" at bounding box center [312, 469] width 445 height 37
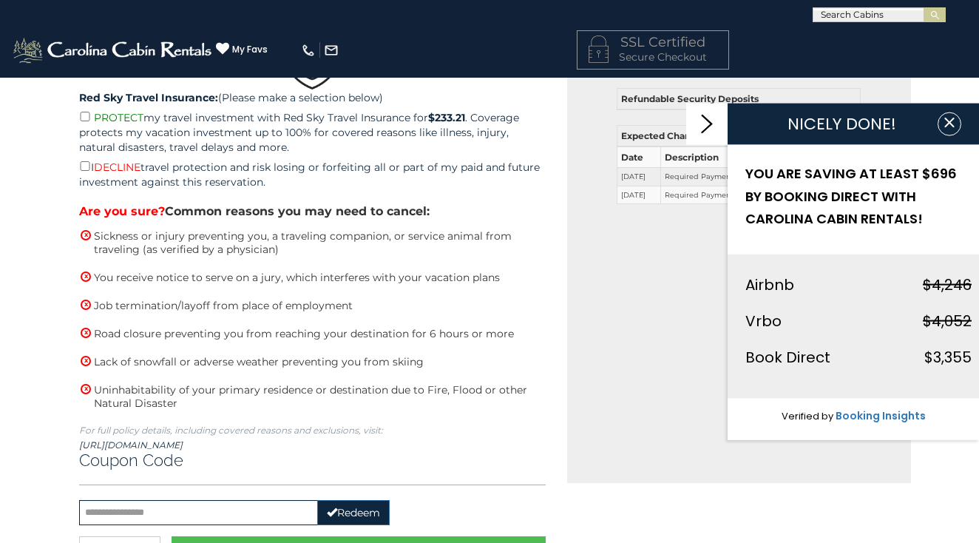
scroll to position [353, 0]
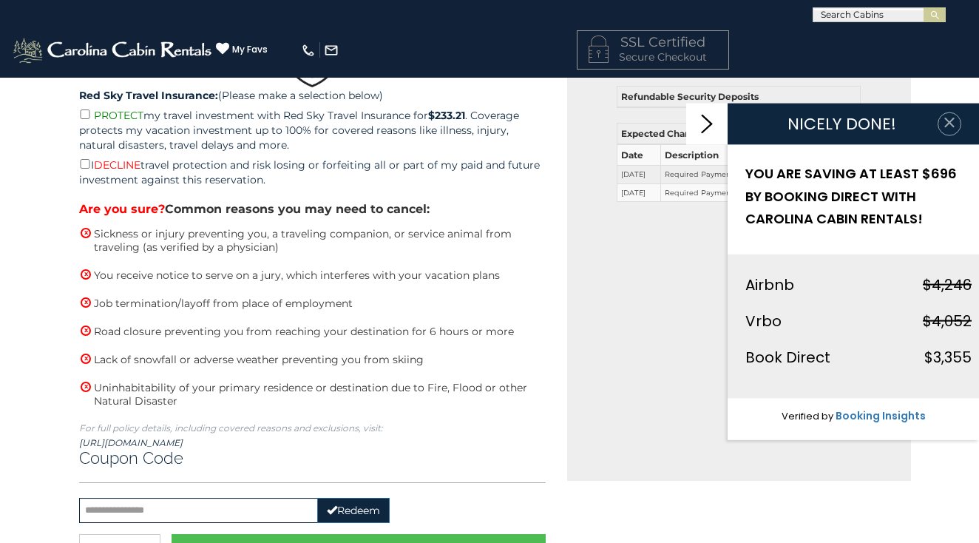
click at [947, 129] on icon "button" at bounding box center [949, 122] width 15 height 15
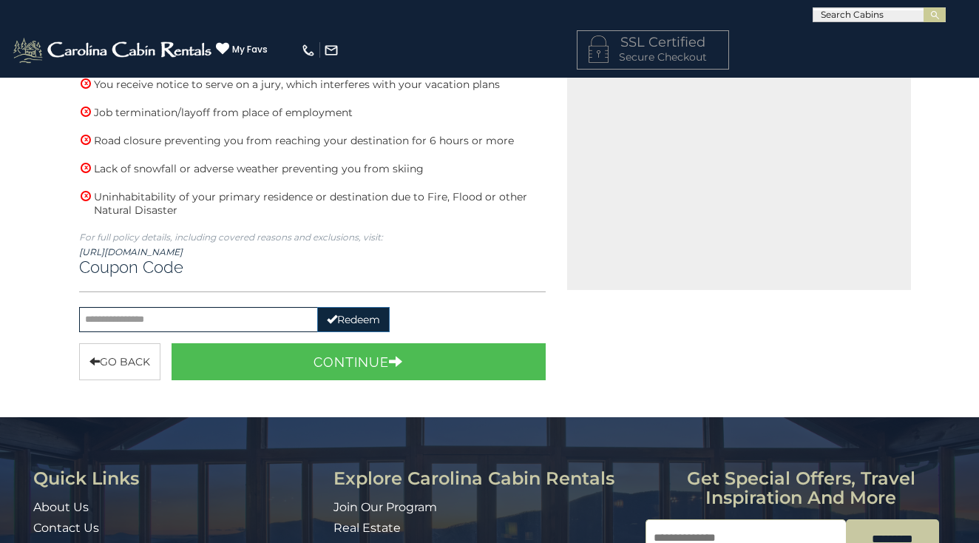
scroll to position [563, 0]
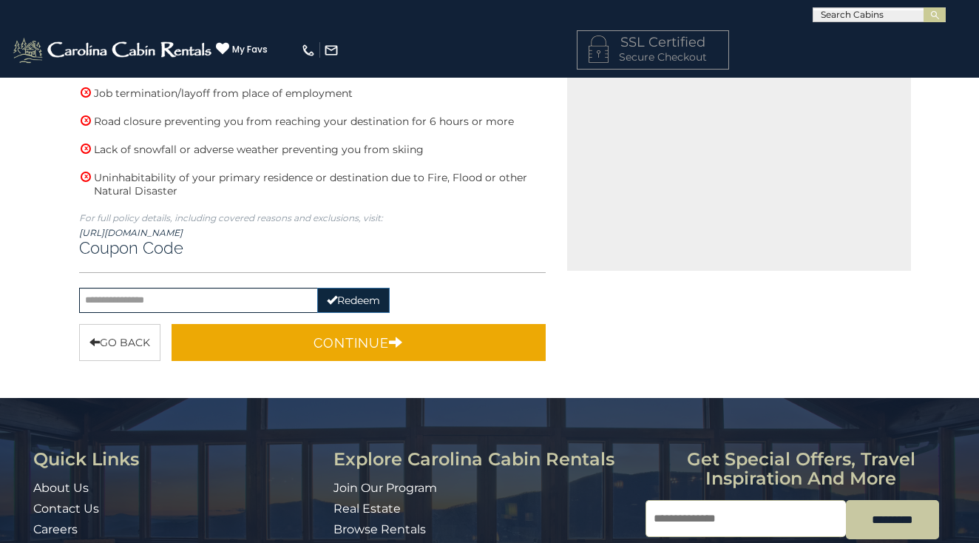
click at [387, 345] on button "Continue" at bounding box center [359, 342] width 374 height 37
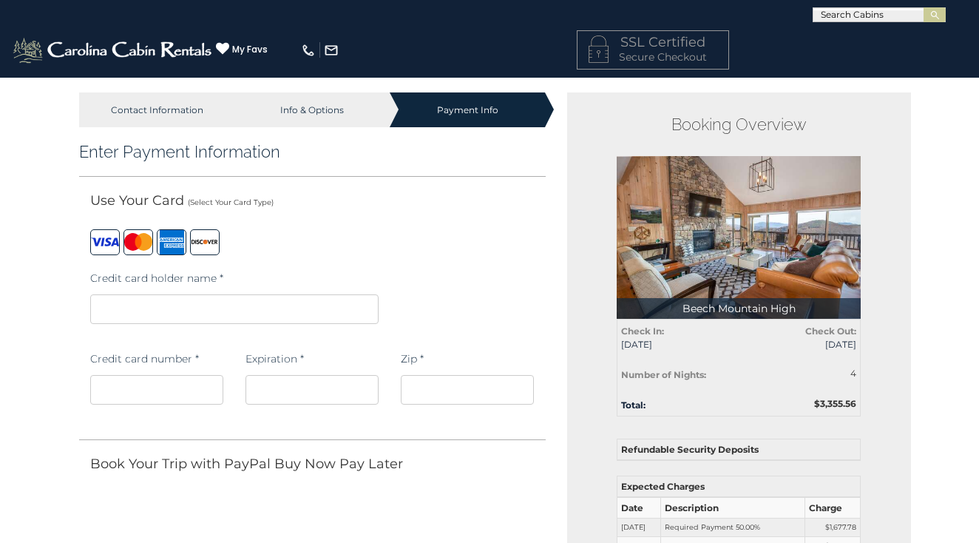
scroll to position [0, 0]
click at [146, 297] on iframe at bounding box center [234, 309] width 289 height 30
click at [150, 317] on iframe at bounding box center [234, 309] width 289 height 30
click at [160, 371] on div at bounding box center [156, 392] width 133 height 44
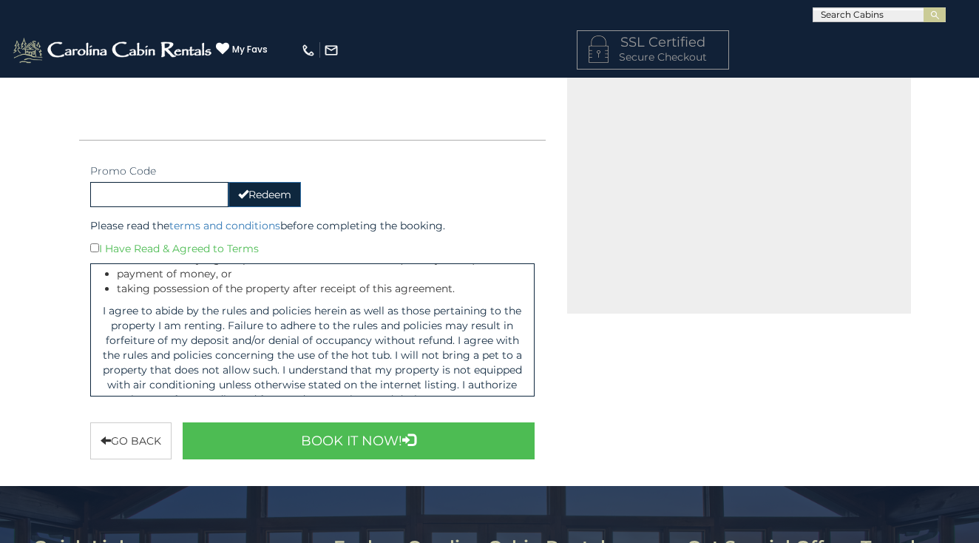
scroll to position [536, 0]
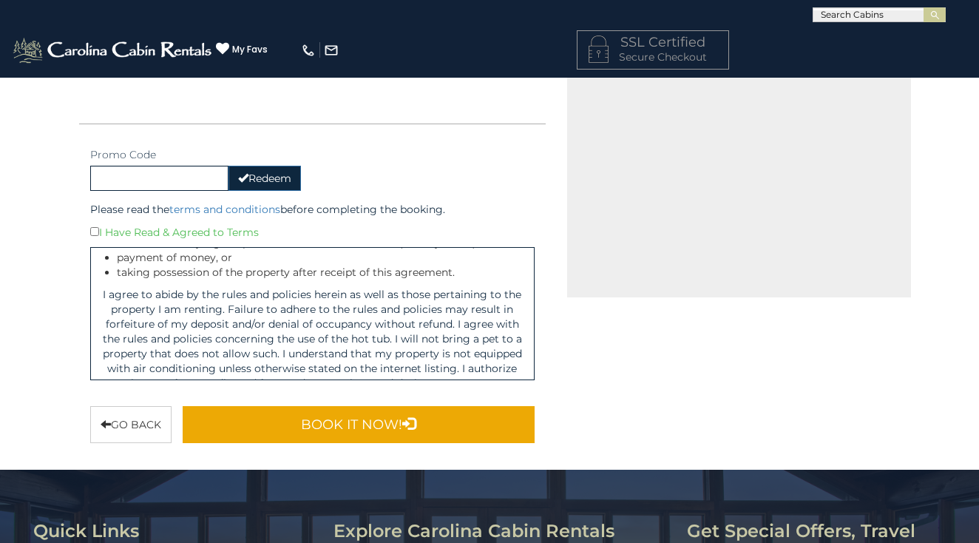
click at [453, 408] on button "Book It Now!" at bounding box center [359, 424] width 352 height 37
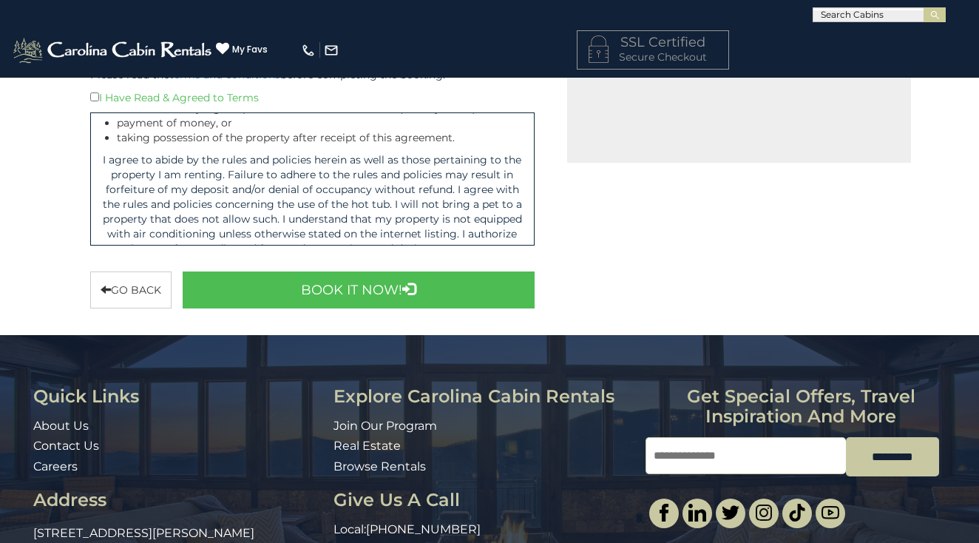
scroll to position [674, 0]
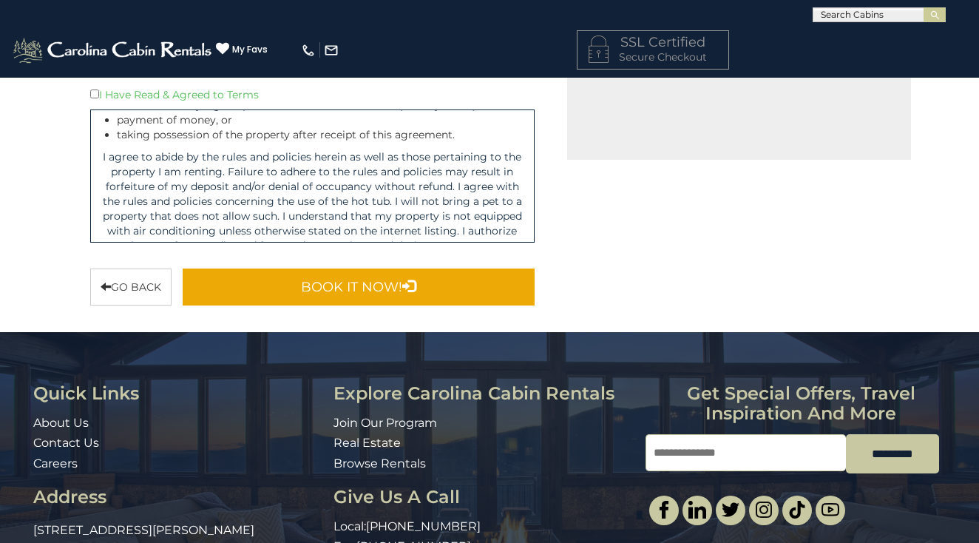
click at [417, 295] on button "Book It Now!" at bounding box center [359, 287] width 352 height 37
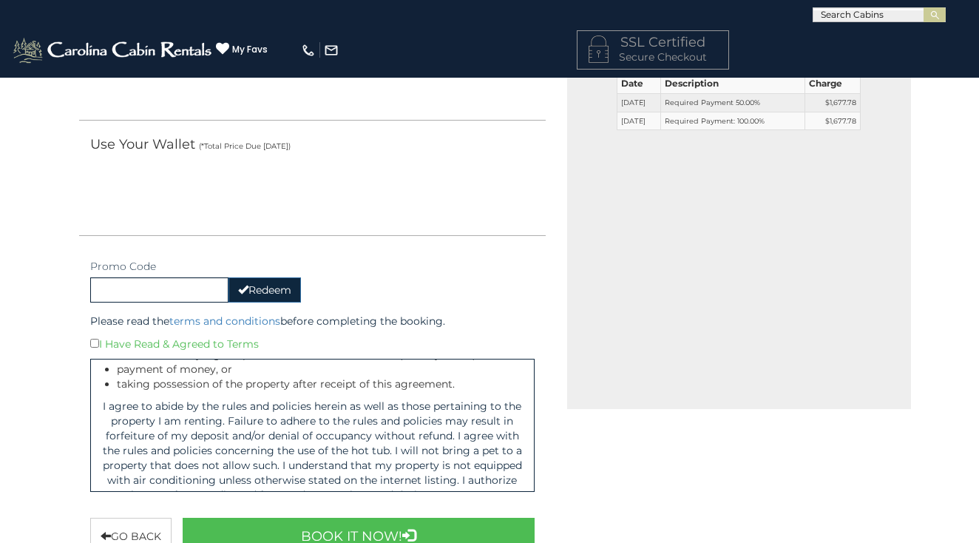
scroll to position [428, 0]
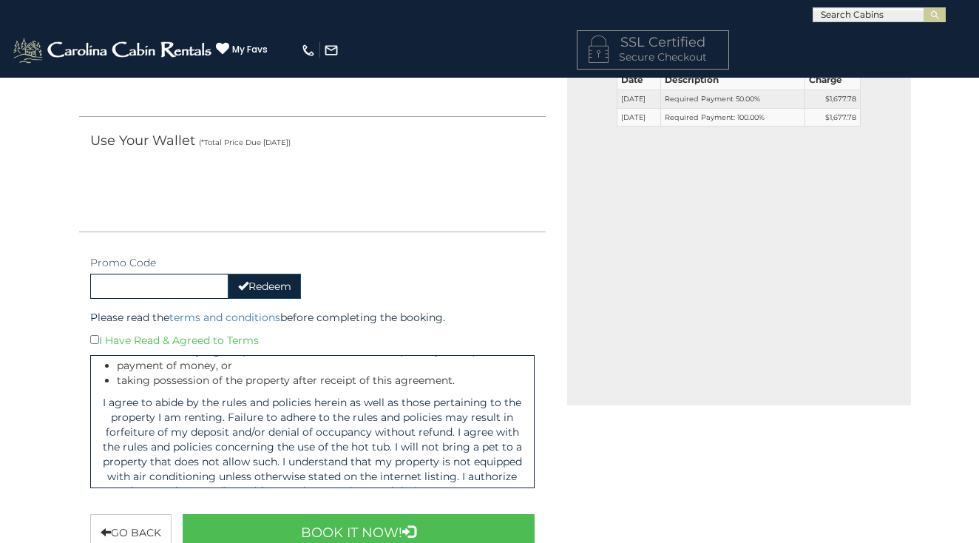
click at [280, 289] on button "Redeem" at bounding box center [265, 286] width 72 height 25
click at [188, 300] on div "Please read the terms and conditions before completing the booking. I Have Read…" at bounding box center [312, 397] width 467 height 197
click at [188, 295] on input "text" at bounding box center [159, 286] width 138 height 25
click at [246, 294] on button "Redeem" at bounding box center [265, 286] width 72 height 25
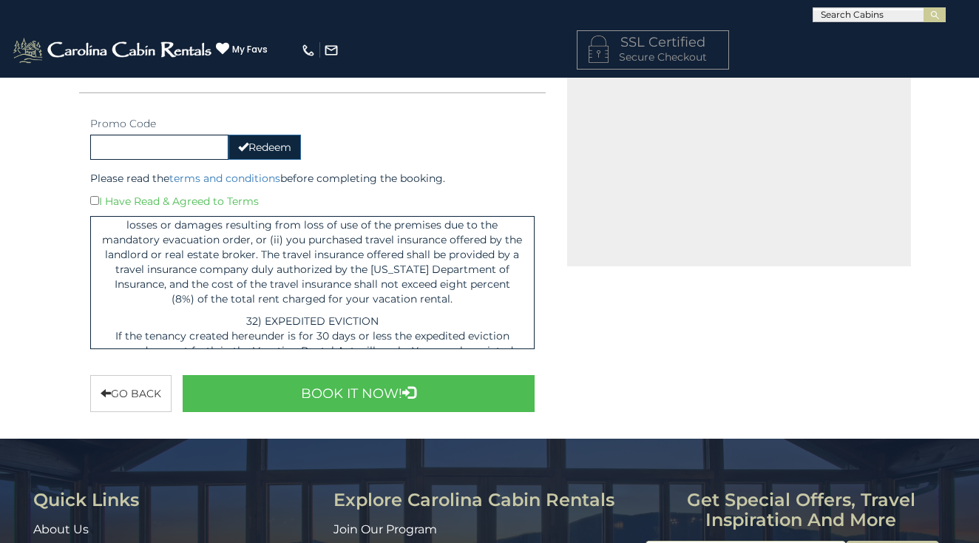
scroll to position [8777, 0]
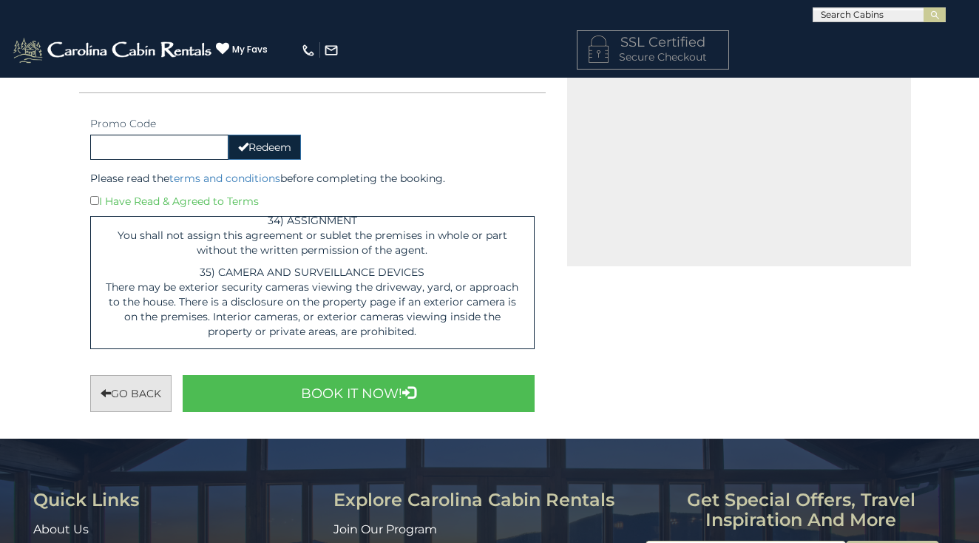
click at [137, 397] on button "Go back" at bounding box center [130, 393] width 81 height 37
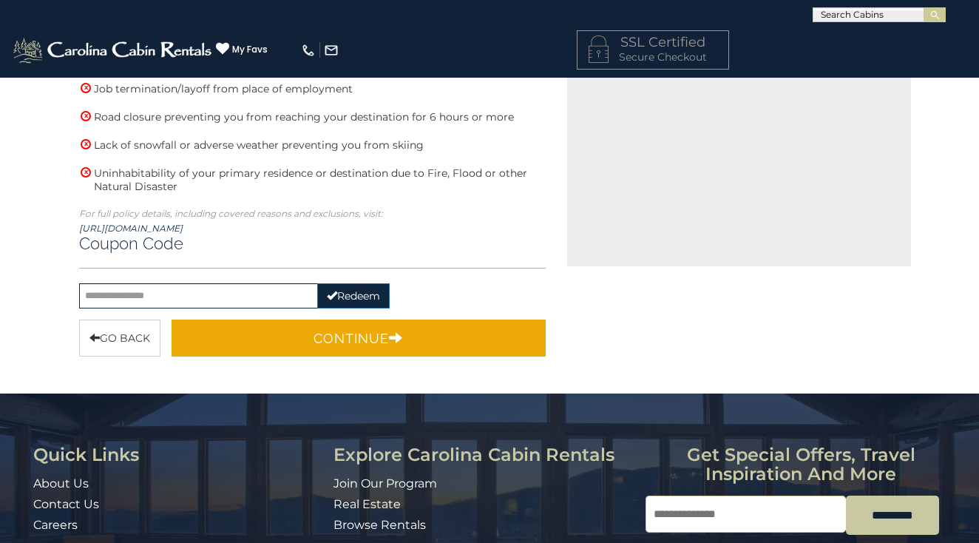
click at [456, 333] on button "Continue" at bounding box center [359, 338] width 374 height 37
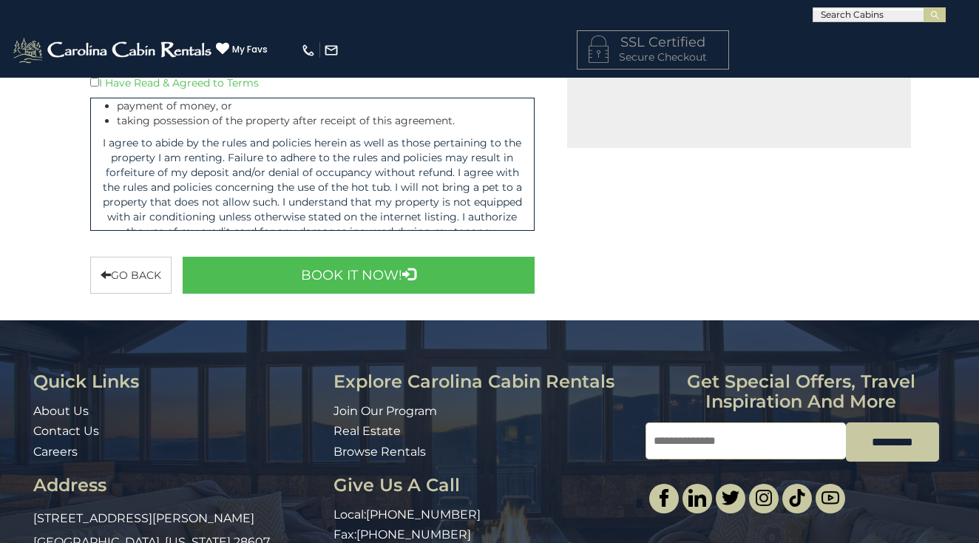
scroll to position [10022, 0]
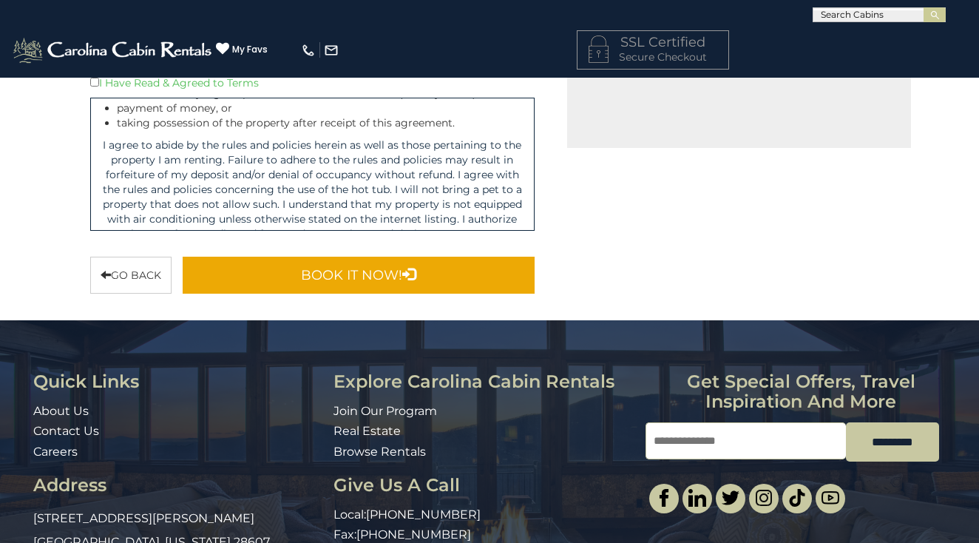
click at [460, 274] on button "Book It Now!" at bounding box center [359, 275] width 352 height 37
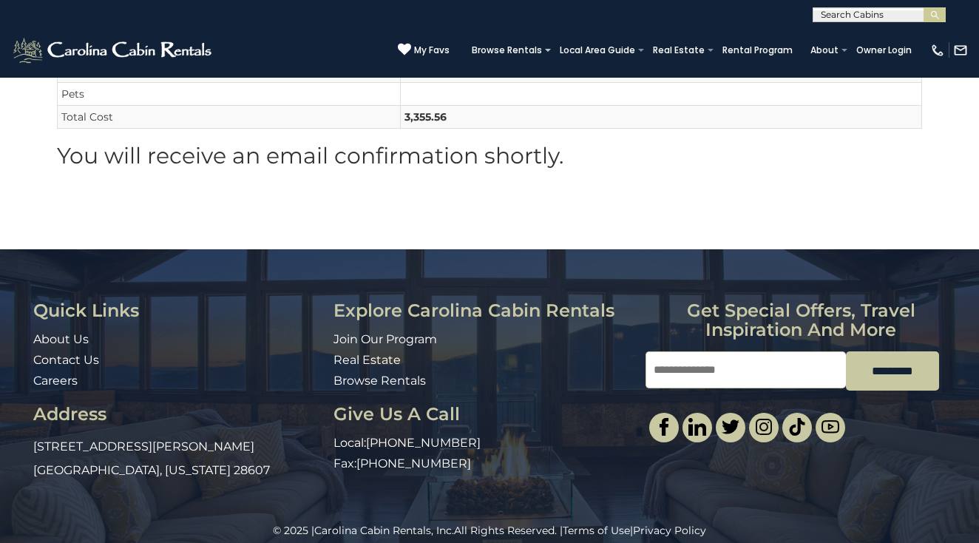
scroll to position [408, 0]
